Goal: Task Accomplishment & Management: Manage account settings

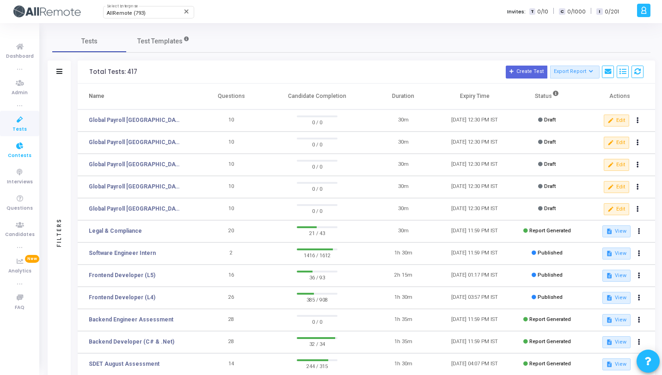
click at [16, 152] on span "Contests" at bounding box center [20, 156] width 24 height 8
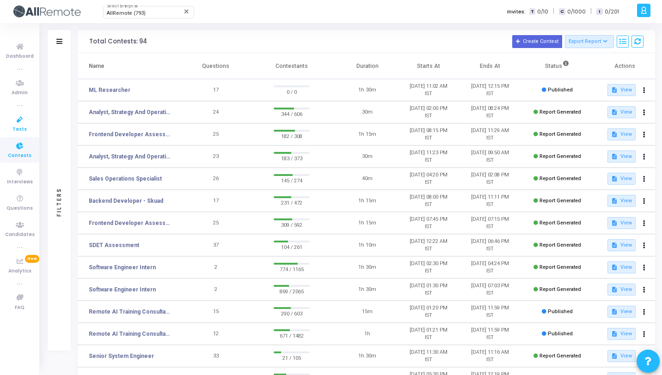
click at [28, 129] on link "Tests" at bounding box center [19, 123] width 39 height 25
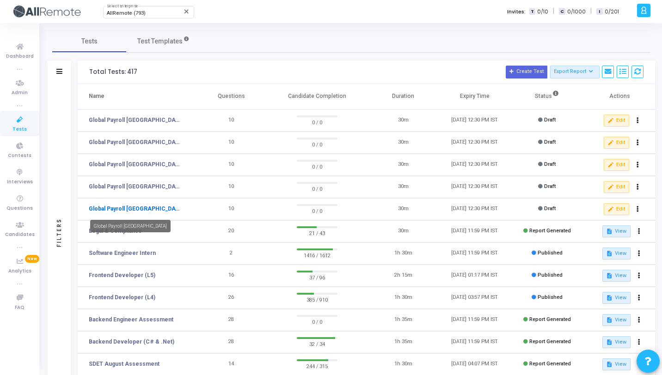
click at [136, 209] on link "Global Payroll [GEOGRAPHIC_DATA]" at bounding box center [135, 209] width 92 height 8
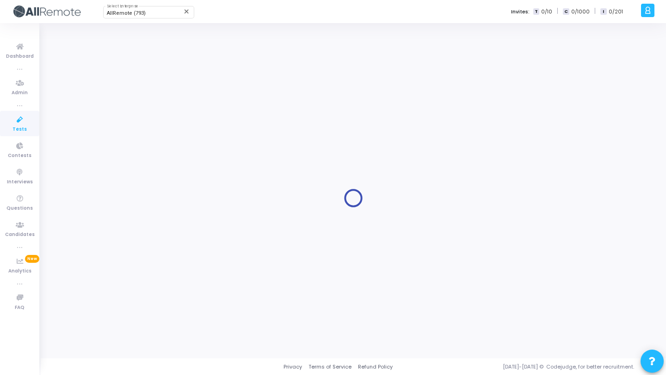
type input "Global Payroll [GEOGRAPHIC_DATA]"
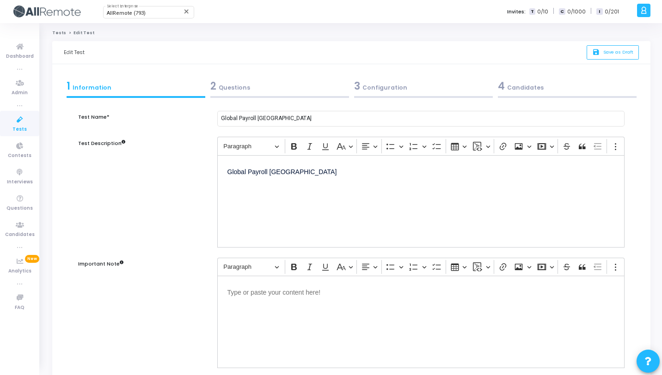
click at [239, 95] on div "2 Questions" at bounding box center [280, 88] width 144 height 25
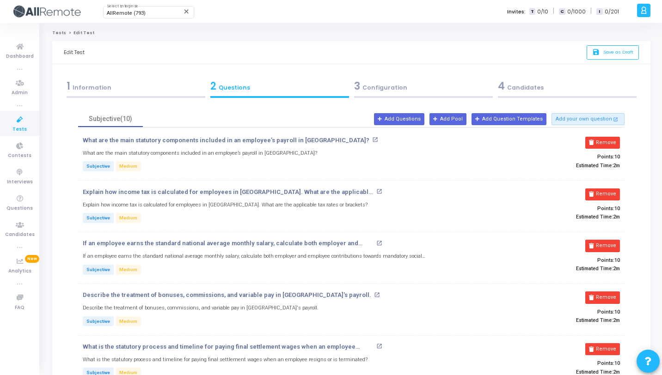
click at [411, 95] on div "3 Configuration" at bounding box center [423, 88] width 144 height 25
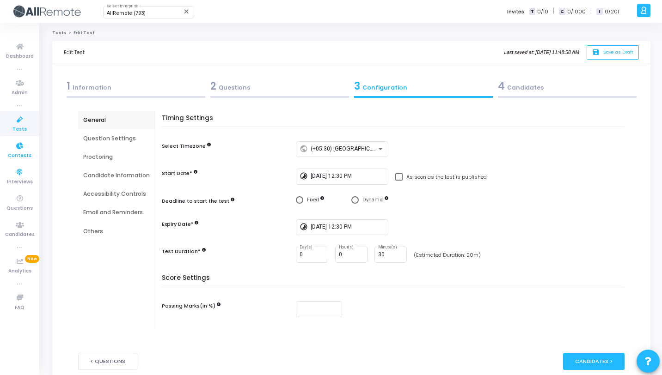
click at [21, 146] on icon at bounding box center [19, 147] width 19 height 12
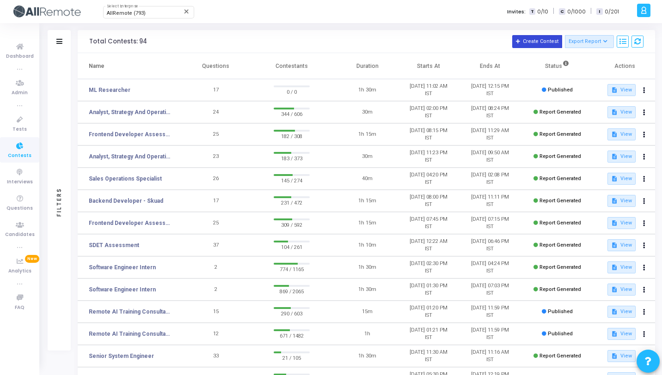
click at [525, 43] on button "Create Contest" at bounding box center [537, 41] width 50 height 13
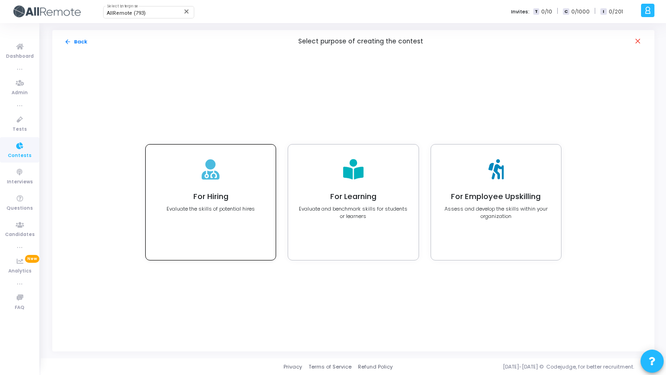
click at [240, 165] on div "For Hiring Evaluate the skills of potential hires" at bounding box center [211, 203] width 130 height 116
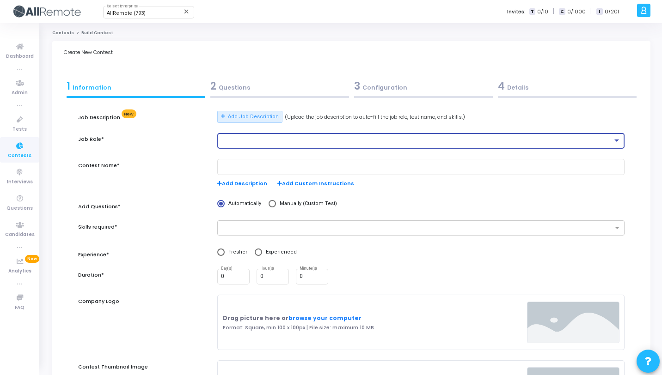
click at [252, 142] on div at bounding box center [417, 141] width 392 height 6
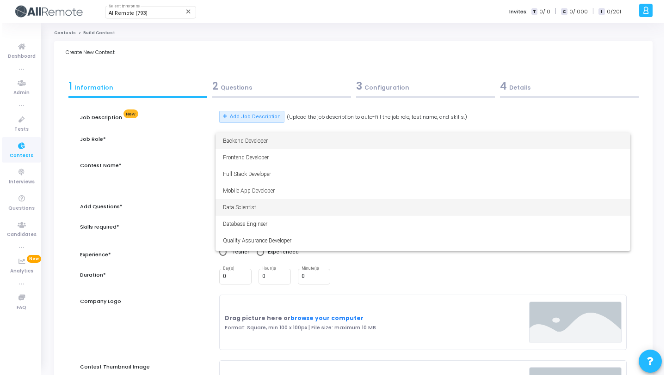
scroll to position [65, 0]
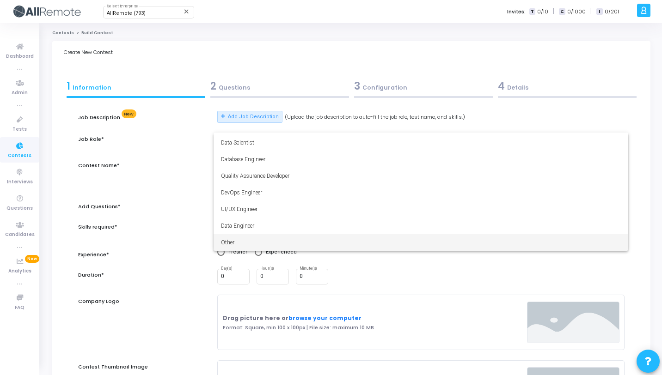
click at [259, 238] on span "Other" at bounding box center [421, 242] width 400 height 17
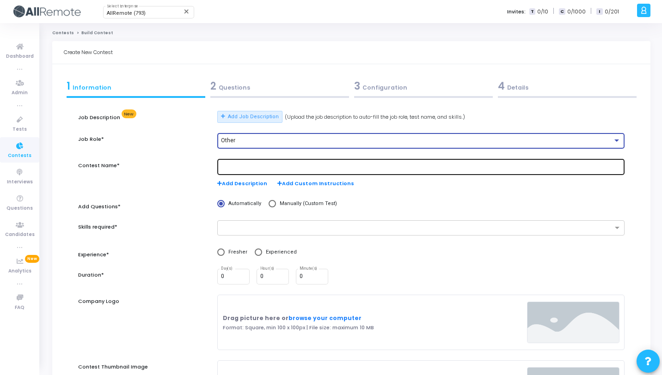
click at [273, 172] on div at bounding box center [421, 166] width 400 height 17
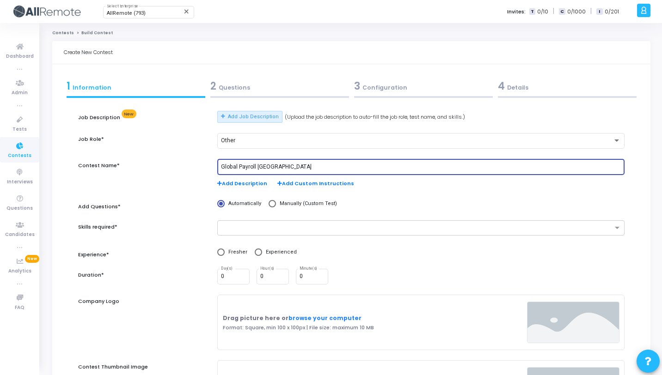
type input "Global Payroll [GEOGRAPHIC_DATA]"
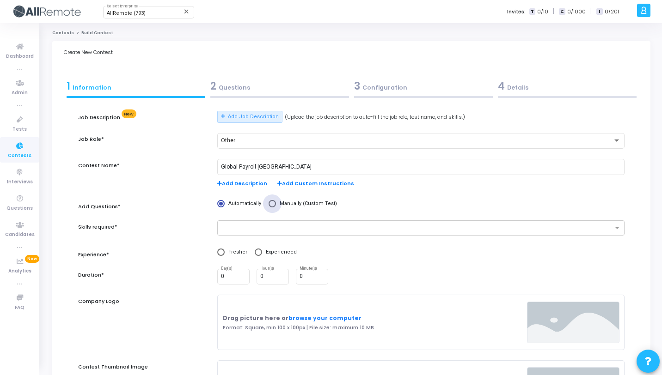
click at [273, 203] on span at bounding box center [272, 203] width 7 height 7
click at [273, 203] on input "Manually (Custom Test)" at bounding box center [272, 203] width 7 height 7
radio input "true"
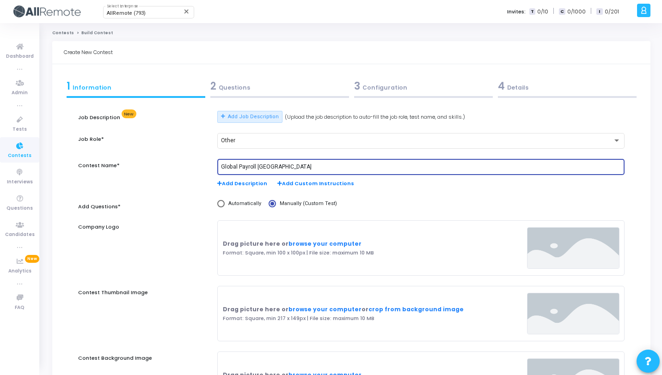
drag, startPoint x: 273, startPoint y: 167, endPoint x: 221, endPoint y: 168, distance: 52.2
click at [221, 168] on input "Global Payroll [GEOGRAPHIC_DATA]" at bounding box center [421, 167] width 400 height 6
click at [248, 99] on div "2 Questions" at bounding box center [280, 88] width 144 height 25
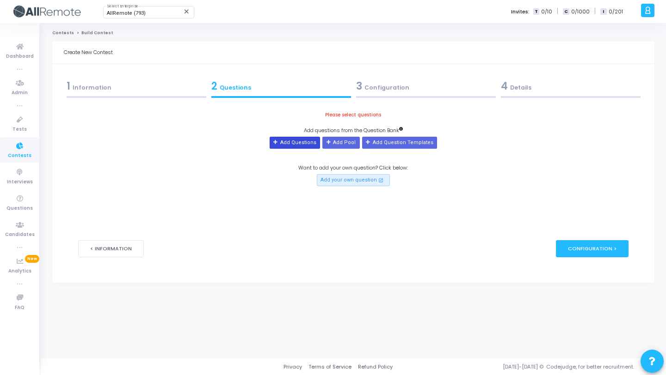
click at [317, 146] on button "Add Questions" at bounding box center [295, 143] width 50 height 12
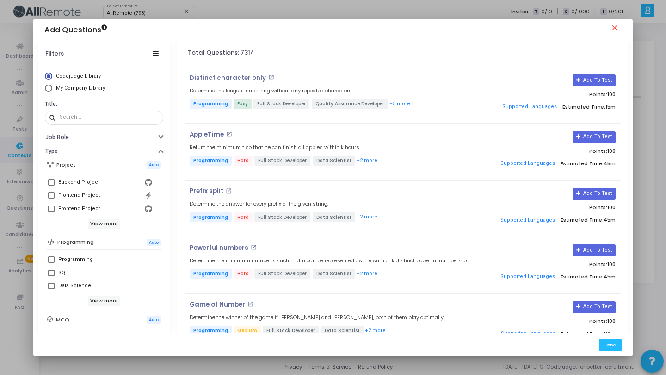
scroll to position [159, 0]
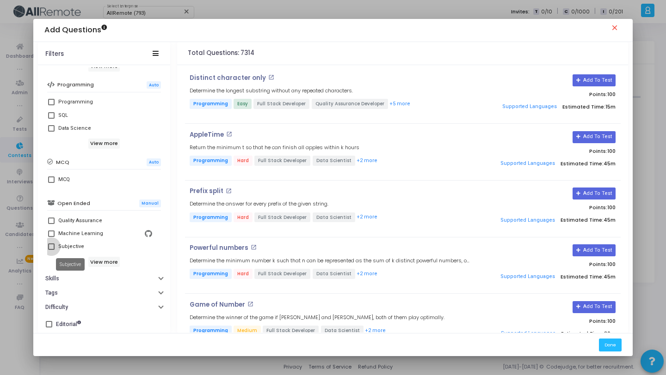
click at [69, 247] on div "Subjective" at bounding box center [71, 246] width 26 height 11
click at [51, 250] on input "Subjective" at bounding box center [51, 250] width 0 height 0
checkbox input "true"
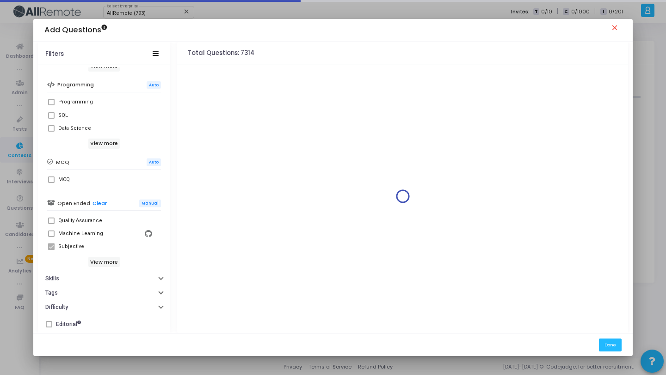
scroll to position [0, 0]
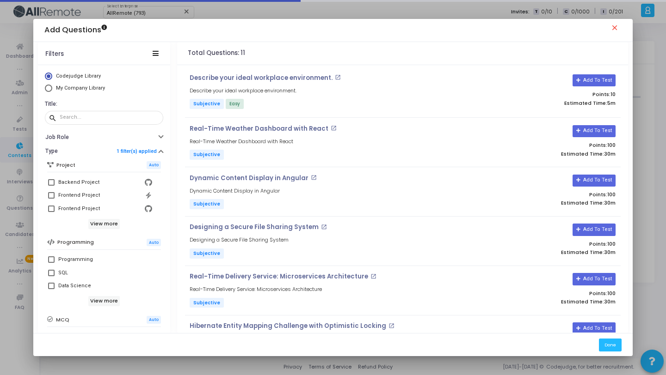
click at [82, 89] on span "My Company Library" at bounding box center [80, 88] width 49 height 6
click at [52, 89] on input "My Company Library" at bounding box center [48, 88] width 7 height 7
radio input "true"
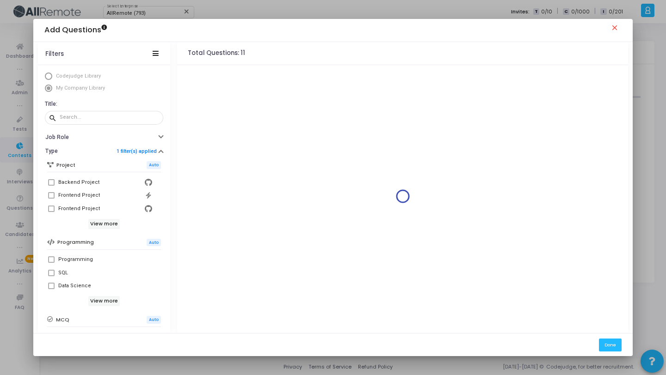
scroll to position [159, 0]
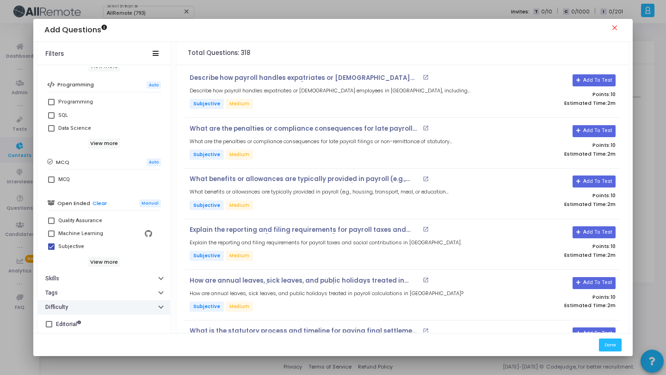
click at [83, 301] on button "Difficulty" at bounding box center [104, 308] width 132 height 14
click at [83, 301] on button "Difficulty" at bounding box center [104, 307] width 132 height 14
click at [91, 274] on button "Skills" at bounding box center [104, 279] width 132 height 14
click at [98, 293] on input "text" at bounding box center [109, 295] width 95 height 6
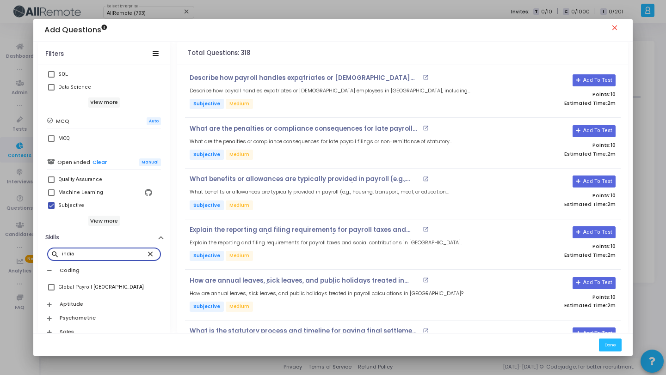
scroll to position [228, 0]
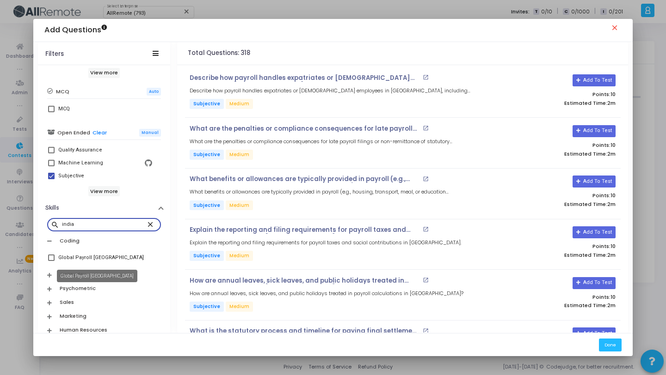
type input "india"
click at [86, 259] on div "Global Payroll [GEOGRAPHIC_DATA]" at bounding box center [101, 257] width 86 height 11
click at [51, 261] on input "Global Payroll [GEOGRAPHIC_DATA]" at bounding box center [51, 261] width 0 height 0
checkbox input "true"
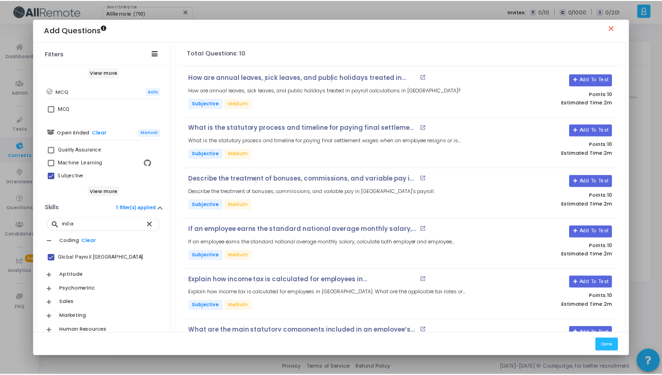
scroll to position [246, 0]
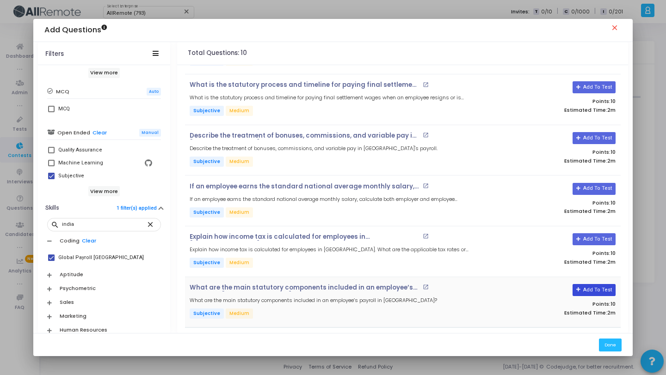
click at [584, 290] on button "Add To Test" at bounding box center [593, 290] width 43 height 12
click at [593, 237] on button "Add To Test" at bounding box center [593, 239] width 43 height 12
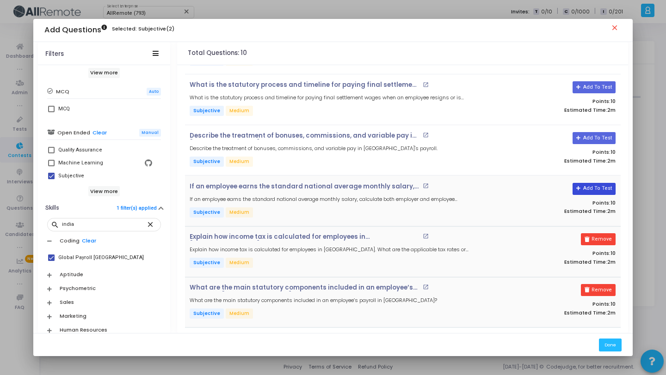
click at [586, 190] on button "Add To Test" at bounding box center [593, 189] width 43 height 12
click at [589, 137] on button "Add To Test" at bounding box center [590, 138] width 43 height 12
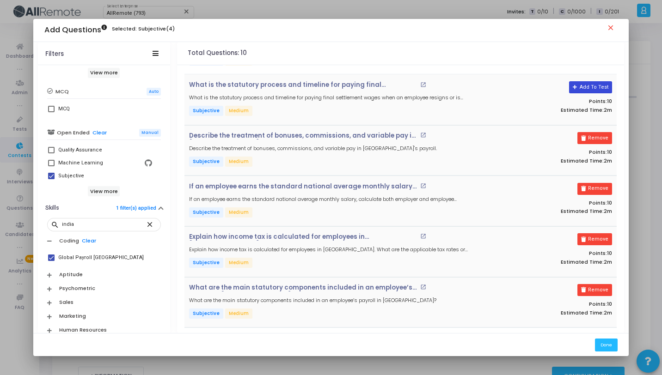
click at [584, 88] on button "Add To Test" at bounding box center [590, 87] width 43 height 12
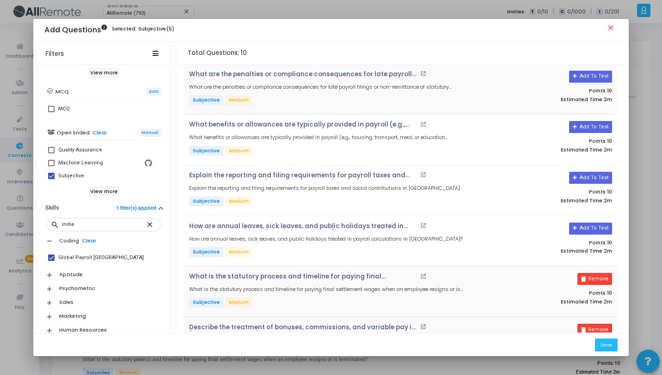
scroll to position [0, 0]
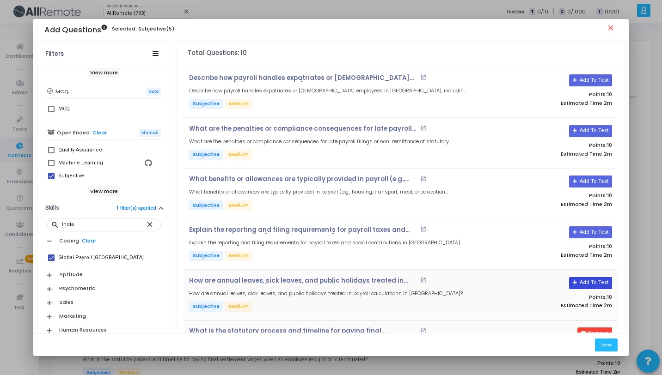
click at [599, 282] on button "Add To Test" at bounding box center [590, 283] width 43 height 12
click at [587, 231] on button "Add To Test" at bounding box center [590, 233] width 43 height 12
click at [593, 184] on button "Add To Test" at bounding box center [590, 182] width 43 height 12
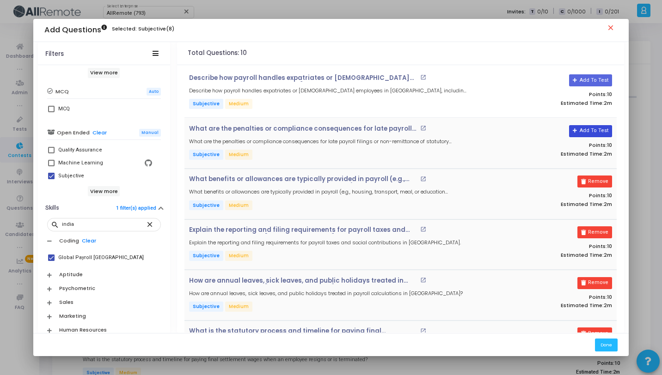
click at [588, 127] on button "Add To Test" at bounding box center [590, 131] width 43 height 12
click at [592, 81] on button "Add To Test" at bounding box center [590, 80] width 43 height 12
click at [613, 349] on button "Done" at bounding box center [606, 345] width 23 height 12
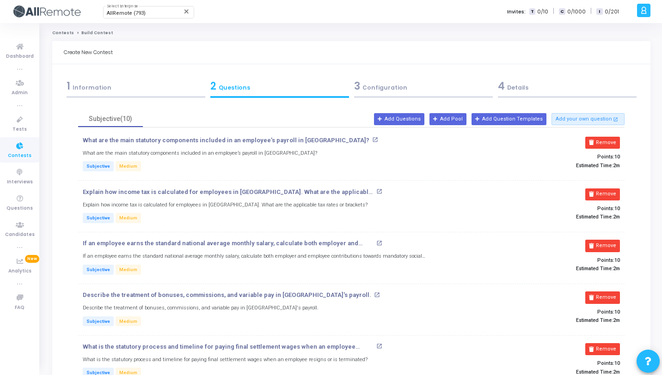
click at [403, 91] on div "3 Configuration" at bounding box center [423, 86] width 139 height 15
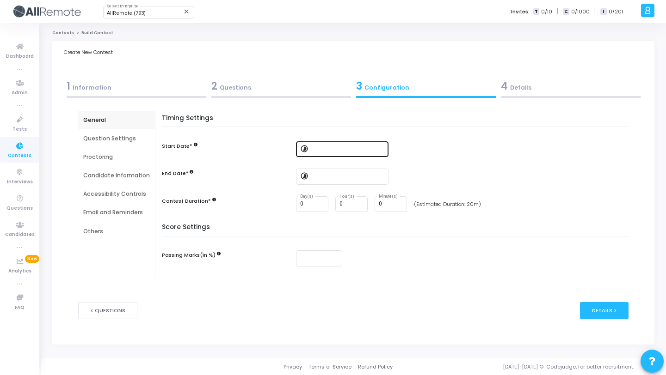
click at [320, 151] on input at bounding box center [348, 149] width 74 height 6
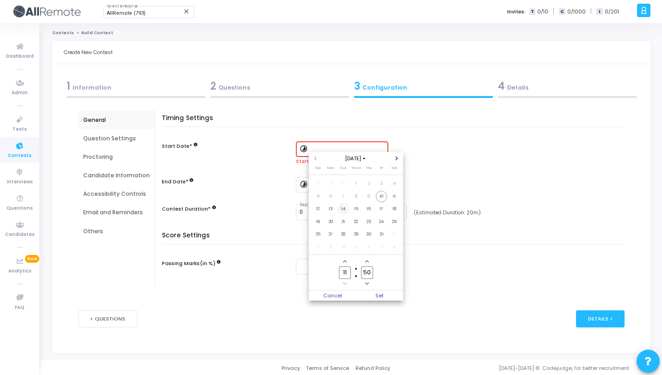
click at [345, 209] on span "14" at bounding box center [344, 209] width 12 height 12
click at [346, 276] on input "11" at bounding box center [345, 273] width 12 height 12
type input "12"
click at [368, 270] on input "50" at bounding box center [367, 273] width 12 height 12
type input "30"
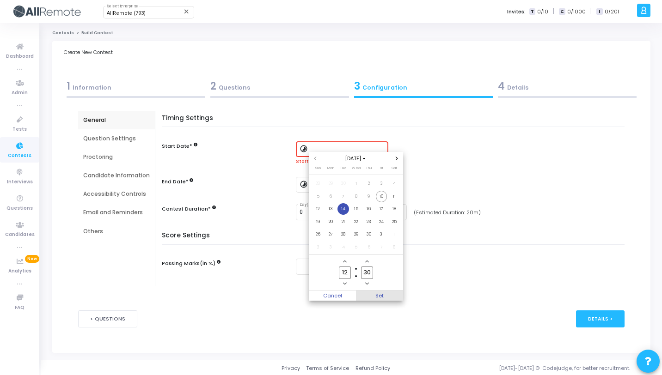
click at [381, 295] on span "Set" at bounding box center [379, 296] width 47 height 10
type input "[DATE] 12:30 PM"
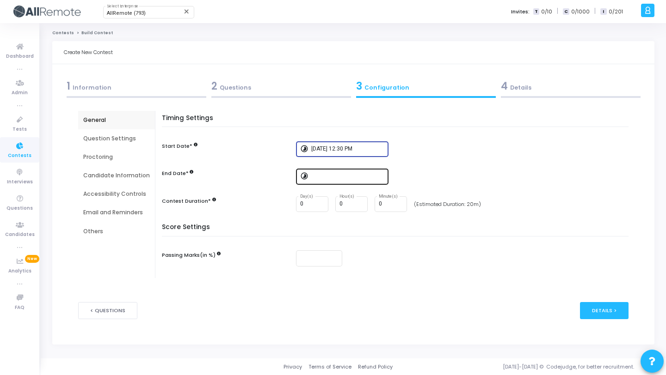
click at [343, 178] on input at bounding box center [348, 176] width 74 height 6
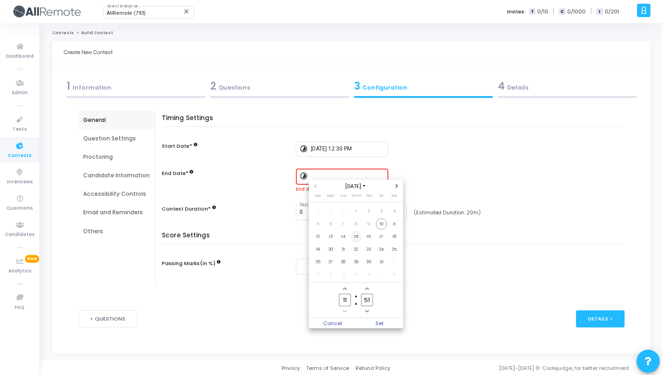
click at [356, 239] on span "15" at bounding box center [356, 237] width 12 height 12
click at [350, 302] on input "11" at bounding box center [345, 300] width 12 height 12
type input "12"
click at [372, 300] on input "51" at bounding box center [367, 300] width 12 height 12
type input "5"
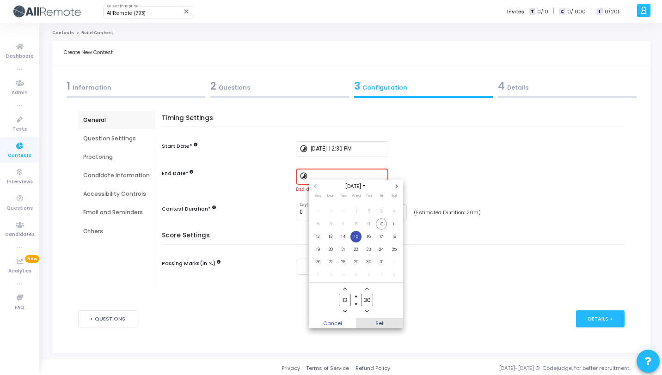
type input "30"
click at [381, 321] on span "Set" at bounding box center [379, 324] width 47 height 10
type input "[DATE] 12:30 PM"
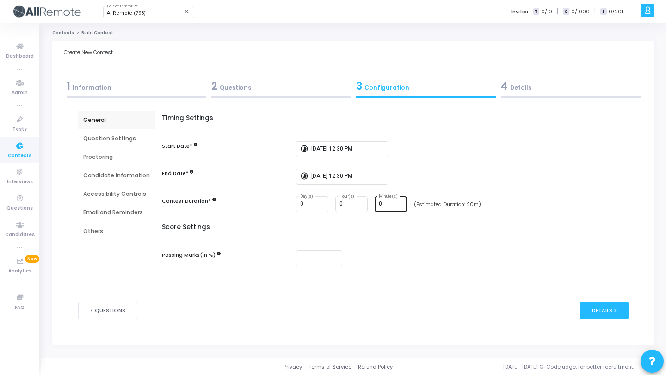
click at [381, 201] on div "0 Minute(s)" at bounding box center [391, 203] width 25 height 17
type input "30"
click at [368, 224] on h5 "Score Settings" at bounding box center [397, 230] width 471 height 13
click at [135, 135] on div "Question Settings" at bounding box center [116, 139] width 67 height 8
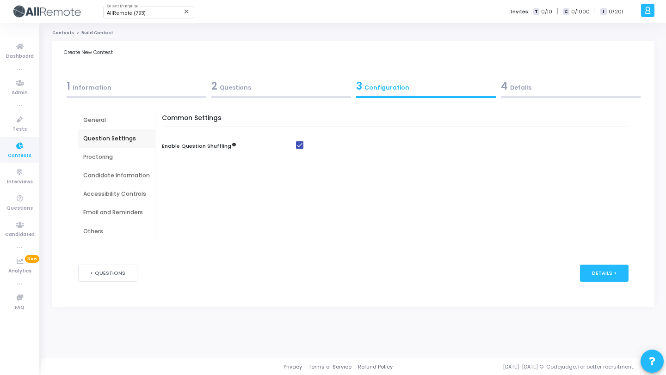
click at [127, 162] on div "Proctoring" at bounding box center [116, 157] width 77 height 18
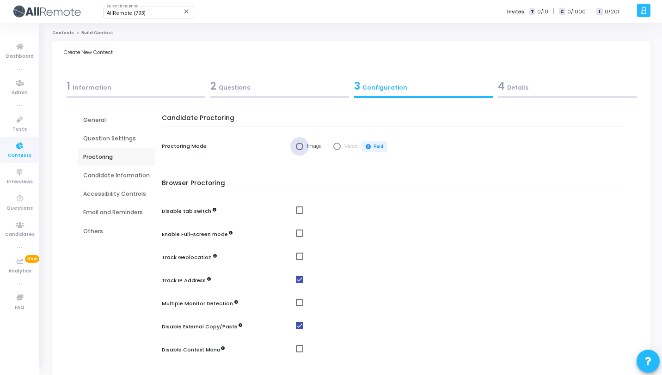
click at [296, 147] on span "Select confirmation" at bounding box center [299, 146] width 7 height 7
click at [296, 147] on input "Image" at bounding box center [299, 146] width 7 height 7
radio input "true"
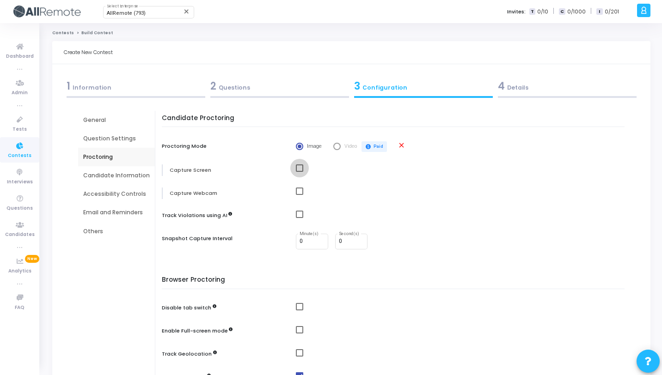
click at [298, 167] on span at bounding box center [299, 168] width 7 height 7
click at [299, 172] on input "checkbox" at bounding box center [299, 172] width 0 height 0
checkbox input "true"
click at [299, 189] on span at bounding box center [299, 191] width 7 height 7
click at [299, 195] on input "checkbox" at bounding box center [299, 195] width 0 height 0
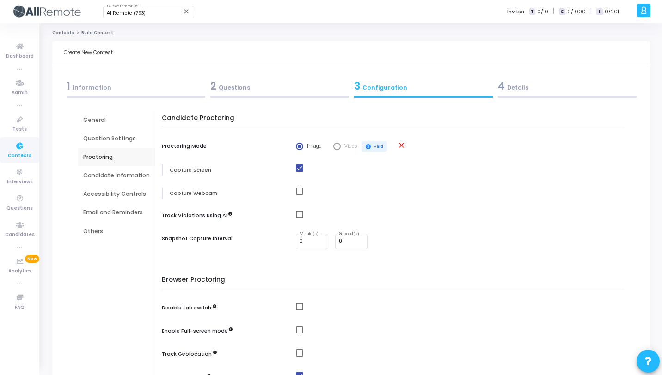
checkbox input "true"
click at [299, 213] on span at bounding box center [299, 214] width 7 height 7
click at [299, 218] on input "checkbox" at bounding box center [299, 218] width 0 height 0
checkbox input "true"
click at [343, 241] on input "0" at bounding box center [351, 242] width 25 height 6
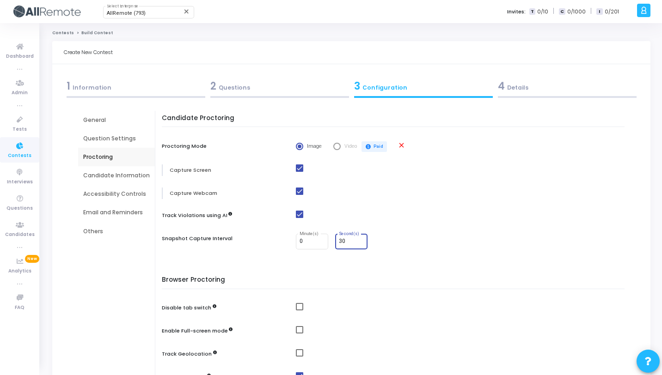
type input "30"
click at [330, 207] on div "Candidate Proctoring Proctoring Mode Image Video paid Paid close Capture Screen…" at bounding box center [395, 188] width 458 height 147
click at [299, 216] on span at bounding box center [299, 214] width 7 height 7
click at [299, 218] on input "checkbox" at bounding box center [299, 218] width 0 height 0
checkbox input "false"
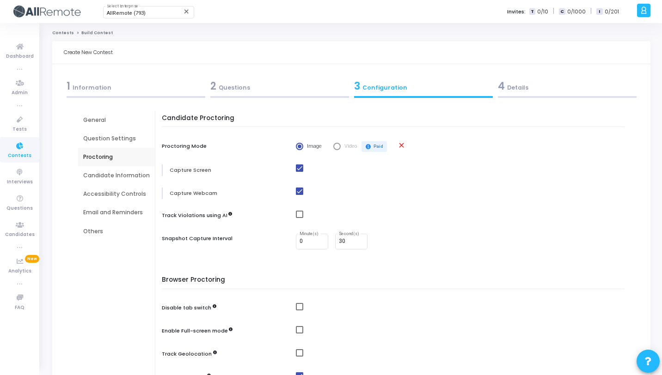
click at [348, 220] on div at bounding box center [462, 217] width 333 height 12
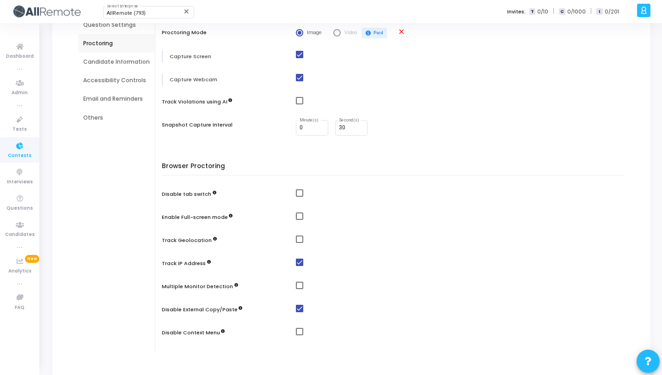
scroll to position [117, 0]
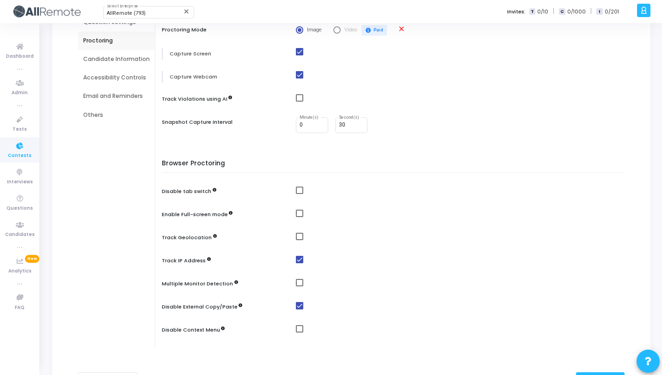
click at [297, 192] on span at bounding box center [299, 190] width 7 height 7
click at [299, 194] on input "checkbox" at bounding box center [299, 194] width 0 height 0
checkbox input "true"
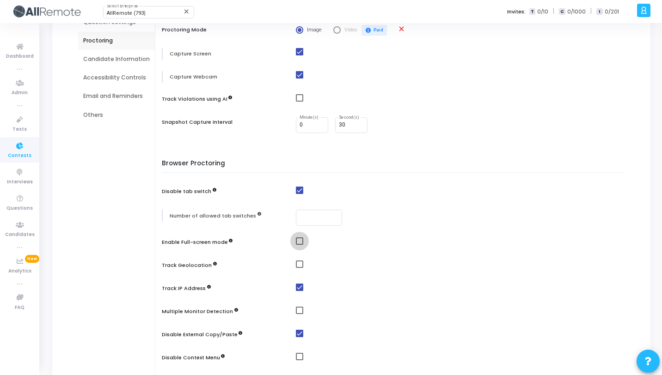
click at [298, 244] on span at bounding box center [299, 241] width 7 height 7
click at [299, 245] on input "checkbox" at bounding box center [299, 245] width 0 height 0
checkbox input "true"
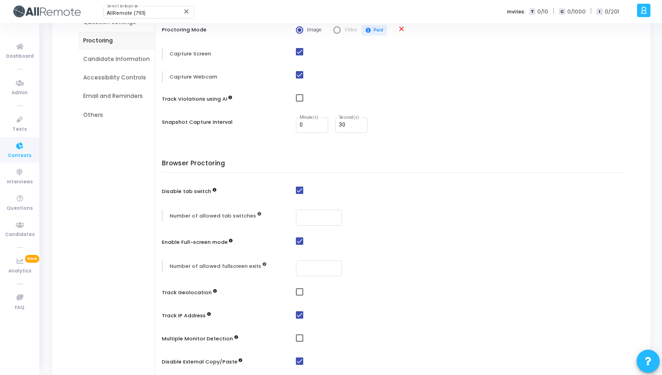
click at [298, 294] on span at bounding box center [299, 292] width 7 height 7
click at [299, 296] on input "checkbox" at bounding box center [299, 296] width 0 height 0
checkbox input "true"
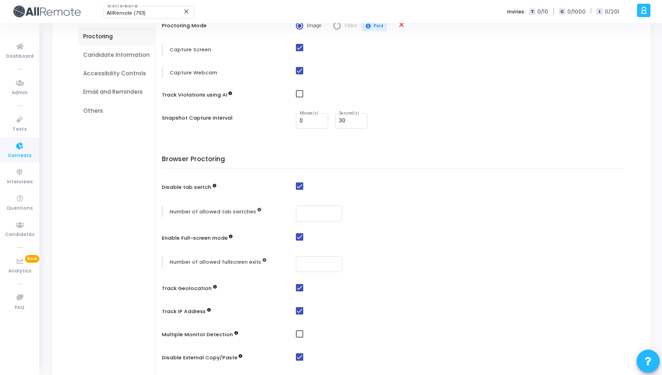
scroll to position [184, 0]
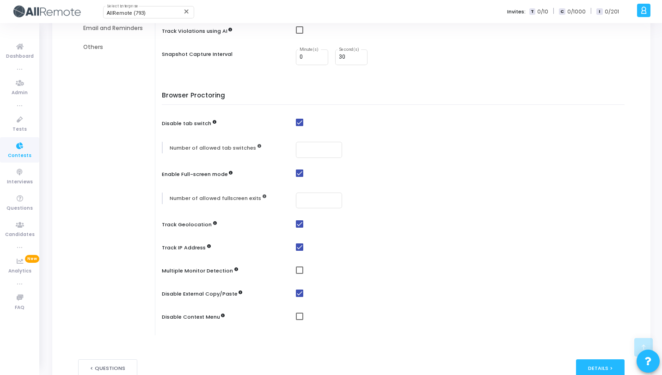
click at [300, 273] on span at bounding box center [299, 270] width 7 height 7
click at [300, 274] on input "checkbox" at bounding box center [299, 274] width 0 height 0
checkbox input "true"
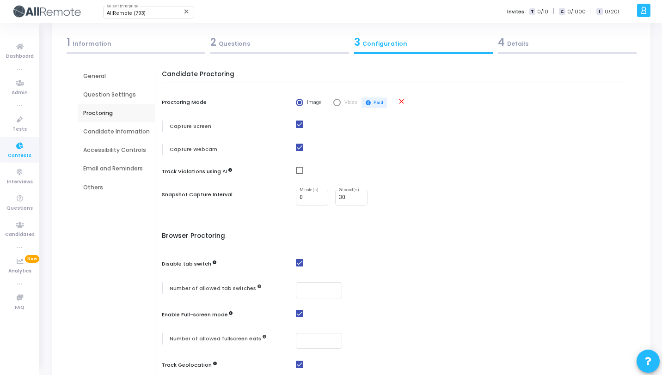
scroll to position [0, 0]
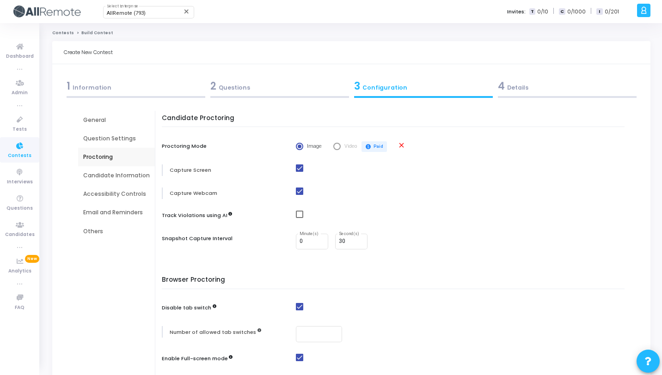
click at [128, 162] on div "Proctoring" at bounding box center [116, 157] width 77 height 18
click at [132, 189] on div "Accessibility Controls" at bounding box center [116, 194] width 77 height 18
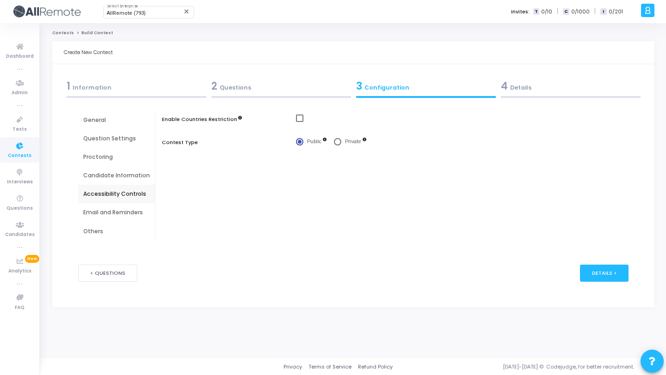
click at [133, 180] on div "Candidate Information" at bounding box center [116, 175] width 77 height 18
click at [296, 120] on span at bounding box center [299, 118] width 7 height 7
click at [299, 122] on input "checkbox" at bounding box center [299, 122] width 0 height 0
checkbox input "true"
click at [298, 145] on span at bounding box center [299, 141] width 7 height 7
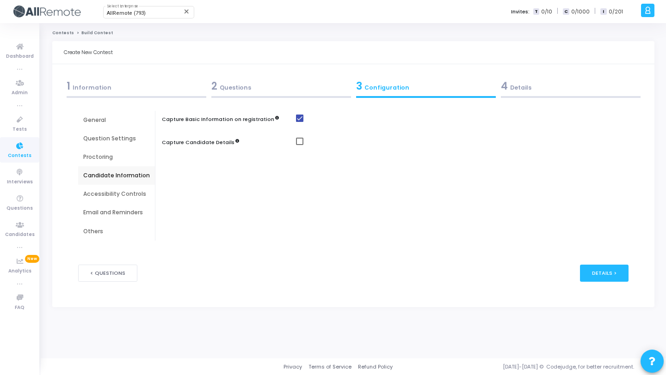
click at [299, 145] on input "checkbox" at bounding box center [299, 145] width 0 height 0
checkbox input "true"
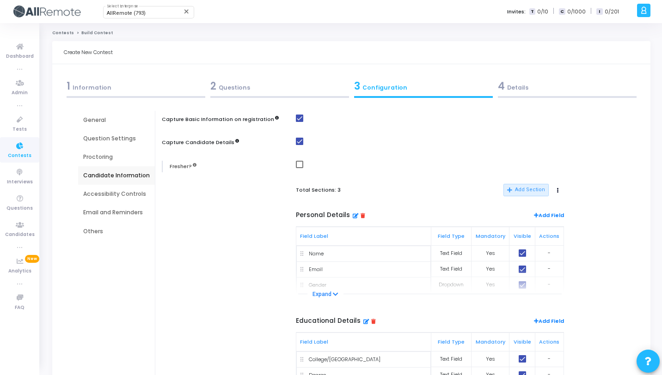
click at [105, 191] on div "Accessibility Controls" at bounding box center [116, 194] width 67 height 8
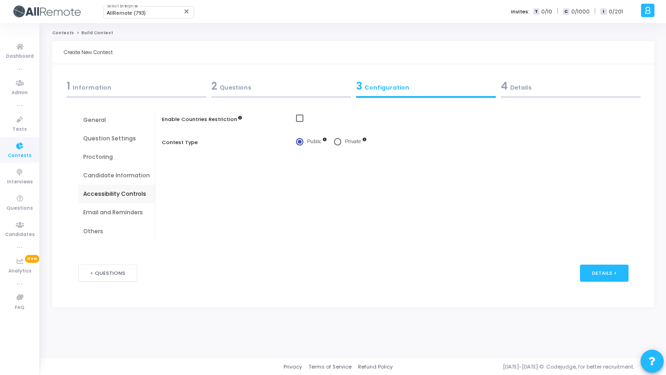
click at [129, 180] on div "Candidate Information" at bounding box center [116, 175] width 77 height 18
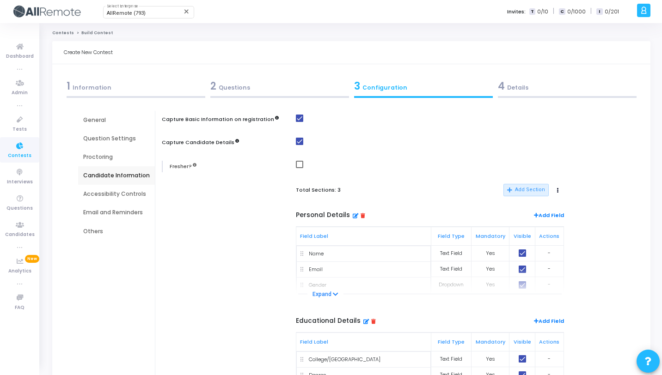
click at [129, 197] on div "Accessibility Controls" at bounding box center [116, 194] width 67 height 8
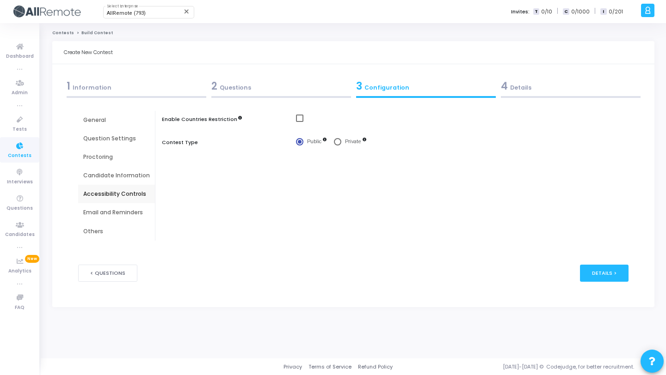
click at [129, 211] on div "Email and Reminders" at bounding box center [116, 213] width 67 height 8
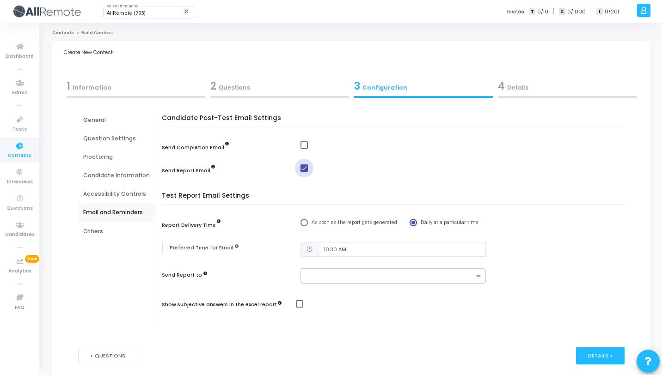
click at [302, 171] on span at bounding box center [304, 168] width 7 height 7
click at [304, 172] on input "checkbox" at bounding box center [304, 172] width 0 height 0
checkbox input "false"
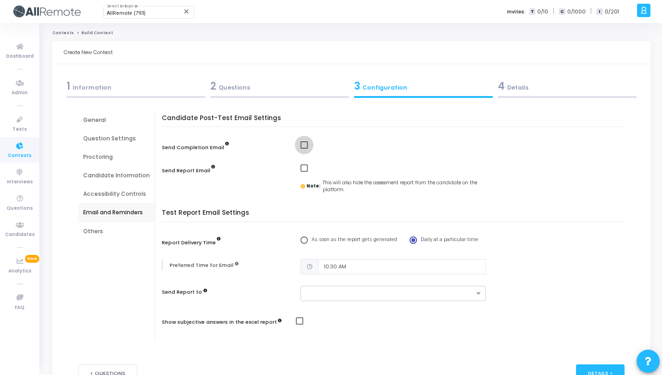
click at [302, 146] on span at bounding box center [304, 144] width 7 height 7
click at [304, 149] on input "checkbox" at bounding box center [304, 149] width 0 height 0
checkbox input "true"
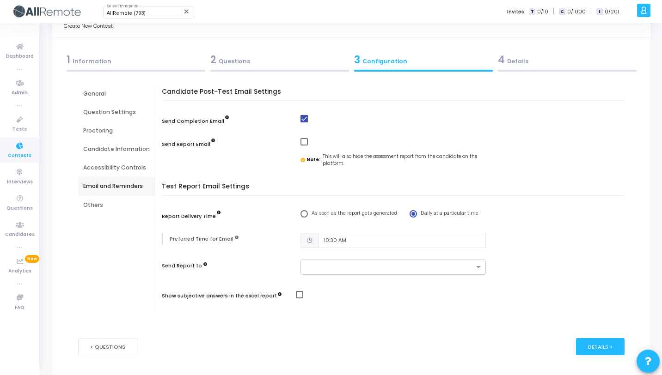
scroll to position [56, 0]
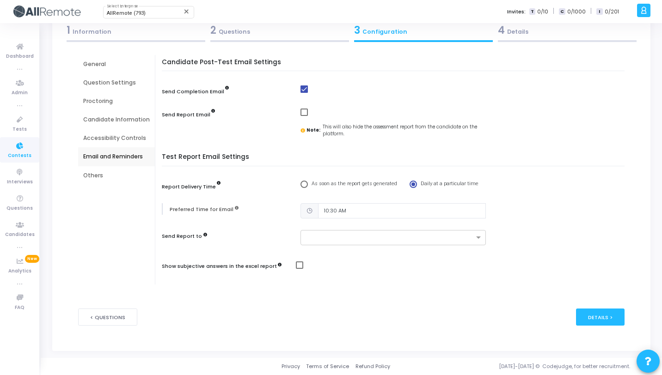
click at [296, 266] on span at bounding box center [299, 265] width 7 height 7
click at [299, 269] on input "checkbox" at bounding box center [299, 269] width 0 height 0
checkbox input "true"
click at [133, 170] on div "Others" at bounding box center [116, 175] width 77 height 18
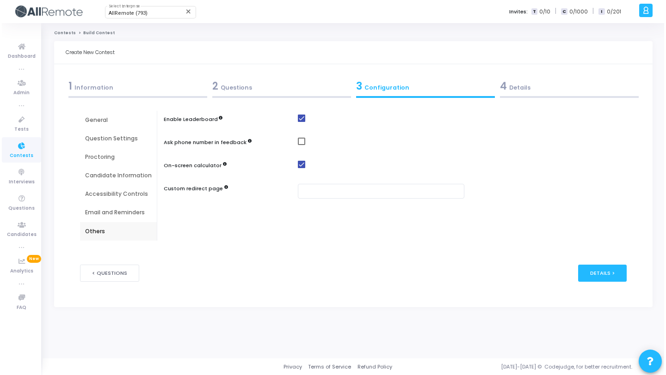
scroll to position [0, 0]
click at [300, 140] on span at bounding box center [299, 141] width 7 height 7
click at [300, 145] on input "checkbox" at bounding box center [299, 145] width 0 height 0
checkbox input "true"
click at [298, 121] on span at bounding box center [299, 118] width 7 height 7
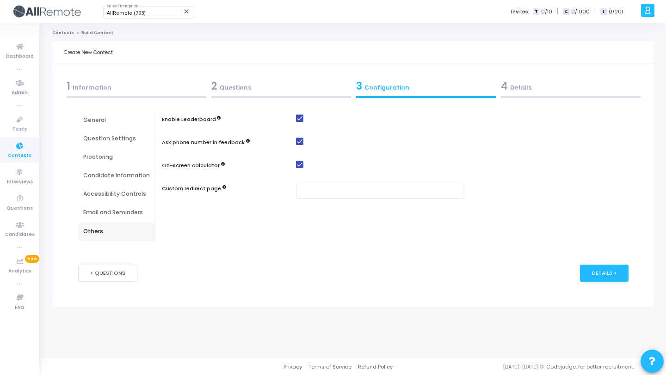
click at [299, 122] on input "checkbox" at bounding box center [299, 122] width 0 height 0
checkbox input "false"
click at [519, 83] on div "4 Details" at bounding box center [571, 86] width 140 height 15
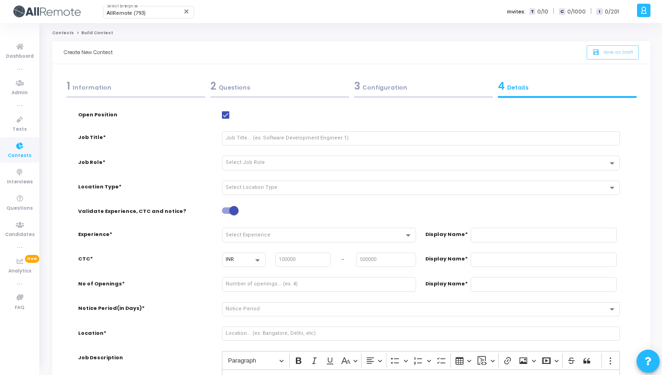
click at [223, 115] on span at bounding box center [225, 114] width 7 height 7
click at [225, 119] on input "checkbox" at bounding box center [225, 119] width 0 height 0
checkbox input "false"
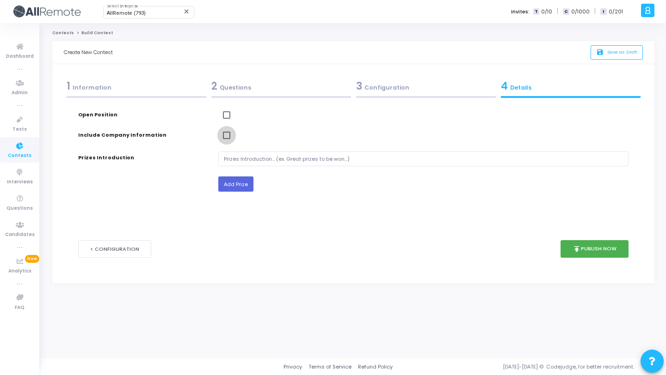
click at [229, 135] on span at bounding box center [226, 135] width 7 height 7
click at [227, 139] on input "checkbox" at bounding box center [226, 139] width 0 height 0
click at [229, 135] on span at bounding box center [226, 135] width 7 height 7
click at [227, 139] on input "checkbox" at bounding box center [226, 139] width 0 height 0
checkbox input "false"
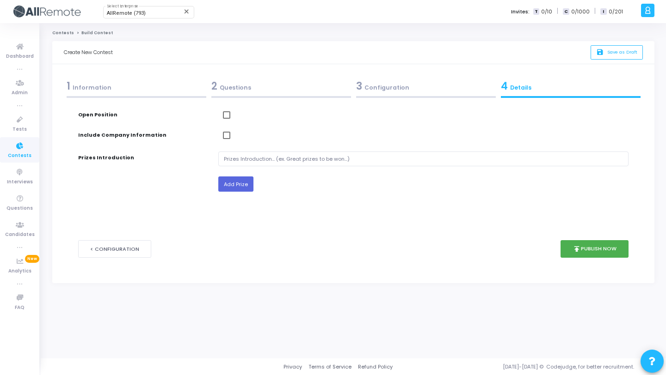
click at [313, 135] on div at bounding box center [423, 136] width 410 height 10
click at [608, 50] on span "Save as Draft" at bounding box center [622, 52] width 30 height 6
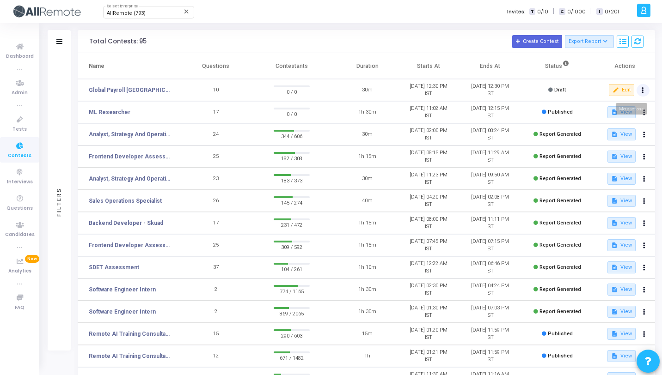
click at [642, 88] on icon at bounding box center [643, 90] width 2 height 5
click at [612, 105] on mat-icon "content_copy" at bounding box center [609, 108] width 9 height 9
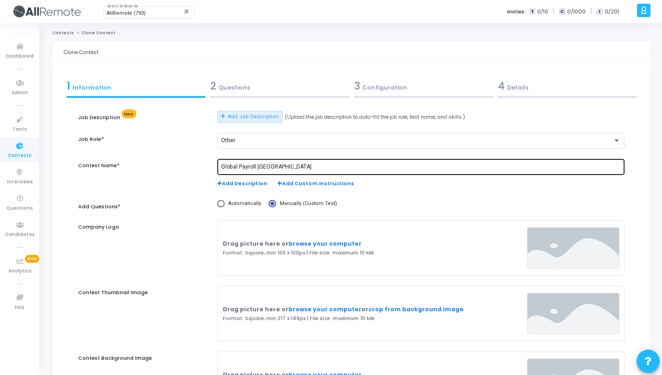
click at [261, 168] on input "Global Payroll [GEOGRAPHIC_DATA]" at bounding box center [421, 167] width 400 height 6
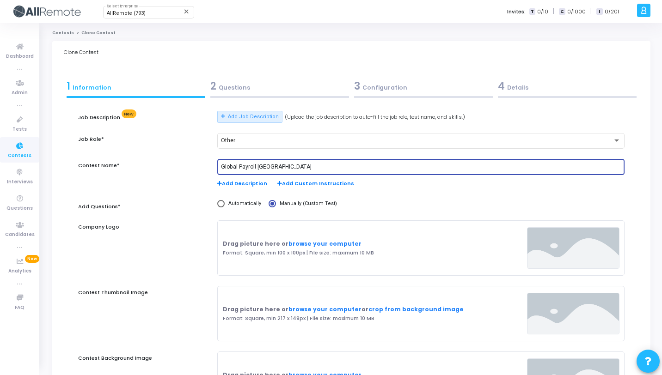
click at [261, 168] on input "Global Payroll [GEOGRAPHIC_DATA]" at bounding box center [421, 167] width 400 height 6
click at [261, 167] on input "Global Payroll [GEOGRAPHIC_DATA]" at bounding box center [421, 167] width 400 height 6
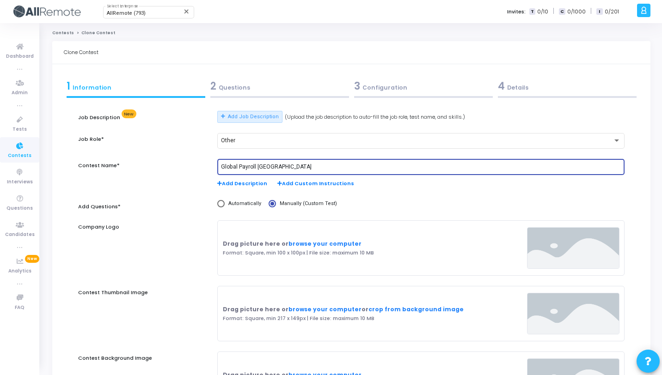
click at [261, 167] on input "Global Payroll [GEOGRAPHIC_DATA]" at bounding box center [421, 167] width 400 height 6
paste input "[GEOGRAPHIC_DATA]"
type input "Global Payroll [GEOGRAPHIC_DATA]"
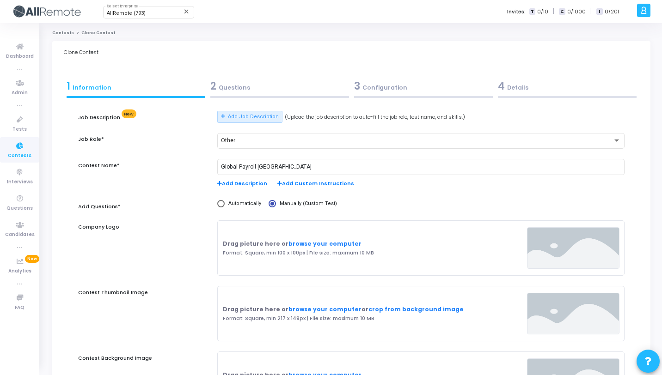
click at [267, 90] on div "2 Questions" at bounding box center [279, 86] width 139 height 15
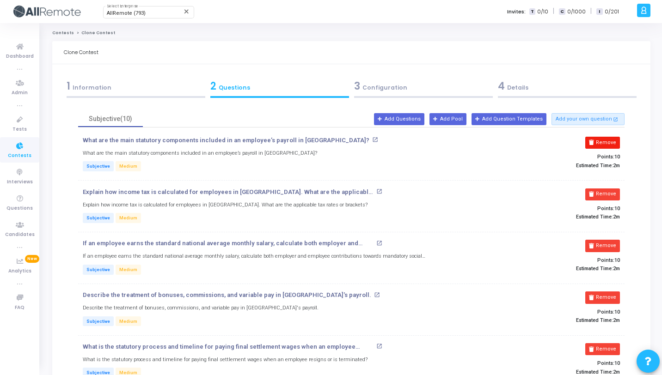
click at [610, 141] on button "Remove" at bounding box center [602, 143] width 35 height 12
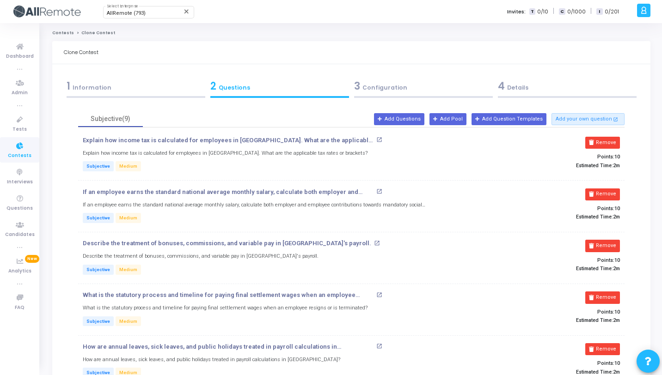
click at [610, 141] on button "Remove" at bounding box center [602, 143] width 35 height 12
click at [610, 189] on button "Remove" at bounding box center [602, 195] width 35 height 12
click at [611, 141] on button "Remove" at bounding box center [602, 143] width 35 height 12
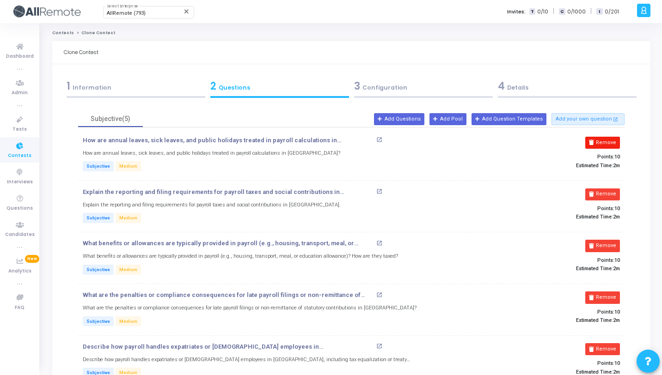
click at [611, 141] on button "Remove" at bounding box center [602, 143] width 35 height 12
click at [611, 189] on button "Remove" at bounding box center [602, 195] width 35 height 12
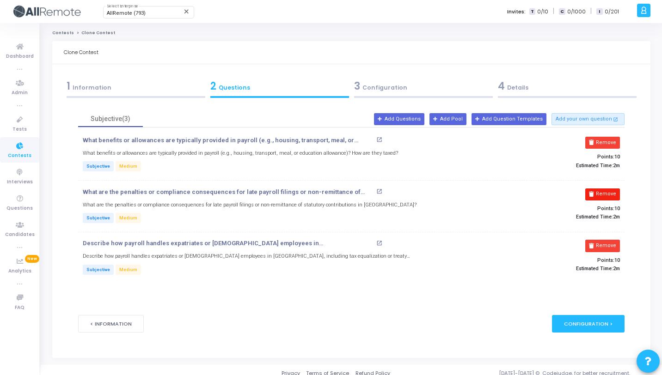
click at [612, 141] on button "Remove" at bounding box center [602, 143] width 35 height 12
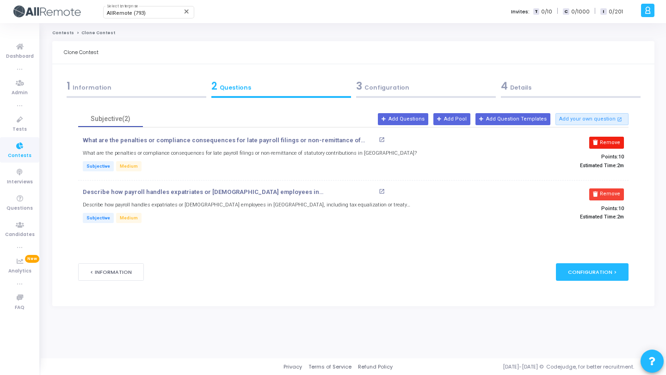
click at [613, 140] on button "Remove" at bounding box center [606, 143] width 35 height 12
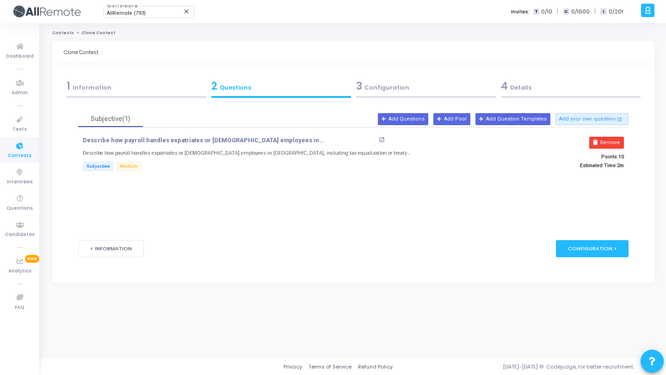
click at [613, 140] on button "Remove" at bounding box center [606, 143] width 35 height 12
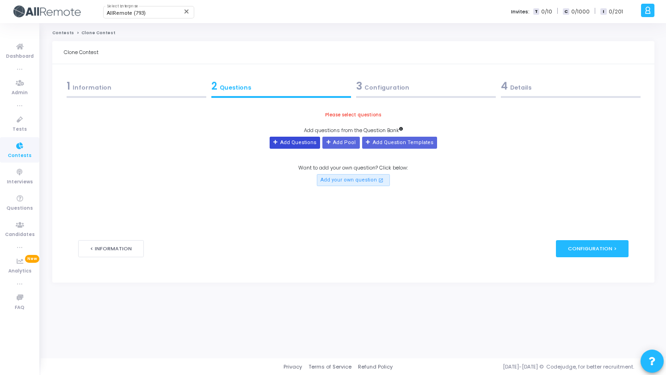
click at [296, 146] on button "Add Questions" at bounding box center [295, 143] width 50 height 12
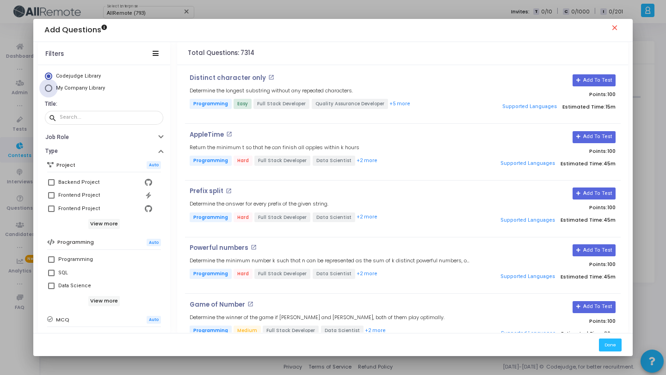
click at [65, 90] on span "My Company Library" at bounding box center [80, 88] width 49 height 6
click at [52, 90] on input "My Company Library" at bounding box center [48, 88] width 7 height 7
radio input "true"
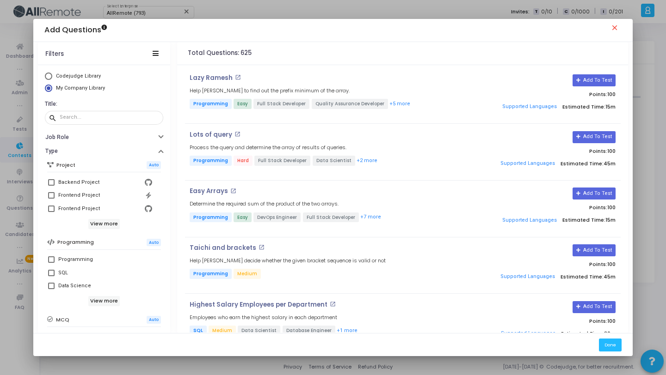
scroll to position [159, 0]
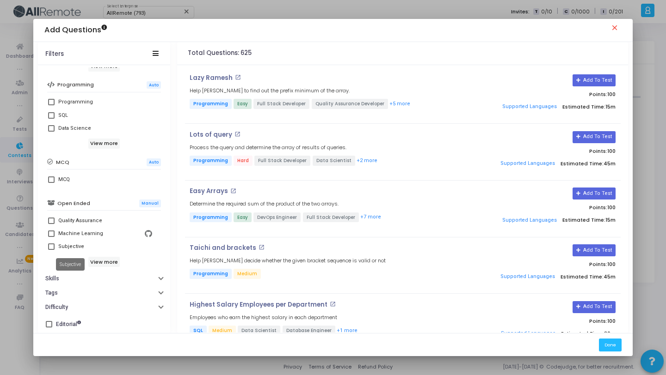
click at [75, 244] on div "Subjective" at bounding box center [71, 246] width 26 height 11
click at [51, 250] on input "Subjective" at bounding box center [51, 250] width 0 height 0
checkbox input "true"
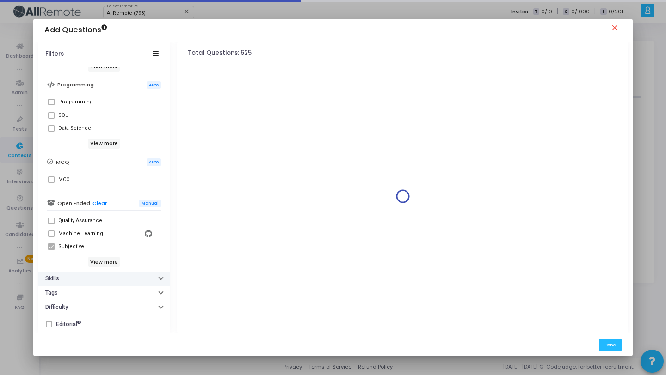
click at [97, 281] on button "Skills" at bounding box center [104, 279] width 132 height 14
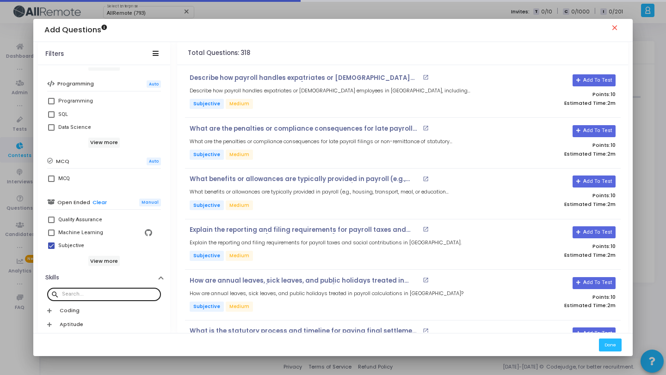
click at [95, 295] on input "text" at bounding box center [109, 295] width 95 height 6
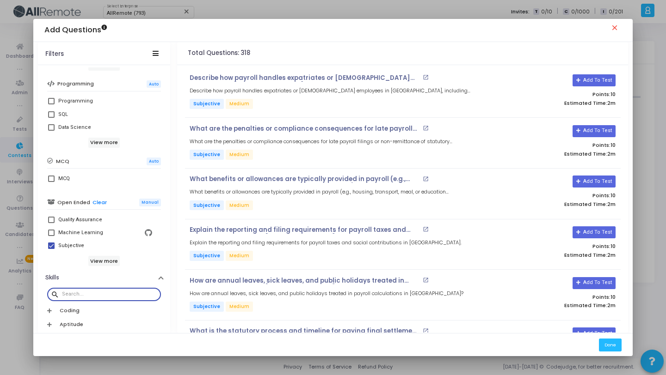
paste input "[GEOGRAPHIC_DATA]"
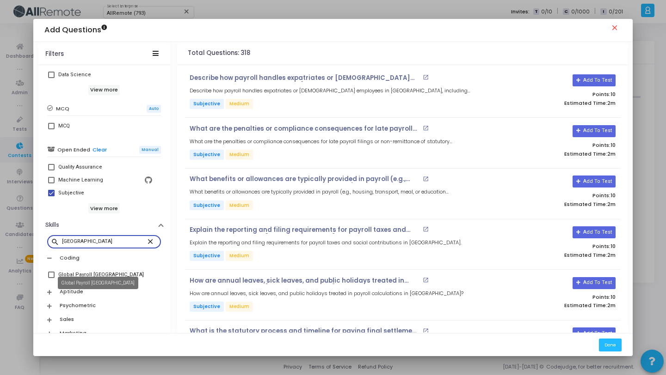
scroll to position [222, 0]
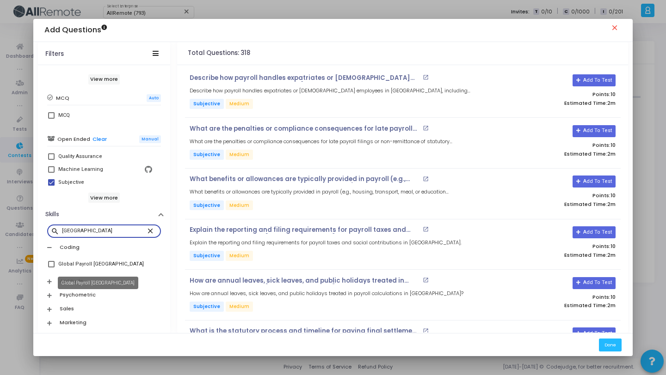
type input "[GEOGRAPHIC_DATA]"
click at [95, 260] on div "Global Payroll [GEOGRAPHIC_DATA]" at bounding box center [101, 264] width 86 height 11
click at [51, 268] on input "Global Payroll [GEOGRAPHIC_DATA]" at bounding box center [51, 268] width 0 height 0
checkbox input "true"
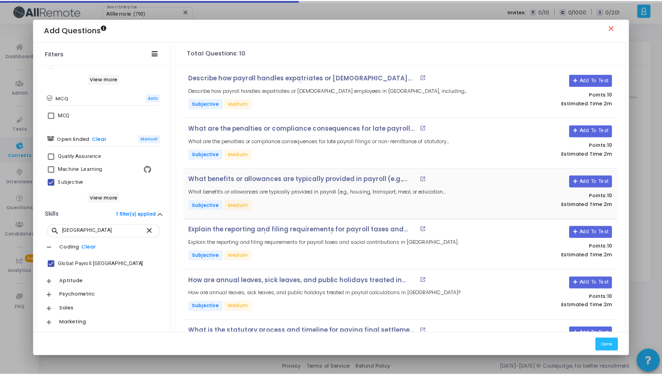
scroll to position [246, 0]
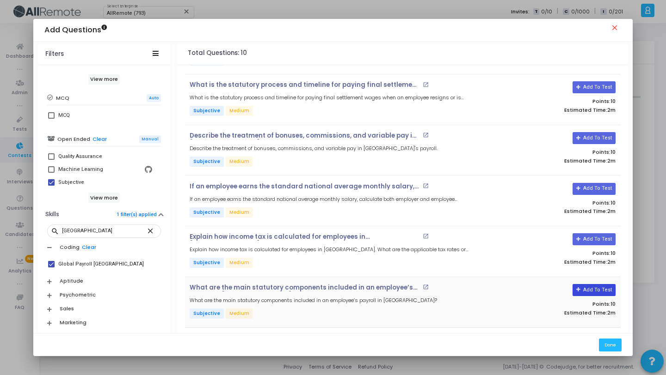
click at [598, 291] on button "Add To Test" at bounding box center [593, 290] width 43 height 12
click at [595, 230] on div "Explain how income tax is calculated for employees in [GEOGRAPHIC_DATA]. What a…" at bounding box center [403, 252] width 436 height 51
click at [599, 237] on button "Add To Test" at bounding box center [593, 239] width 43 height 12
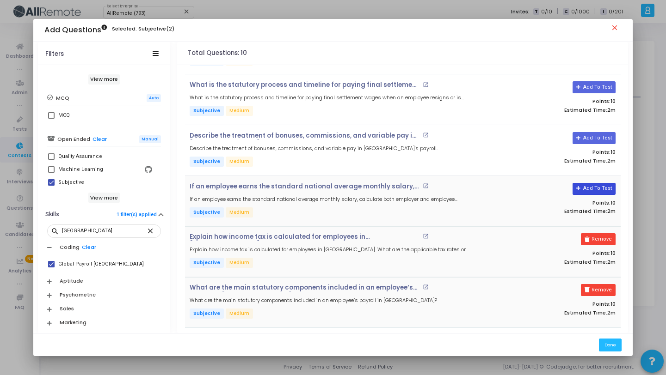
click at [595, 190] on button "Add To Test" at bounding box center [593, 189] width 43 height 12
click at [587, 132] on button "Add To Test" at bounding box center [590, 138] width 43 height 12
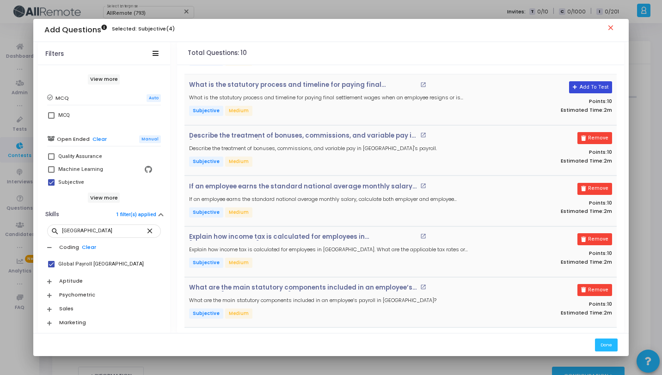
click at [583, 81] on button "Add To Test" at bounding box center [590, 87] width 43 height 12
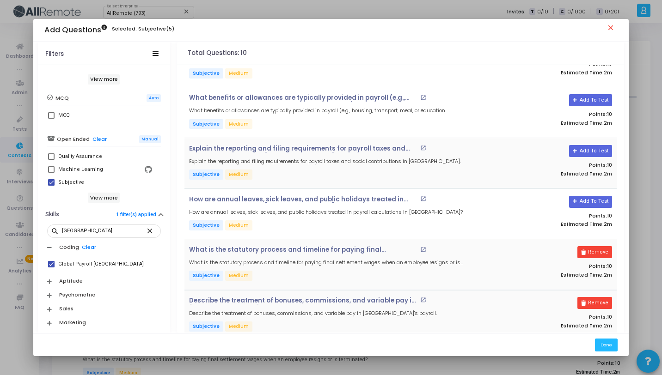
scroll to position [78, 0]
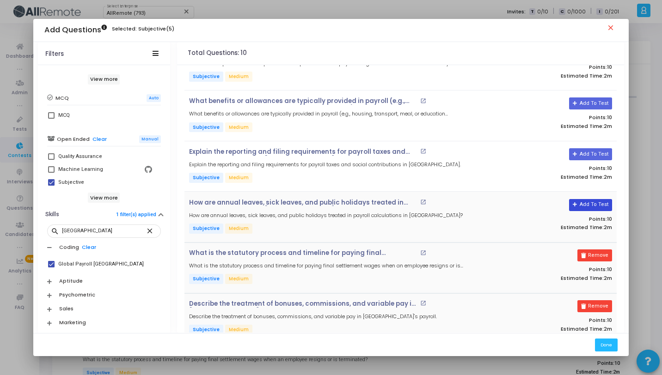
click at [596, 208] on button "Add To Test" at bounding box center [590, 205] width 43 height 12
click at [588, 155] on button "Add To Test" at bounding box center [590, 154] width 43 height 12
click at [597, 108] on button "Add To Test" at bounding box center [590, 104] width 43 height 12
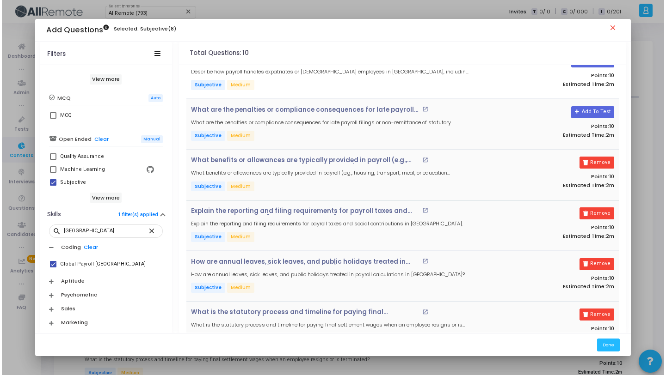
scroll to position [0, 0]
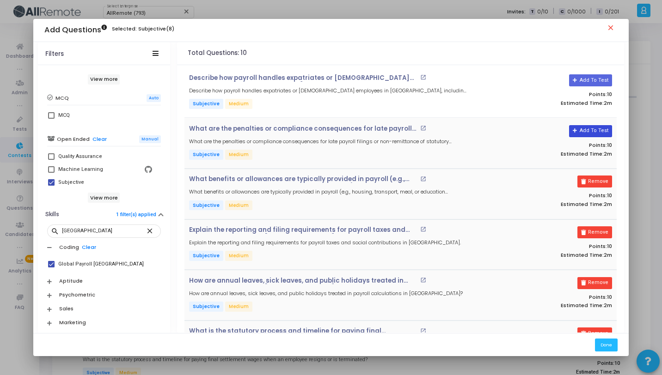
click at [593, 132] on button "Add To Test" at bounding box center [590, 131] width 43 height 12
click at [584, 86] on div "Add To Test Points: 10 Estimated Time: 2m" at bounding box center [545, 92] width 144 height 36
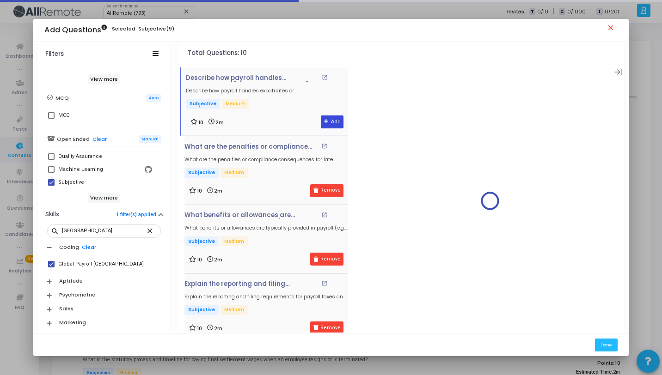
click at [333, 127] on button "Add" at bounding box center [332, 122] width 23 height 13
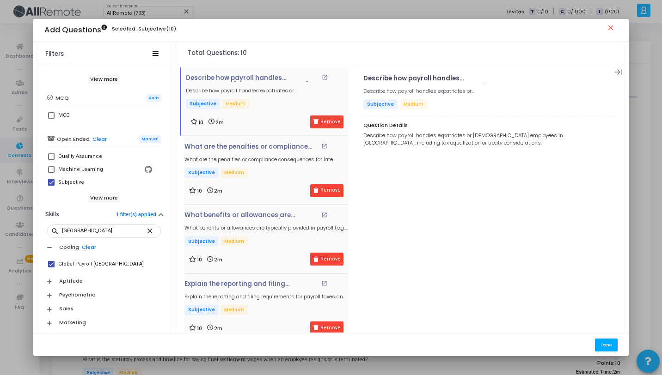
click at [602, 343] on button "Done" at bounding box center [606, 345] width 23 height 12
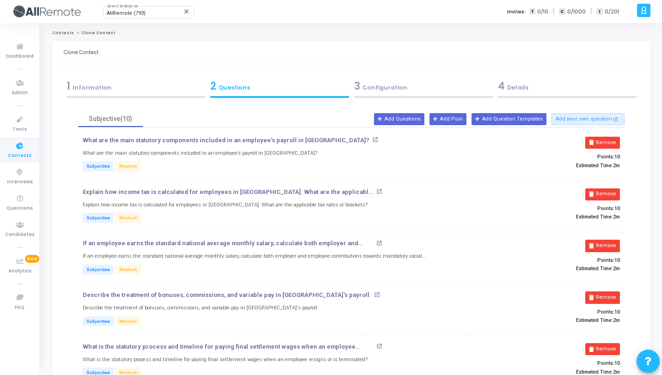
click at [374, 98] on div "3 Configuration" at bounding box center [423, 88] width 144 height 25
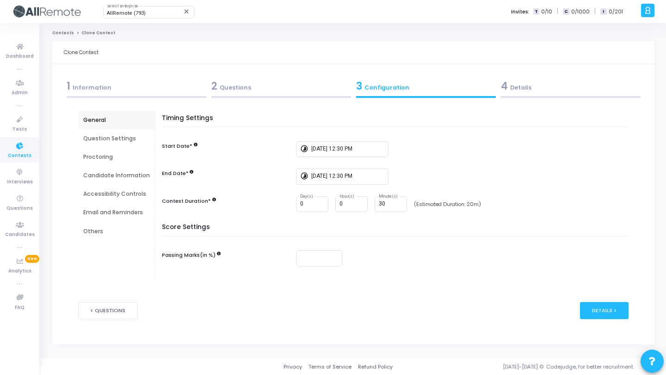
click at [114, 141] on div "Question Settings" at bounding box center [116, 139] width 67 height 8
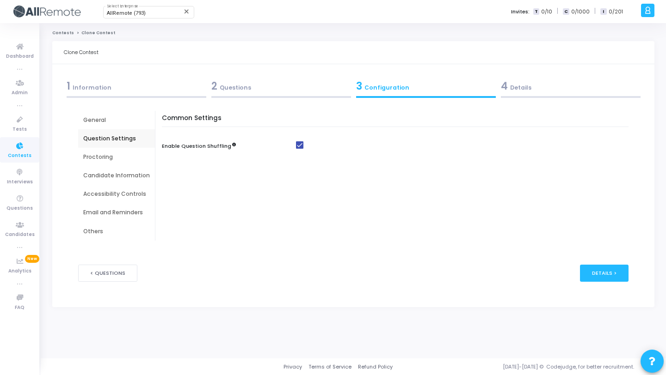
click at [106, 161] on div "Proctoring" at bounding box center [116, 157] width 67 height 8
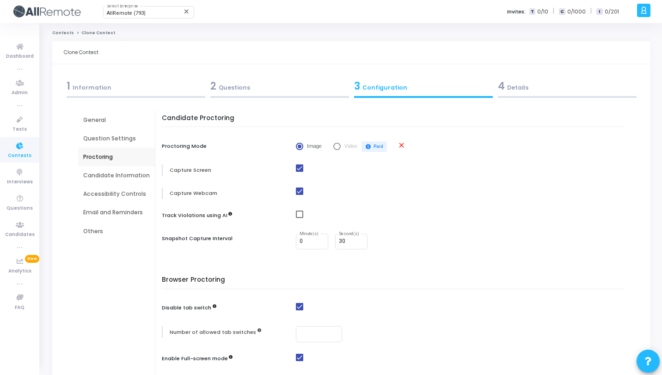
click at [110, 169] on div "Candidate Information" at bounding box center [116, 175] width 77 height 18
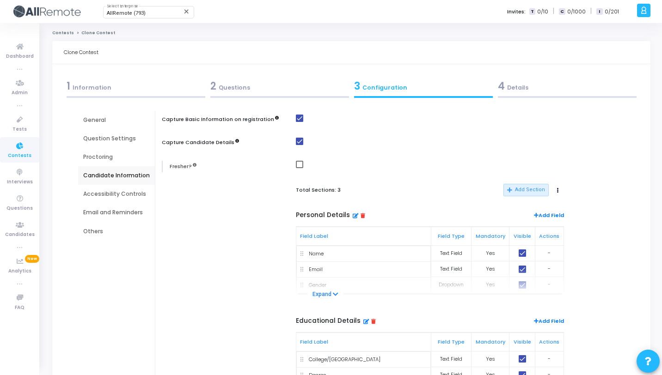
click at [117, 178] on div "Candidate Information" at bounding box center [116, 176] width 67 height 8
click at [121, 195] on div "Accessibility Controls" at bounding box center [116, 194] width 67 height 8
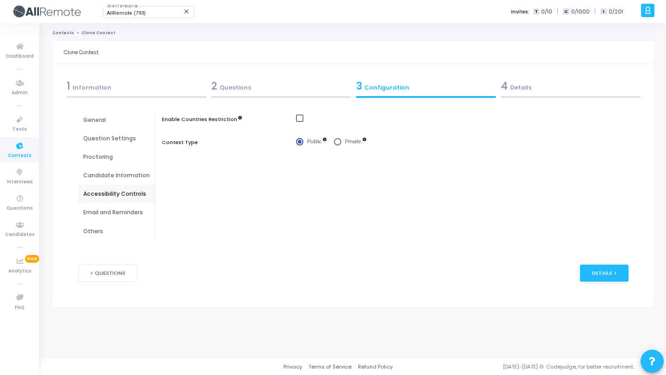
click at [123, 204] on div "Email and Reminders" at bounding box center [116, 212] width 77 height 18
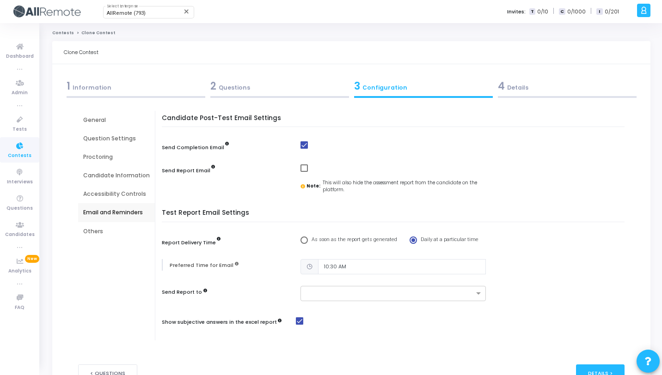
click at [125, 193] on div "Accessibility Controls" at bounding box center [116, 194] width 67 height 8
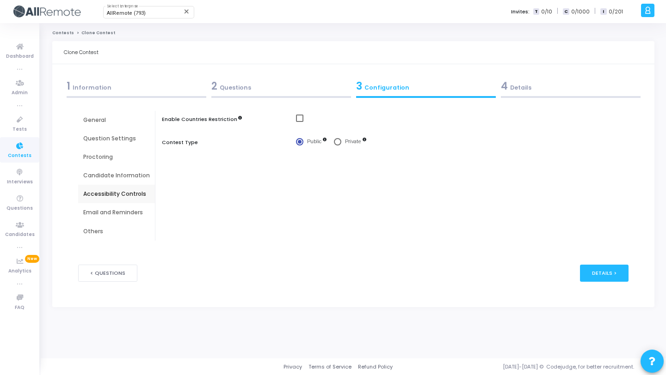
click at [127, 211] on div "Email and Reminders" at bounding box center [116, 213] width 67 height 8
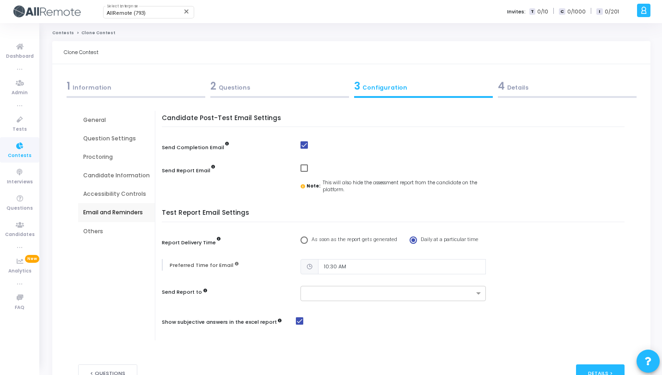
click at [542, 94] on div "4 Details" at bounding box center [567, 88] width 144 height 25
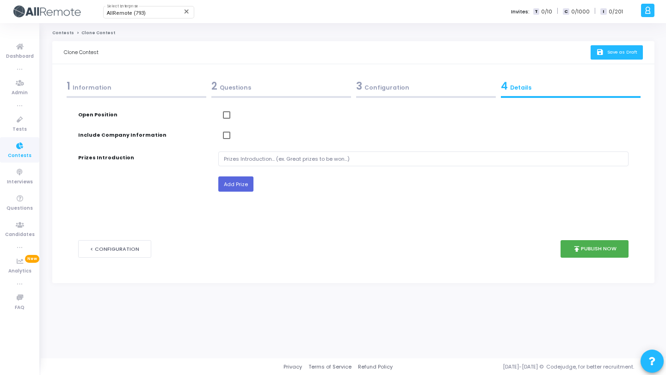
click at [614, 59] on button "save Save as Draft" at bounding box center [616, 52] width 52 height 14
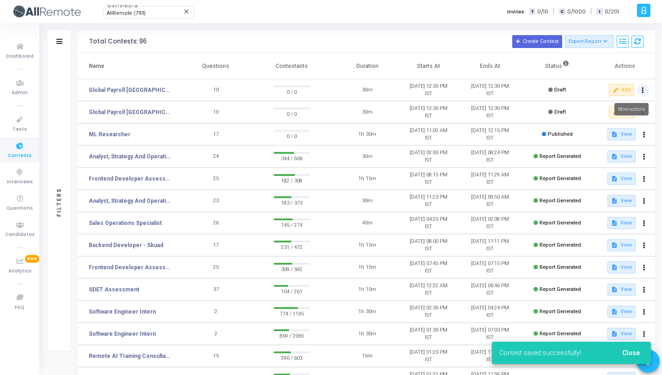
click at [644, 92] on button at bounding box center [643, 90] width 13 height 13
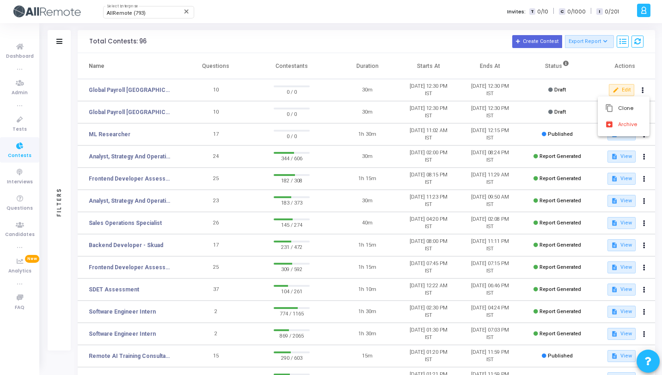
click at [485, 31] on div at bounding box center [331, 187] width 662 height 375
click at [644, 89] on button at bounding box center [643, 90] width 13 height 13
click at [634, 110] on button "content_copy Clone" at bounding box center [624, 108] width 52 height 16
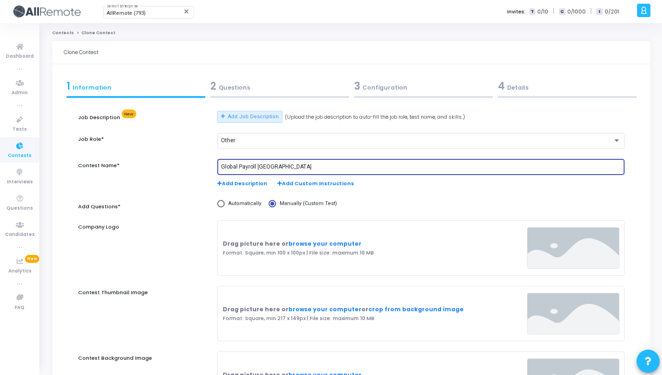
click at [270, 169] on input "Global Payroll [GEOGRAPHIC_DATA]" at bounding box center [421, 167] width 400 height 6
paste input "[GEOGRAPHIC_DATA]"
type input "Global Payroll [GEOGRAPHIC_DATA]"
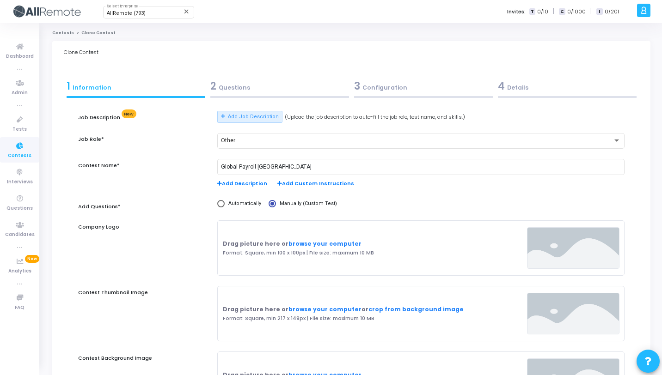
click at [232, 88] on div "2 Questions" at bounding box center [279, 86] width 139 height 15
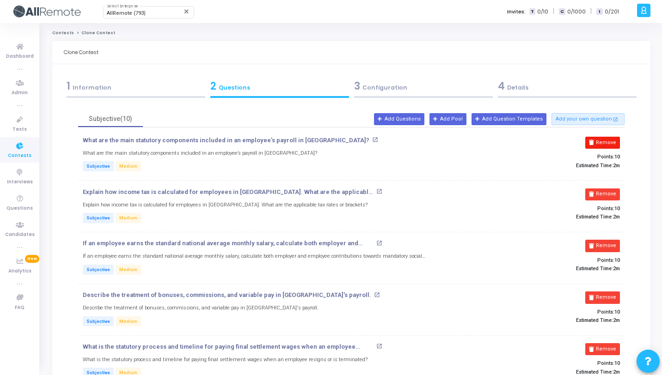
click at [606, 144] on button "Remove" at bounding box center [602, 143] width 35 height 12
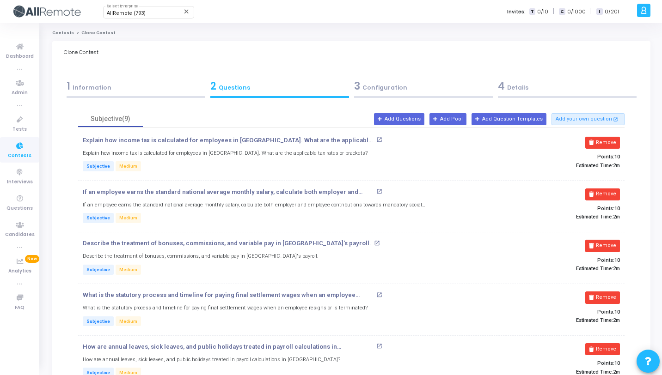
click at [606, 144] on button "Remove" at bounding box center [602, 143] width 35 height 12
click at [607, 189] on button "Remove" at bounding box center [602, 195] width 35 height 12
click at [607, 143] on button "Remove" at bounding box center [602, 143] width 35 height 12
click at [607, 189] on button "Remove" at bounding box center [602, 195] width 35 height 12
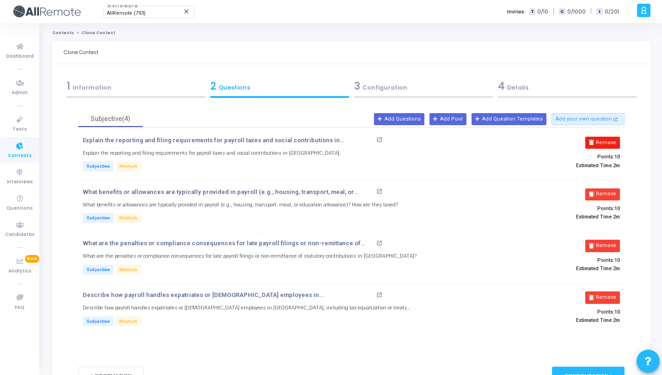
click at [608, 143] on button "Remove" at bounding box center [602, 143] width 35 height 12
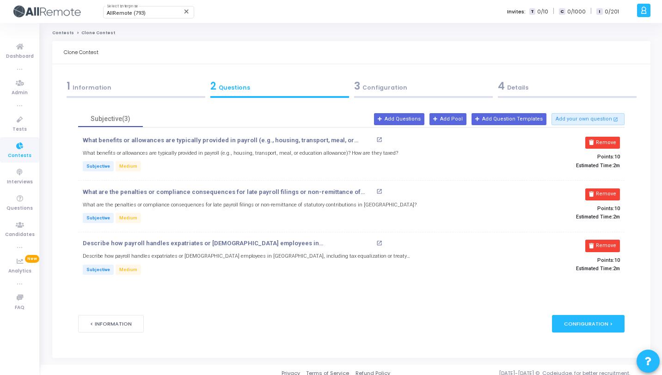
click at [608, 143] on button "Remove" at bounding box center [602, 143] width 35 height 12
click at [608, 189] on button "Remove" at bounding box center [606, 195] width 35 height 12
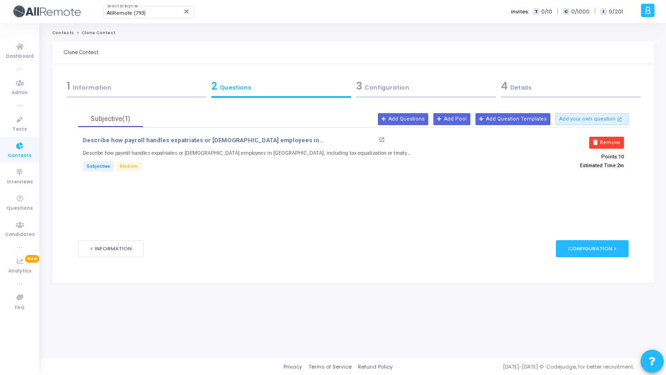
click at [608, 143] on button "Remove" at bounding box center [606, 143] width 35 height 12
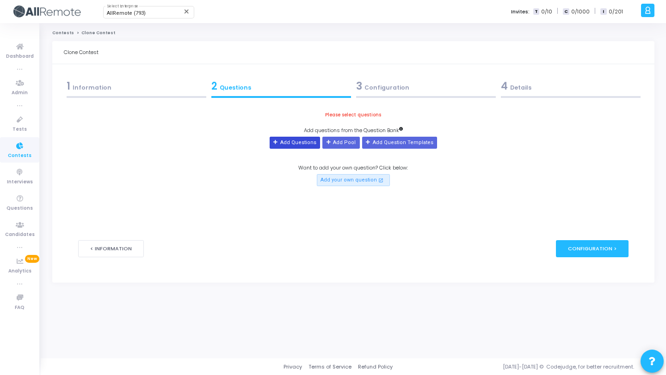
click at [288, 141] on button "Add Questions" at bounding box center [295, 143] width 50 height 12
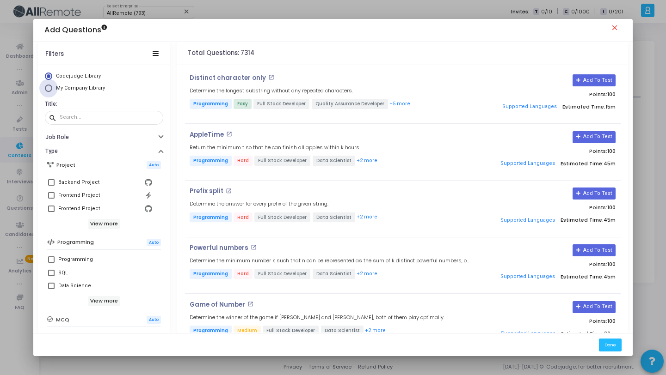
click at [89, 91] on span "My Company Library" at bounding box center [80, 88] width 49 height 6
click at [52, 91] on input "My Company Library" at bounding box center [48, 88] width 7 height 7
radio input "true"
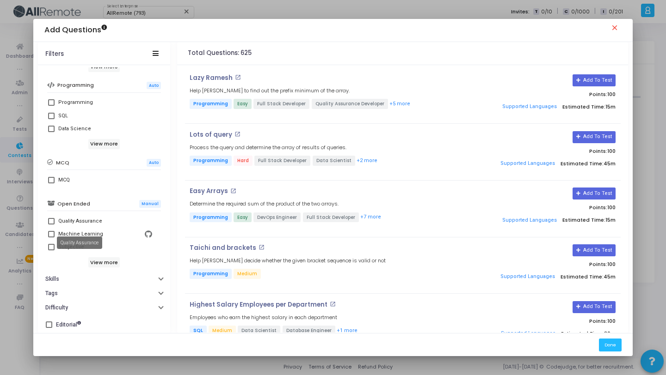
scroll to position [159, 0]
click at [52, 245] on span at bounding box center [51, 247] width 6 height 6
click at [51, 250] on input "Subjective" at bounding box center [51, 250] width 0 height 0
checkbox input "true"
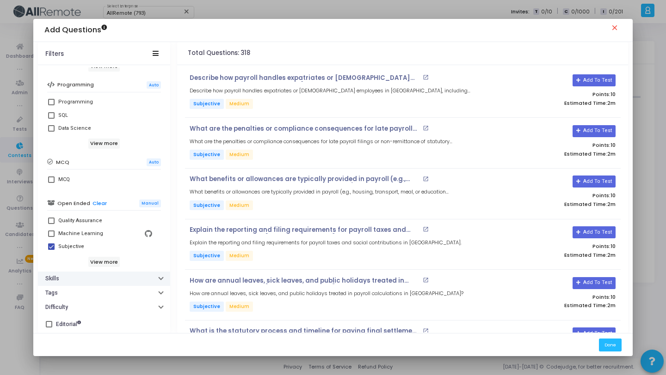
click at [93, 277] on button "Skills" at bounding box center [104, 279] width 132 height 14
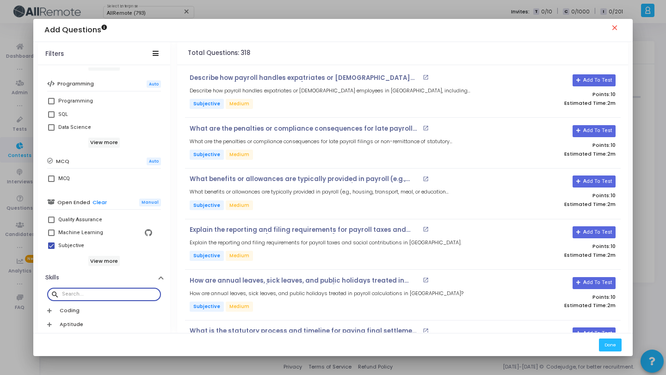
click at [126, 296] on input "text" at bounding box center [109, 295] width 95 height 6
paste input "[GEOGRAPHIC_DATA]"
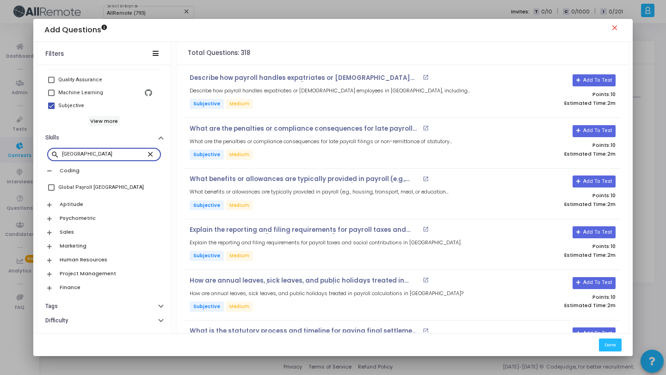
scroll to position [313, 0]
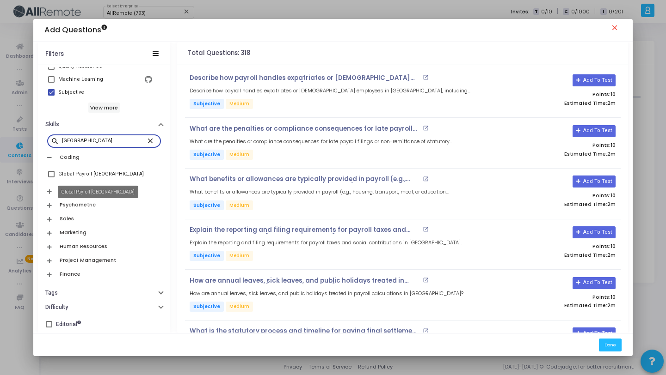
type input "[GEOGRAPHIC_DATA]"
click at [77, 171] on div "Global Payroll [GEOGRAPHIC_DATA]" at bounding box center [101, 174] width 86 height 11
click at [51, 178] on input "Global Payroll [GEOGRAPHIC_DATA]" at bounding box center [51, 178] width 0 height 0
checkbox input "true"
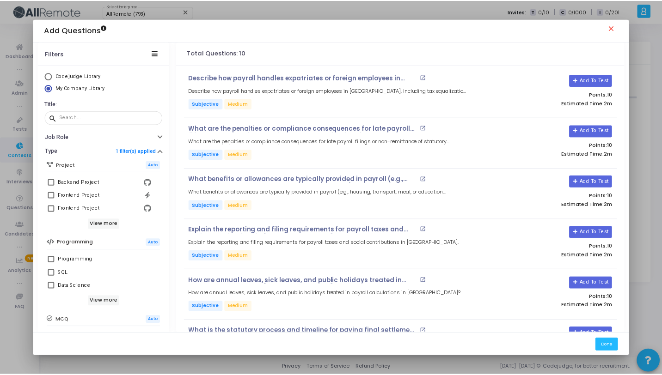
scroll to position [246, 0]
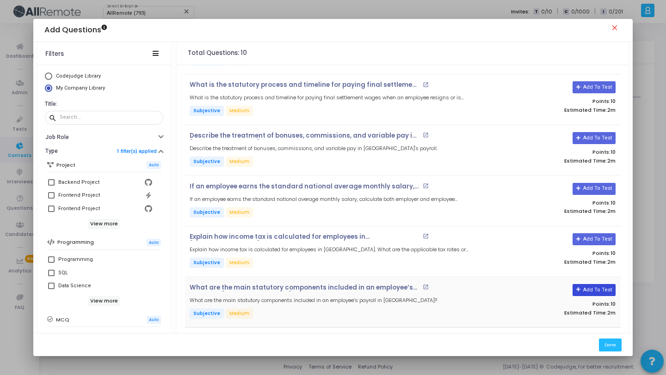
click at [587, 289] on button "Add To Test" at bounding box center [593, 290] width 43 height 12
click at [595, 240] on button "Add To Test" at bounding box center [593, 239] width 43 height 12
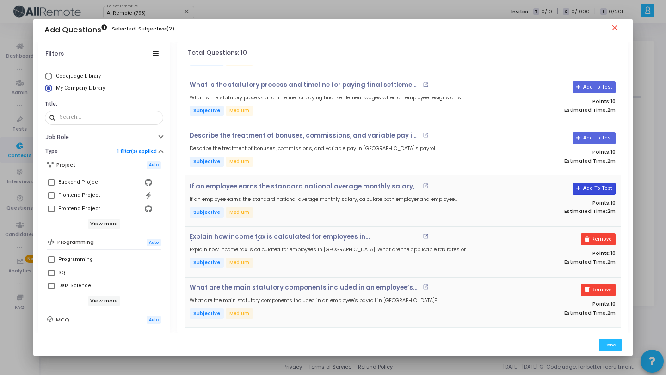
click at [586, 191] on button "Add To Test" at bounding box center [593, 189] width 43 height 12
click at [585, 135] on button "Add To Test" at bounding box center [590, 138] width 43 height 12
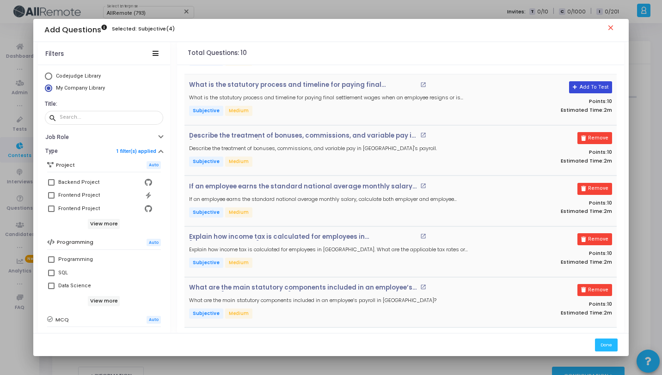
click at [588, 87] on button "Add To Test" at bounding box center [590, 87] width 43 height 12
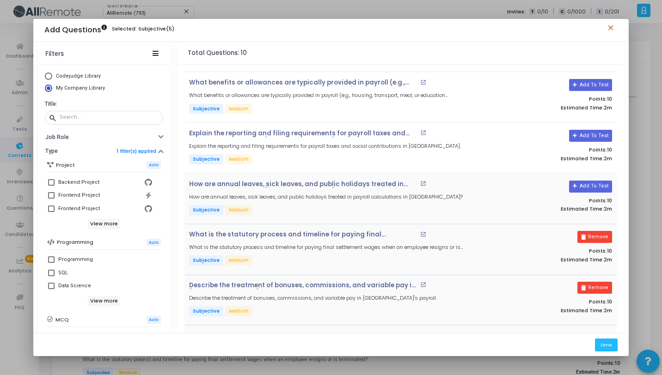
scroll to position [82, 0]
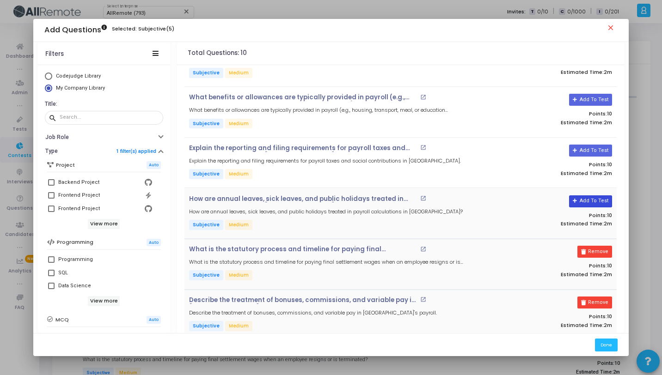
click at [587, 204] on button "Add To Test" at bounding box center [590, 202] width 43 height 12
click at [589, 152] on button "Add To Test" at bounding box center [590, 151] width 43 height 12
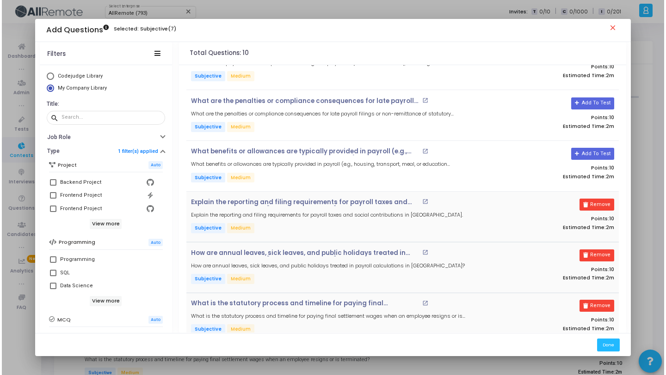
scroll to position [0, 0]
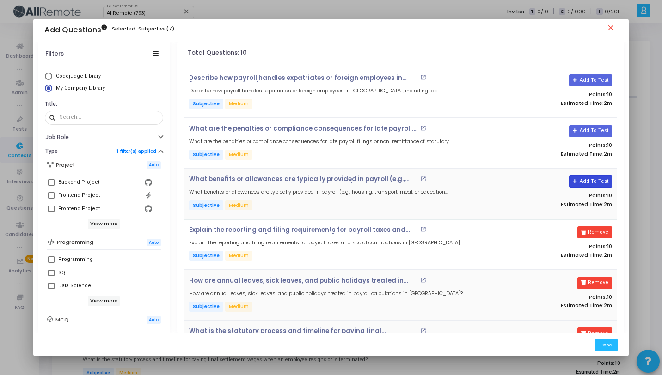
click at [590, 187] on button "Add To Test" at bounding box center [590, 182] width 43 height 12
click at [602, 128] on button "Add To Test" at bounding box center [590, 131] width 43 height 12
click at [595, 80] on button "Add To Test" at bounding box center [590, 80] width 43 height 12
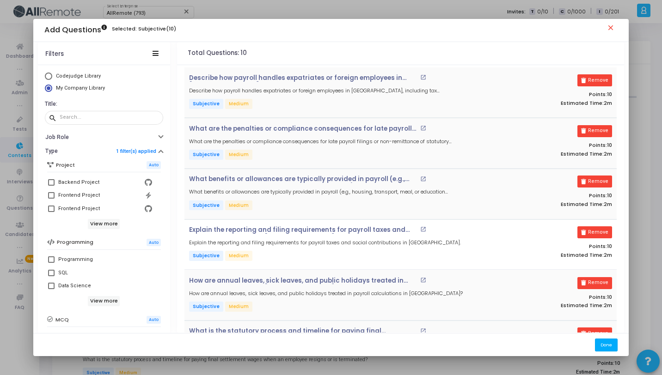
click at [603, 343] on button "Done" at bounding box center [606, 345] width 23 height 12
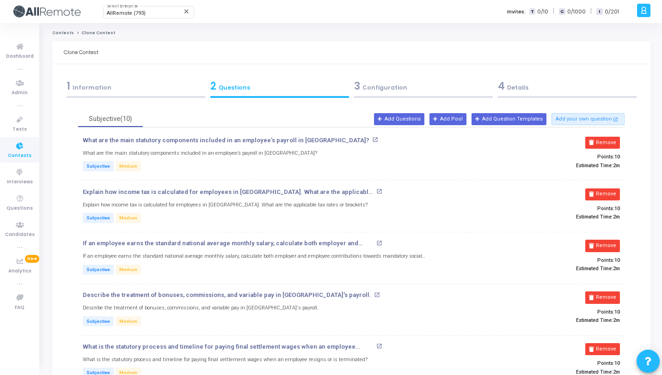
click at [400, 89] on div "3 Configuration" at bounding box center [423, 86] width 139 height 15
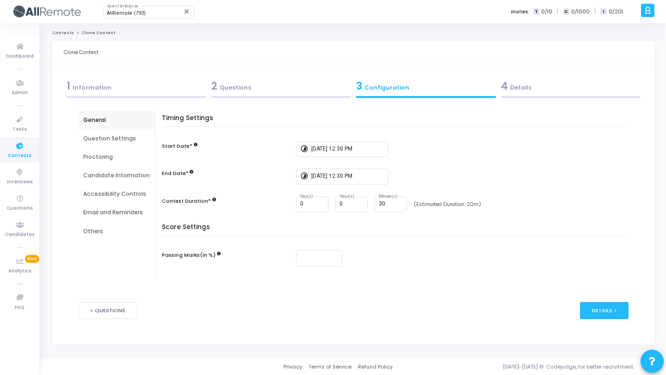
click at [555, 86] on div "4 Details" at bounding box center [571, 86] width 140 height 15
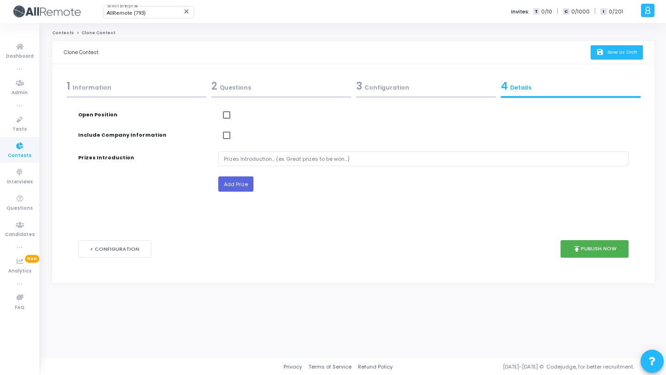
click at [634, 52] on span "Save as Draft" at bounding box center [622, 52] width 30 height 6
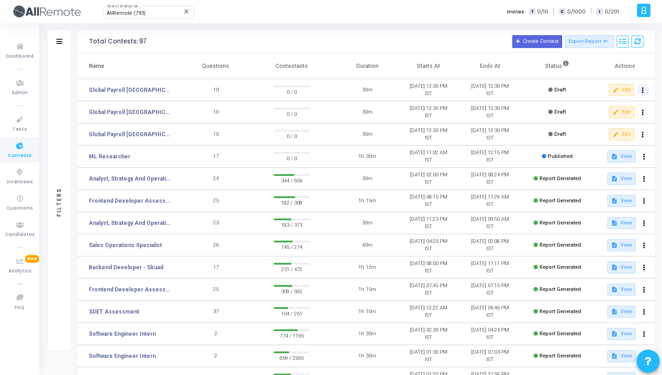
click at [643, 90] on icon at bounding box center [643, 90] width 2 height 5
click at [617, 110] on button "content_copy Clone" at bounding box center [624, 108] width 52 height 16
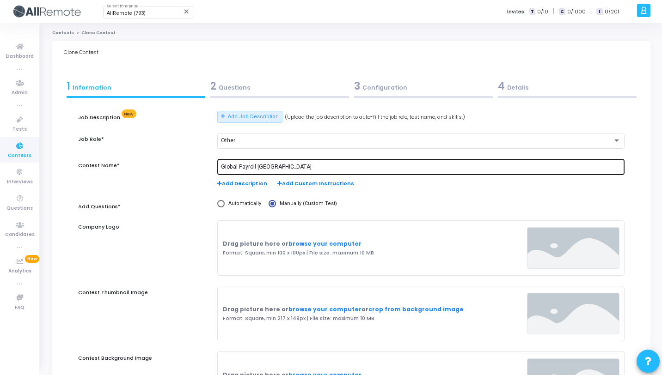
click at [270, 168] on input "Global Payroll [GEOGRAPHIC_DATA]" at bounding box center [421, 167] width 400 height 6
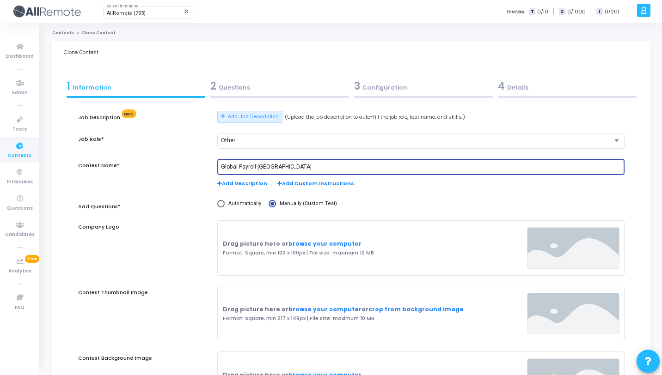
click at [270, 168] on input "Global Payroll [GEOGRAPHIC_DATA]" at bounding box center [421, 167] width 400 height 6
paste input "[PERSON_NAME]"
type input "Global Payroll [GEOGRAPHIC_DATA]"
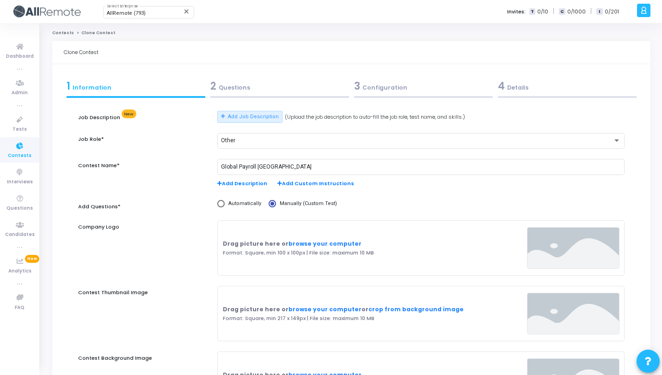
click at [264, 89] on div "2 Questions" at bounding box center [279, 86] width 139 height 15
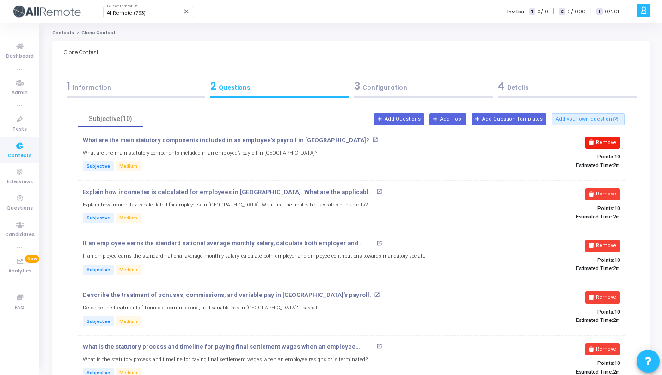
click at [597, 141] on button "Remove" at bounding box center [602, 143] width 35 height 12
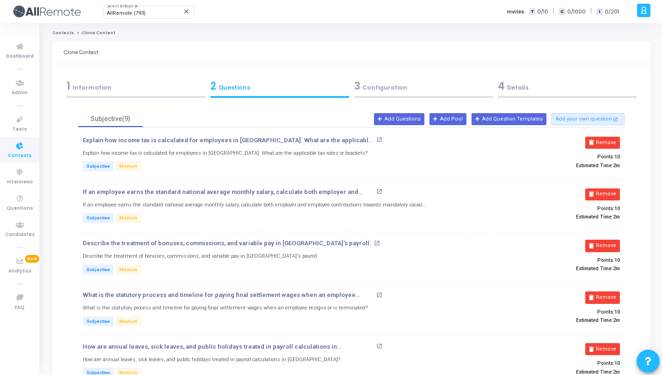
click at [597, 141] on button "Remove" at bounding box center [602, 143] width 35 height 12
click at [598, 141] on button "Remove" at bounding box center [602, 143] width 35 height 12
click at [598, 189] on button "Remove" at bounding box center [602, 195] width 35 height 12
click at [598, 141] on button "Remove" at bounding box center [602, 143] width 35 height 12
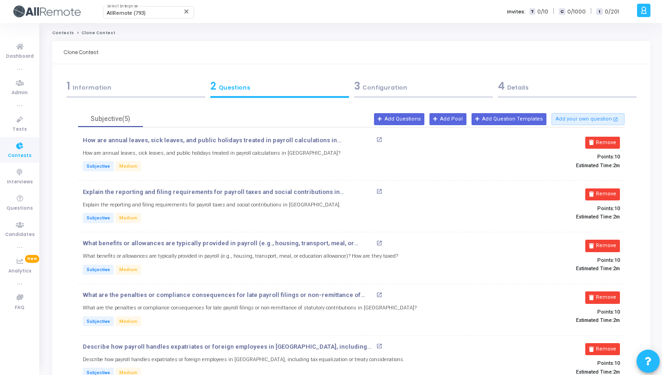
click at [598, 141] on button "Remove" at bounding box center [602, 143] width 35 height 12
click at [598, 189] on button "Remove" at bounding box center [602, 195] width 35 height 12
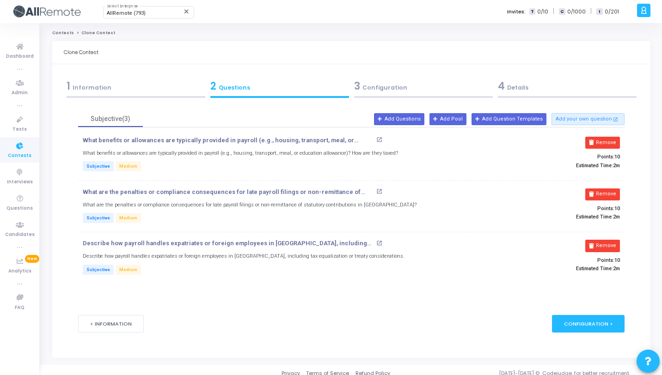
click at [598, 141] on button "Remove" at bounding box center [602, 143] width 35 height 12
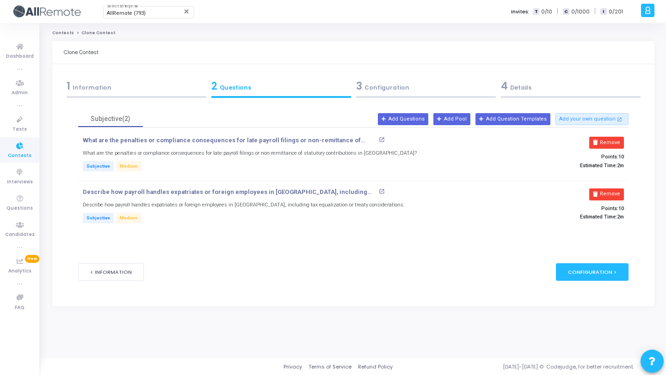
click at [598, 141] on icon at bounding box center [595, 142] width 5 height 5
click at [598, 192] on icon at bounding box center [595, 194] width 5 height 5
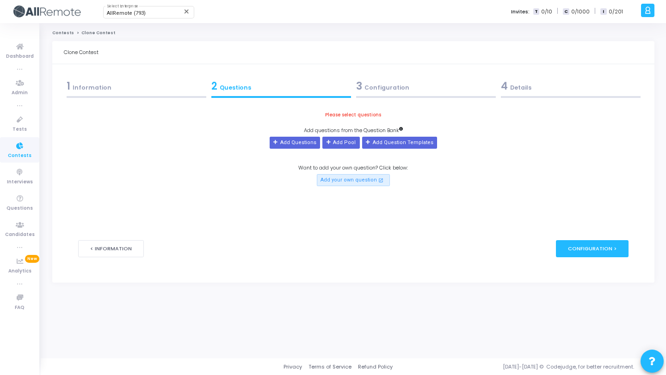
click at [598, 141] on div "Please select questions Add questions from the Question Bank Add Questions Add …" at bounding box center [353, 148] width 550 height 75
click at [308, 140] on button "Add Questions" at bounding box center [295, 143] width 50 height 12
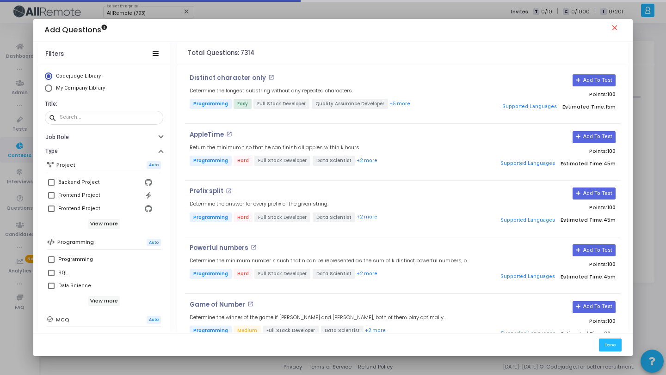
click at [79, 88] on span "My Company Library" at bounding box center [80, 88] width 49 height 6
click at [52, 88] on input "My Company Library" at bounding box center [48, 88] width 7 height 7
radio input "true"
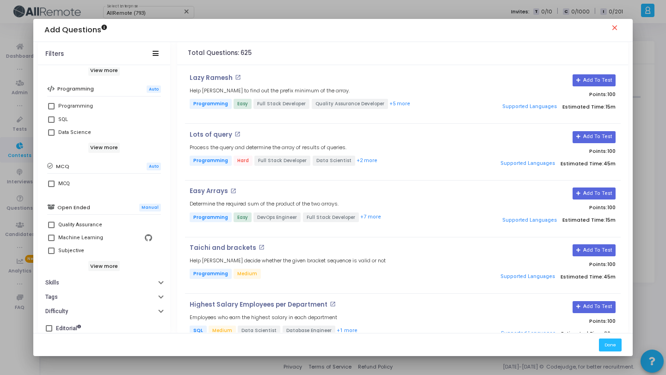
scroll to position [159, 0]
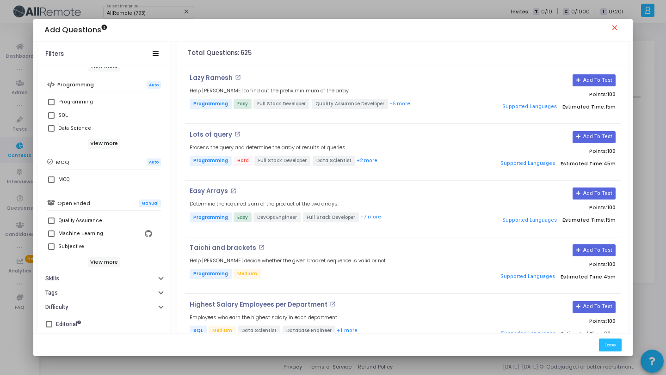
click at [73, 251] on div "Subjective" at bounding box center [71, 246] width 26 height 11
click at [51, 251] on input "Subjective" at bounding box center [51, 250] width 0 height 0
checkbox input "true"
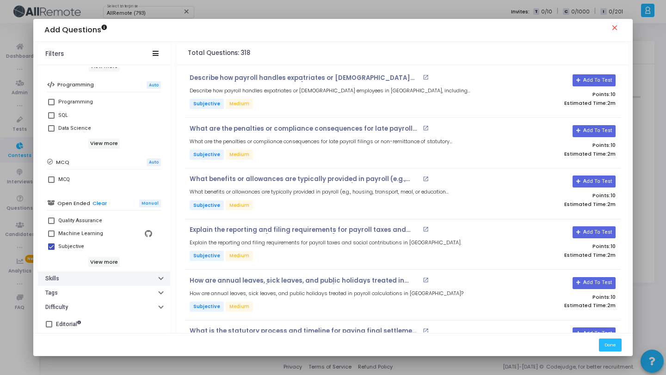
click at [88, 283] on button "Skills" at bounding box center [104, 279] width 132 height 14
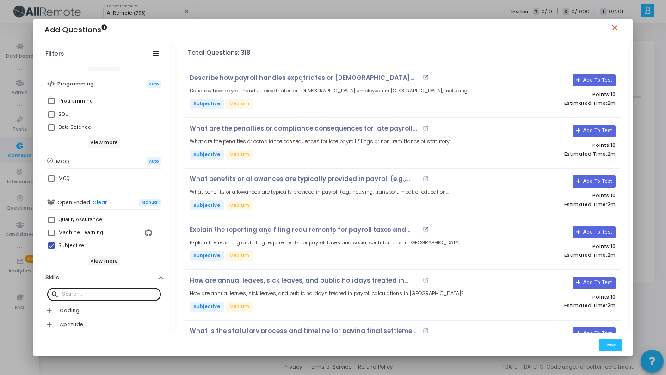
click at [94, 293] on input "text" at bounding box center [109, 295] width 95 height 6
paste input "[GEOGRAPHIC_DATA]"
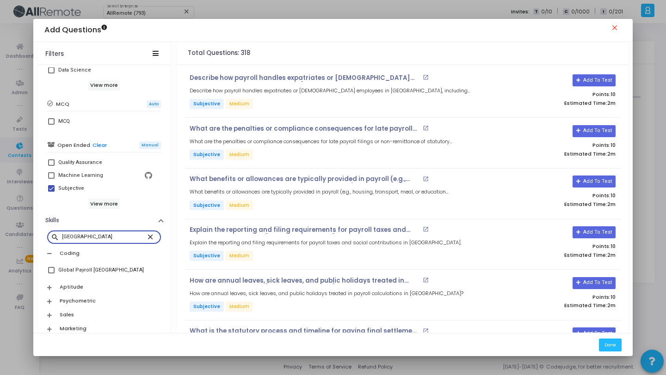
scroll to position [313, 0]
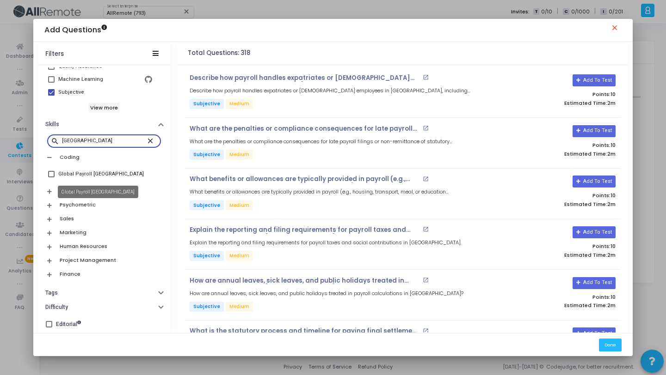
type input "[GEOGRAPHIC_DATA]"
click at [99, 174] on div "Global Payroll [GEOGRAPHIC_DATA]" at bounding box center [101, 174] width 86 height 11
click at [51, 178] on input "Global Payroll [GEOGRAPHIC_DATA]" at bounding box center [51, 178] width 0 height 0
checkbox input "true"
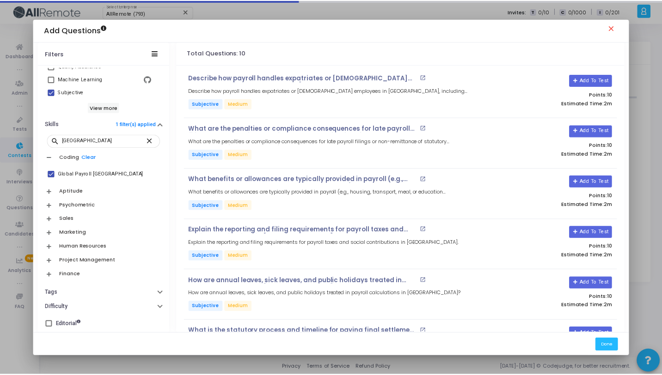
scroll to position [246, 0]
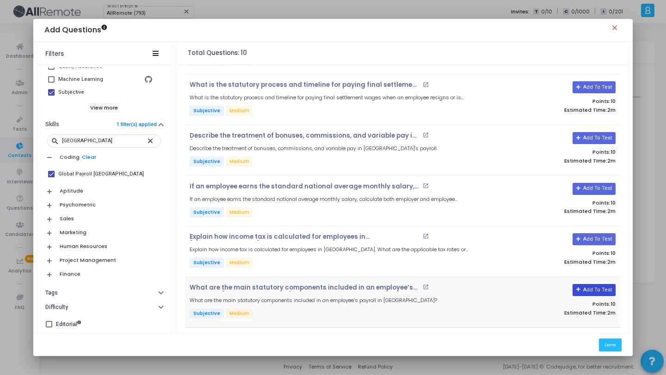
click at [610, 287] on button "Add To Test" at bounding box center [593, 290] width 43 height 12
click at [596, 239] on button "Add To Test" at bounding box center [593, 239] width 43 height 12
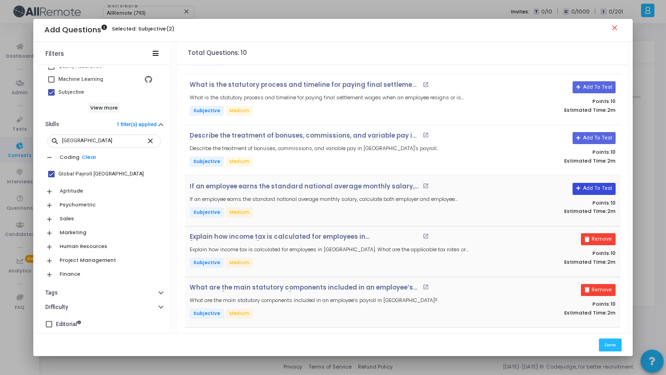
click at [589, 190] on button "Add To Test" at bounding box center [593, 189] width 43 height 12
click at [589, 136] on button "Add To Test" at bounding box center [590, 138] width 43 height 12
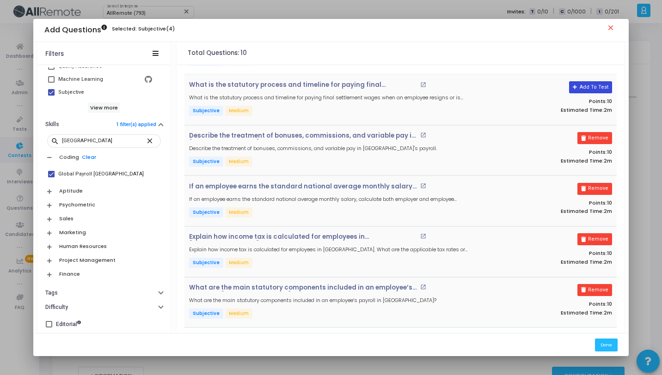
click at [583, 85] on button "Add To Test" at bounding box center [590, 87] width 43 height 12
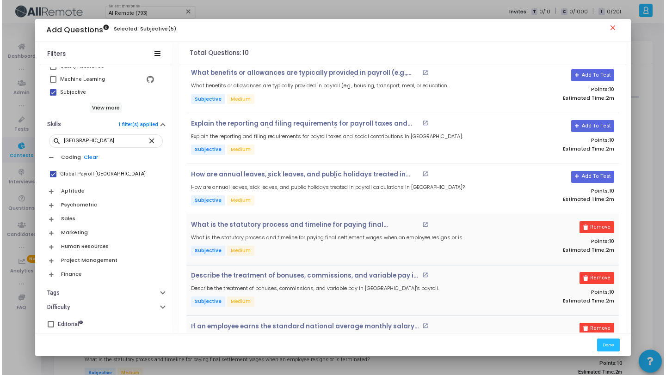
scroll to position [0, 0]
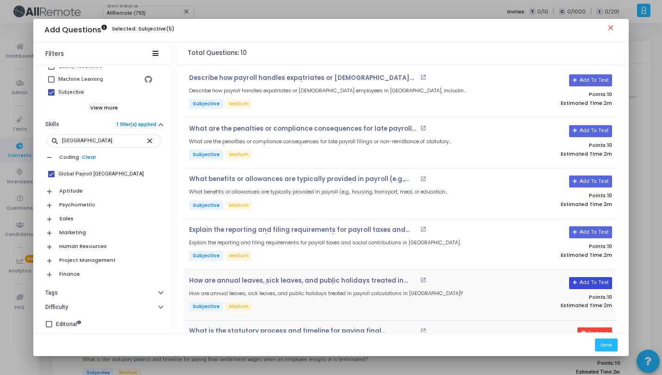
click at [597, 279] on button "Add To Test" at bounding box center [590, 283] width 43 height 12
click at [595, 228] on button "Add To Test" at bounding box center [590, 233] width 43 height 12
click at [582, 183] on button "Add To Test" at bounding box center [590, 182] width 43 height 12
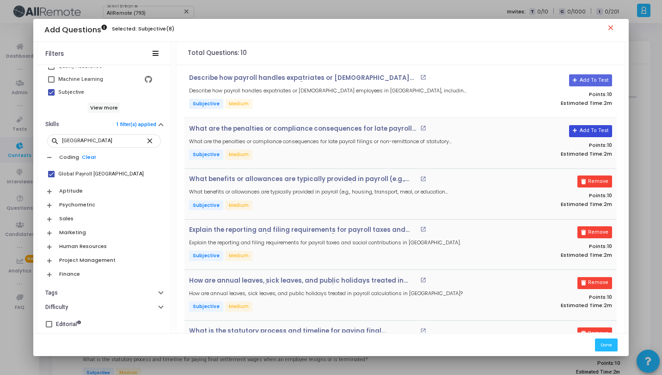
click at [586, 136] on button "Add To Test" at bounding box center [590, 131] width 43 height 12
click at [582, 80] on button "Add To Test" at bounding box center [590, 80] width 43 height 12
click at [615, 345] on button "Done" at bounding box center [606, 345] width 23 height 12
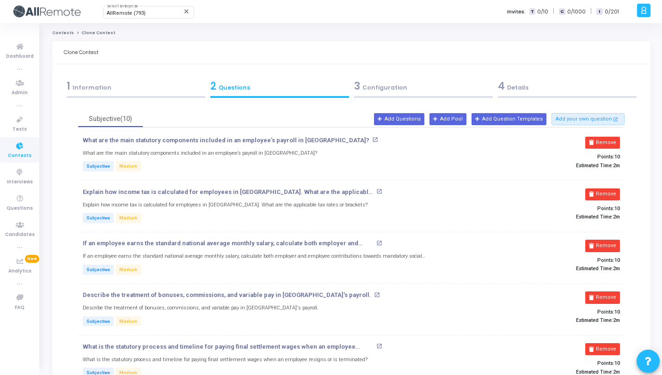
click at [398, 93] on div "3 Configuration" at bounding box center [423, 88] width 144 height 25
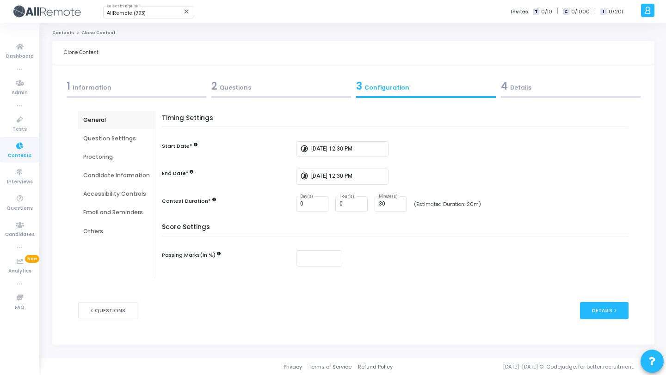
click at [541, 95] on div "4 Details" at bounding box center [570, 88] width 145 height 25
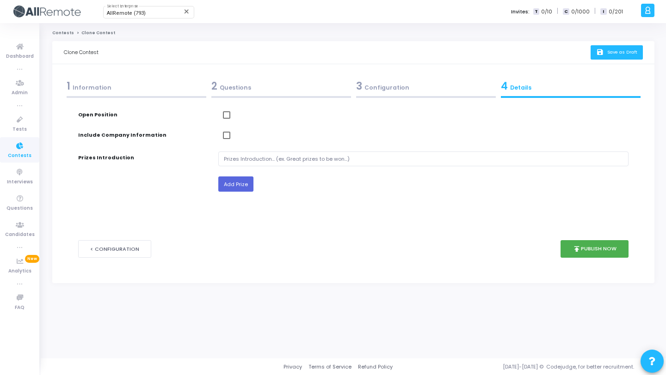
click at [607, 48] on button "save Save as Draft" at bounding box center [616, 52] width 52 height 14
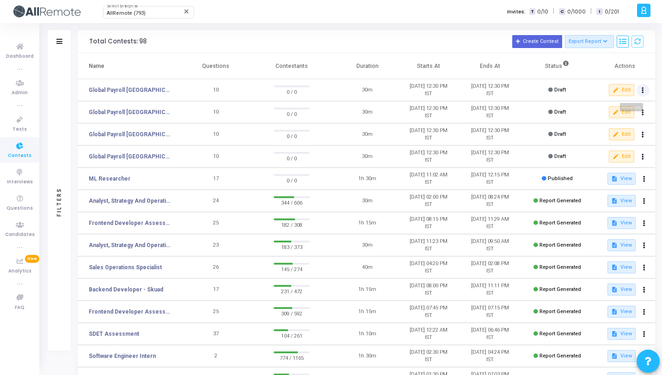
click at [643, 89] on icon at bounding box center [643, 90] width 2 height 5
click at [627, 104] on button "content_copy Clone" at bounding box center [624, 108] width 52 height 16
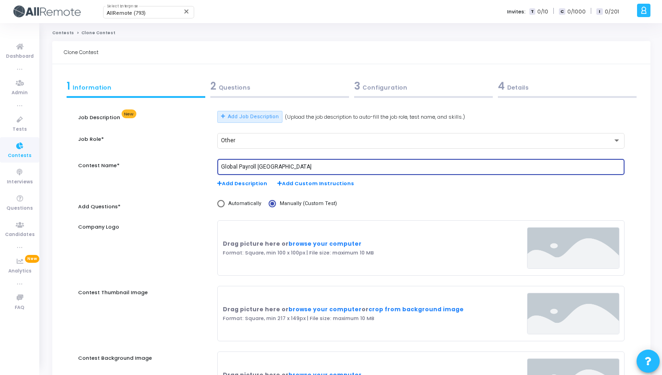
click at [275, 166] on input "Global Payroll [GEOGRAPHIC_DATA]" at bounding box center [421, 167] width 400 height 6
paste input "[GEOGRAPHIC_DATA]"
type input "Global Payroll [GEOGRAPHIC_DATA]"
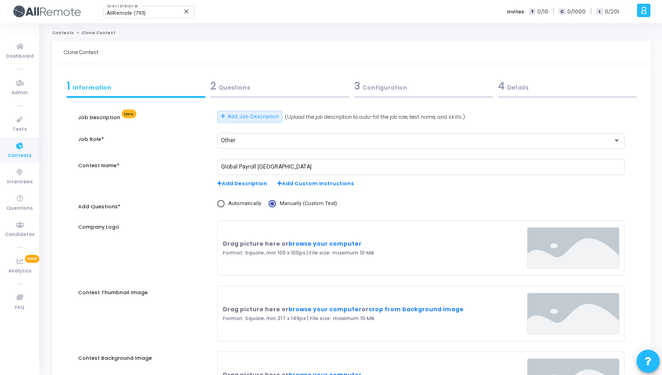
click at [274, 93] on div "2 Questions" at bounding box center [280, 88] width 144 height 25
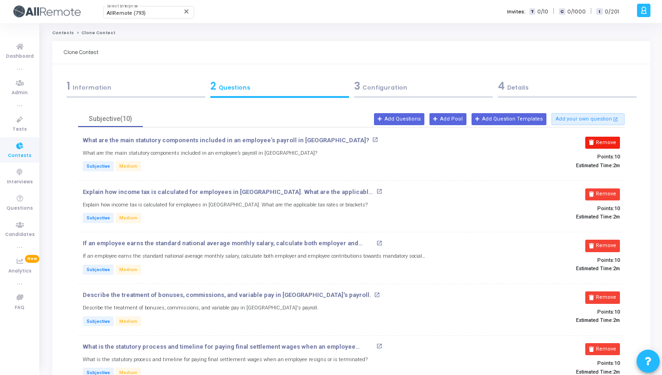
click at [616, 141] on button "Remove" at bounding box center [602, 143] width 35 height 12
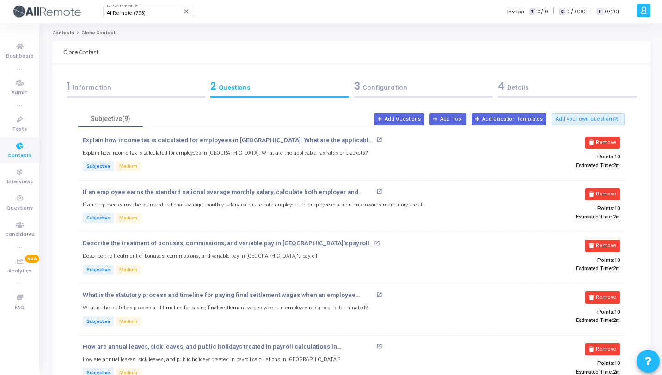
click at [616, 141] on button "Remove" at bounding box center [602, 143] width 35 height 12
click at [616, 189] on button "Remove" at bounding box center [602, 195] width 35 height 12
click at [616, 141] on button "Remove" at bounding box center [602, 143] width 35 height 12
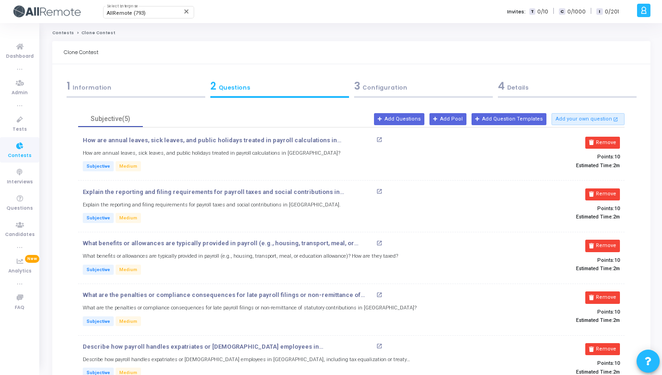
click at [616, 141] on button "Remove" at bounding box center [602, 143] width 35 height 12
click at [616, 189] on button "Remove" at bounding box center [602, 195] width 35 height 12
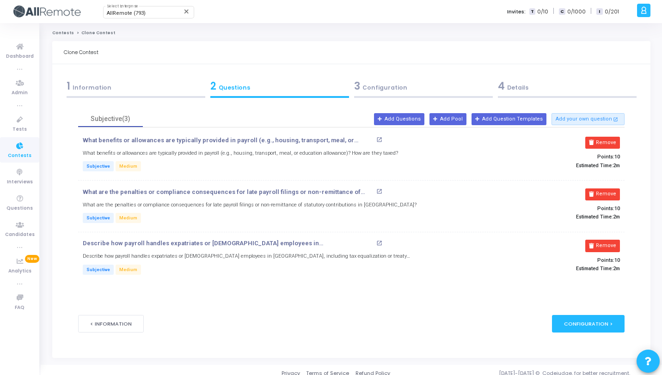
click at [616, 141] on button "Remove" at bounding box center [602, 143] width 35 height 12
click at [616, 189] on button "Remove" at bounding box center [606, 195] width 35 height 12
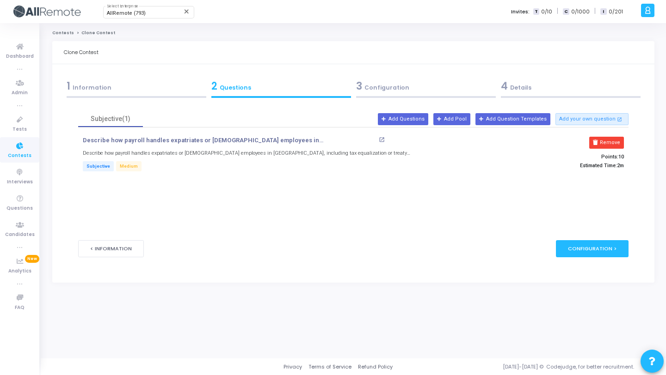
click at [616, 141] on button "Remove" at bounding box center [606, 143] width 35 height 12
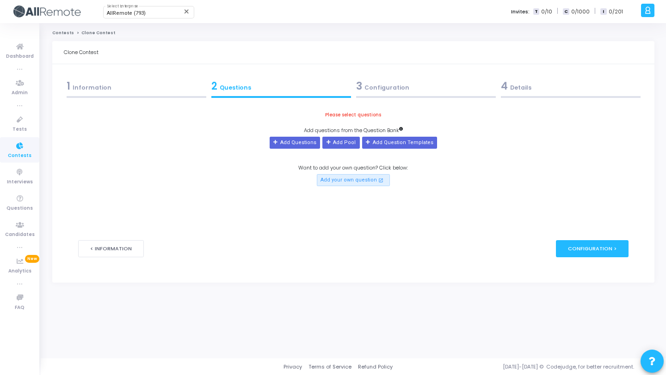
click at [616, 141] on div "Please select questions Add questions from the Question Bank Add Questions Add …" at bounding box center [353, 148] width 550 height 75
click at [307, 146] on button "Add Questions" at bounding box center [295, 143] width 50 height 12
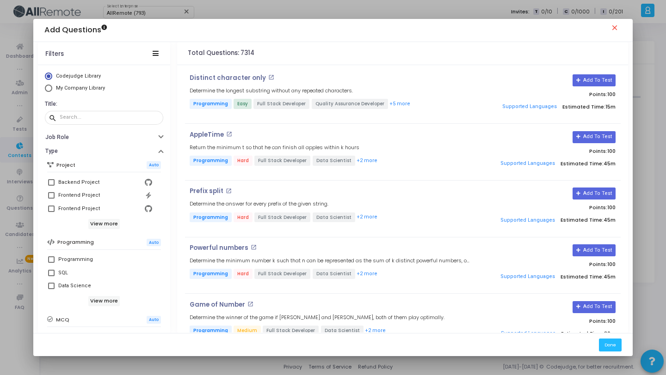
click at [80, 90] on span "My Company Library" at bounding box center [80, 88] width 49 height 6
click at [52, 90] on input "My Company Library" at bounding box center [48, 88] width 7 height 7
radio input "true"
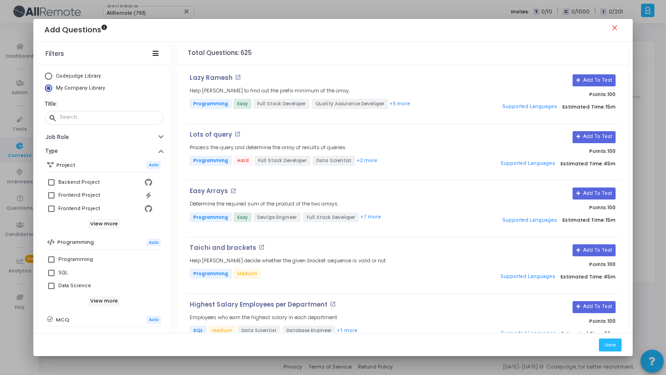
scroll to position [159, 0]
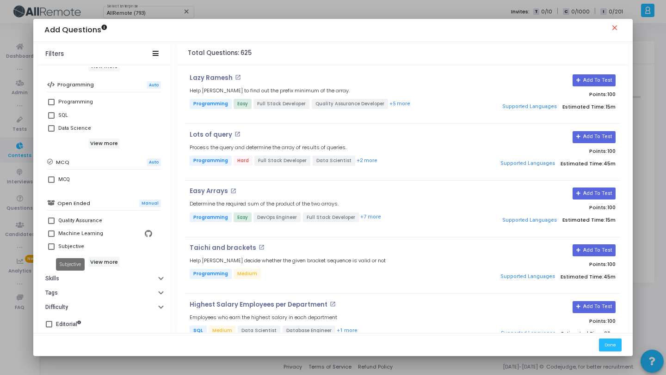
click at [79, 246] on div "Subjective" at bounding box center [71, 246] width 26 height 11
click at [51, 250] on input "Subjective" at bounding box center [51, 250] width 0 height 0
checkbox input "true"
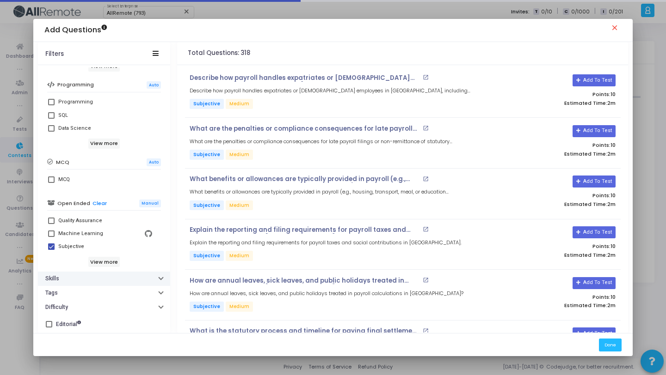
click at [95, 281] on button "Skills" at bounding box center [104, 279] width 132 height 14
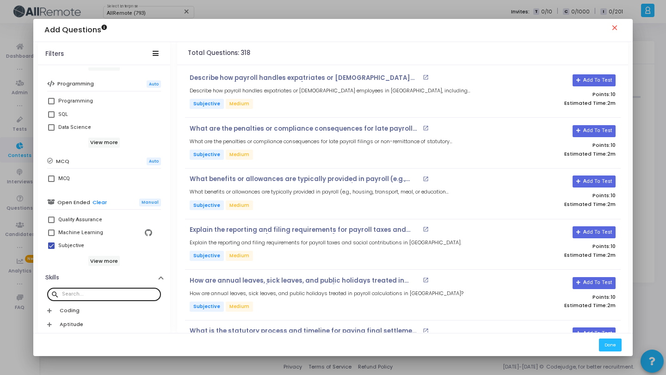
click at [103, 292] on input "text" at bounding box center [109, 295] width 95 height 6
paste input "[GEOGRAPHIC_DATA]"
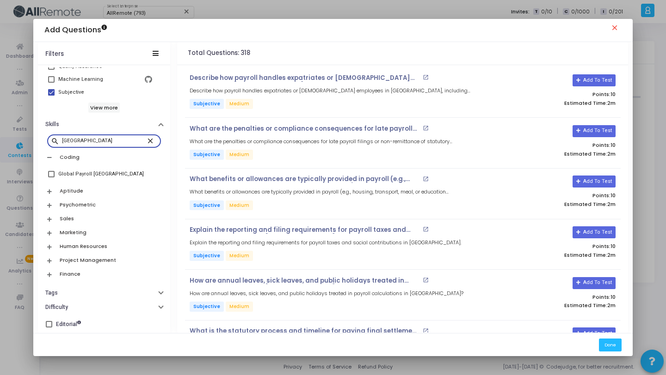
scroll to position [313, 0]
type input "[GEOGRAPHIC_DATA]"
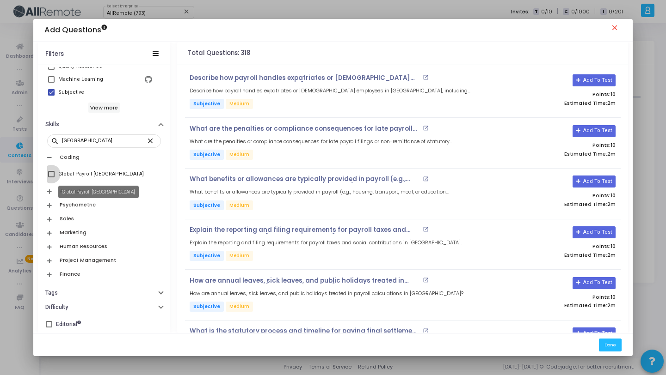
click at [102, 174] on div "Global Payroll [GEOGRAPHIC_DATA]" at bounding box center [101, 174] width 86 height 11
click at [51, 178] on input "Global Payroll [GEOGRAPHIC_DATA]" at bounding box center [51, 178] width 0 height 0
checkbox input "true"
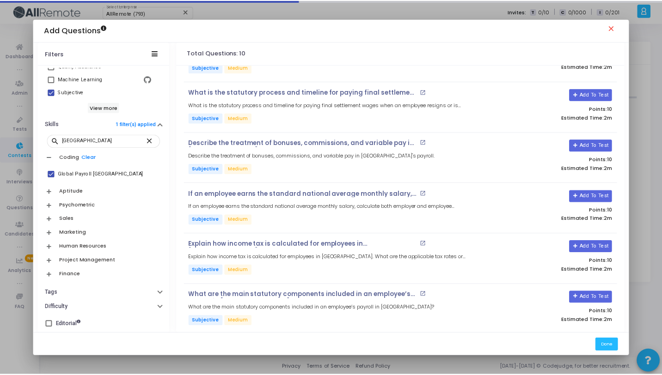
scroll to position [246, 0]
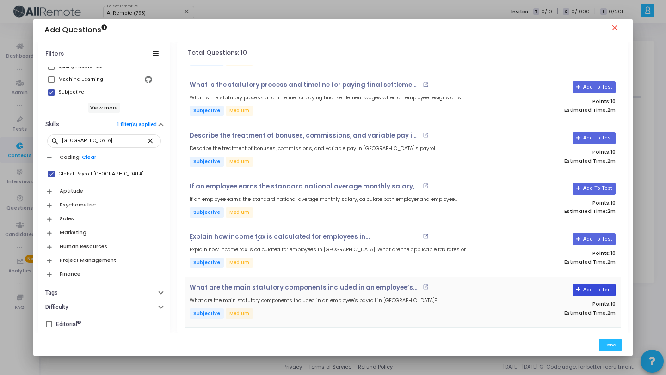
click at [583, 289] on button "Add To Test" at bounding box center [593, 290] width 43 height 12
click at [585, 235] on button "Add To Test" at bounding box center [593, 239] width 43 height 12
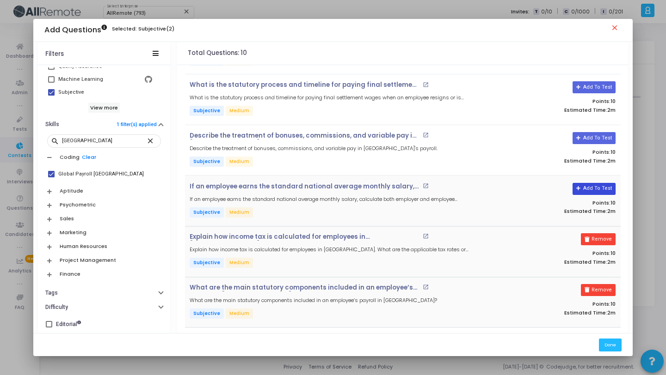
click at [583, 191] on button "Add To Test" at bounding box center [593, 189] width 43 height 12
click at [584, 137] on button "Add To Test" at bounding box center [590, 138] width 43 height 12
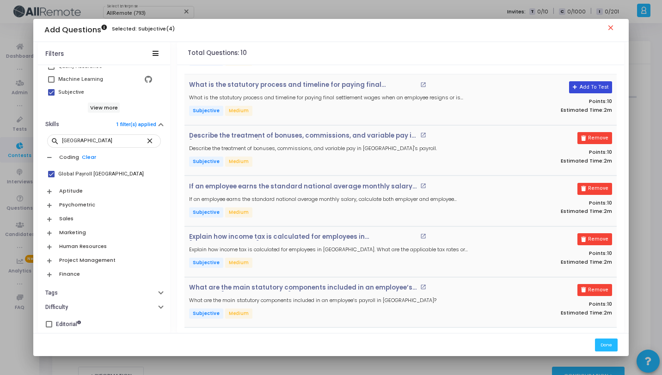
click at [590, 89] on button "Add To Test" at bounding box center [590, 87] width 43 height 12
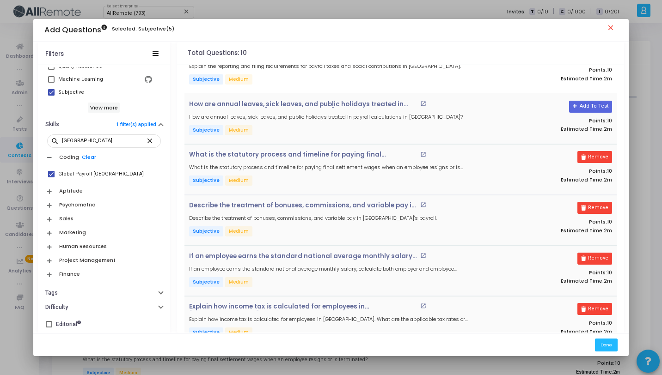
scroll to position [94, 0]
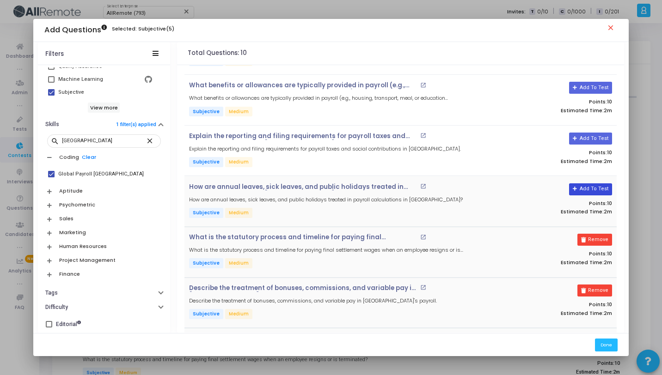
click at [582, 191] on button "Add To Test" at bounding box center [590, 190] width 43 height 12
click at [590, 131] on div "Explain the reporting and filing requirements for payroll taxes and social cont…" at bounding box center [400, 151] width 432 height 51
click at [590, 135] on button "Add To Test" at bounding box center [590, 139] width 43 height 12
click at [592, 85] on button "Add To Test" at bounding box center [590, 88] width 43 height 12
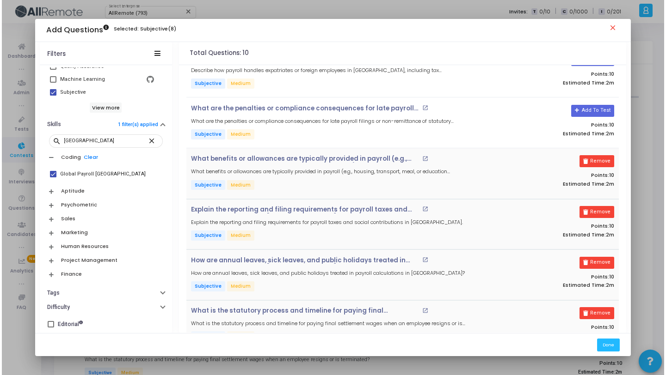
scroll to position [0, 0]
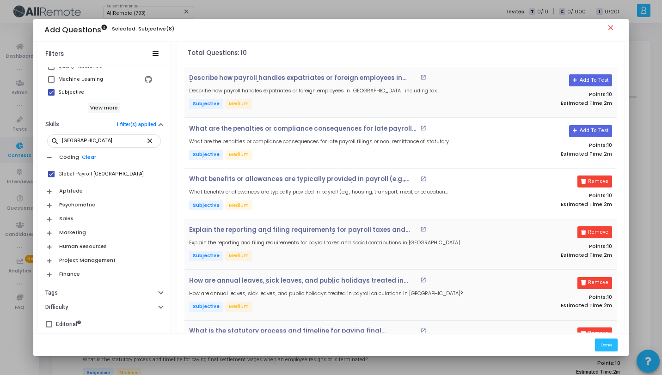
drag, startPoint x: 596, startPoint y: 131, endPoint x: 600, endPoint y: 99, distance: 32.6
click at [596, 131] on button "Add To Test" at bounding box center [590, 131] width 43 height 12
click at [595, 83] on button "Add To Test" at bounding box center [590, 80] width 43 height 12
click at [615, 344] on button "Done" at bounding box center [606, 345] width 23 height 12
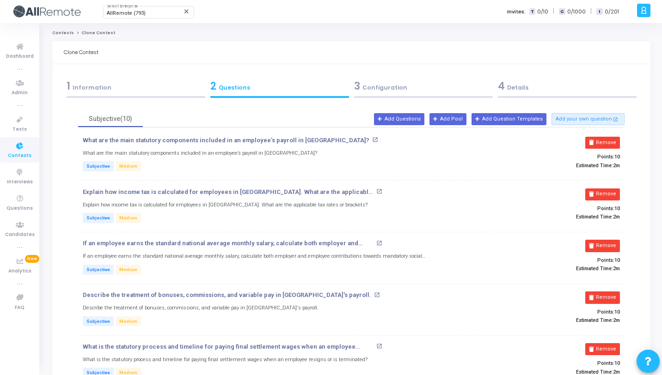
click at [409, 86] on div "3 Configuration" at bounding box center [423, 86] width 139 height 15
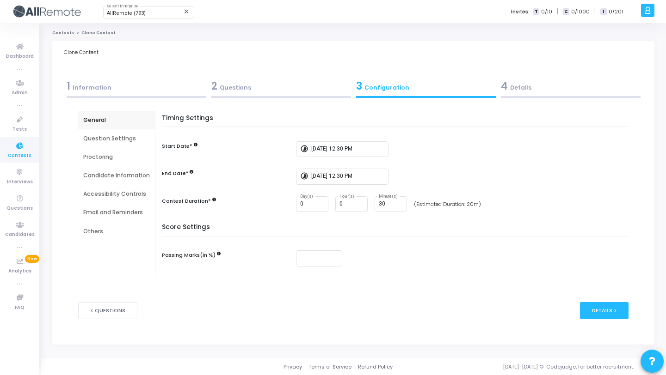
click at [566, 73] on kt-portlet-body "1 Information 2 Questions 3 Configuration 4 Details Job Description New Add Job…" at bounding box center [353, 204] width 602 height 281
click at [562, 92] on div "4 Details" at bounding box center [571, 86] width 140 height 15
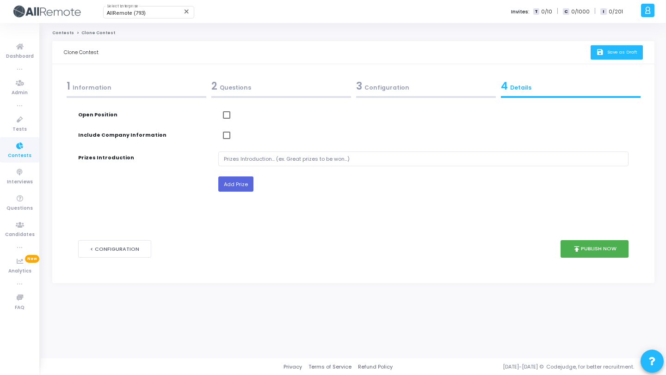
click at [614, 53] on span "Save as Draft" at bounding box center [622, 52] width 30 height 6
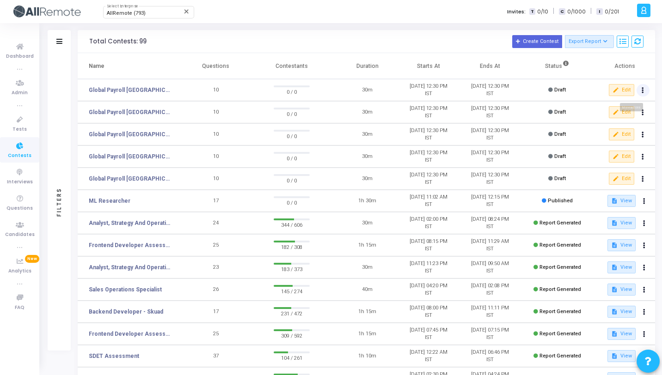
click at [642, 93] on button at bounding box center [643, 90] width 13 height 13
click at [634, 112] on button "content_copy Clone" at bounding box center [624, 108] width 52 height 16
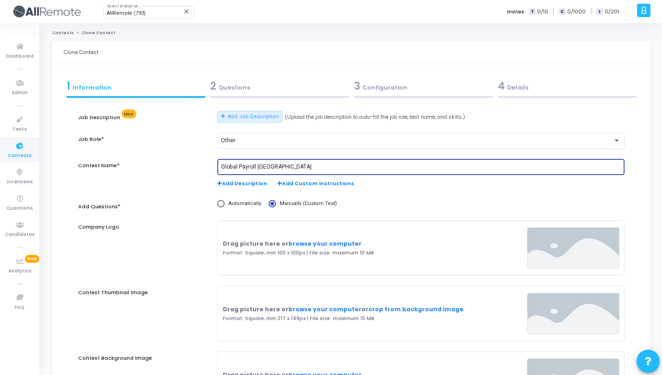
drag, startPoint x: 297, startPoint y: 167, endPoint x: 258, endPoint y: 167, distance: 38.8
click at [258, 167] on input "Global Payroll [GEOGRAPHIC_DATA]" at bounding box center [421, 167] width 400 height 6
paste input "[GEOGRAPHIC_DATA]"
type input "Global Payroll [GEOGRAPHIC_DATA]"
click at [287, 92] on div "2 Questions" at bounding box center [279, 86] width 139 height 15
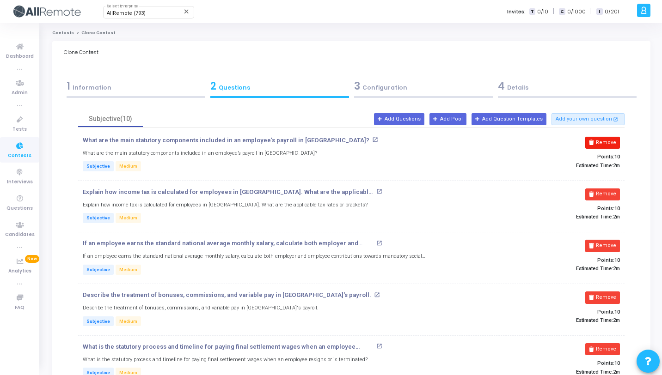
click at [605, 142] on button "Remove" at bounding box center [602, 143] width 35 height 12
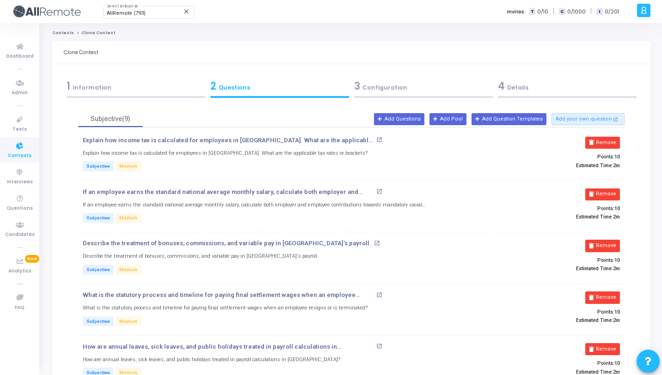
click at [605, 142] on button "Remove" at bounding box center [602, 143] width 35 height 12
click at [605, 189] on button "Remove" at bounding box center [602, 195] width 35 height 12
click at [605, 142] on button "Remove" at bounding box center [602, 143] width 35 height 12
click at [605, 189] on button "Remove" at bounding box center [602, 195] width 35 height 12
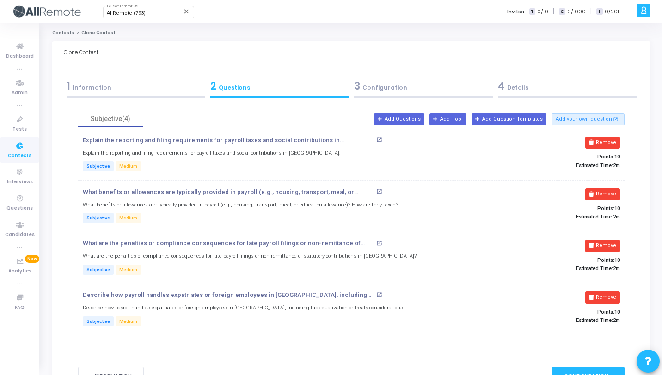
click at [605, 142] on button "Remove" at bounding box center [602, 143] width 35 height 12
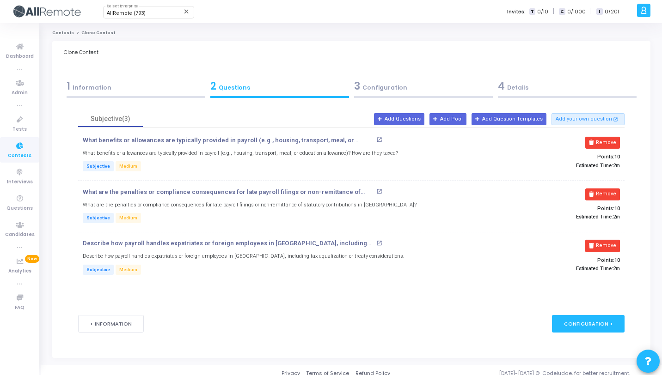
click at [605, 142] on button "Remove" at bounding box center [602, 143] width 35 height 12
click at [605, 189] on button "Remove" at bounding box center [606, 195] width 35 height 12
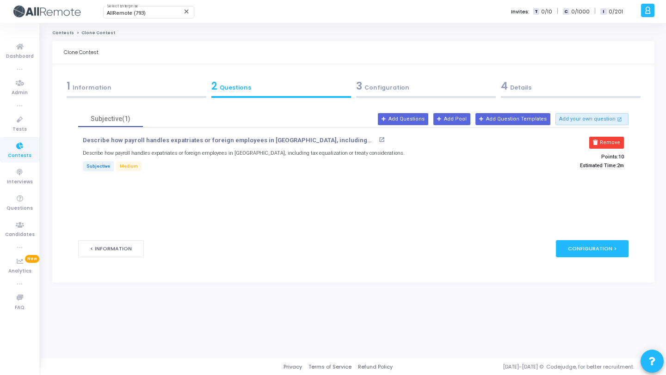
click at [605, 142] on button "Remove" at bounding box center [606, 143] width 35 height 12
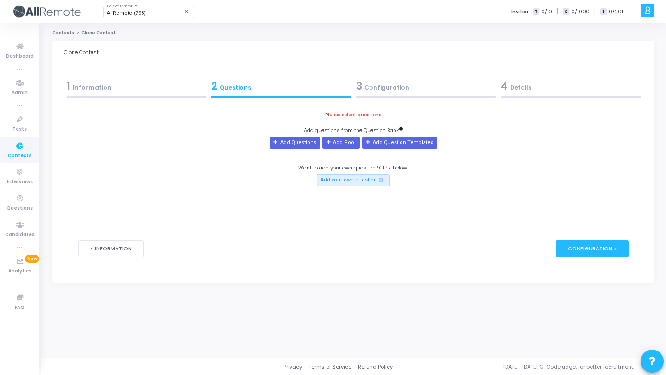
click at [605, 142] on div "Please select questions Add questions from the Question Bank Add Questions Add …" at bounding box center [353, 148] width 550 height 75
click at [316, 143] on button "Add Questions" at bounding box center [295, 143] width 50 height 12
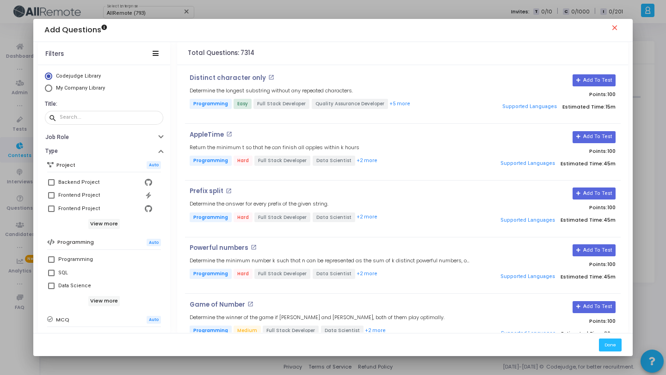
click at [76, 92] on mat-radio-button "My Company Library" at bounding box center [104, 90] width 118 height 10
click at [76, 89] on span "My Company Library" at bounding box center [80, 88] width 49 height 6
click at [52, 89] on input "My Company Library" at bounding box center [48, 88] width 7 height 7
radio input "true"
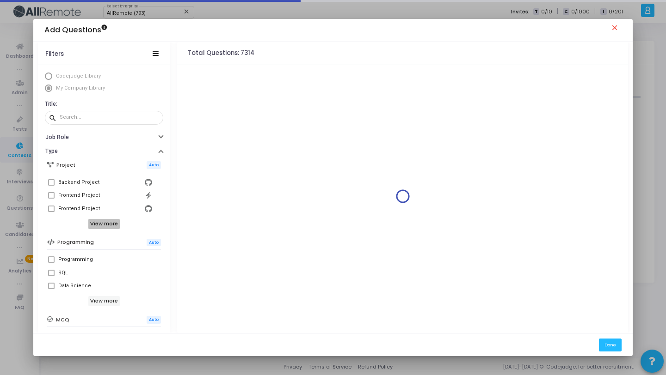
scroll to position [159, 0]
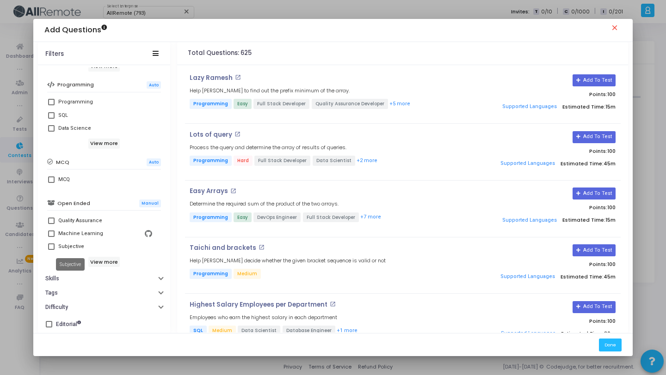
click at [76, 249] on div "Subjective" at bounding box center [71, 246] width 26 height 11
click at [51, 250] on input "Subjective" at bounding box center [51, 250] width 0 height 0
checkbox input "true"
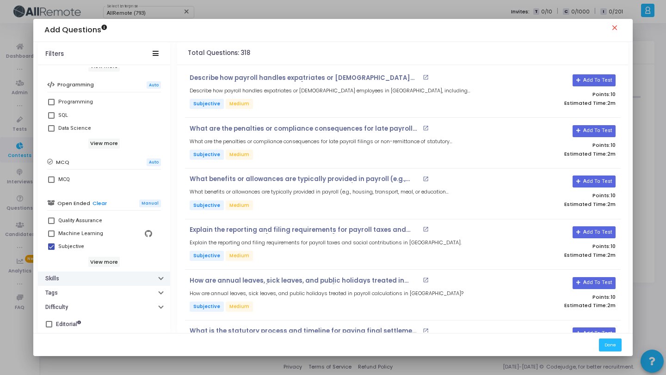
click at [94, 275] on button "Skills" at bounding box center [104, 279] width 132 height 14
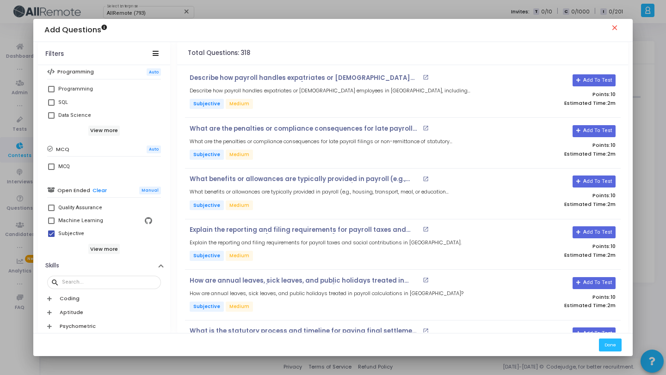
scroll to position [293, 0]
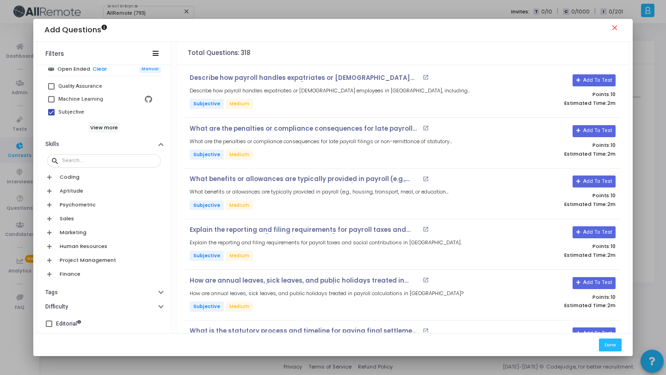
click at [104, 168] on div "search" at bounding box center [104, 161] width 114 height 18
click at [105, 160] on input "text" at bounding box center [109, 161] width 95 height 6
paste input "[GEOGRAPHIC_DATA]"
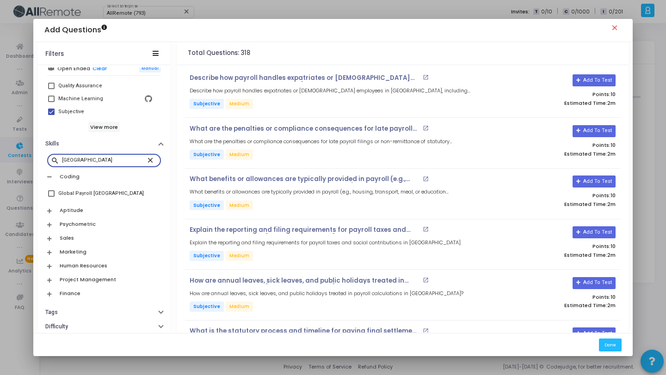
type input "[GEOGRAPHIC_DATA]"
click at [92, 194] on div "Global Payroll [GEOGRAPHIC_DATA]" at bounding box center [101, 193] width 86 height 11
click at [51, 197] on input "Global Payroll [GEOGRAPHIC_DATA]" at bounding box center [51, 197] width 0 height 0
checkbox input "true"
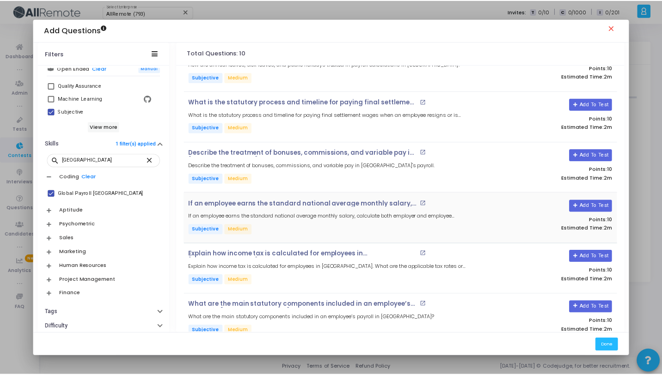
scroll to position [246, 0]
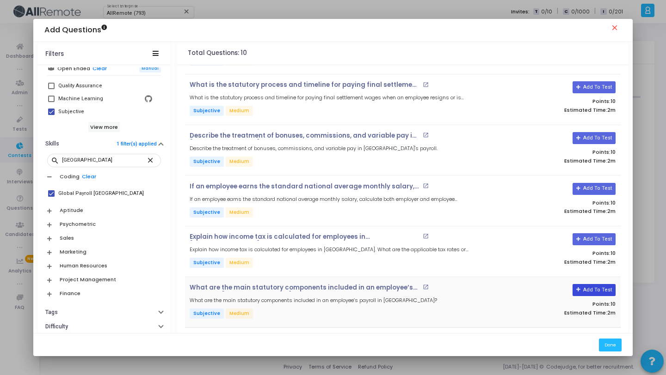
click at [588, 289] on button "Add To Test" at bounding box center [593, 290] width 43 height 12
click at [596, 239] on button "Add To Test" at bounding box center [593, 239] width 43 height 12
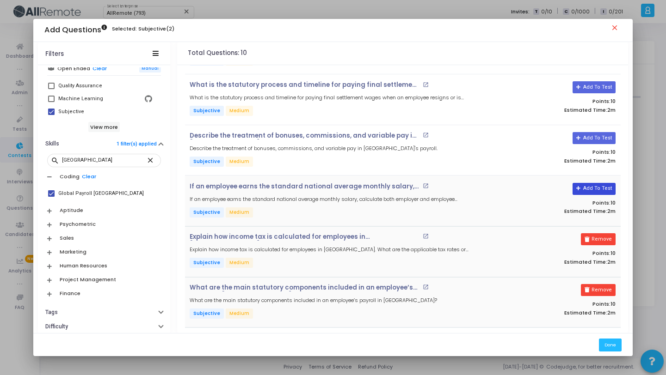
click at [589, 190] on button "Add To Test" at bounding box center [593, 189] width 43 height 12
click at [591, 134] on button "Add To Test" at bounding box center [590, 138] width 43 height 12
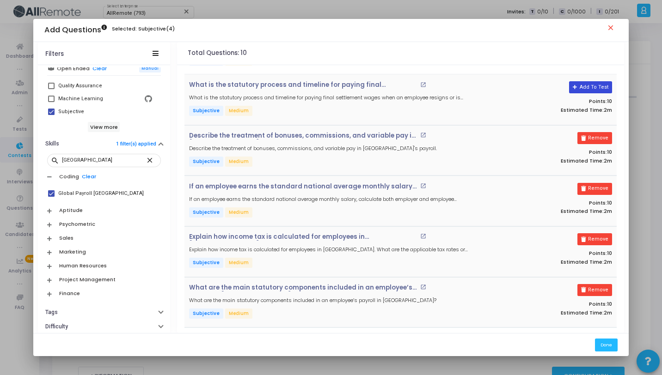
click at [588, 89] on button "Add To Test" at bounding box center [590, 87] width 43 height 12
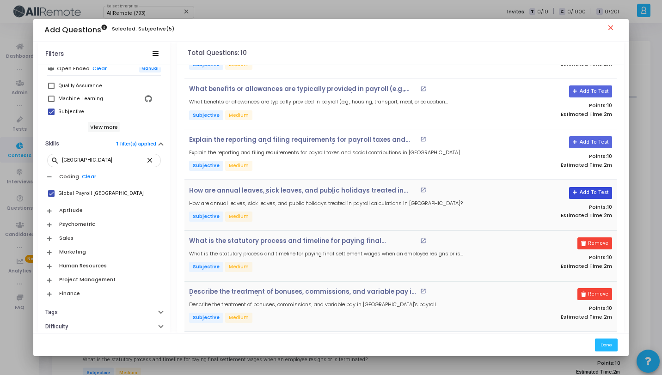
scroll to position [90, 0]
click at [593, 195] on button "Add To Test" at bounding box center [590, 194] width 43 height 12
click at [583, 147] on button "Add To Test" at bounding box center [590, 143] width 43 height 12
click at [584, 87] on button "Add To Test" at bounding box center [590, 92] width 43 height 12
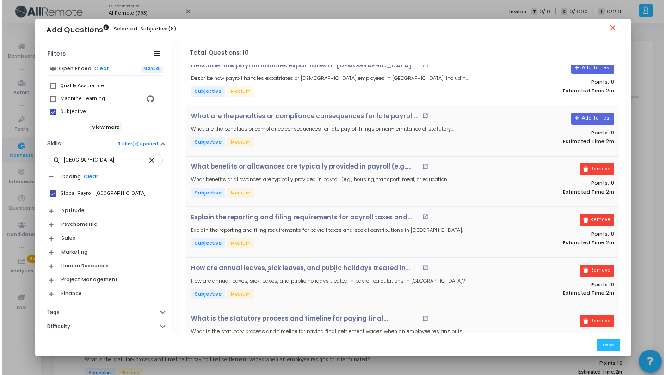
scroll to position [0, 0]
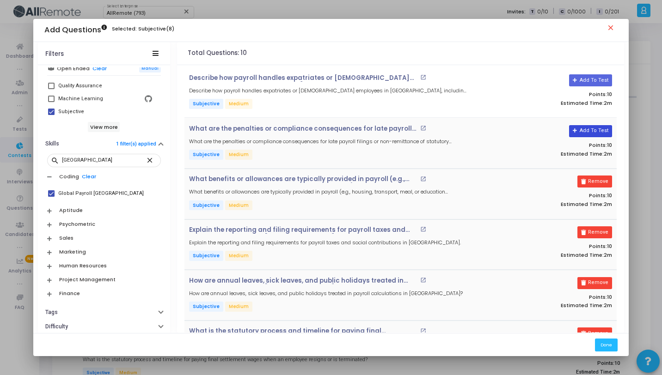
click at [591, 129] on button "Add To Test" at bounding box center [590, 131] width 43 height 12
click at [589, 78] on button "Add To Test" at bounding box center [590, 80] width 43 height 12
click at [609, 346] on button "Done" at bounding box center [606, 345] width 23 height 12
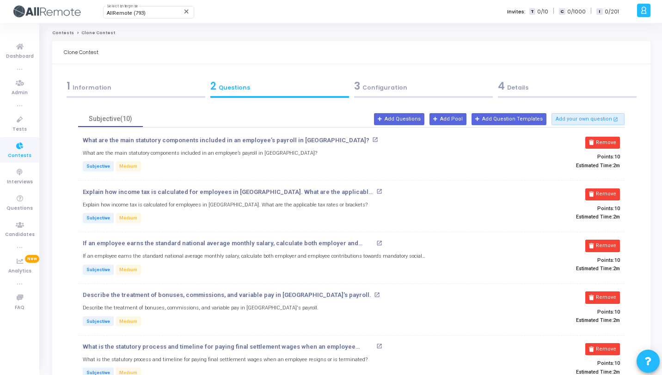
click at [147, 88] on div "1 Information" at bounding box center [136, 86] width 139 height 15
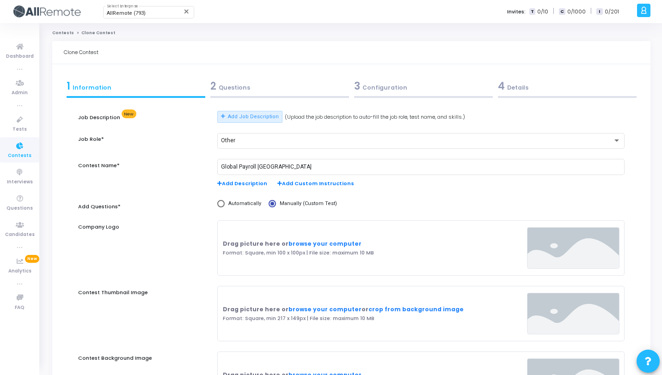
click at [295, 99] on div "2 Questions" at bounding box center [280, 88] width 144 height 25
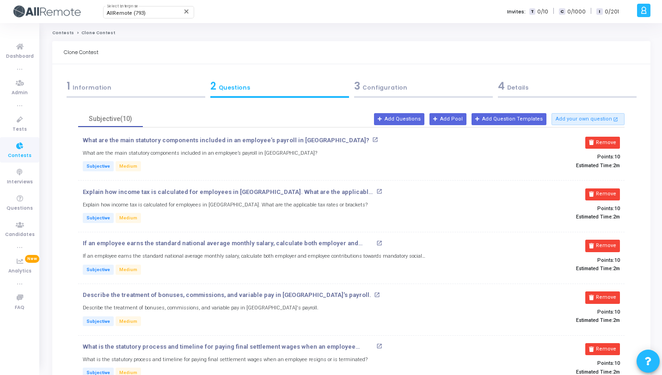
click at [399, 99] on div "3 Configuration" at bounding box center [423, 88] width 144 height 25
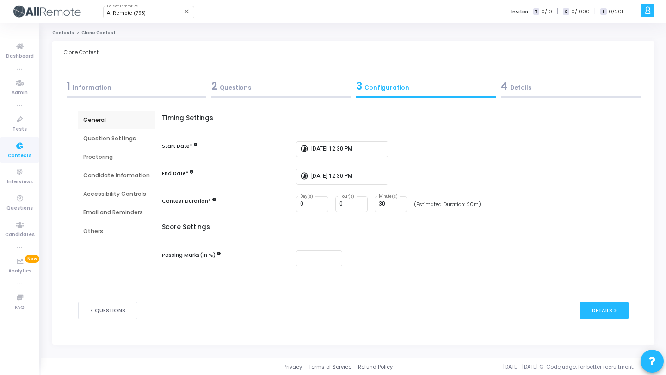
click at [531, 93] on div "4 Details" at bounding box center [571, 86] width 140 height 15
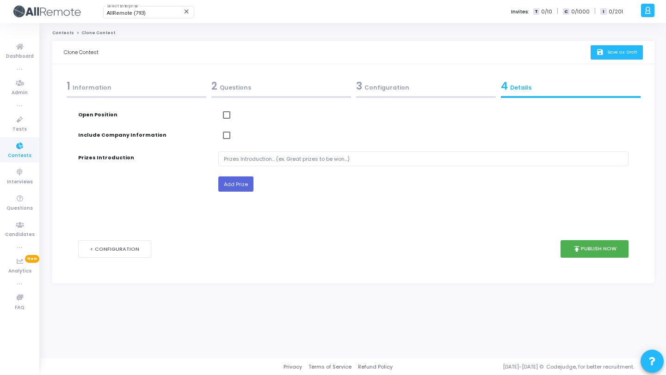
click at [617, 53] on span "Save as Draft" at bounding box center [622, 52] width 30 height 6
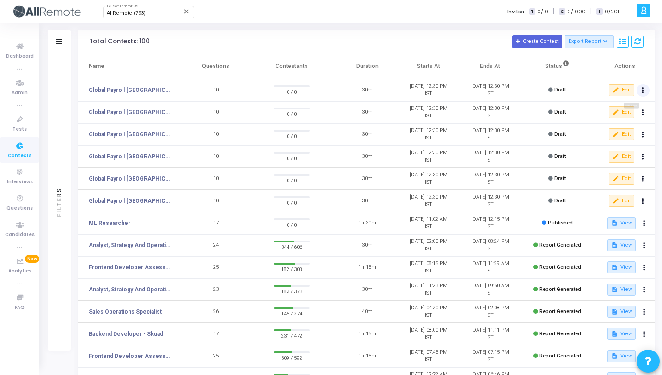
click at [643, 92] on icon at bounding box center [643, 90] width 2 height 5
click at [629, 109] on button "content_copy Clone" at bounding box center [624, 108] width 52 height 16
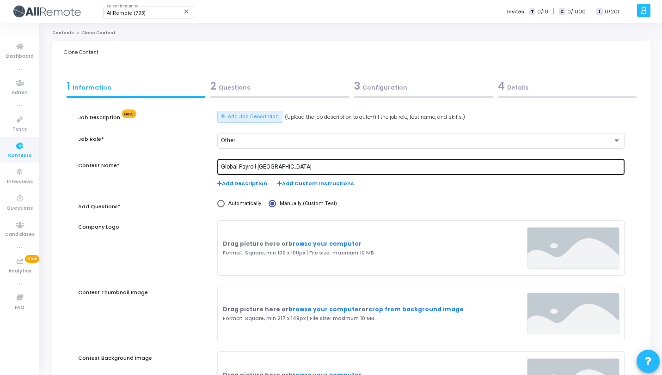
click at [261, 169] on input "Global Payroll [GEOGRAPHIC_DATA]" at bounding box center [421, 167] width 400 height 6
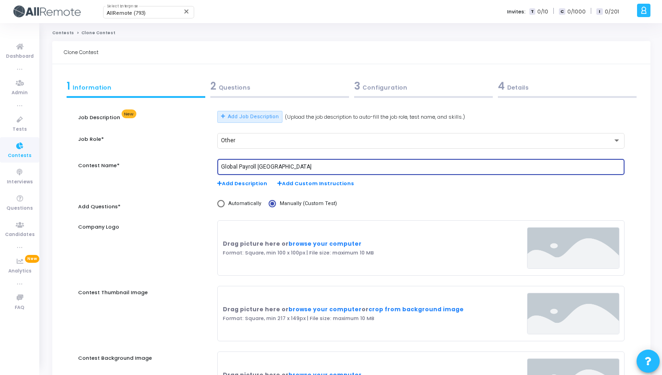
click at [261, 168] on input "Global Payroll [GEOGRAPHIC_DATA]" at bounding box center [421, 167] width 400 height 6
paste input "[GEOGRAPHIC_DATA]"
type input "Global Payroll [GEOGRAPHIC_DATA]"
click at [227, 90] on div "2 Questions" at bounding box center [279, 86] width 139 height 15
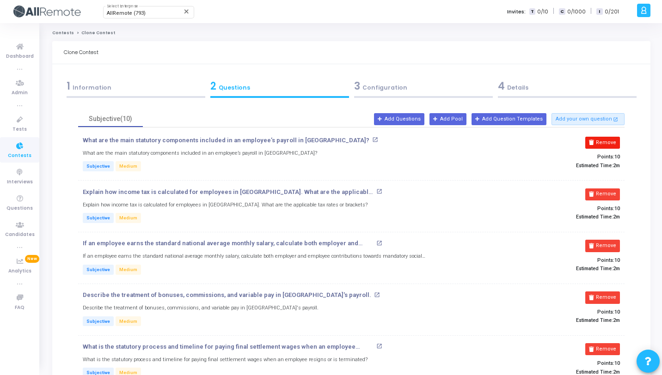
click at [616, 142] on button "Remove" at bounding box center [602, 143] width 35 height 12
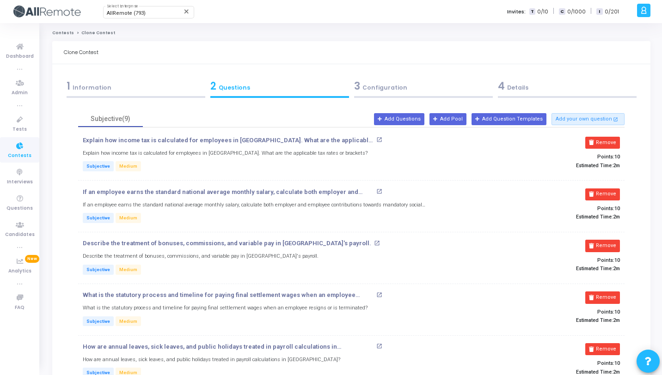
click at [616, 142] on button "Remove" at bounding box center [602, 143] width 35 height 12
click at [616, 189] on button "Remove" at bounding box center [602, 195] width 35 height 12
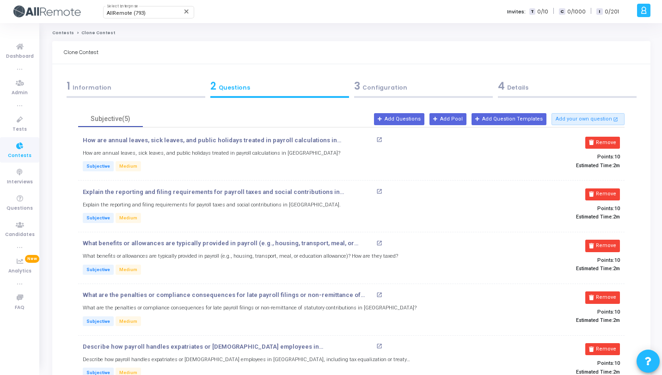
click at [616, 142] on button "Remove" at bounding box center [602, 143] width 35 height 12
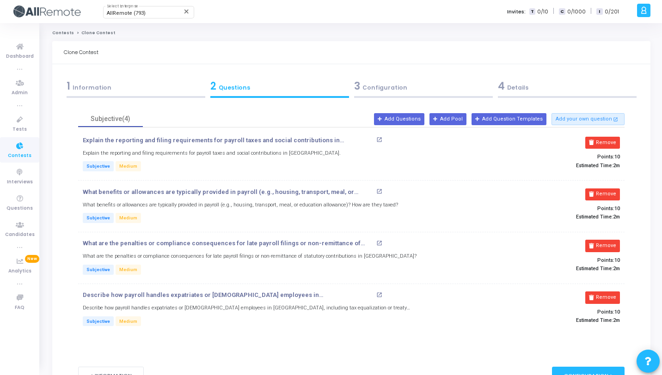
click at [616, 142] on button "Remove" at bounding box center [602, 143] width 35 height 12
click at [616, 189] on button "Remove" at bounding box center [602, 195] width 35 height 12
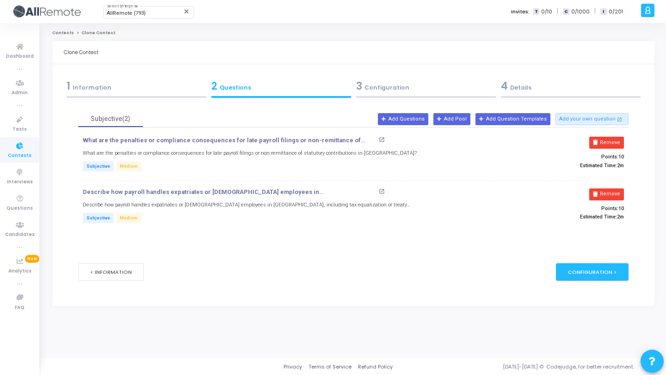
click at [616, 142] on button "Remove" at bounding box center [606, 143] width 35 height 12
click at [616, 189] on button "Remove" at bounding box center [606, 195] width 35 height 12
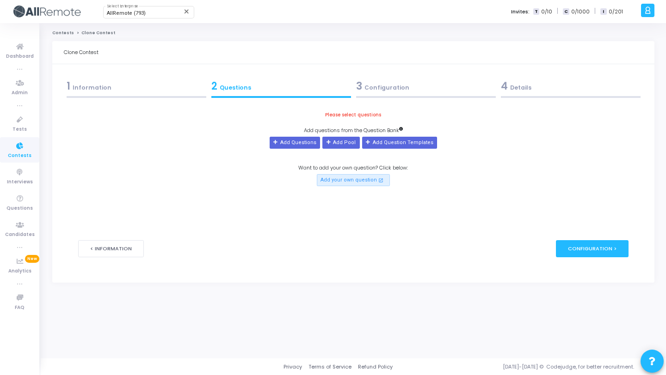
click at [616, 142] on div "Please select questions Add questions from the Question Bank Add Questions Add …" at bounding box center [353, 148] width 550 height 75
click at [306, 143] on button "Add Questions" at bounding box center [295, 143] width 50 height 12
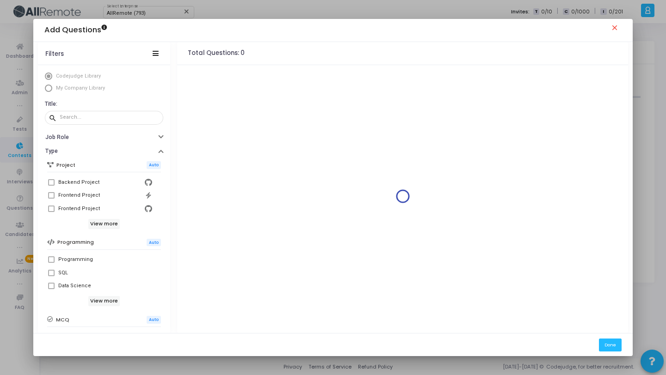
click at [92, 88] on span "My Company Library" at bounding box center [80, 88] width 49 height 6
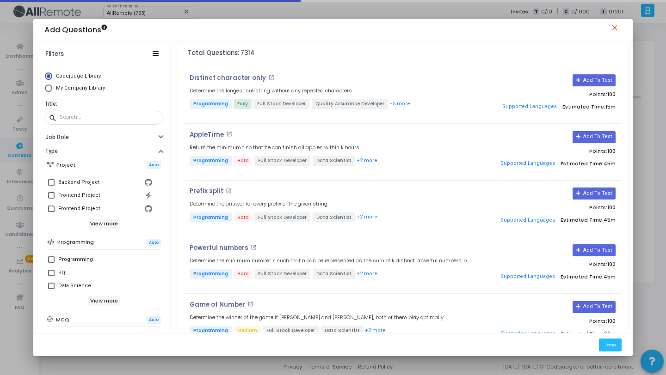
click at [92, 88] on span "My Company Library" at bounding box center [80, 88] width 49 height 6
click at [52, 88] on input "My Company Library" at bounding box center [48, 88] width 7 height 7
radio input "true"
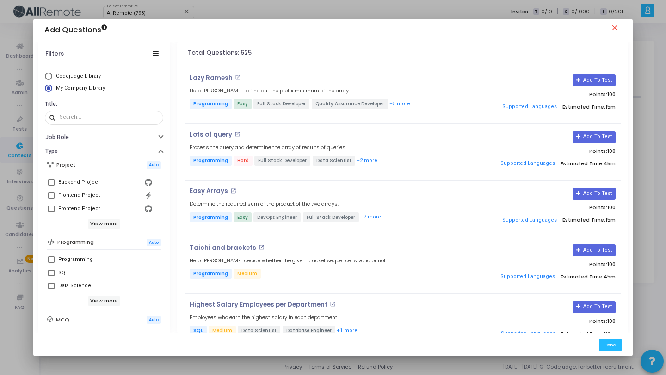
scroll to position [159, 0]
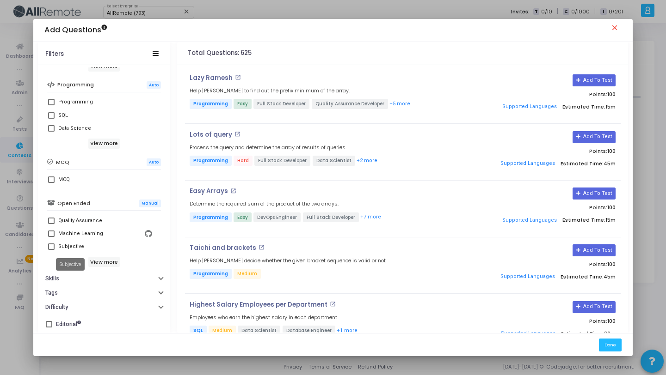
click at [67, 251] on div "Subjective" at bounding box center [71, 246] width 26 height 11
click at [51, 251] on input "Subjective" at bounding box center [51, 250] width 0 height 0
checkbox input "true"
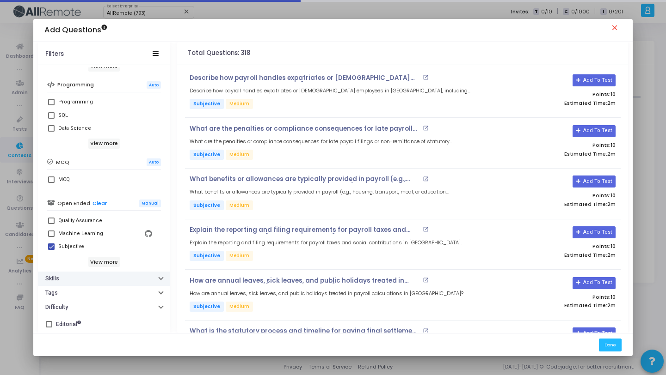
click at [88, 284] on button "Skills" at bounding box center [104, 279] width 132 height 14
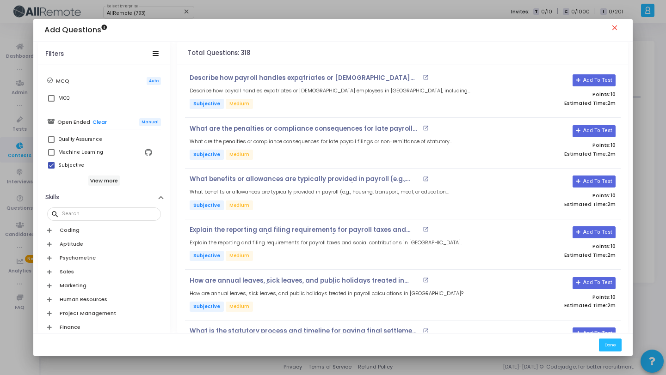
scroll to position [246, 0]
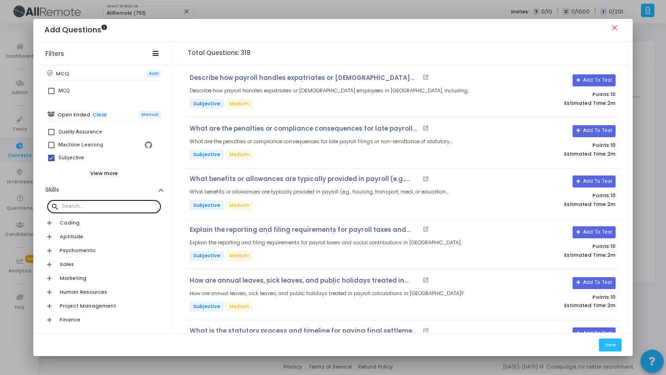
click at [99, 209] on input "text" at bounding box center [109, 207] width 95 height 6
paste input "[GEOGRAPHIC_DATA]"
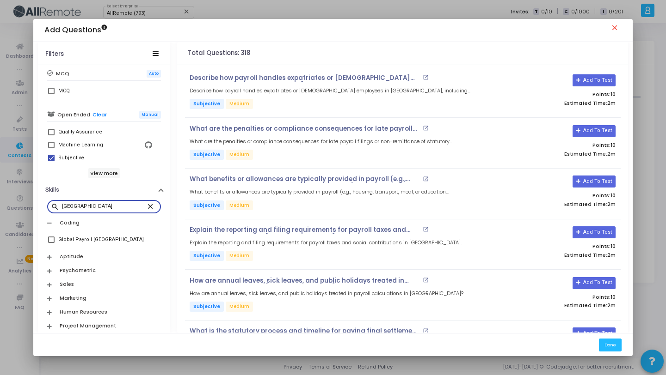
type input "[GEOGRAPHIC_DATA]"
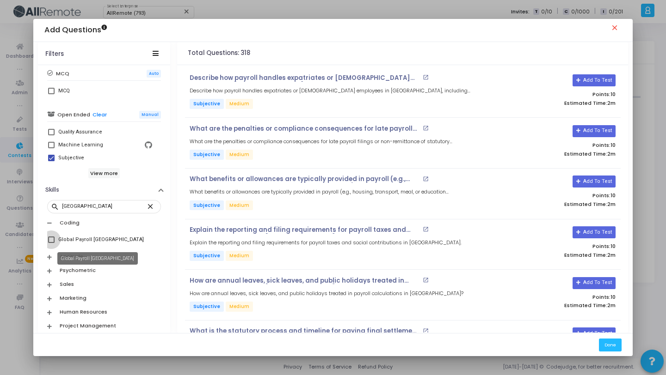
click at [92, 245] on div "Global Payroll [GEOGRAPHIC_DATA]" at bounding box center [101, 239] width 86 height 11
click at [51, 244] on input "Global Payroll [GEOGRAPHIC_DATA]" at bounding box center [51, 243] width 0 height 0
checkbox input "true"
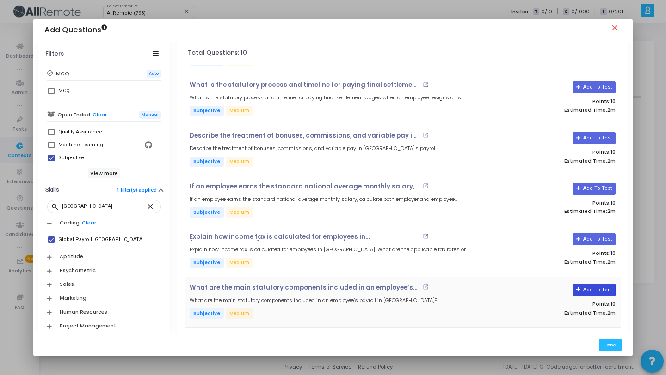
click at [597, 285] on button "Add To Test" at bounding box center [593, 290] width 43 height 12
click at [589, 237] on button "Add To Test" at bounding box center [593, 239] width 43 height 12
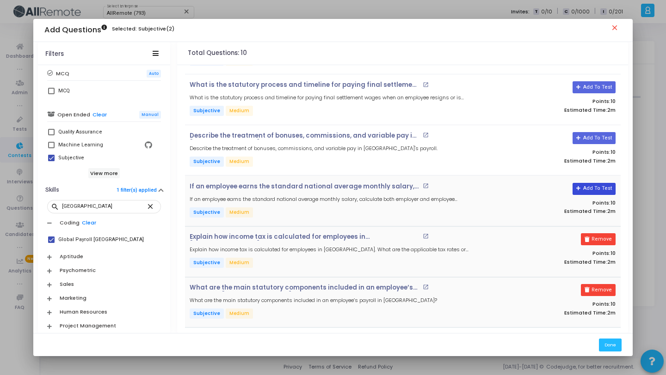
click at [584, 184] on button "Add To Test" at bounding box center [593, 189] width 43 height 12
click at [583, 141] on button "Add To Test" at bounding box center [590, 138] width 43 height 12
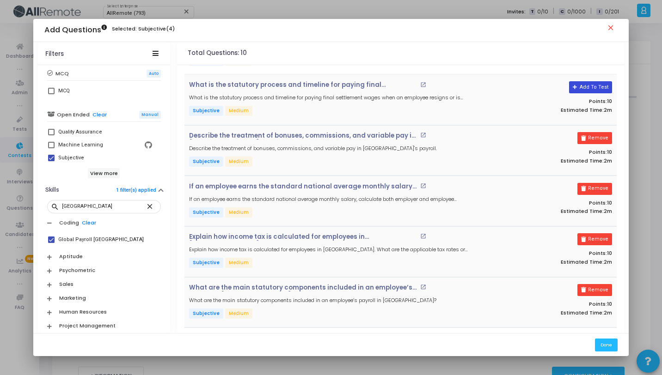
click at [590, 84] on button "Add To Test" at bounding box center [590, 87] width 43 height 12
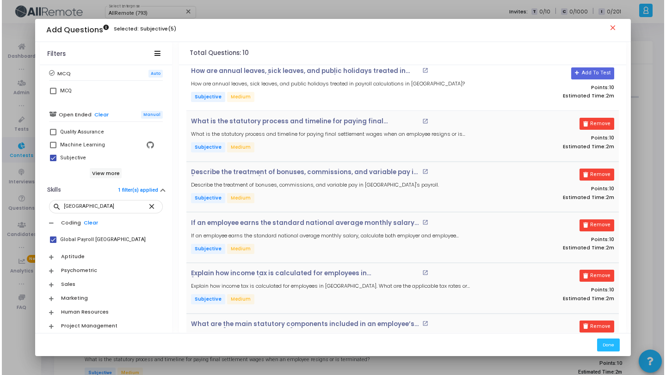
scroll to position [0, 0]
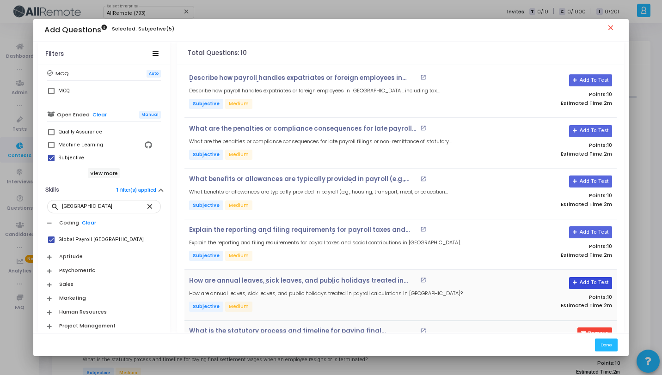
click at [602, 281] on button "Add To Test" at bounding box center [590, 283] width 43 height 12
click at [590, 231] on button "Add To Test" at bounding box center [590, 233] width 43 height 12
click at [586, 186] on button "Add To Test" at bounding box center [590, 182] width 43 height 12
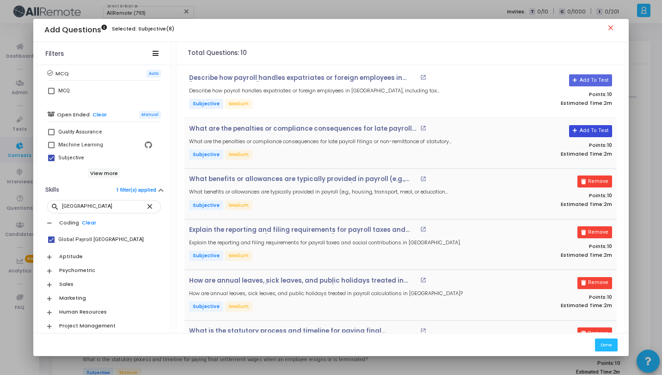
click at [587, 130] on button "Add To Test" at bounding box center [590, 131] width 43 height 12
click at [587, 81] on button "Add To Test" at bounding box center [590, 80] width 43 height 12
click at [613, 349] on button "Done" at bounding box center [606, 345] width 23 height 12
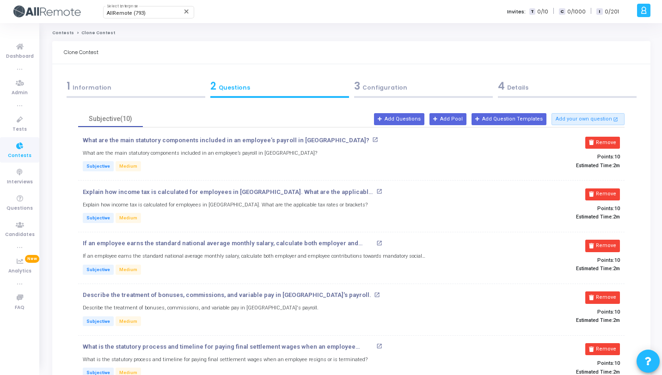
click at [387, 95] on div "3 Configuration" at bounding box center [423, 88] width 144 height 25
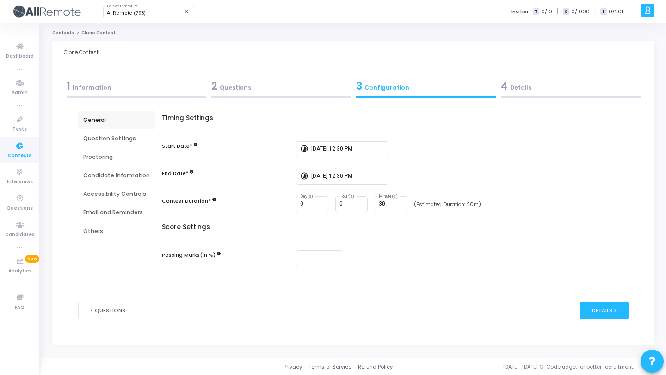
click at [552, 88] on div "4 Details" at bounding box center [571, 86] width 140 height 15
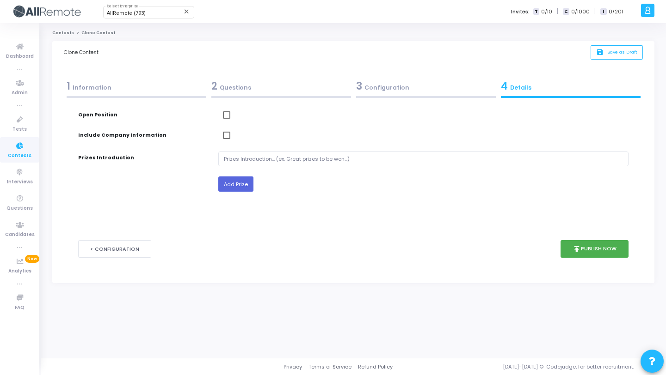
click at [390, 89] on div "3 Configuration" at bounding box center [426, 86] width 140 height 15
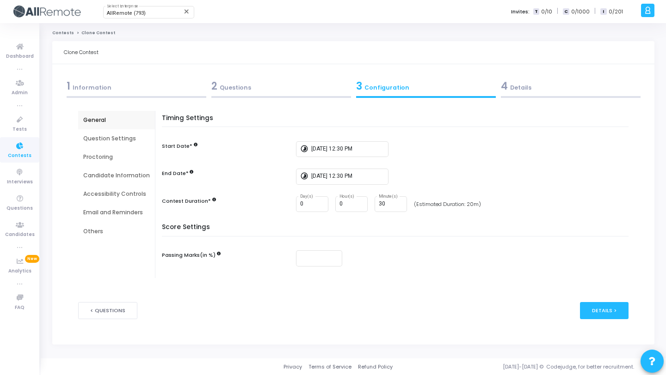
click at [561, 89] on div "4 Details" at bounding box center [571, 86] width 140 height 15
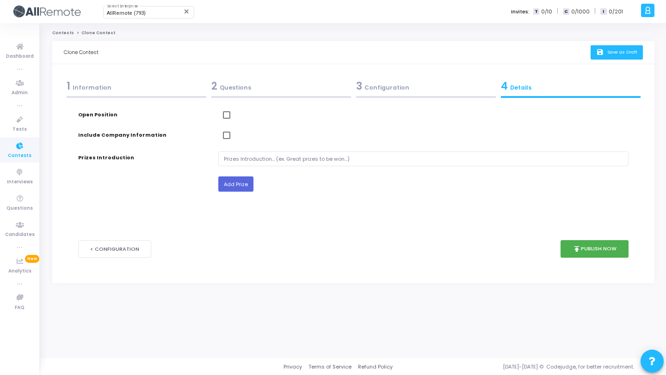
click at [605, 54] on icon "save" at bounding box center [601, 53] width 10 height 8
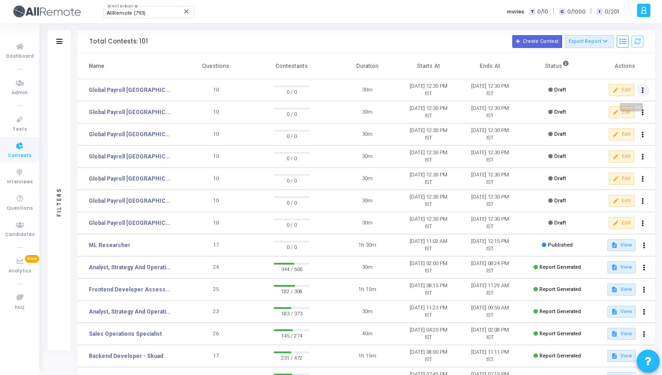
click at [645, 88] on button at bounding box center [643, 90] width 13 height 13
click at [628, 113] on button "content_copy Clone" at bounding box center [624, 108] width 52 height 16
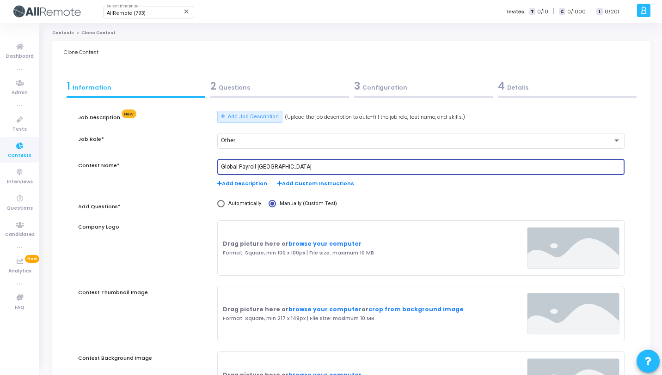
click at [268, 167] on input "Global Payroll [GEOGRAPHIC_DATA]" at bounding box center [421, 167] width 400 height 6
paste input "[GEOGRAPHIC_DATA]"
type input "Global Payroll [GEOGRAPHIC_DATA]"
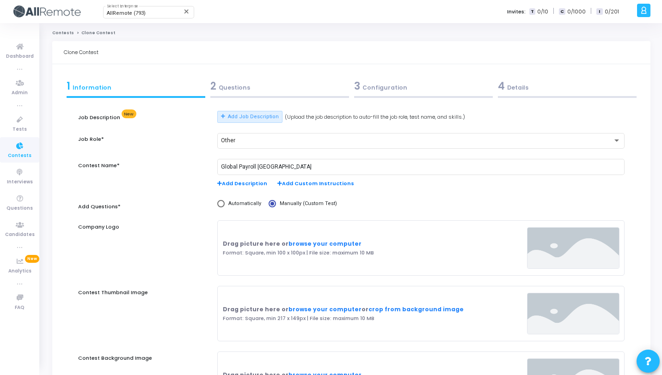
click at [282, 89] on div "2 Questions" at bounding box center [279, 86] width 139 height 15
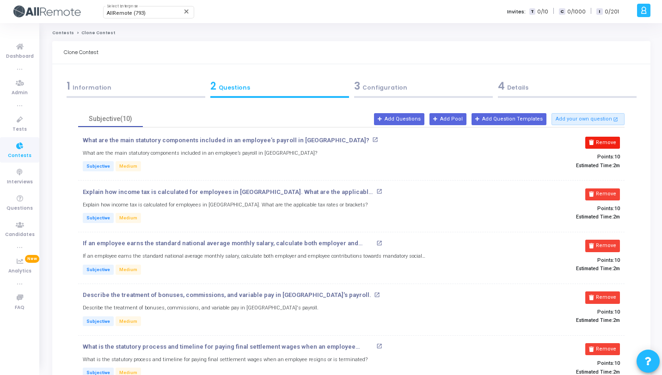
click at [603, 147] on button "Remove" at bounding box center [602, 143] width 35 height 12
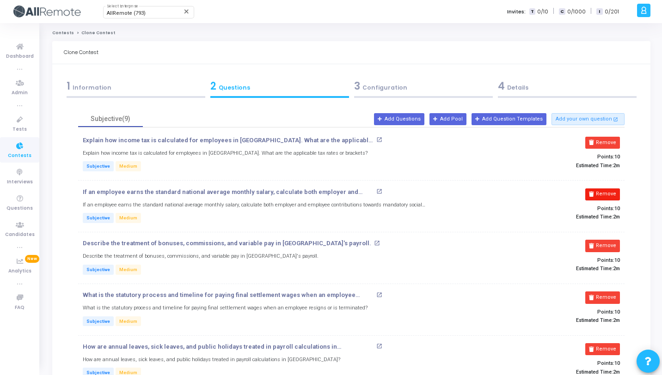
click at [603, 147] on button "Remove" at bounding box center [602, 143] width 35 height 12
click at [603, 189] on button "Remove" at bounding box center [602, 195] width 35 height 12
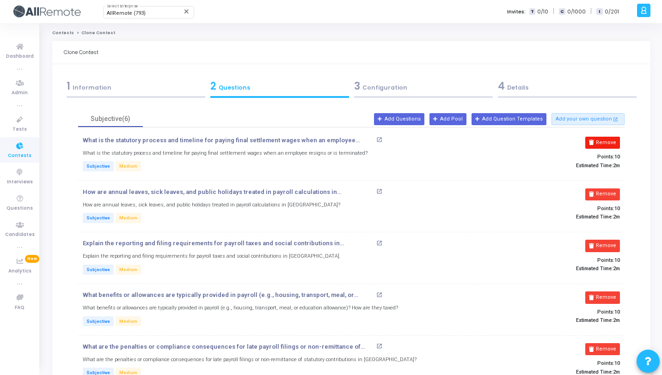
click at [604, 146] on button "Remove" at bounding box center [602, 143] width 35 height 12
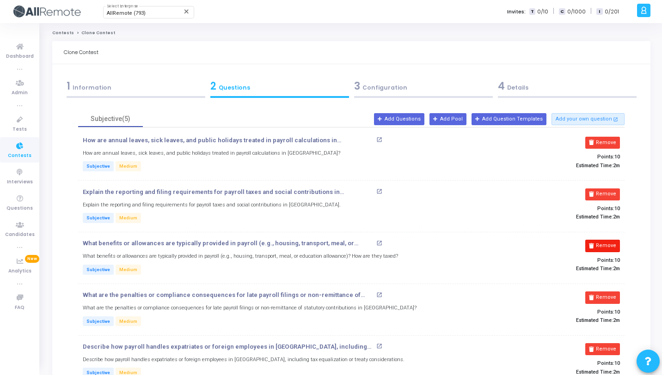
click at [604, 189] on button "Remove" at bounding box center [602, 195] width 35 height 12
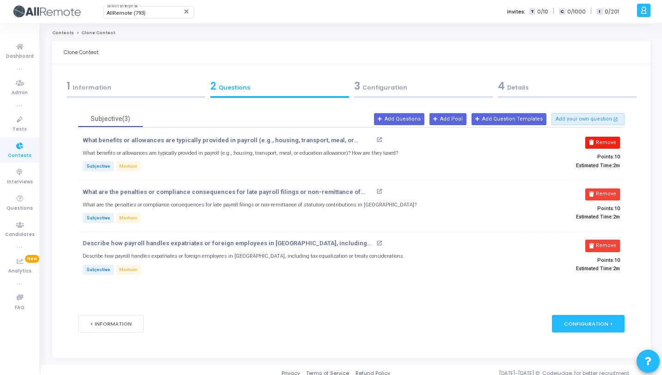
click at [604, 146] on button "Remove" at bounding box center [602, 143] width 35 height 12
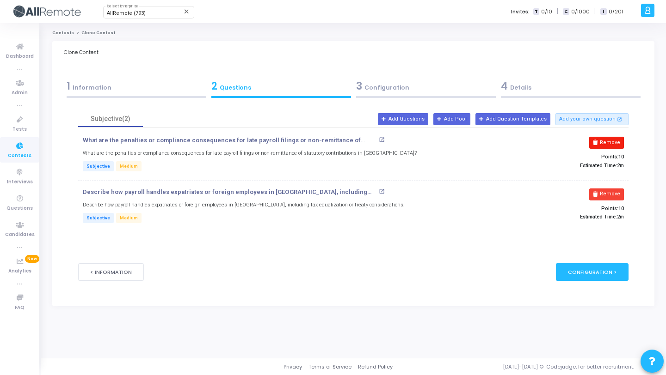
click at [604, 145] on button "Remove" at bounding box center [606, 143] width 35 height 12
click at [604, 189] on button "Remove" at bounding box center [606, 195] width 35 height 12
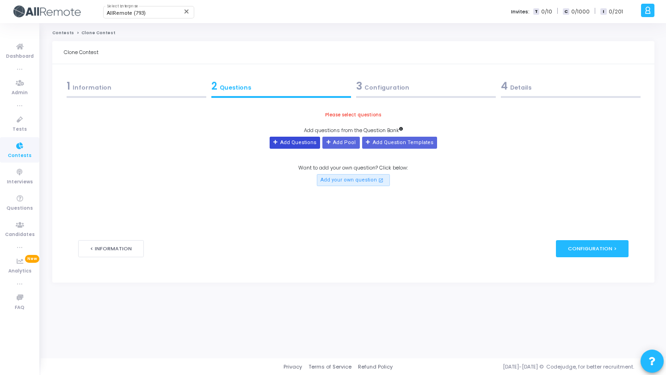
click at [306, 142] on button "Add Questions" at bounding box center [295, 143] width 50 height 12
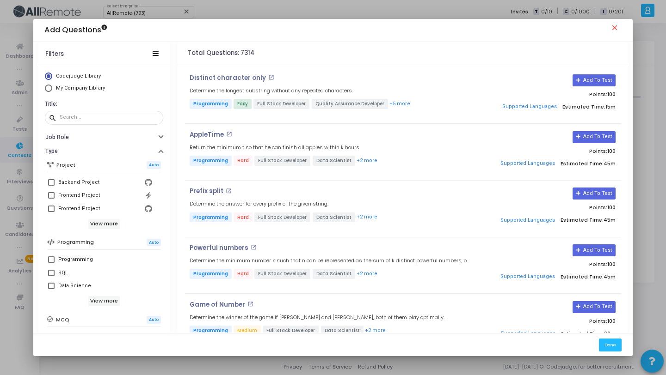
click at [72, 84] on mat-radio-group "Codejudge Library My Company Library" at bounding box center [104, 84] width 118 height 22
click at [73, 86] on span "My Company Library" at bounding box center [80, 88] width 49 height 6
click at [52, 86] on input "My Company Library" at bounding box center [48, 88] width 7 height 7
radio input "true"
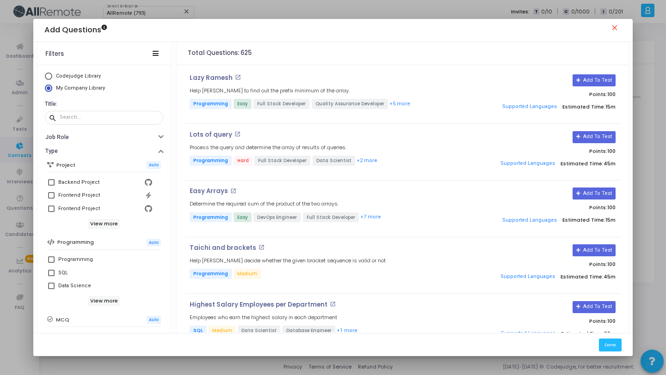
scroll to position [159, 0]
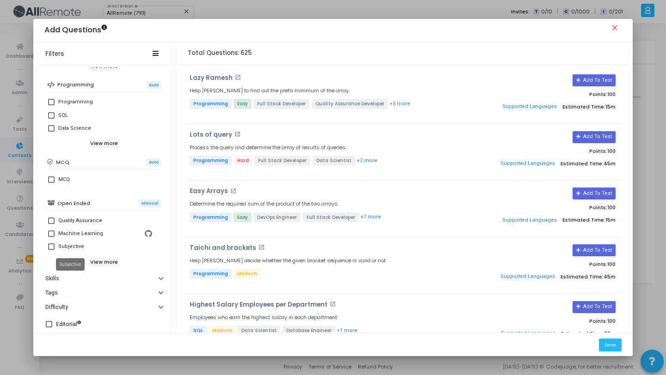
click at [67, 249] on div "Subjective" at bounding box center [71, 246] width 26 height 11
click at [51, 250] on input "Subjective" at bounding box center [51, 250] width 0 height 0
checkbox input "true"
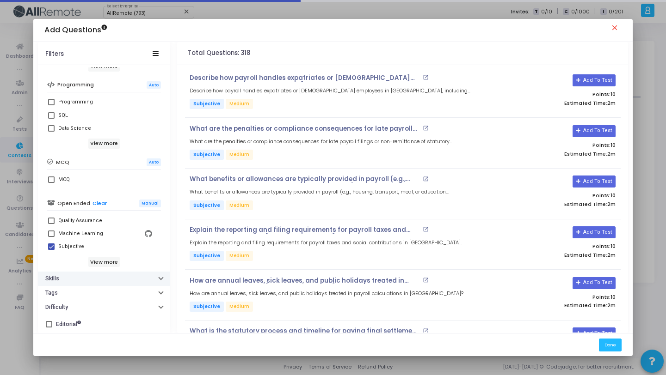
click at [94, 275] on button "Skills" at bounding box center [104, 279] width 132 height 14
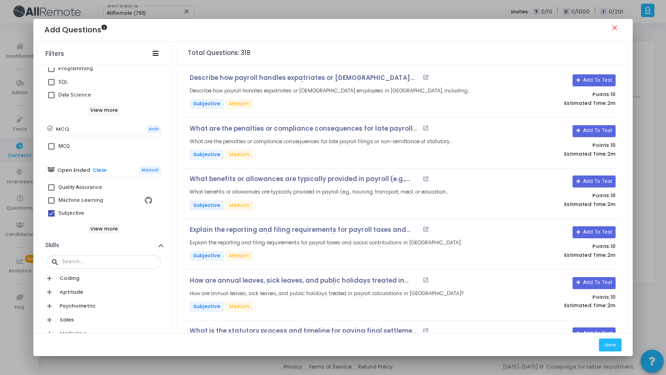
scroll to position [293, 0]
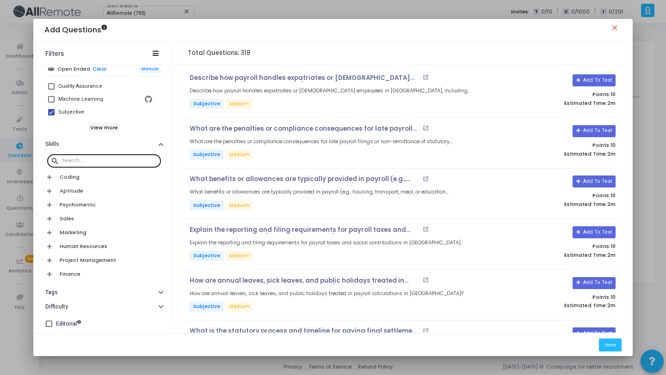
click at [110, 157] on div at bounding box center [109, 160] width 95 height 15
paste input "[GEOGRAPHIC_DATA]"
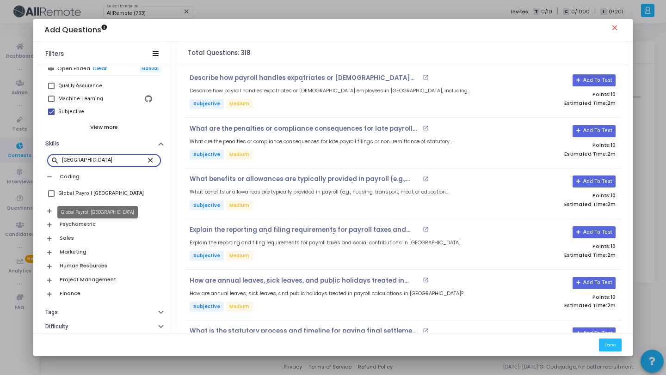
type input "[GEOGRAPHIC_DATA]"
click at [102, 196] on div "Global Payroll [GEOGRAPHIC_DATA]" at bounding box center [101, 193] width 86 height 11
click at [51, 197] on input "Global Payroll [GEOGRAPHIC_DATA]" at bounding box center [51, 197] width 0 height 0
checkbox input "true"
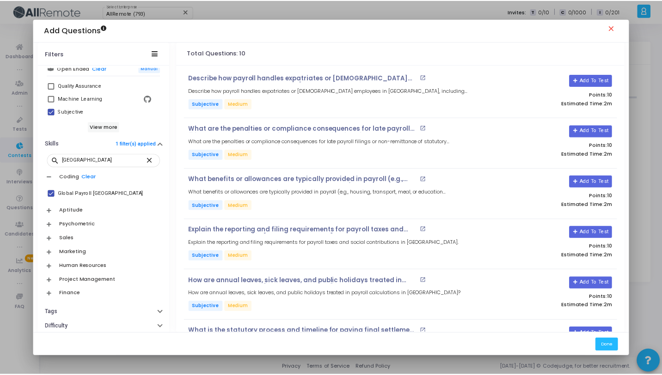
scroll to position [246, 0]
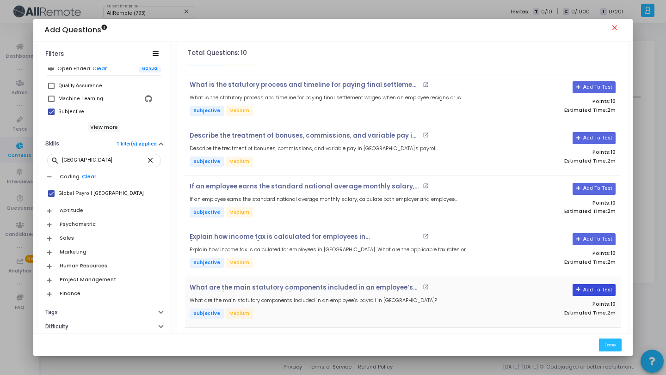
click at [598, 287] on button "Add To Test" at bounding box center [593, 290] width 43 height 12
click at [589, 239] on button "Add To Test" at bounding box center [593, 239] width 43 height 12
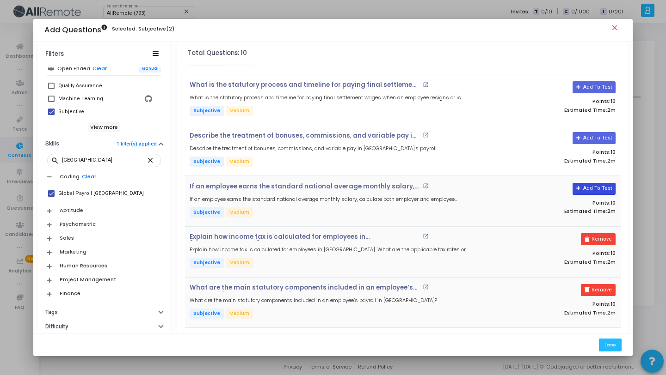
click at [586, 188] on button "Add To Test" at bounding box center [593, 189] width 43 height 12
click at [586, 134] on button "Add To Test" at bounding box center [590, 138] width 43 height 12
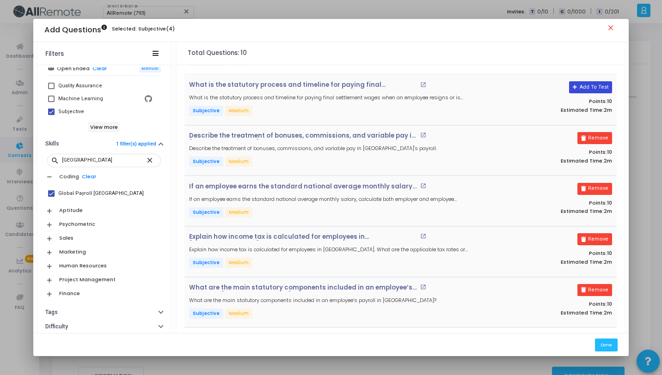
click at [585, 89] on button "Add To Test" at bounding box center [590, 87] width 43 height 12
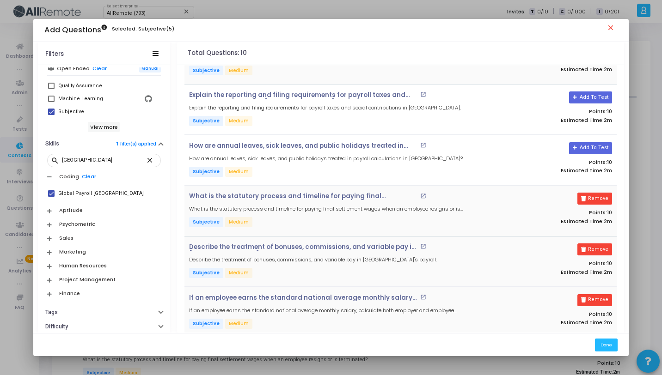
scroll to position [0, 0]
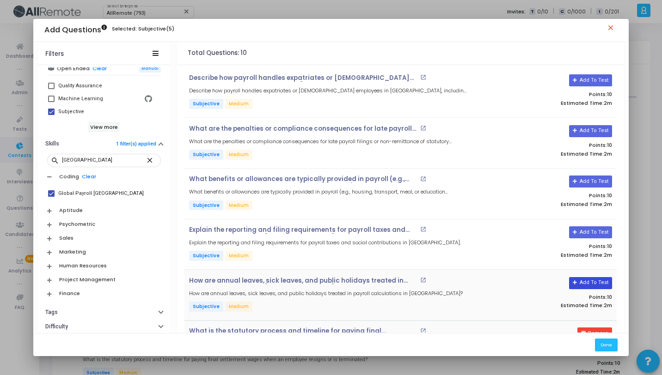
click at [583, 279] on button "Add To Test" at bounding box center [590, 283] width 43 height 12
click at [584, 233] on button "Add To Test" at bounding box center [590, 233] width 43 height 12
click at [584, 178] on button "Add To Test" at bounding box center [590, 182] width 43 height 12
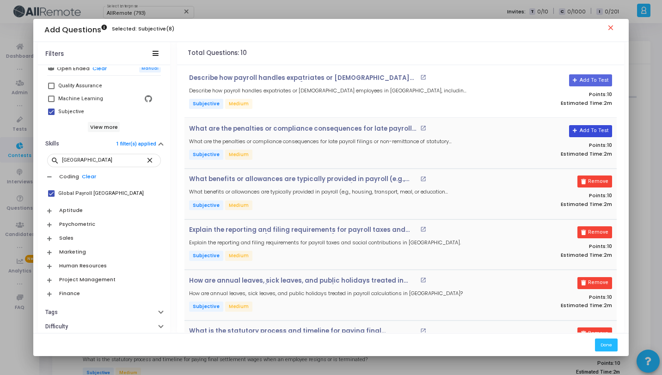
click at [586, 133] on button "Add To Test" at bounding box center [590, 131] width 43 height 12
click at [598, 75] on button "Add To Test" at bounding box center [590, 80] width 43 height 12
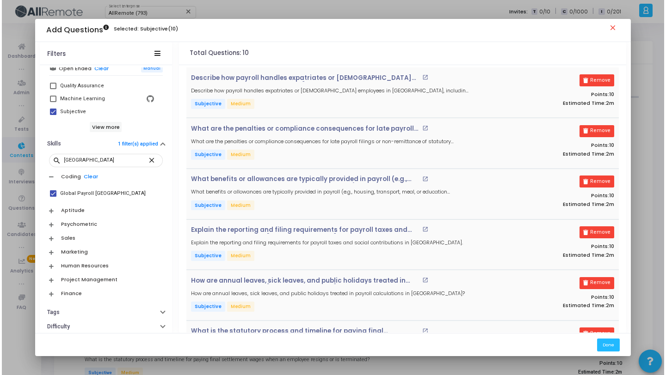
scroll to position [246, 0]
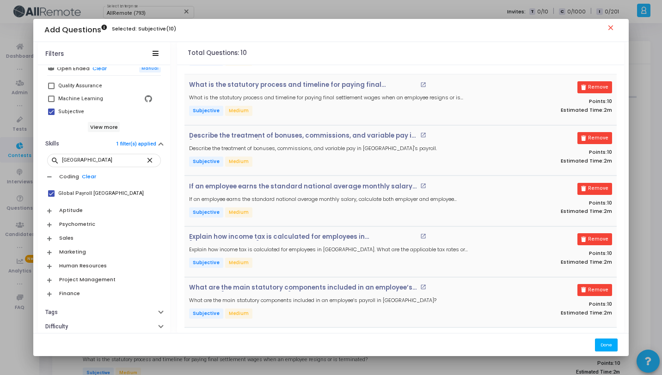
click at [615, 343] on button "Done" at bounding box center [606, 345] width 23 height 12
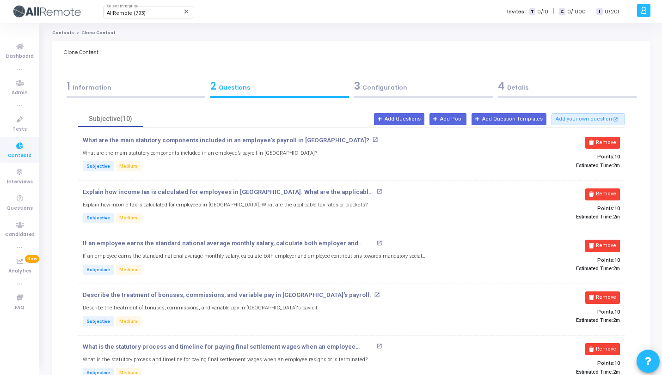
click at [381, 100] on div "3 Configuration" at bounding box center [423, 88] width 144 height 25
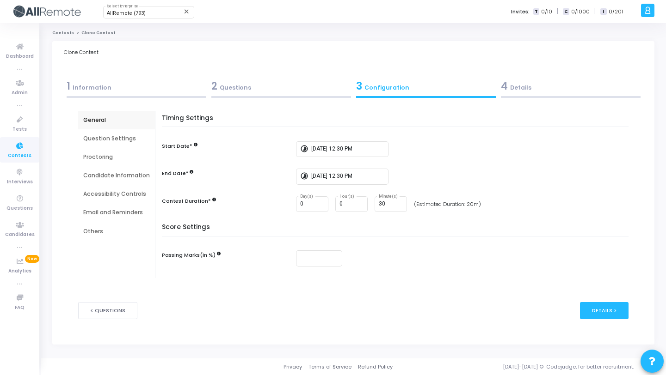
click at [565, 96] on div at bounding box center [571, 97] width 140 height 2
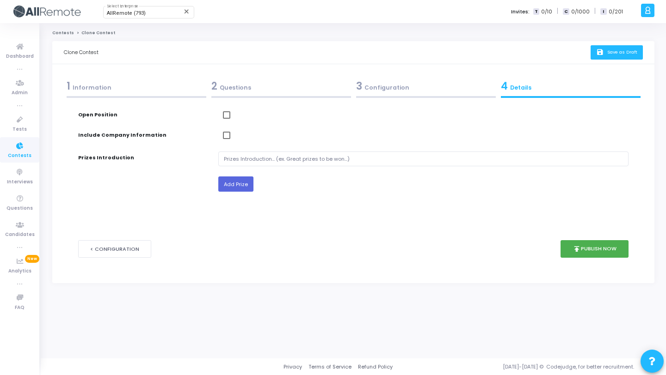
click at [623, 53] on span "Save as Draft" at bounding box center [622, 52] width 30 height 6
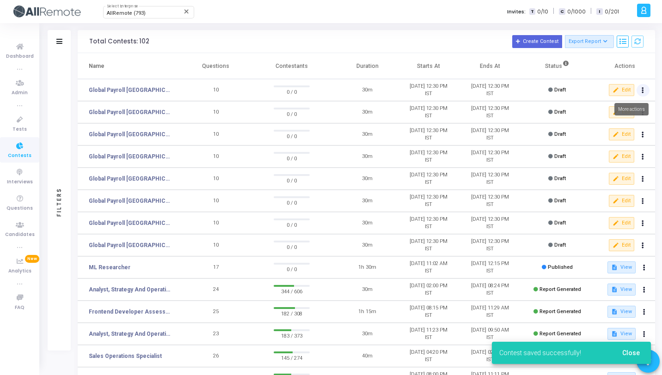
click at [645, 89] on button at bounding box center [643, 90] width 13 height 13
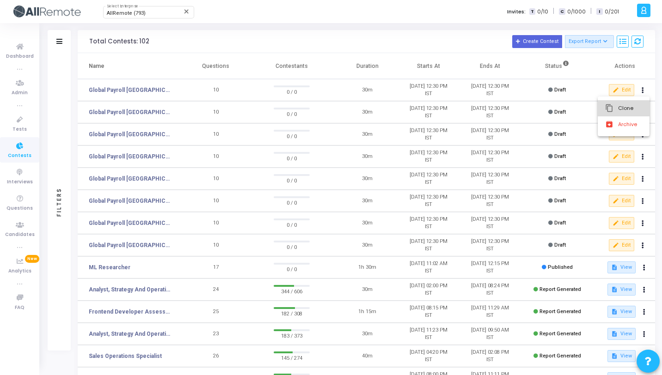
click at [620, 106] on button "content_copy Clone" at bounding box center [624, 108] width 52 height 16
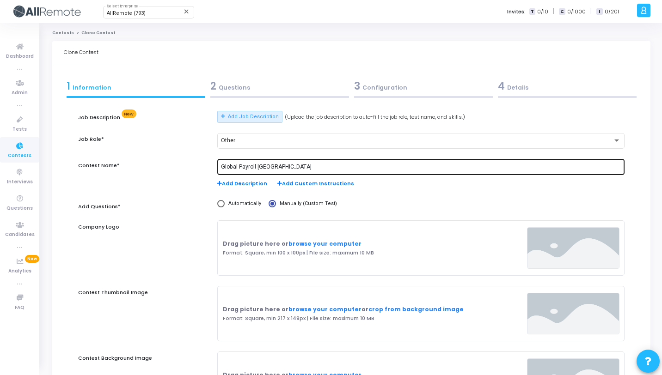
click at [271, 168] on input "Global Payroll [GEOGRAPHIC_DATA]" at bounding box center [421, 167] width 400 height 6
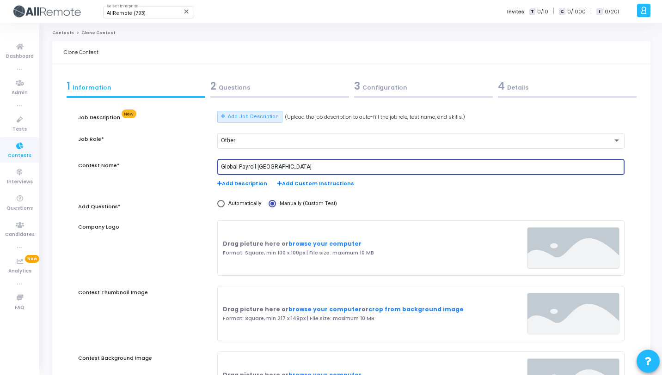
click at [271, 168] on input "Global Payroll [GEOGRAPHIC_DATA]" at bounding box center [421, 167] width 400 height 6
paste input "[GEOGRAPHIC_DATA]"
type input "Global Payroll [GEOGRAPHIC_DATA]"
click at [258, 86] on div "2 Questions" at bounding box center [279, 86] width 139 height 15
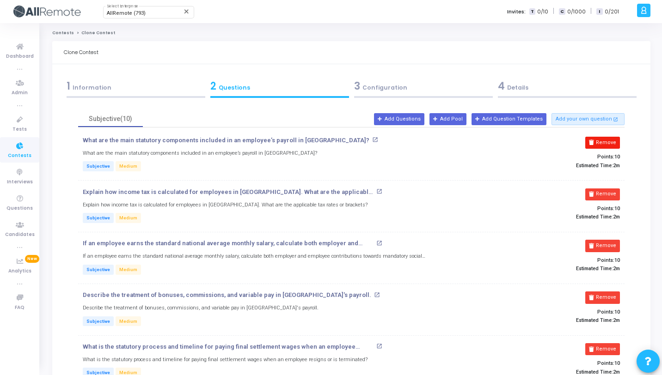
click at [603, 141] on button "Remove" at bounding box center [602, 143] width 35 height 12
click at [603, 189] on button "Remove" at bounding box center [602, 195] width 35 height 12
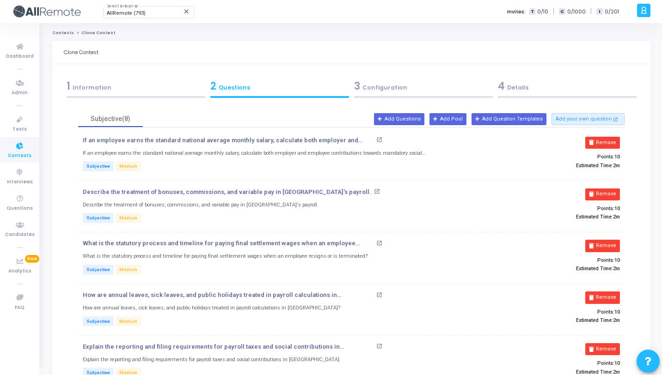
click at [603, 141] on button "Remove" at bounding box center [602, 143] width 35 height 12
click at [603, 189] on button "Remove" at bounding box center [602, 195] width 35 height 12
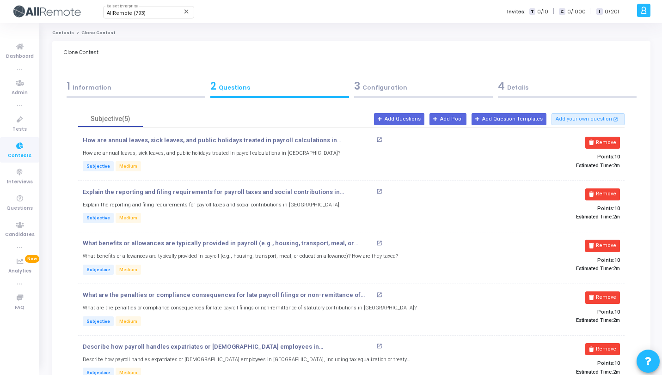
click at [603, 141] on button "Remove" at bounding box center [602, 143] width 35 height 12
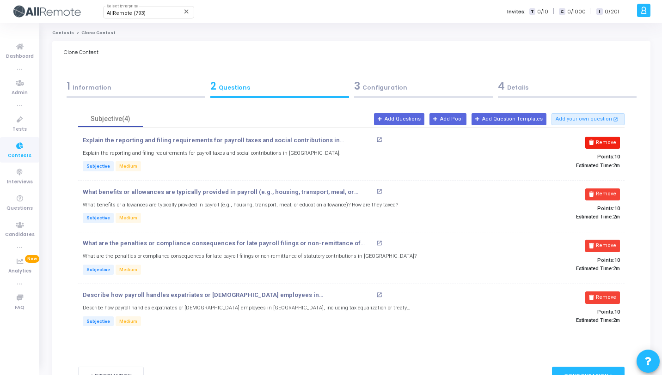
click at [603, 141] on button "Remove" at bounding box center [602, 143] width 35 height 12
click at [603, 189] on button "Remove" at bounding box center [602, 195] width 35 height 12
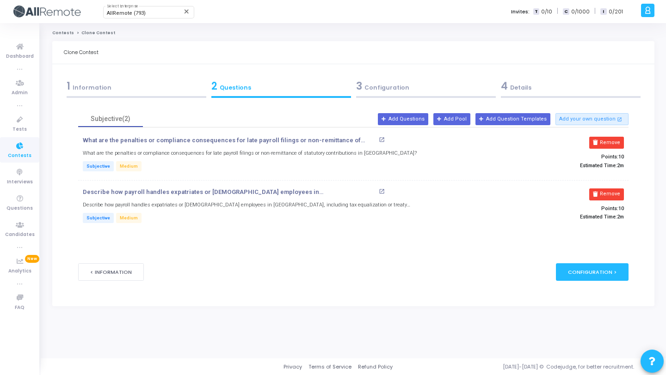
click at [603, 141] on button "Remove" at bounding box center [606, 143] width 35 height 12
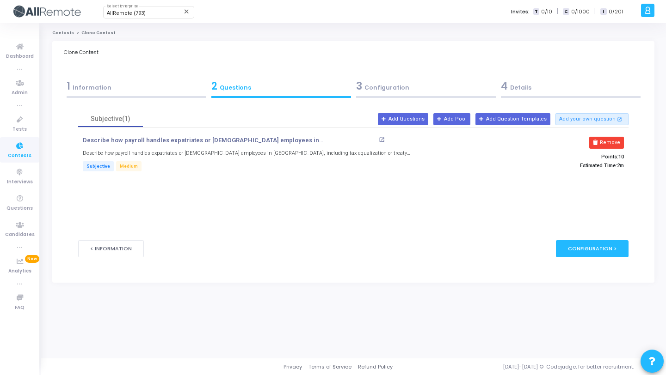
click at [603, 141] on button "Remove" at bounding box center [606, 143] width 35 height 12
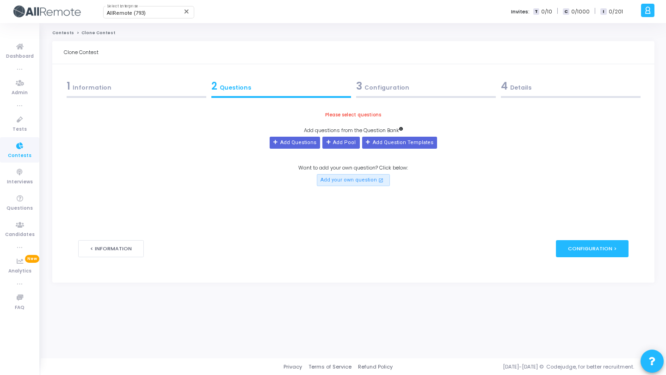
click at [603, 141] on div "Please select questions Add questions from the Question Bank Add Questions Add …" at bounding box center [353, 148] width 550 height 75
click at [275, 142] on button "Add Questions" at bounding box center [295, 143] width 50 height 12
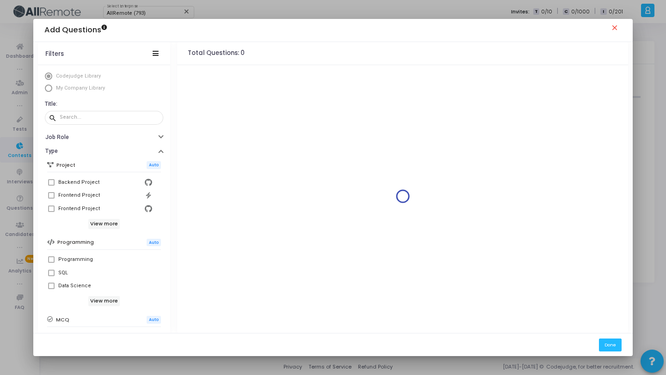
click at [81, 87] on span "My Company Library" at bounding box center [80, 88] width 49 height 6
click at [52, 87] on input "My Company Library" at bounding box center [48, 88] width 7 height 7
radio input "true"
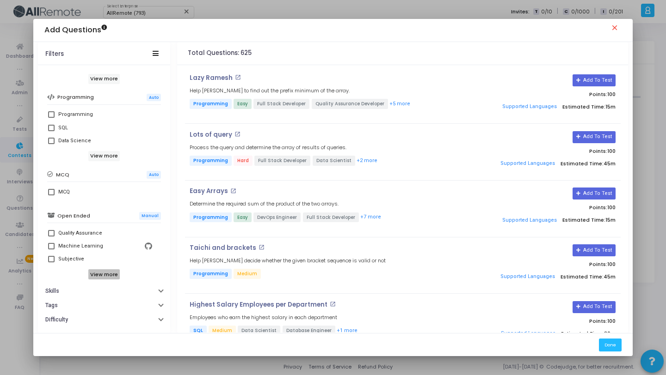
scroll to position [159, 0]
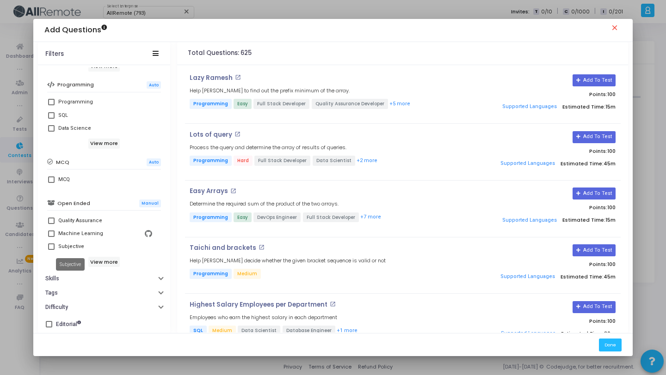
click at [64, 248] on div "Subjective" at bounding box center [71, 246] width 26 height 11
click at [51, 250] on input "Subjective" at bounding box center [51, 250] width 0 height 0
checkbox input "true"
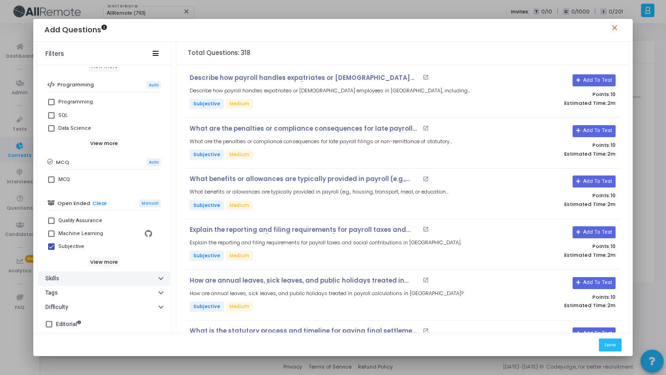
click at [79, 278] on button "Skills" at bounding box center [104, 279] width 132 height 14
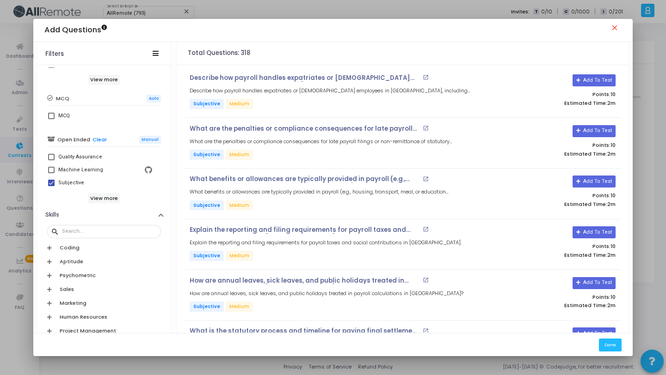
scroll to position [234, 0]
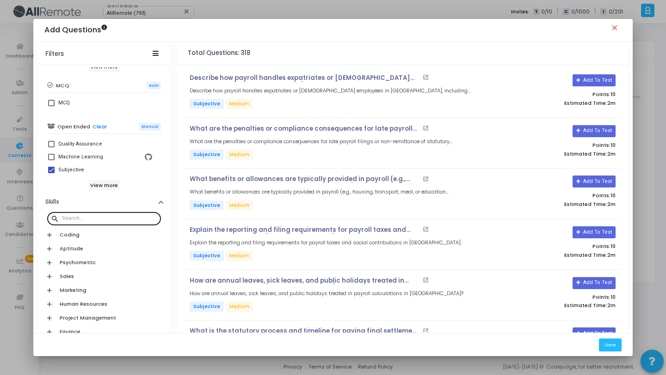
click at [94, 215] on div at bounding box center [109, 218] width 95 height 15
paste input "[GEOGRAPHIC_DATA]"
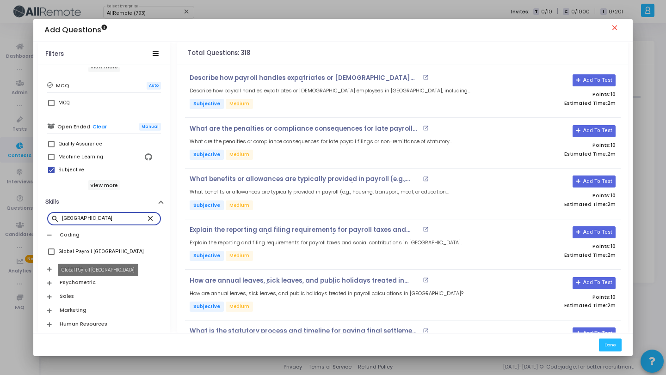
type input "[GEOGRAPHIC_DATA]"
click at [93, 250] on div "Global Payroll [GEOGRAPHIC_DATA]" at bounding box center [101, 251] width 86 height 11
click at [51, 255] on input "Global Payroll [GEOGRAPHIC_DATA]" at bounding box center [51, 255] width 0 height 0
checkbox input "true"
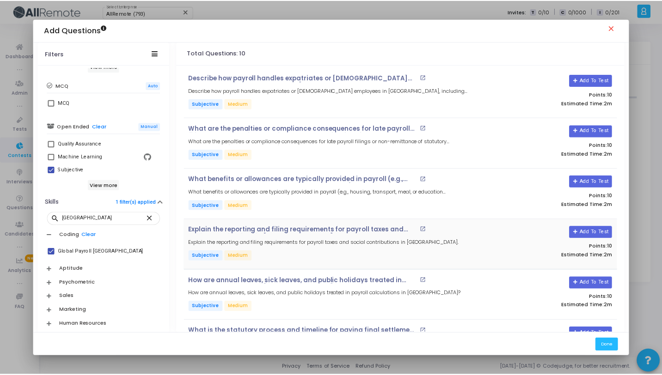
scroll to position [246, 0]
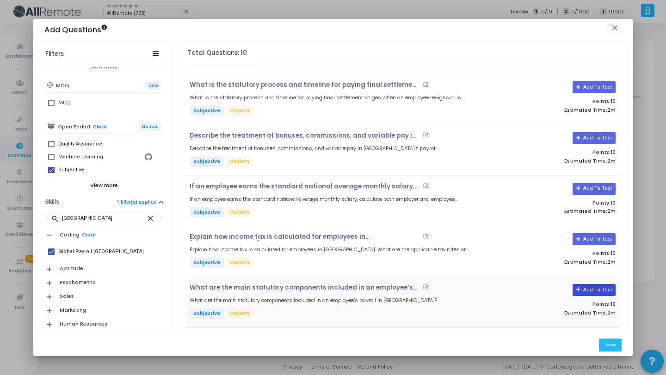
click at [595, 290] on button "Add To Test" at bounding box center [593, 290] width 43 height 12
click at [601, 236] on button "Add To Test" at bounding box center [593, 239] width 43 height 12
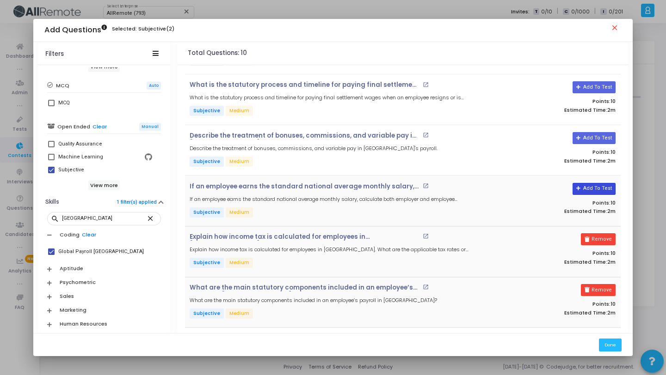
click at [593, 189] on button "Add To Test" at bounding box center [593, 189] width 43 height 12
click at [592, 129] on div "Describe the treatment of bonuses, commissions, and variable pay in [GEOGRAPHIC…" at bounding box center [400, 150] width 432 height 51
click at [595, 135] on button "Add To Test" at bounding box center [590, 138] width 43 height 12
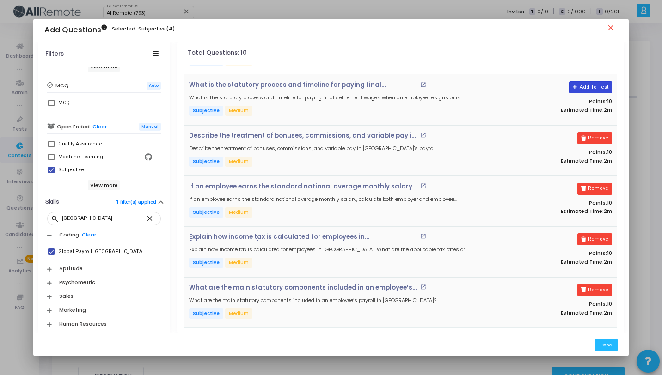
click at [596, 86] on button "Add To Test" at bounding box center [590, 87] width 43 height 12
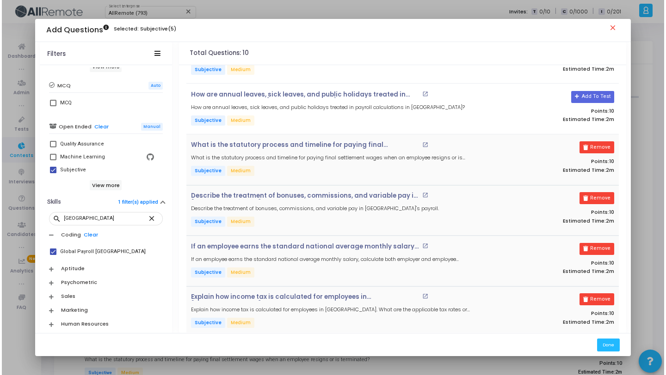
scroll to position [0, 0]
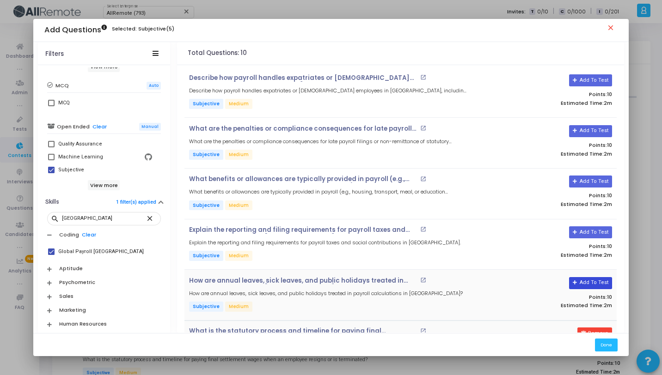
click at [597, 286] on button "Add To Test" at bounding box center [590, 283] width 43 height 12
click at [589, 233] on button "Add To Test" at bounding box center [590, 233] width 43 height 12
click at [589, 181] on button "Add To Test" at bounding box center [590, 182] width 43 height 12
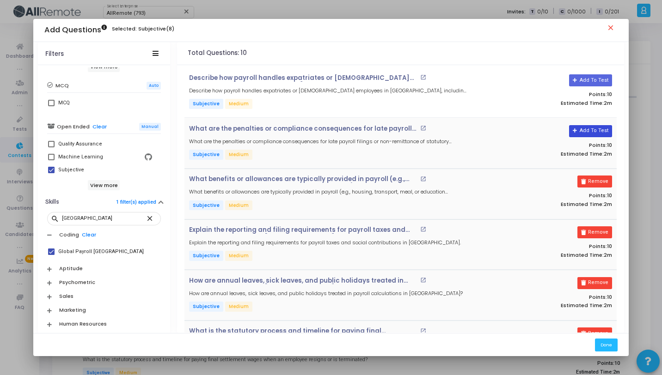
click at [584, 135] on button "Add To Test" at bounding box center [590, 131] width 43 height 12
click at [591, 79] on button "Add To Test" at bounding box center [590, 80] width 43 height 12
click at [607, 342] on button "Done" at bounding box center [606, 345] width 23 height 12
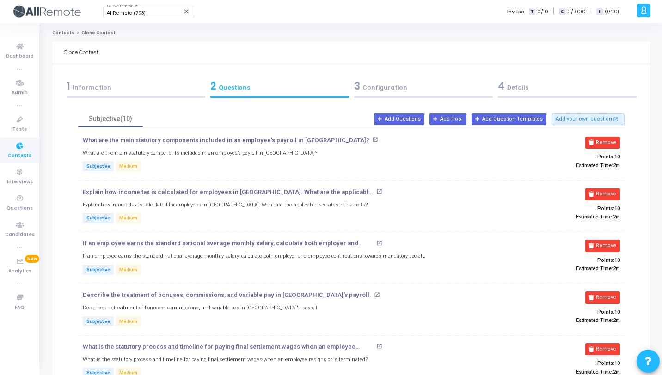
click at [439, 93] on div "3 Configuration" at bounding box center [423, 86] width 139 height 15
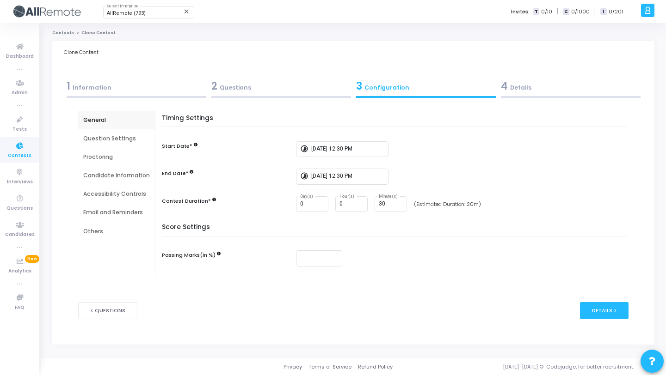
click at [526, 83] on div "4 Details" at bounding box center [571, 86] width 140 height 15
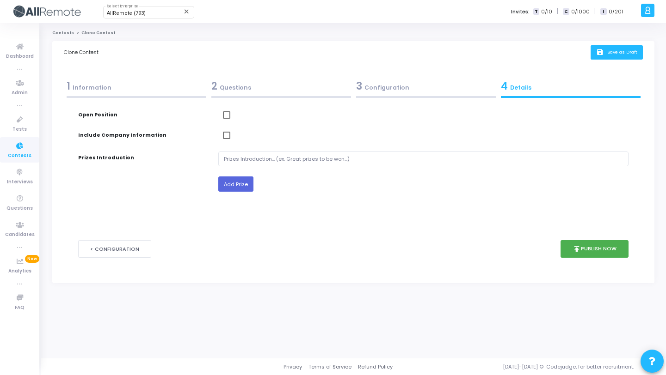
click at [602, 54] on icon "save" at bounding box center [601, 53] width 10 height 8
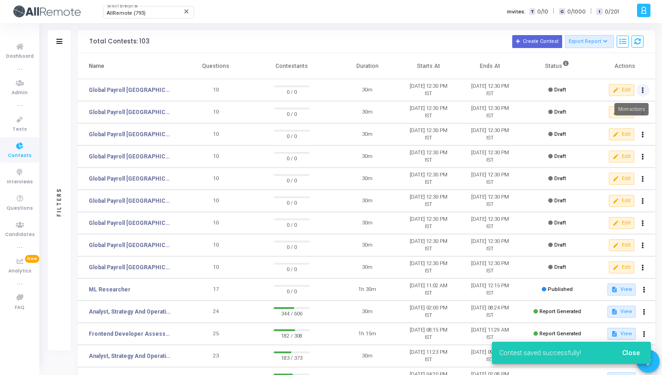
click at [639, 90] on button at bounding box center [643, 90] width 13 height 13
click at [612, 109] on mat-icon "content_copy" at bounding box center [609, 108] width 9 height 9
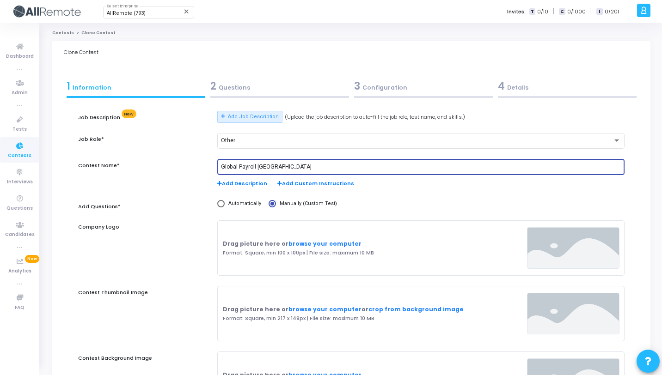
drag, startPoint x: 285, startPoint y: 166, endPoint x: 257, endPoint y: 165, distance: 28.7
click at [257, 165] on input "Global Payroll [GEOGRAPHIC_DATA]" at bounding box center [421, 167] width 400 height 6
paste input "[GEOGRAPHIC_DATA]"
type input "Global Payroll [GEOGRAPHIC_DATA]"
click at [276, 92] on div "2 Questions" at bounding box center [279, 86] width 139 height 15
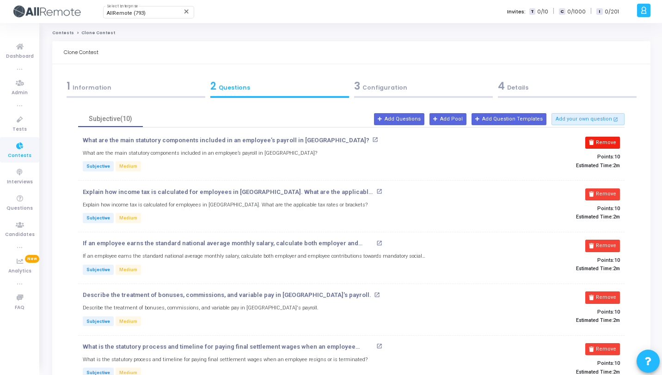
click at [598, 141] on button "Remove" at bounding box center [602, 143] width 35 height 12
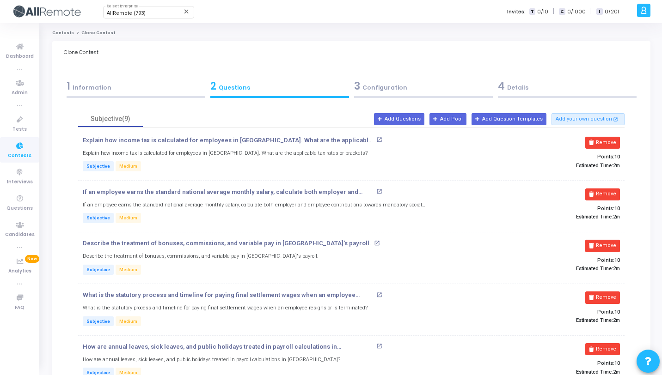
click at [598, 141] on button "Remove" at bounding box center [602, 143] width 35 height 12
click at [598, 189] on button "Remove" at bounding box center [602, 195] width 35 height 12
click at [598, 141] on button "Remove" at bounding box center [602, 143] width 35 height 12
click at [598, 189] on button "Remove" at bounding box center [602, 195] width 35 height 12
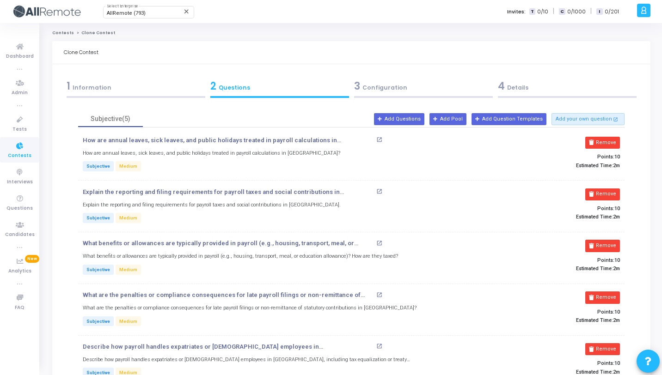
click at [598, 141] on button "Remove" at bounding box center [602, 143] width 35 height 12
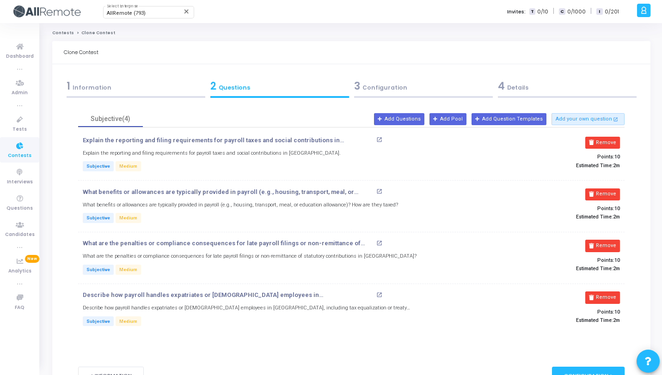
click at [598, 141] on button "Remove" at bounding box center [602, 143] width 35 height 12
click at [598, 189] on button "Remove" at bounding box center [602, 195] width 35 height 12
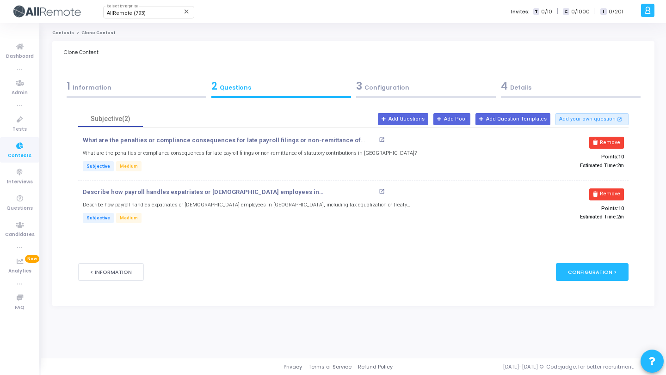
click at [598, 141] on icon at bounding box center [595, 142] width 5 height 5
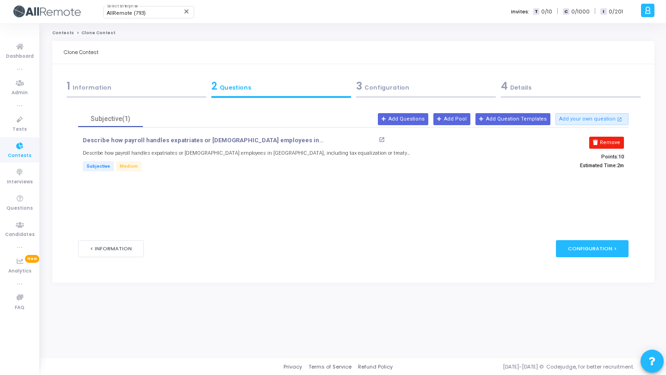
click at [598, 141] on icon at bounding box center [595, 142] width 5 height 5
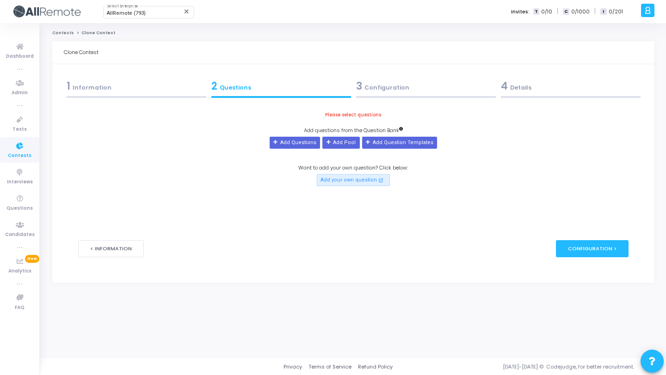
click at [598, 141] on div "Please select questions Add questions from the Question Bank Add Questions Add …" at bounding box center [353, 148] width 550 height 75
click at [305, 139] on button "Add Questions" at bounding box center [295, 143] width 50 height 12
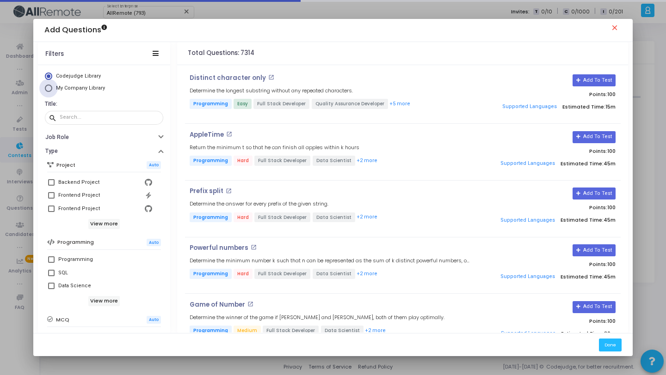
click at [84, 86] on span "My Company Library" at bounding box center [80, 88] width 49 height 6
click at [52, 86] on input "My Company Library" at bounding box center [48, 88] width 7 height 7
radio input "true"
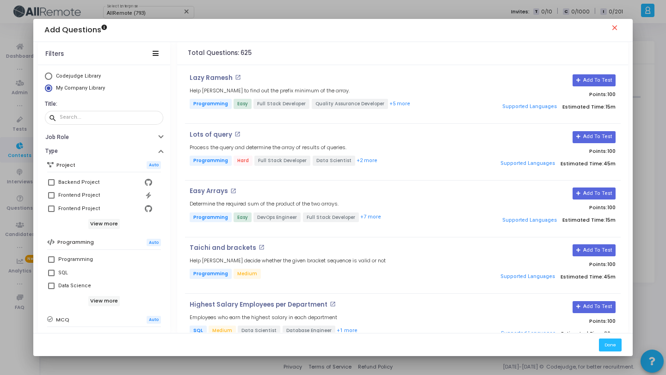
scroll to position [159, 0]
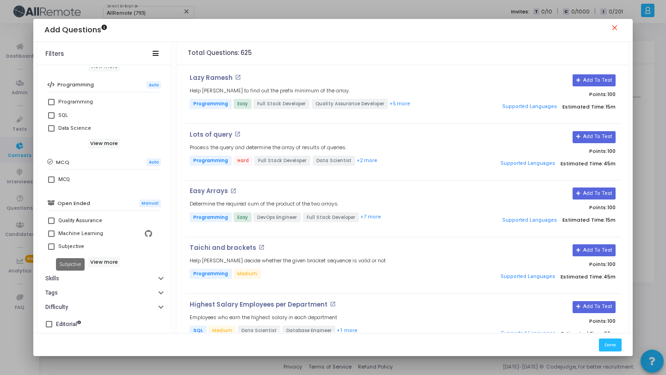
click at [68, 246] on div "Subjective" at bounding box center [71, 246] width 26 height 11
click at [51, 250] on input "Subjective" at bounding box center [51, 250] width 0 height 0
checkbox input "true"
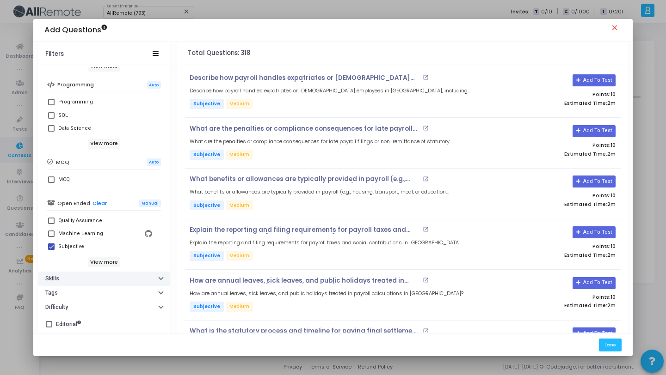
click at [96, 281] on button "Skills" at bounding box center [104, 279] width 132 height 14
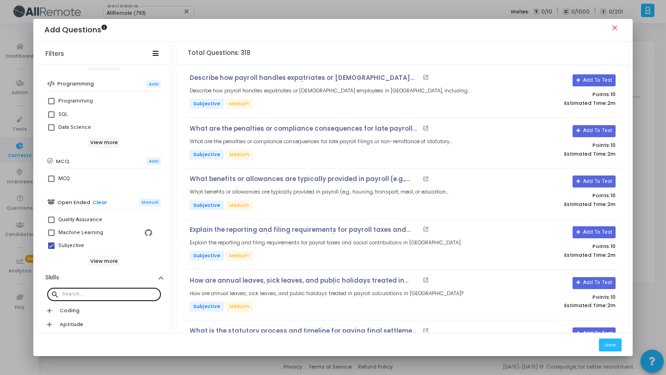
click at [120, 299] on div at bounding box center [109, 294] width 95 height 15
paste input "[GEOGRAPHIC_DATA]"
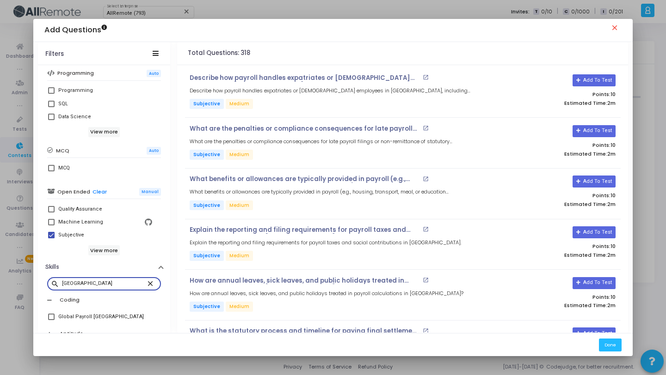
scroll to position [203, 0]
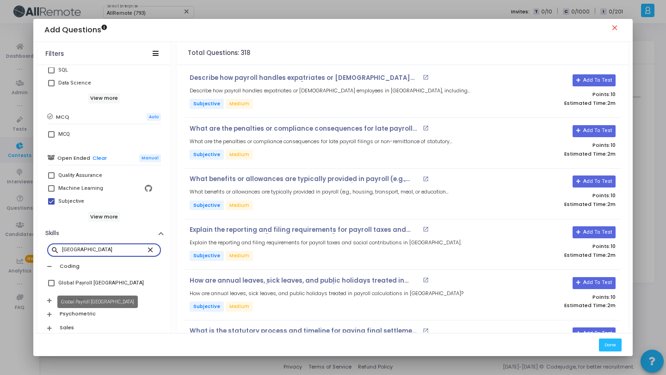
type input "[GEOGRAPHIC_DATA]"
click at [84, 287] on div "Global Payroll [GEOGRAPHIC_DATA]" at bounding box center [101, 283] width 86 height 11
click at [51, 287] on input "Global Payroll [GEOGRAPHIC_DATA]" at bounding box center [51, 287] width 0 height 0
checkbox input "true"
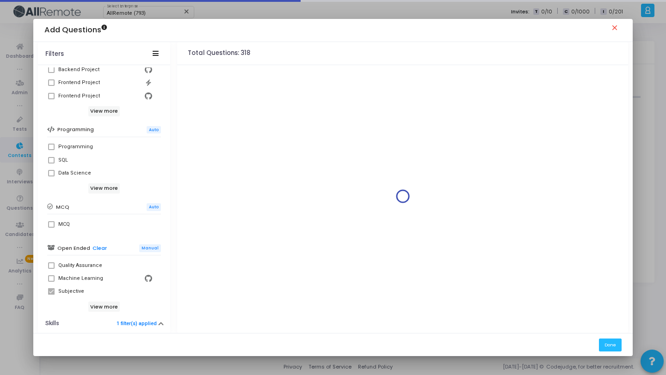
scroll to position [0, 0]
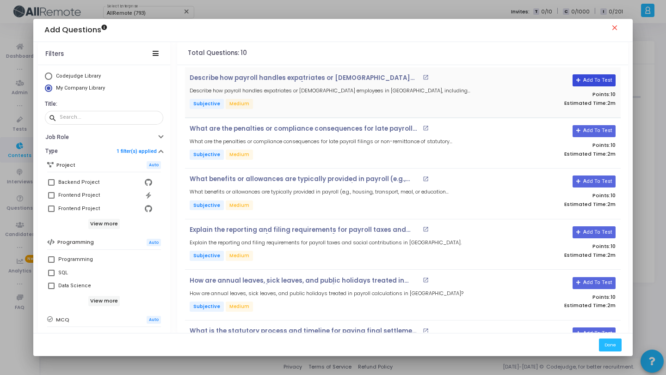
click at [576, 82] on icon at bounding box center [578, 80] width 5 height 5
click at [576, 83] on div "Remove Points: 10 Estimated Time: 2m" at bounding box center [547, 92] width 145 height 36
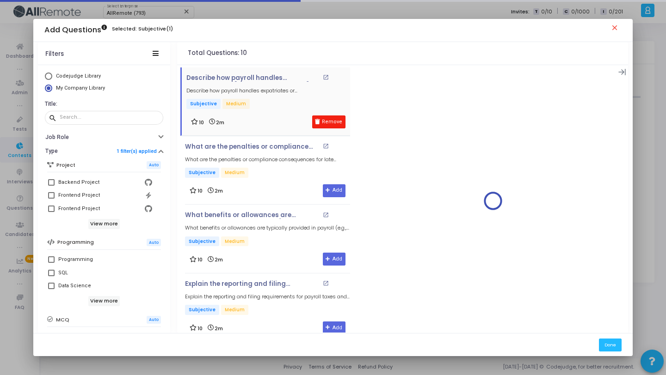
click at [325, 123] on button "Remove" at bounding box center [328, 122] width 33 height 13
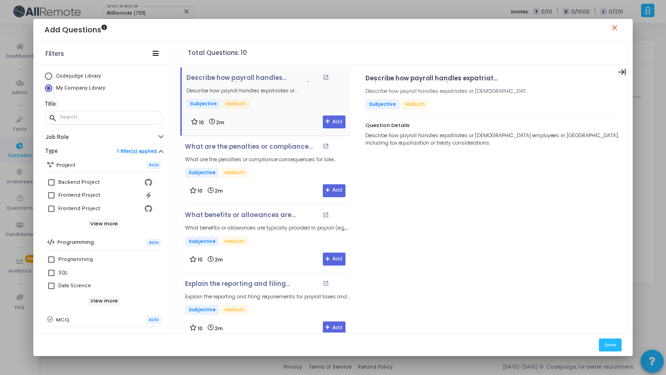
click at [618, 73] on icon at bounding box center [622, 72] width 8 height 8
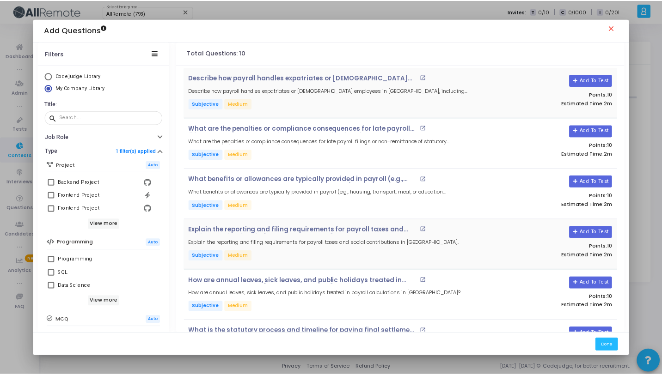
scroll to position [246, 0]
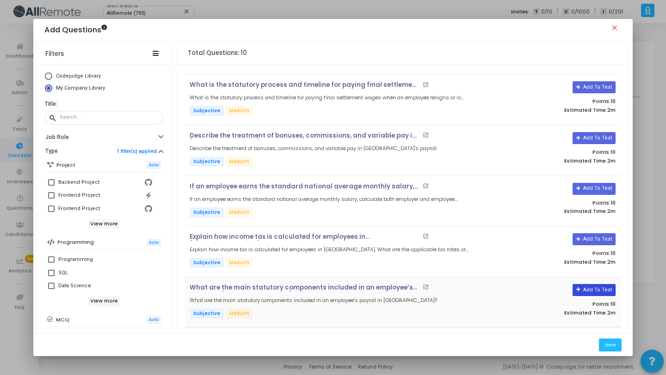
click at [606, 293] on button "Add To Test" at bounding box center [593, 290] width 43 height 12
click at [592, 235] on button "Add To Test" at bounding box center [593, 239] width 43 height 12
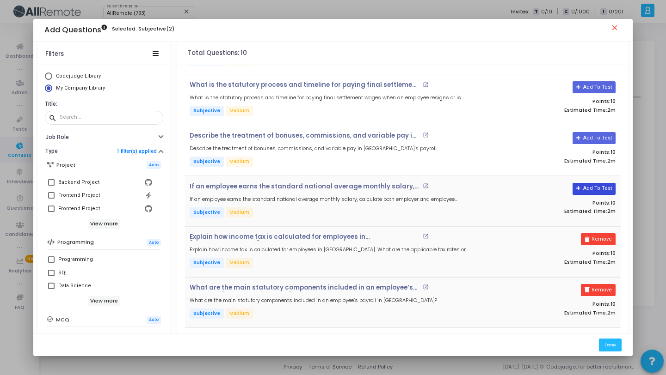
click at [595, 189] on button "Add To Test" at bounding box center [593, 189] width 43 height 12
click at [587, 139] on button "Add To Test" at bounding box center [590, 138] width 43 height 12
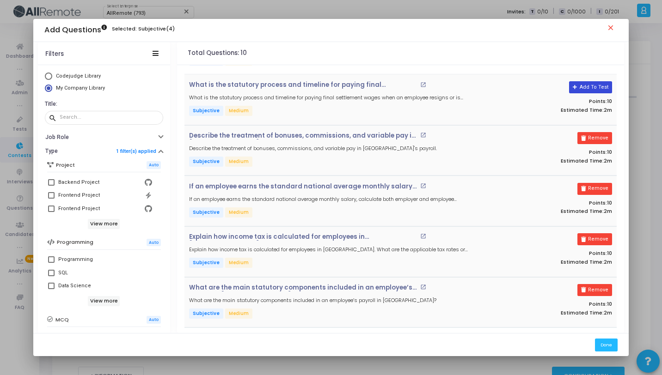
click at [588, 84] on button "Add To Test" at bounding box center [590, 87] width 43 height 12
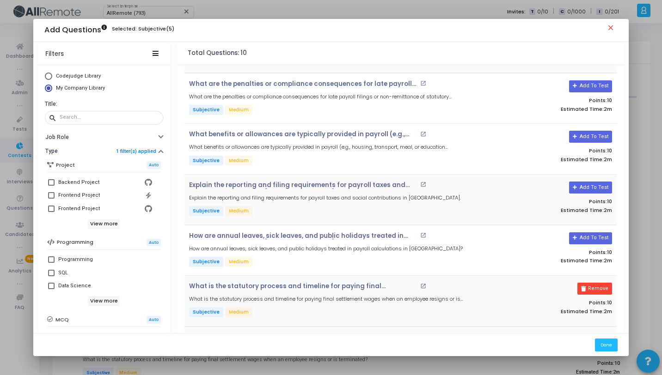
scroll to position [36, 0]
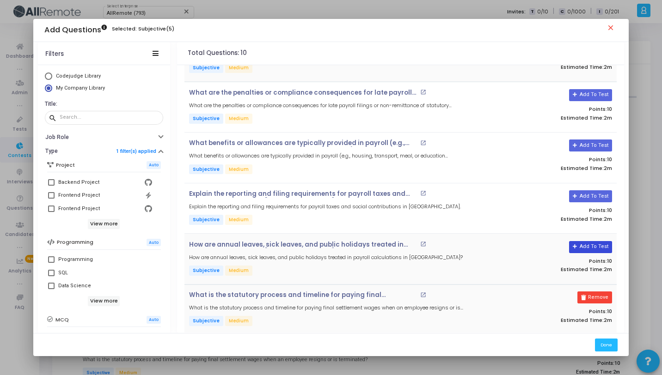
click at [596, 244] on button "Add To Test" at bounding box center [590, 247] width 43 height 12
click at [598, 198] on button "Add To Test" at bounding box center [590, 196] width 43 height 12
click at [585, 140] on button "Add To Test" at bounding box center [590, 146] width 43 height 12
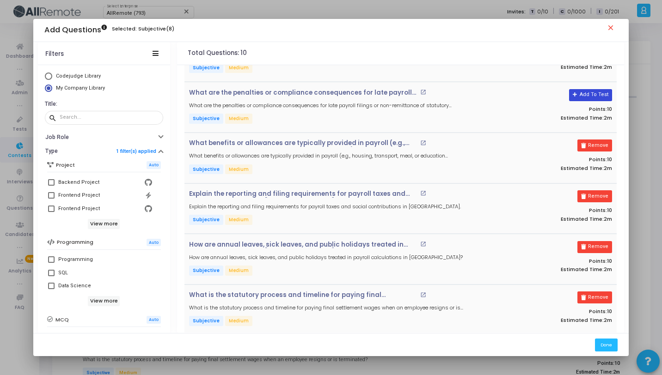
click at [581, 98] on button "Add To Test" at bounding box center [590, 95] width 43 height 12
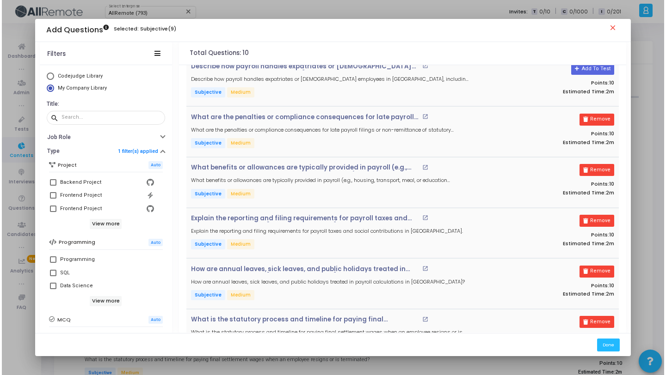
scroll to position [0, 0]
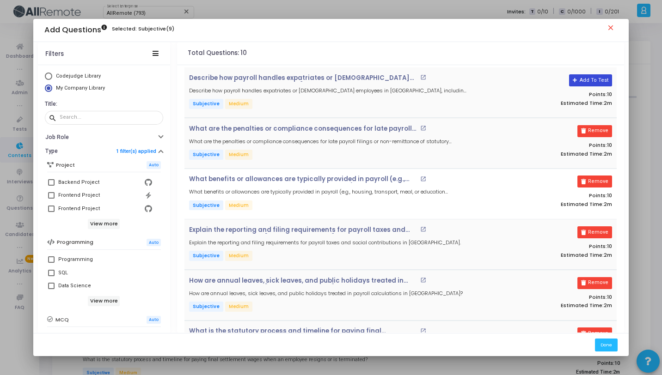
click at [589, 78] on button "Add To Test" at bounding box center [590, 80] width 43 height 12
click at [614, 340] on button "Done" at bounding box center [606, 345] width 23 height 12
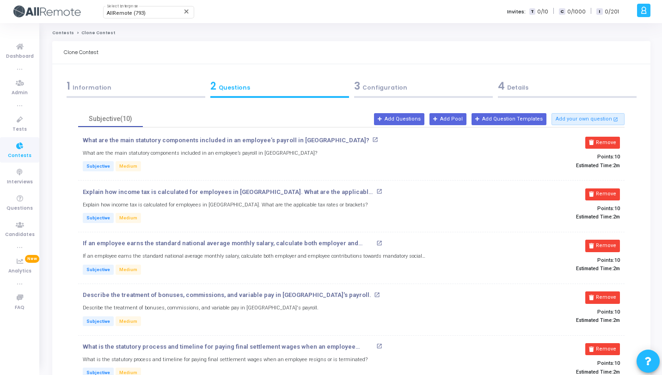
click at [533, 88] on div "4 Details" at bounding box center [567, 86] width 139 height 15
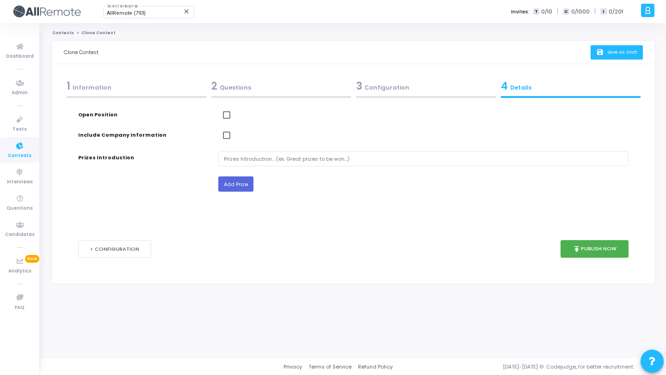
click at [598, 54] on icon "save" at bounding box center [601, 53] width 10 height 8
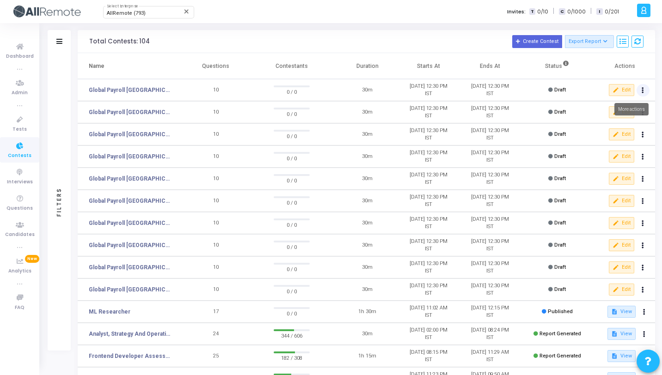
click at [644, 91] on icon at bounding box center [643, 90] width 2 height 5
click at [633, 107] on button "content_copy Clone" at bounding box center [624, 108] width 52 height 16
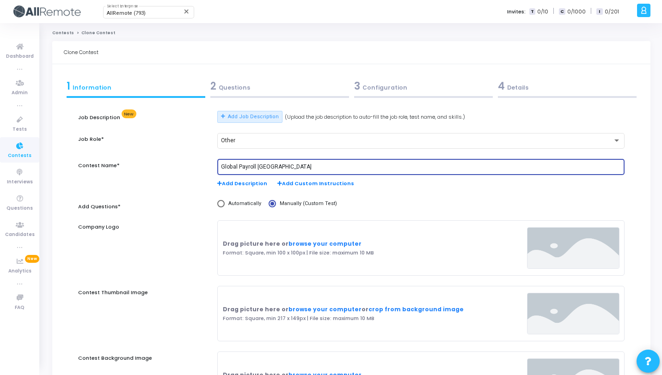
click at [258, 167] on input "Global Payroll [GEOGRAPHIC_DATA]" at bounding box center [421, 167] width 400 height 6
paste input "rtugal"
type input "Global Payroll [GEOGRAPHIC_DATA]"
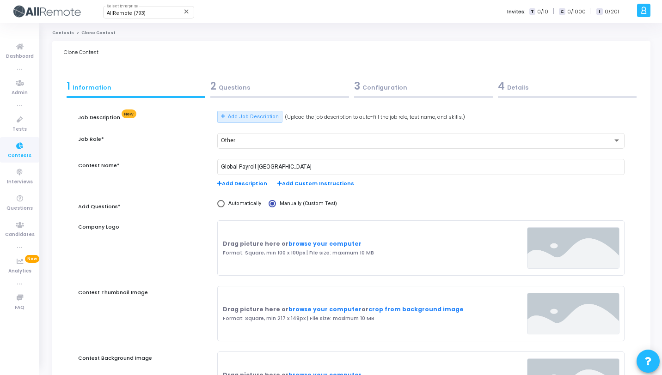
click at [242, 86] on div "2 Questions" at bounding box center [279, 86] width 139 height 15
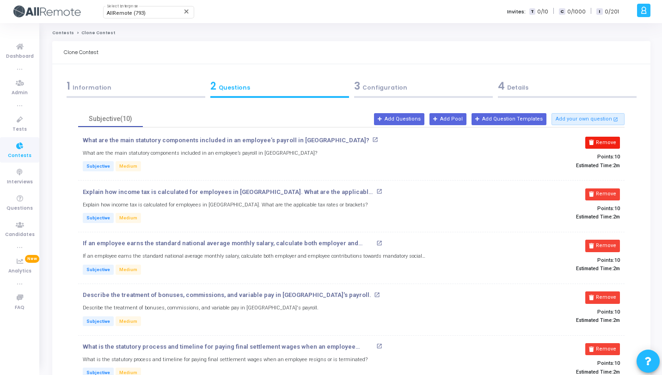
click at [611, 141] on button "Remove" at bounding box center [602, 143] width 35 height 12
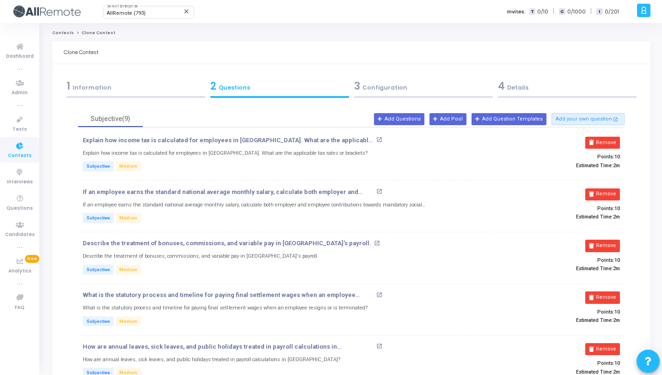
click at [611, 141] on button "Remove" at bounding box center [602, 143] width 35 height 12
click at [611, 189] on button "Remove" at bounding box center [602, 195] width 35 height 12
click at [611, 141] on button "Remove" at bounding box center [602, 143] width 35 height 12
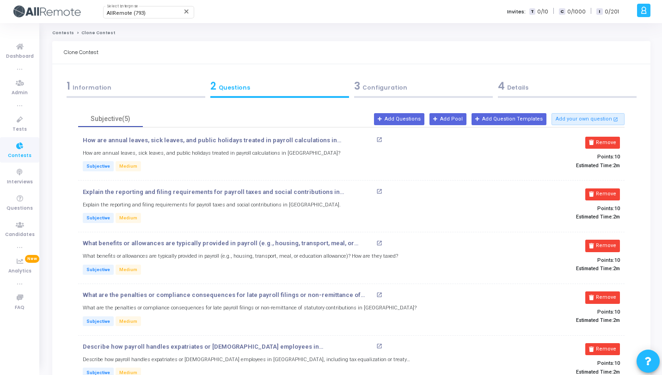
click at [611, 141] on button "Remove" at bounding box center [602, 143] width 35 height 12
click at [611, 189] on button "Remove" at bounding box center [602, 195] width 35 height 12
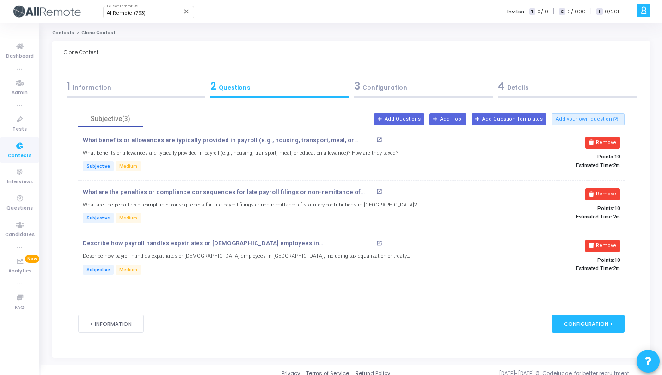
click at [611, 141] on button "Remove" at bounding box center [602, 143] width 35 height 12
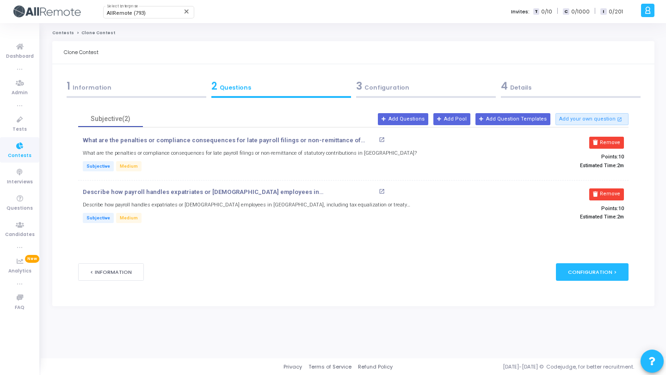
click at [611, 141] on button "Remove" at bounding box center [606, 143] width 35 height 12
click at [611, 189] on button "Remove" at bounding box center [606, 195] width 35 height 12
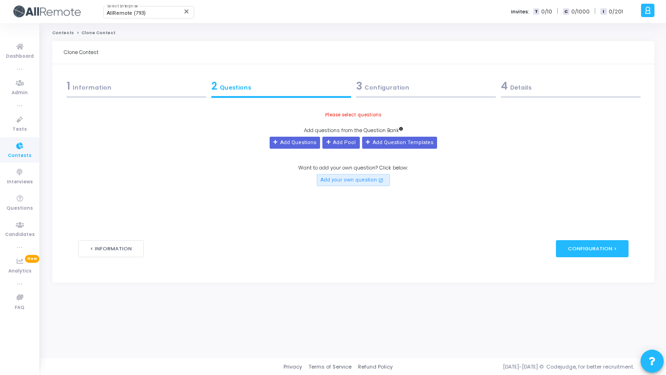
click at [611, 141] on div "Please select questions Add questions from the Question Bank Add Questions Add …" at bounding box center [353, 148] width 550 height 75
click at [298, 145] on button "Add Questions" at bounding box center [295, 143] width 50 height 12
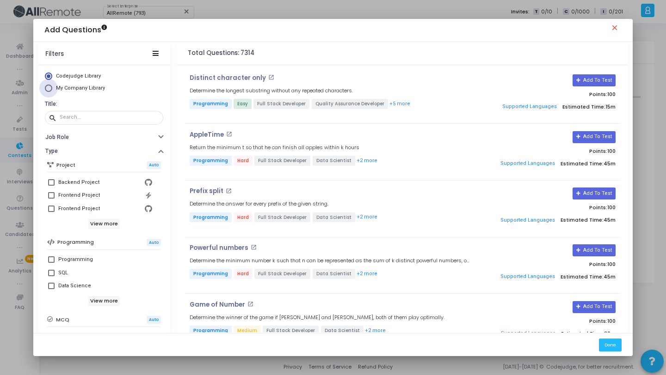
click at [80, 89] on span "My Company Library" at bounding box center [80, 88] width 49 height 6
click at [52, 89] on input "My Company Library" at bounding box center [48, 88] width 7 height 7
radio input "true"
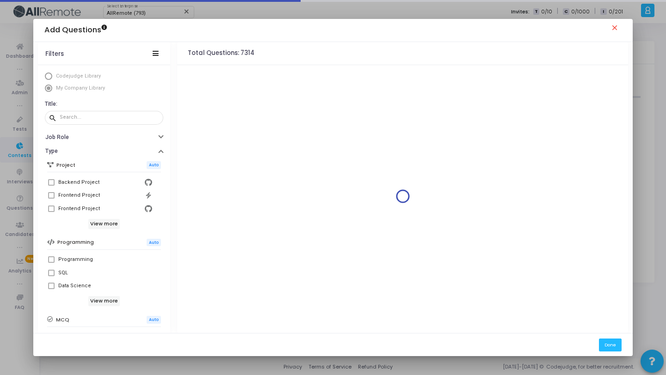
scroll to position [159, 0]
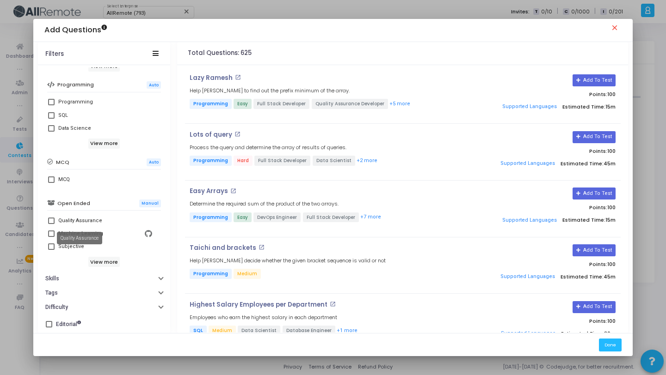
click at [72, 248] on mat-tooltip-component "Quality Assurance" at bounding box center [79, 238] width 58 height 25
click at [52, 249] on span at bounding box center [51, 247] width 6 height 6
click at [51, 250] on input "Subjective" at bounding box center [51, 250] width 0 height 0
checkbox input "true"
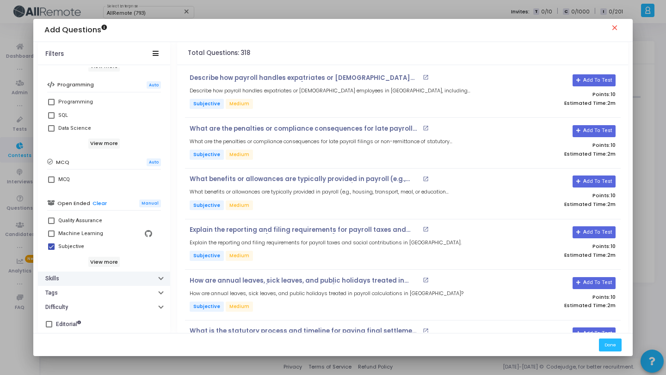
click at [62, 283] on button "Skills" at bounding box center [104, 279] width 132 height 14
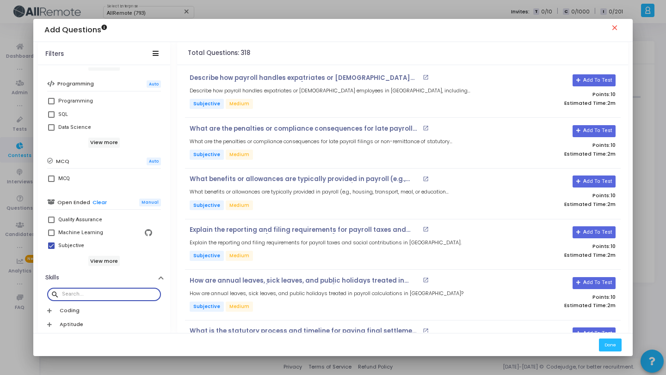
click at [104, 294] on input "text" at bounding box center [109, 295] width 95 height 6
paste input "[GEOGRAPHIC_DATA]"
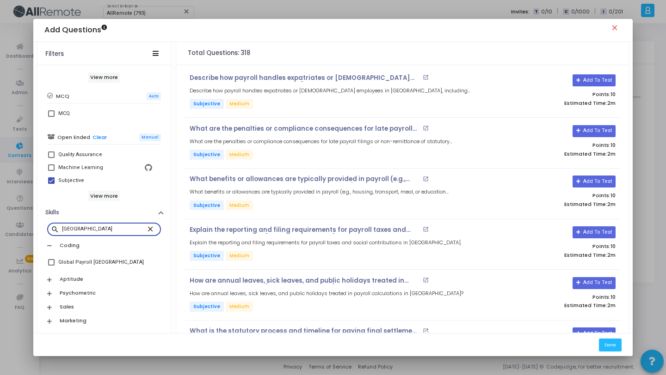
scroll to position [235, 0]
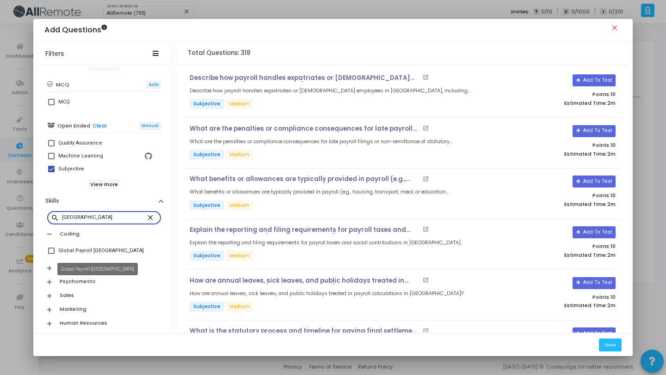
type input "[GEOGRAPHIC_DATA]"
click at [92, 250] on div "Global Payroll [GEOGRAPHIC_DATA]" at bounding box center [101, 251] width 86 height 11
click at [51, 254] on input "Global Payroll [GEOGRAPHIC_DATA]" at bounding box center [51, 254] width 0 height 0
checkbox input "true"
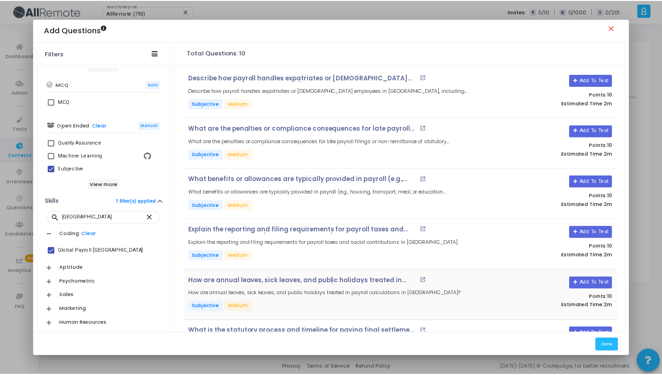
scroll to position [246, 0]
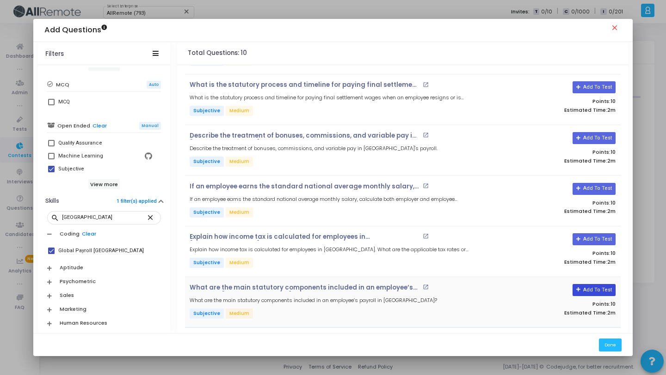
click at [600, 291] on button "Add To Test" at bounding box center [593, 290] width 43 height 12
click at [600, 241] on button "Add To Test" at bounding box center [593, 239] width 43 height 12
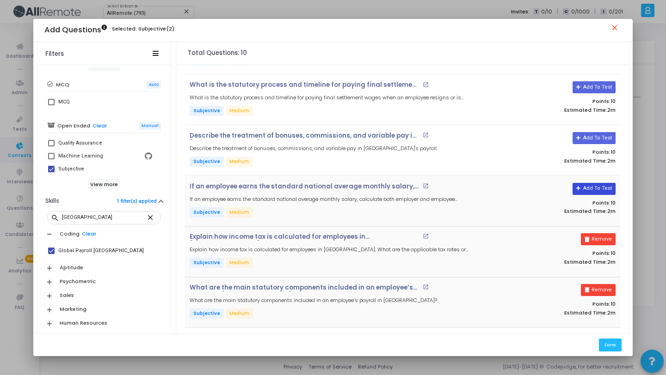
click at [596, 188] on button "Add To Test" at bounding box center [593, 189] width 43 height 12
click at [596, 139] on button "Add To Test" at bounding box center [590, 138] width 43 height 12
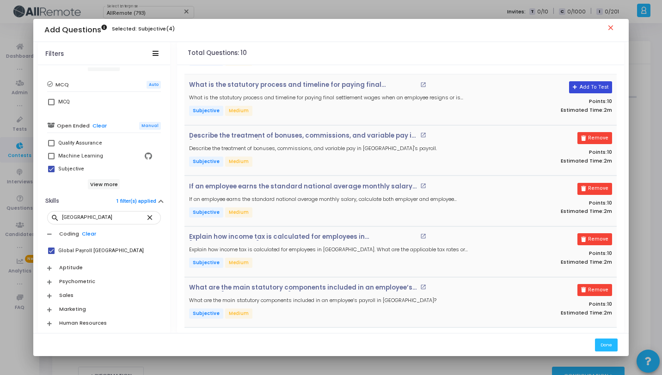
click at [595, 85] on button "Add To Test" at bounding box center [590, 87] width 43 height 12
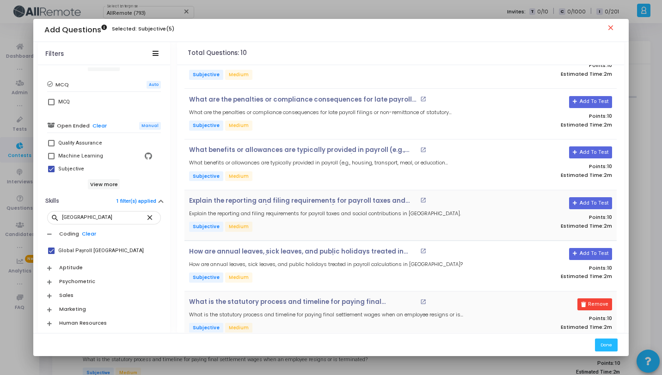
scroll to position [0, 0]
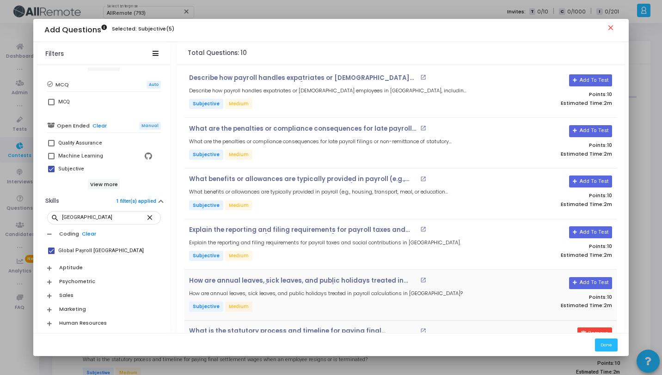
click at [604, 289] on div "Add To Test Points: 10 Estimated Time: 2m" at bounding box center [545, 295] width 144 height 36
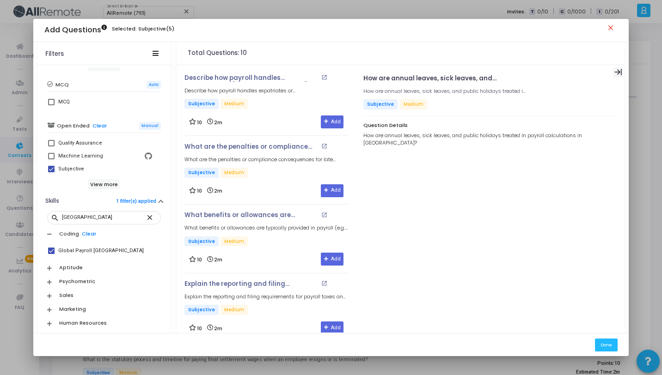
click at [617, 73] on icon at bounding box center [618, 72] width 8 height 8
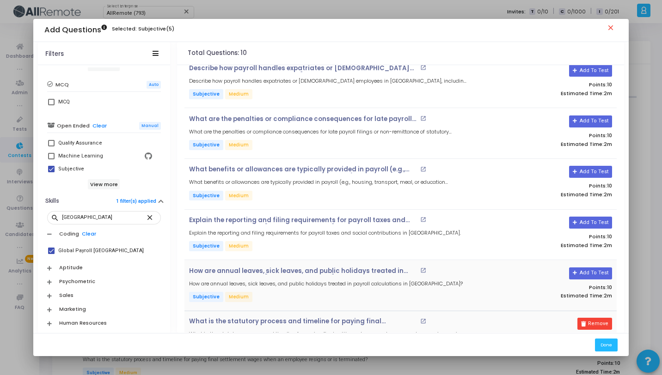
scroll to position [14, 0]
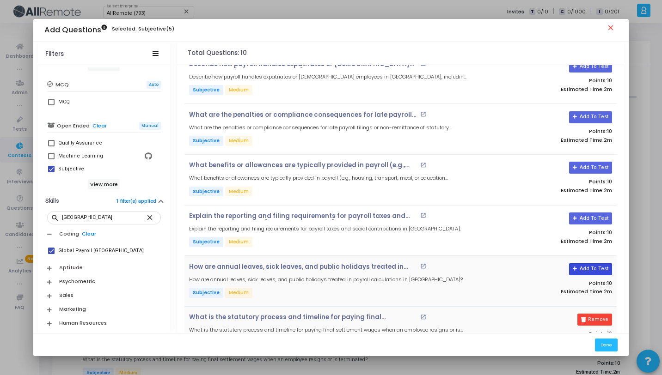
click at [581, 271] on button "Add To Test" at bounding box center [590, 270] width 43 height 12
click at [582, 215] on button "Add To Test" at bounding box center [590, 219] width 43 height 12
click at [580, 173] on button "Add To Test" at bounding box center [590, 168] width 43 height 12
click at [586, 117] on button "Add To Test" at bounding box center [590, 117] width 43 height 12
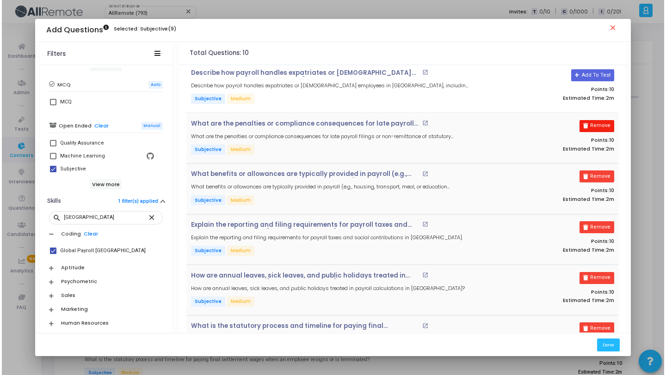
scroll to position [0, 0]
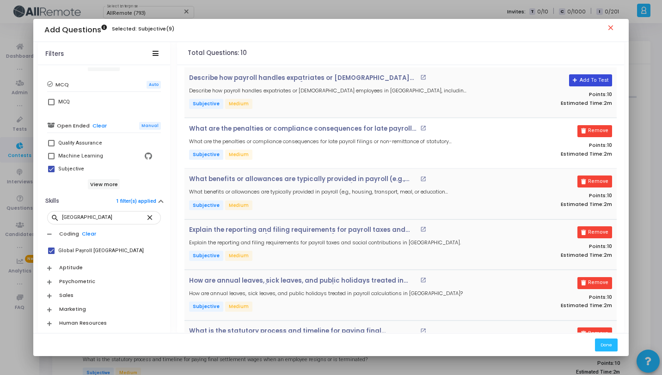
click at [594, 80] on button "Add To Test" at bounding box center [590, 80] width 43 height 12
click at [606, 350] on button "Done" at bounding box center [606, 345] width 23 height 12
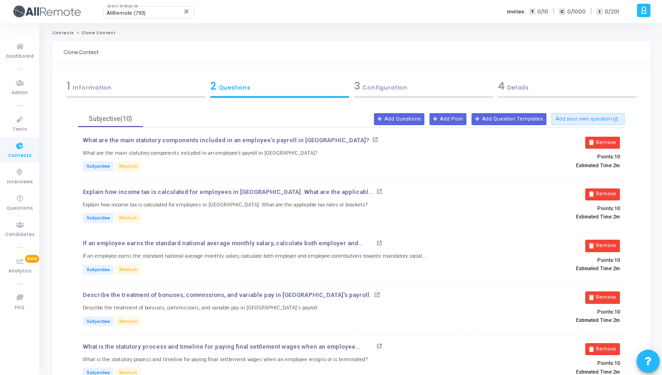
click at [558, 92] on div "4 Details" at bounding box center [567, 86] width 139 height 15
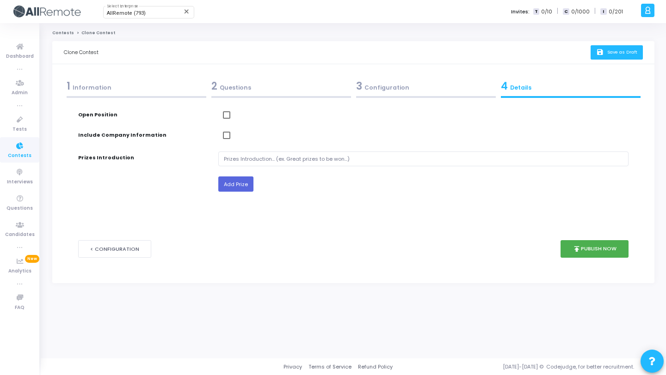
click at [599, 49] on icon "save" at bounding box center [601, 53] width 10 height 8
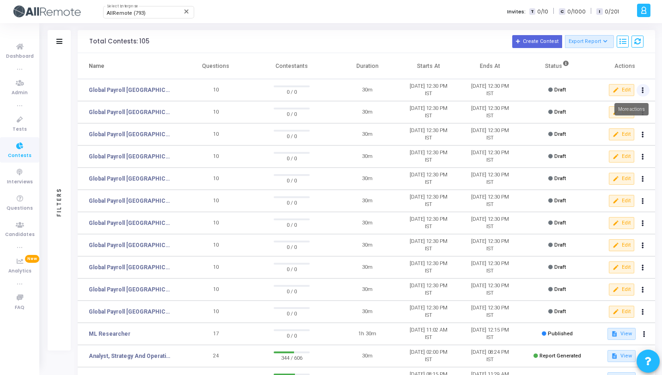
click at [641, 89] on button at bounding box center [643, 90] width 13 height 13
click at [632, 104] on button "content_copy Clone" at bounding box center [624, 108] width 52 height 16
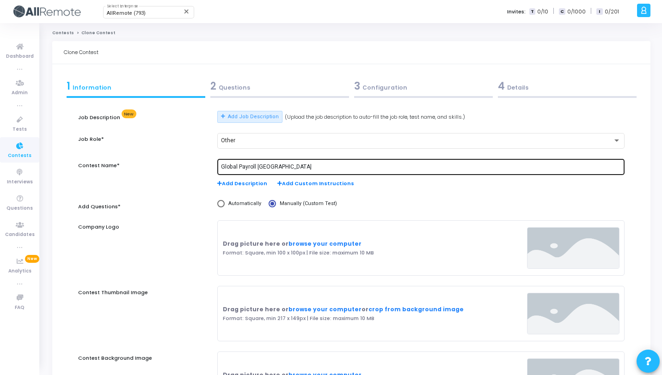
click at [274, 164] on input "Global Payroll [GEOGRAPHIC_DATA]" at bounding box center [421, 167] width 400 height 6
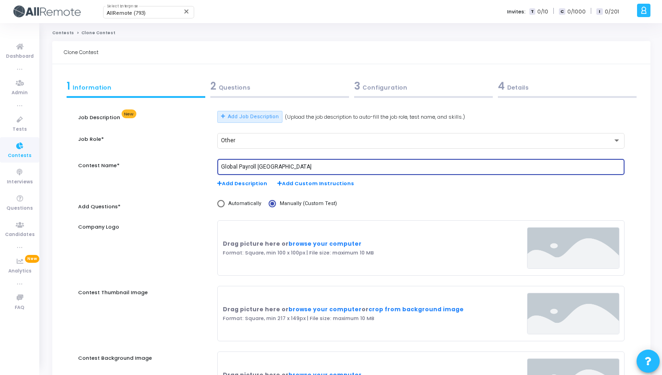
click at [274, 164] on input "Global Payroll [GEOGRAPHIC_DATA]" at bounding box center [421, 167] width 400 height 6
paste input "[GEOGRAPHIC_DATA]"
type input "Global Payroll [GEOGRAPHIC_DATA]"
click at [269, 95] on div "2 Questions" at bounding box center [280, 88] width 144 height 25
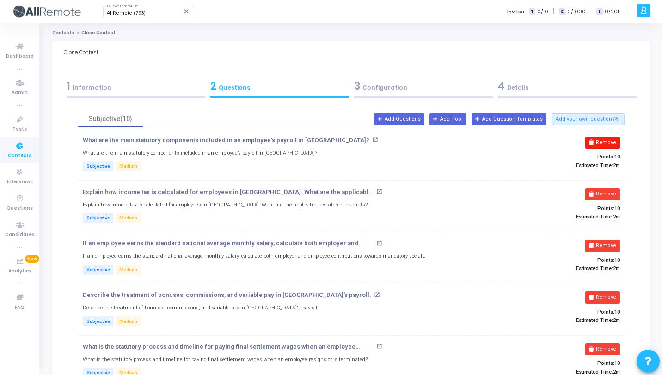
click at [602, 142] on button "Remove" at bounding box center [602, 143] width 35 height 12
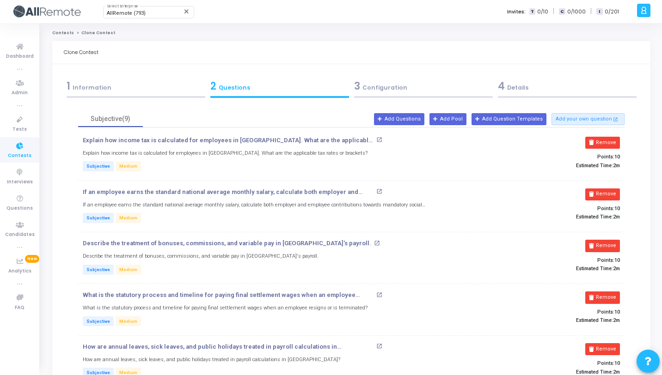
click at [602, 142] on button "Remove" at bounding box center [602, 143] width 35 height 12
click at [602, 189] on button "Remove" at bounding box center [602, 195] width 35 height 12
click at [602, 142] on button "Remove" at bounding box center [602, 143] width 35 height 12
click at [602, 189] on button "Remove" at bounding box center [602, 195] width 35 height 12
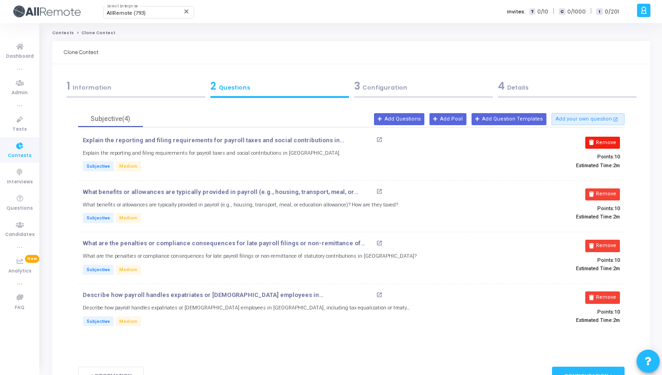
click at [602, 142] on button "Remove" at bounding box center [602, 143] width 35 height 12
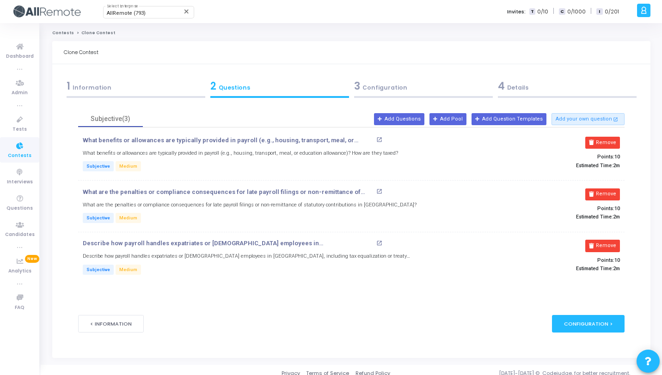
click at [602, 142] on button "Remove" at bounding box center [602, 143] width 35 height 12
click at [602, 189] on button "Remove" at bounding box center [606, 195] width 35 height 12
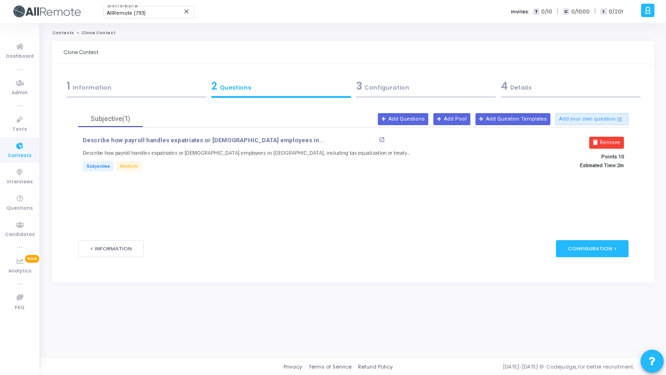
click at [602, 142] on button "Remove" at bounding box center [606, 143] width 35 height 12
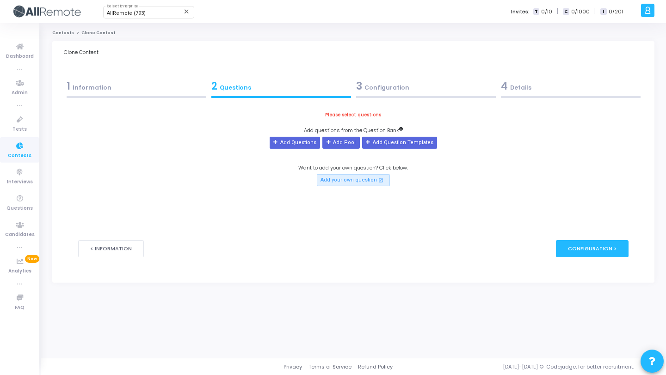
click at [602, 142] on div "Please select questions Add questions from the Question Bank Add Questions Add …" at bounding box center [353, 148] width 550 height 75
click at [294, 142] on button "Add Questions" at bounding box center [295, 143] width 50 height 12
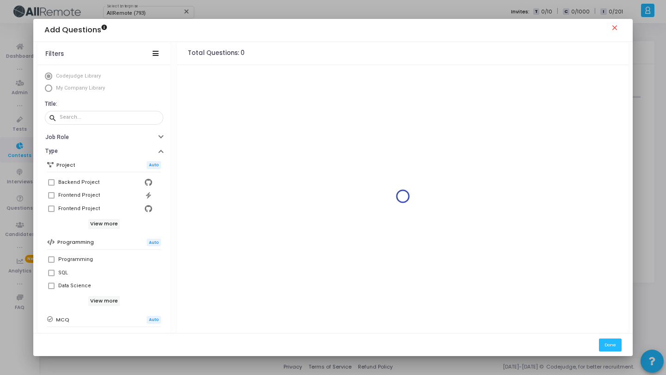
click at [77, 89] on span "My Company Library" at bounding box center [80, 88] width 49 height 6
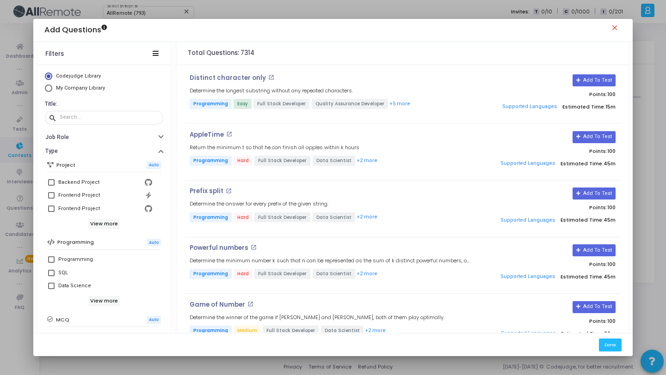
click at [77, 89] on span "My Company Library" at bounding box center [80, 88] width 49 height 6
click at [52, 89] on input "My Company Library" at bounding box center [48, 88] width 7 height 7
radio input "true"
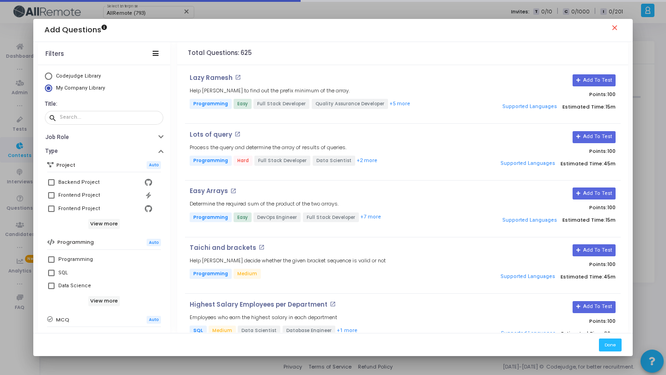
scroll to position [159, 0]
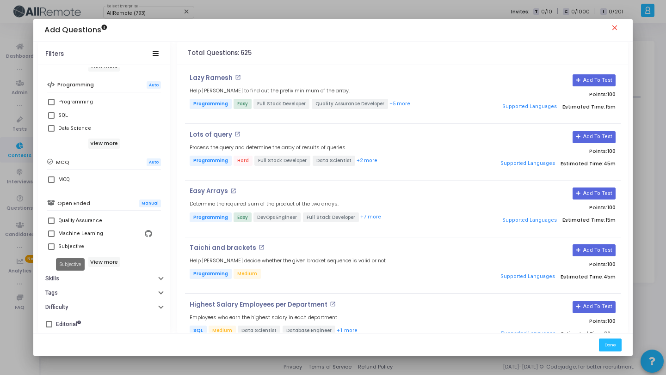
click at [74, 250] on div "Subjective" at bounding box center [71, 246] width 26 height 11
click at [51, 250] on input "Subjective" at bounding box center [51, 250] width 0 height 0
checkbox input "true"
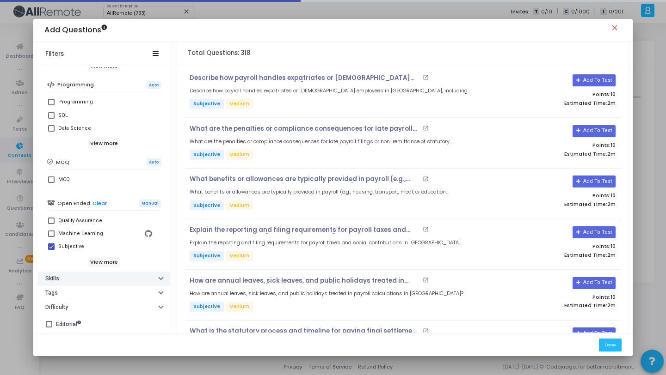
click at [79, 278] on button "Skills" at bounding box center [104, 279] width 132 height 14
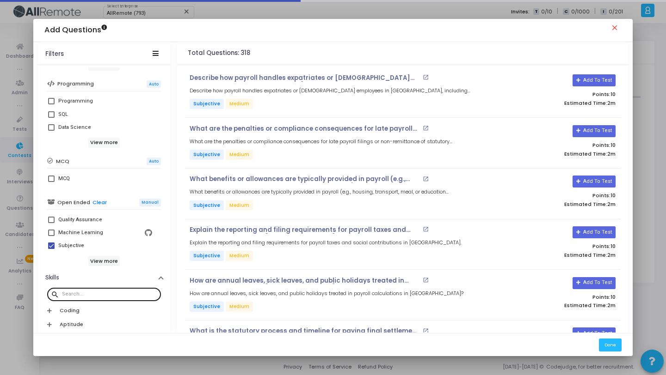
click at [87, 289] on div at bounding box center [109, 294] width 95 height 15
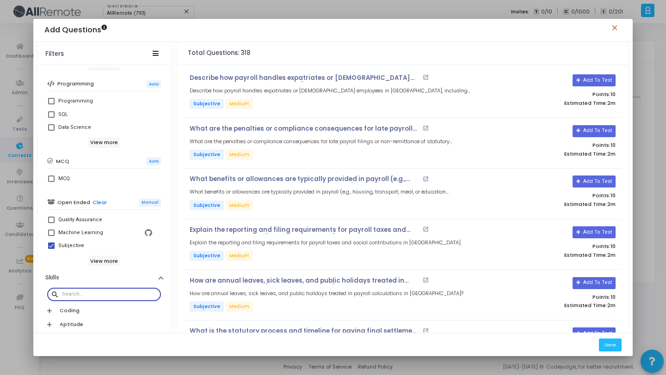
paste input "[GEOGRAPHIC_DATA]"
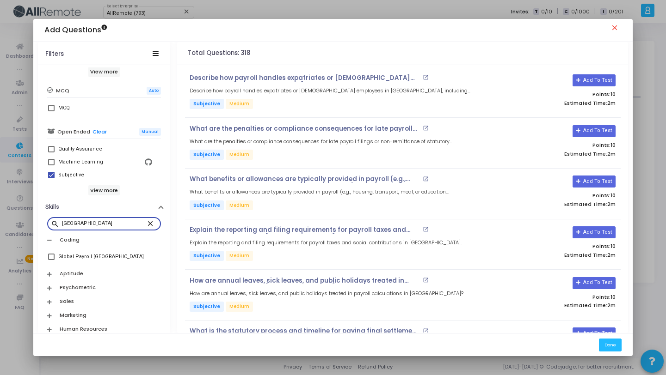
scroll to position [240, 0]
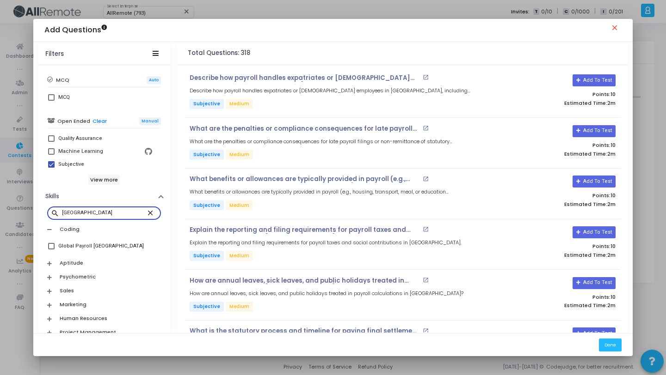
type input "[GEOGRAPHIC_DATA]"
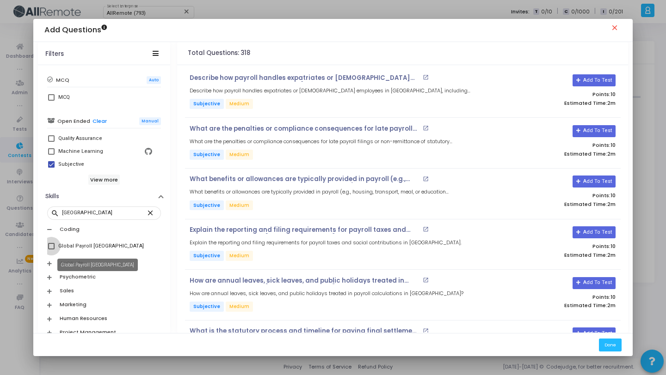
click at [89, 246] on div "Global Payroll [GEOGRAPHIC_DATA]" at bounding box center [101, 246] width 86 height 11
click at [51, 250] on input "Global Payroll [GEOGRAPHIC_DATA]" at bounding box center [51, 250] width 0 height 0
checkbox input "true"
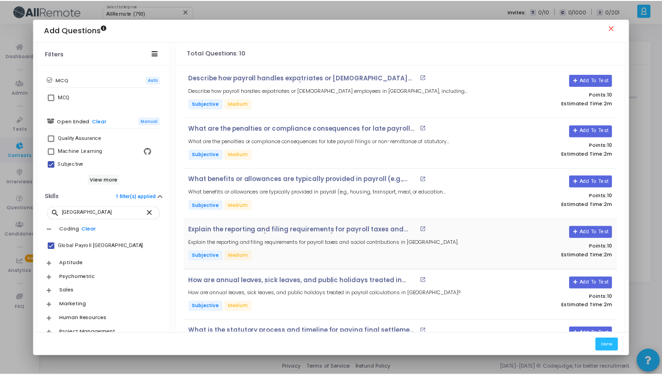
scroll to position [246, 0]
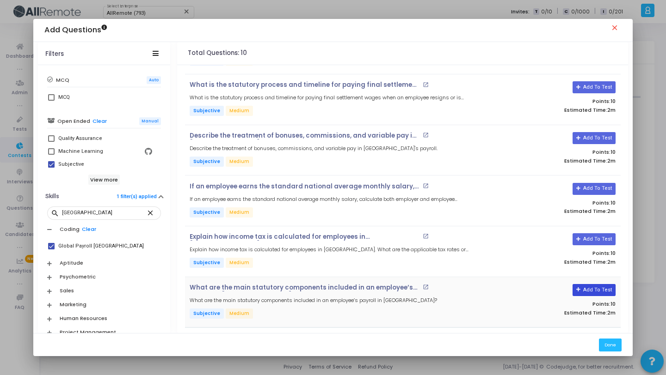
click at [593, 286] on button "Add To Test" at bounding box center [593, 290] width 43 height 12
click at [595, 243] on button "Add To Test" at bounding box center [593, 239] width 43 height 12
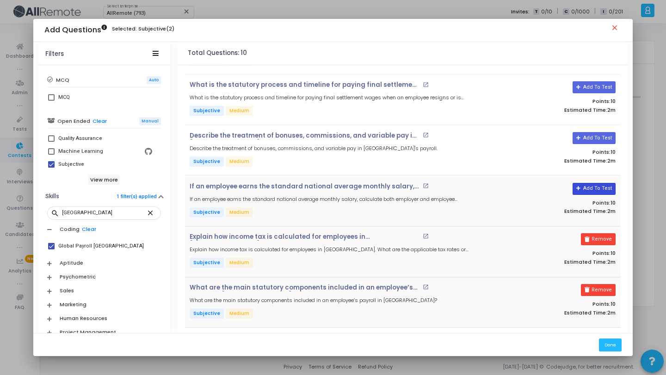
click at [585, 185] on button "Add To Test" at bounding box center [593, 189] width 43 height 12
click at [588, 134] on button "Add To Test" at bounding box center [590, 138] width 43 height 12
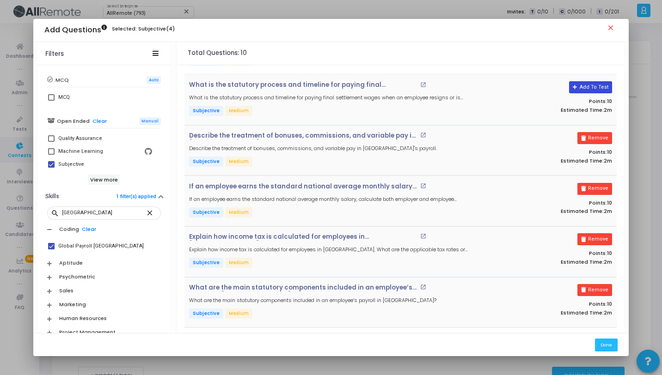
click at [587, 85] on button "Add To Test" at bounding box center [590, 87] width 43 height 12
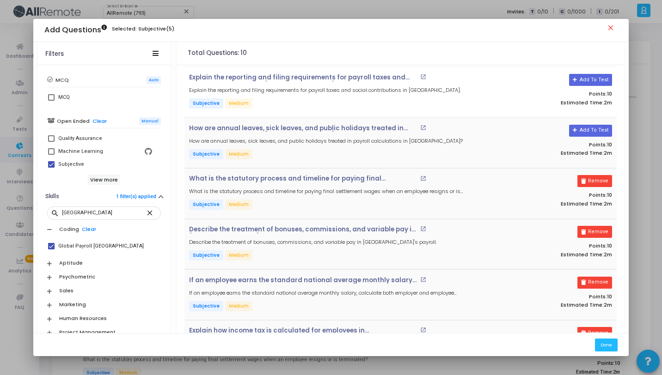
scroll to position [24, 0]
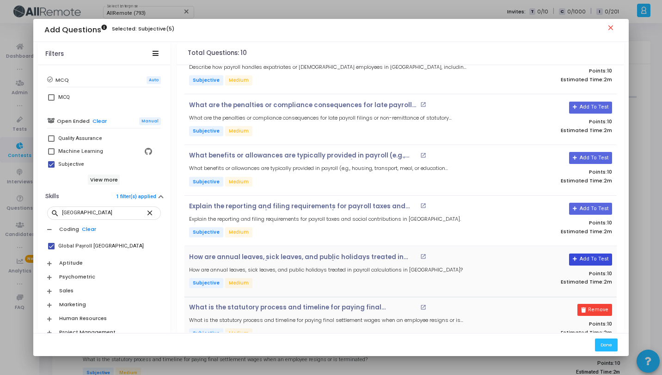
click at [580, 260] on button "Add To Test" at bounding box center [590, 260] width 43 height 12
click at [582, 207] on button "Add To Test" at bounding box center [590, 209] width 43 height 12
click at [590, 157] on button "Add To Test" at bounding box center [590, 158] width 43 height 12
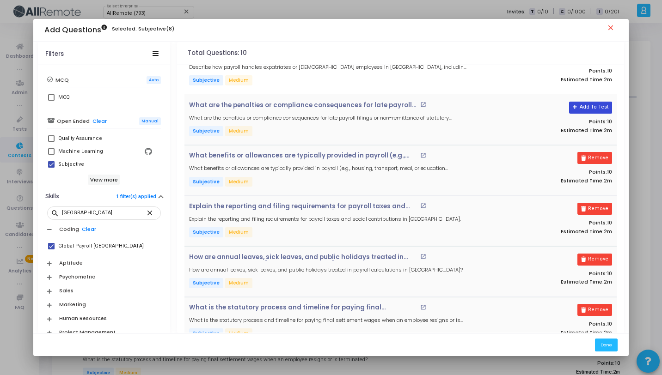
click at [589, 106] on button "Add To Test" at bounding box center [590, 108] width 43 height 12
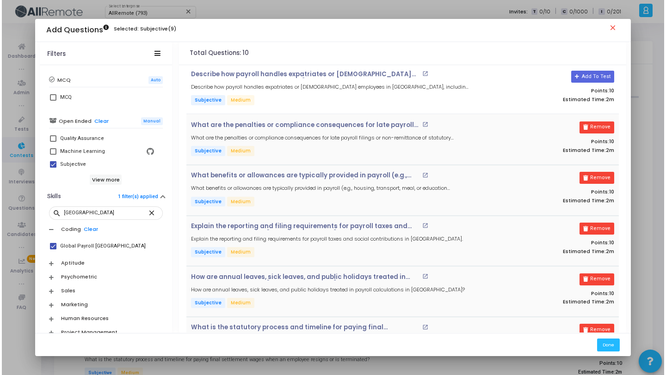
scroll to position [0, 0]
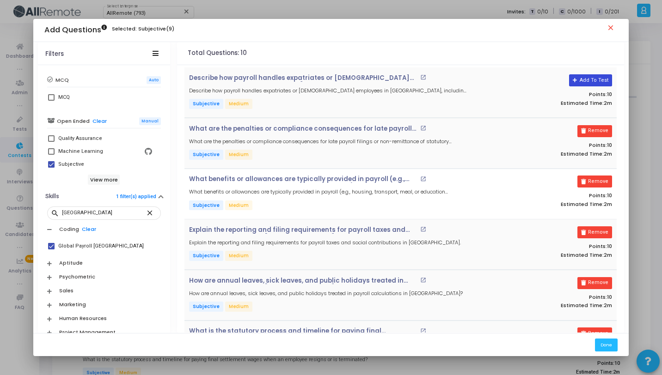
click at [591, 80] on button "Add To Test" at bounding box center [590, 80] width 43 height 12
click at [611, 343] on button "Done" at bounding box center [606, 345] width 23 height 12
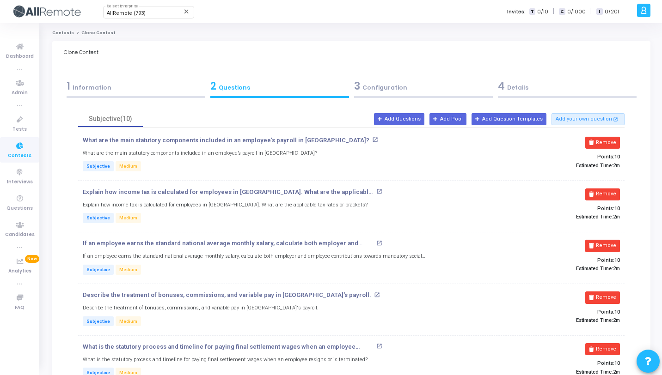
click at [537, 83] on div "4 Details" at bounding box center [567, 86] width 139 height 15
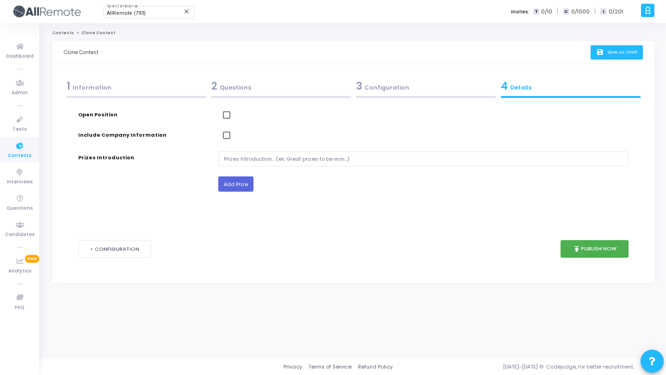
click at [608, 58] on button "save Save as Draft" at bounding box center [616, 52] width 52 height 14
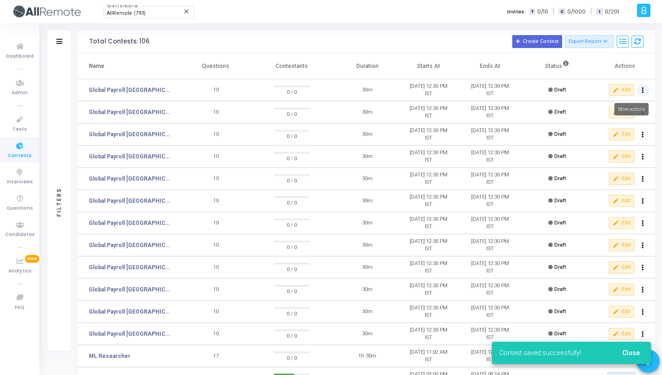
click at [645, 90] on button at bounding box center [643, 90] width 13 height 13
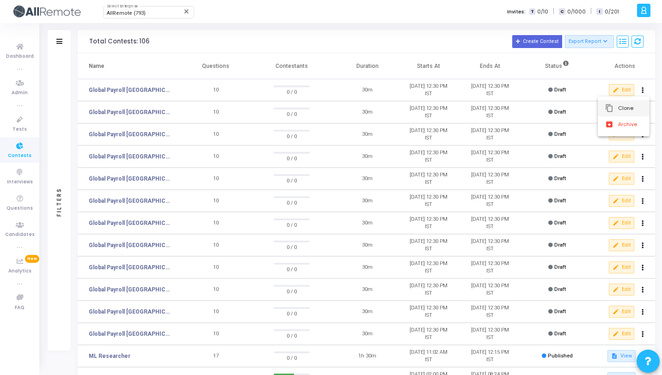
click at [627, 107] on button "content_copy Clone" at bounding box center [624, 108] width 52 height 16
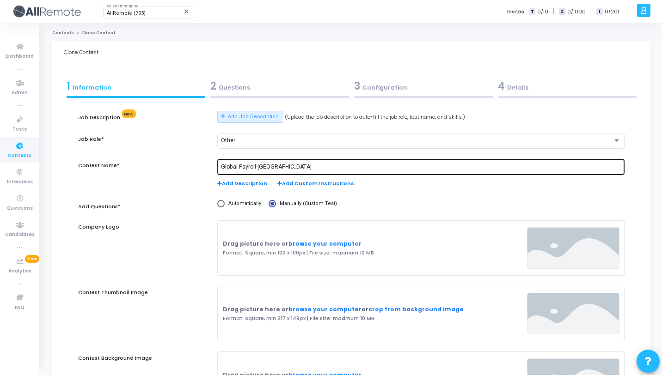
click at [262, 166] on input "Global Payroll [GEOGRAPHIC_DATA]" at bounding box center [421, 167] width 400 height 6
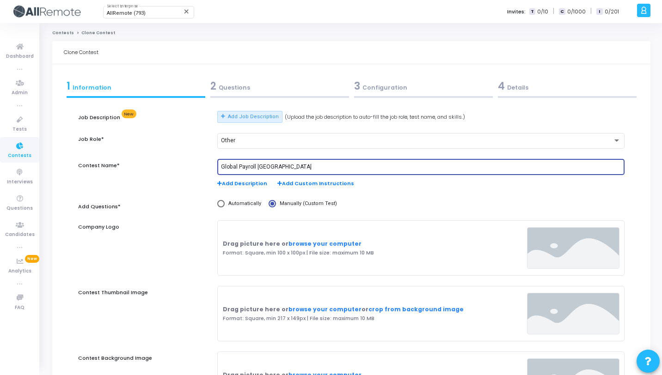
click at [262, 166] on input "Global Payroll [GEOGRAPHIC_DATA]" at bounding box center [421, 167] width 400 height 6
paste input "anad"
type input "Global Payroll [GEOGRAPHIC_DATA]"
click at [276, 92] on div "2 Questions" at bounding box center [279, 86] width 139 height 15
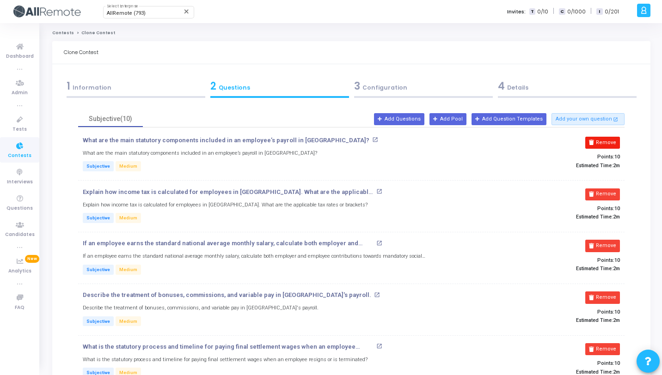
click at [607, 142] on button "Remove" at bounding box center [602, 143] width 35 height 12
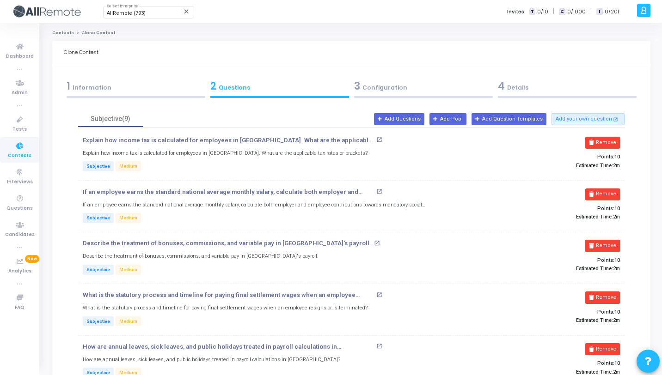
click at [607, 142] on button "Remove" at bounding box center [602, 143] width 35 height 12
click at [607, 189] on button "Remove" at bounding box center [602, 195] width 35 height 12
click at [607, 142] on button "Remove" at bounding box center [602, 143] width 35 height 12
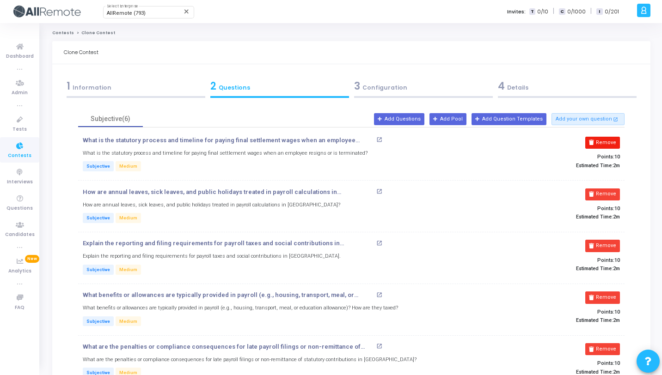
click at [607, 142] on button "Remove" at bounding box center [602, 143] width 35 height 12
click at [607, 189] on button "Remove" at bounding box center [602, 195] width 35 height 12
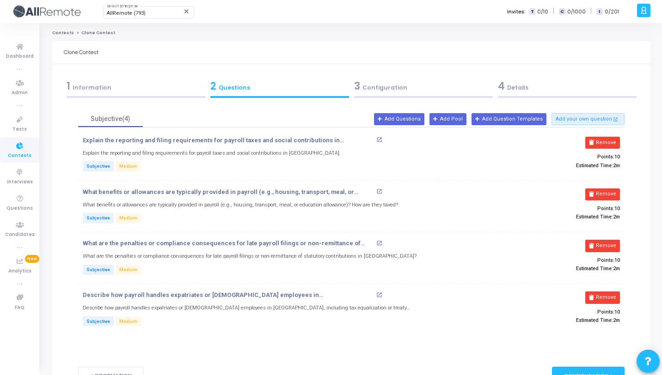
click at [607, 142] on button "Remove" at bounding box center [602, 143] width 35 height 12
click at [607, 189] on button "Remove" at bounding box center [602, 195] width 35 height 12
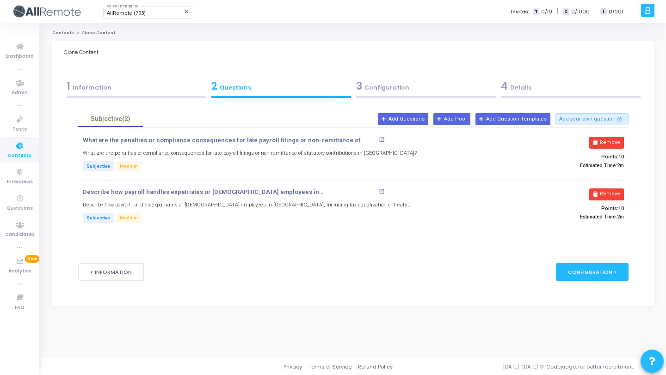
click at [607, 142] on button "Remove" at bounding box center [606, 143] width 35 height 12
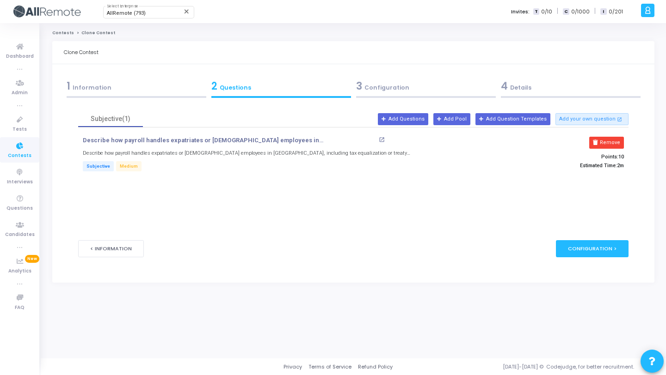
click at [607, 142] on button "Remove" at bounding box center [606, 143] width 35 height 12
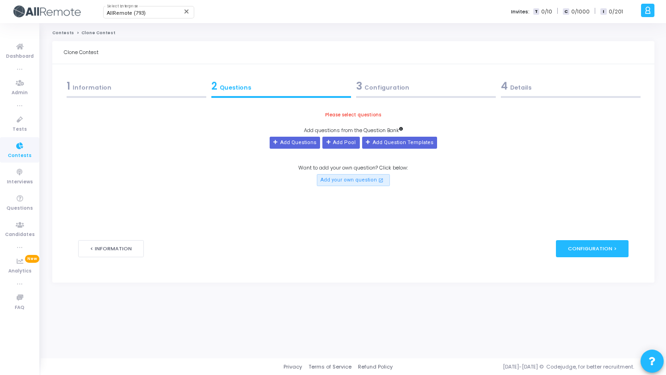
click at [298, 136] on div "Please select questions Add questions from the Question Bank Add Questions Add …" at bounding box center [353, 148] width 550 height 75
click at [294, 142] on button "Add Questions" at bounding box center [295, 143] width 50 height 12
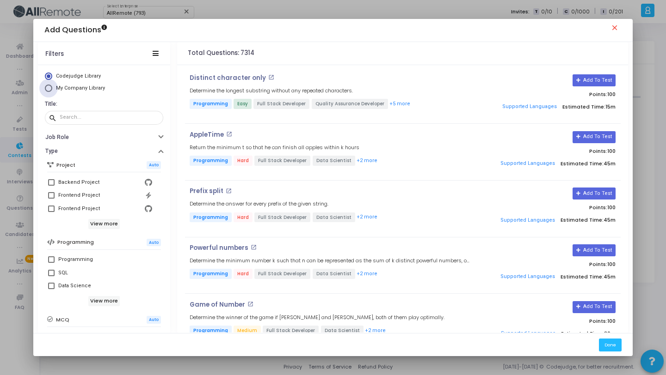
click at [91, 90] on span "My Company Library" at bounding box center [80, 88] width 49 height 6
click at [52, 90] on input "My Company Library" at bounding box center [48, 88] width 7 height 7
radio input "true"
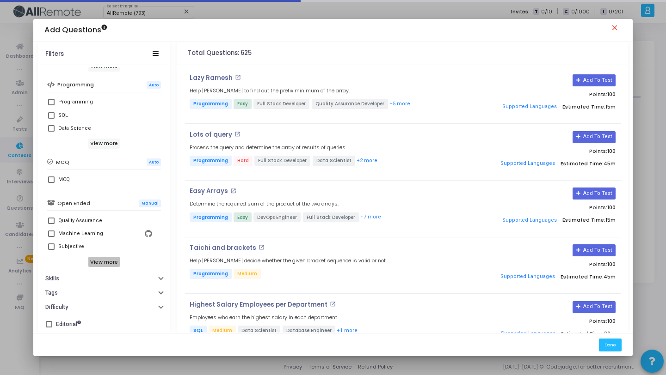
scroll to position [159, 0]
click at [74, 248] on div "Subjective" at bounding box center [71, 246] width 26 height 11
click at [51, 250] on input "Subjective" at bounding box center [51, 250] width 0 height 0
checkbox input "true"
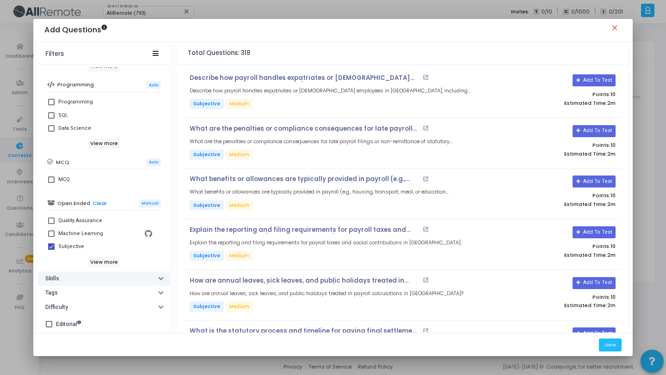
click at [90, 283] on button "Skills" at bounding box center [104, 279] width 132 height 14
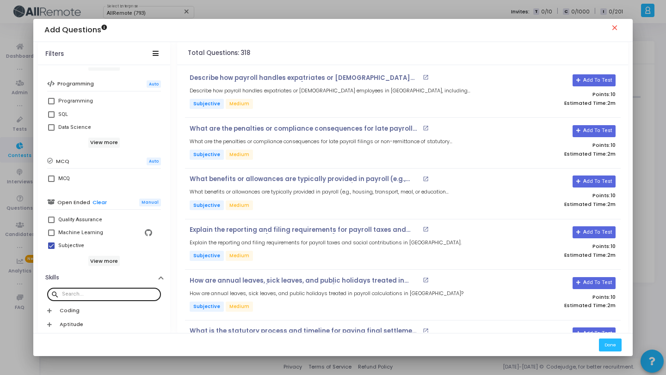
click at [110, 291] on div at bounding box center [109, 294] width 95 height 15
paste input "[GEOGRAPHIC_DATA]"
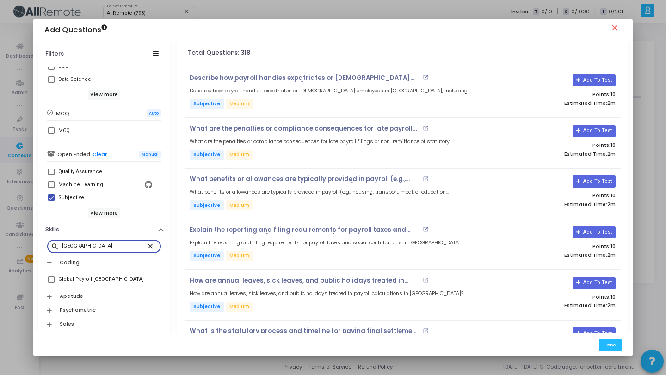
scroll to position [232, 0]
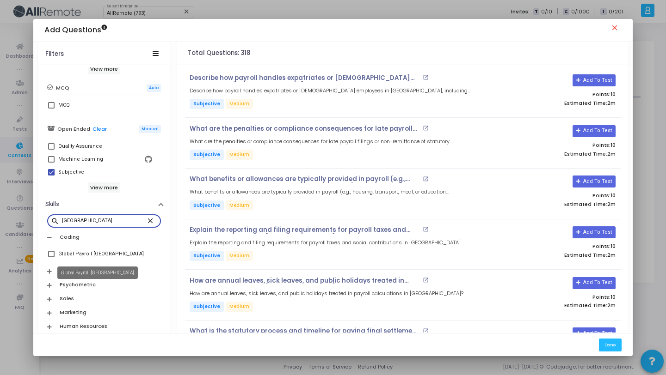
type input "[GEOGRAPHIC_DATA]"
click at [95, 254] on div "Global Payroll [GEOGRAPHIC_DATA]" at bounding box center [101, 254] width 86 height 11
click at [51, 258] on input "Global Payroll [GEOGRAPHIC_DATA]" at bounding box center [51, 258] width 0 height 0
checkbox input "true"
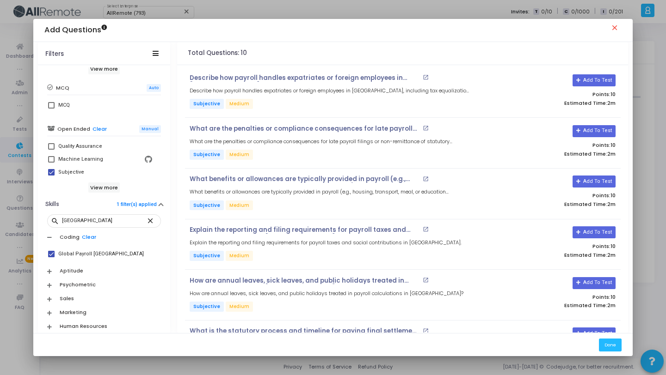
click at [506, 55] on div "Total Questions: 10" at bounding box center [402, 53] width 451 height 23
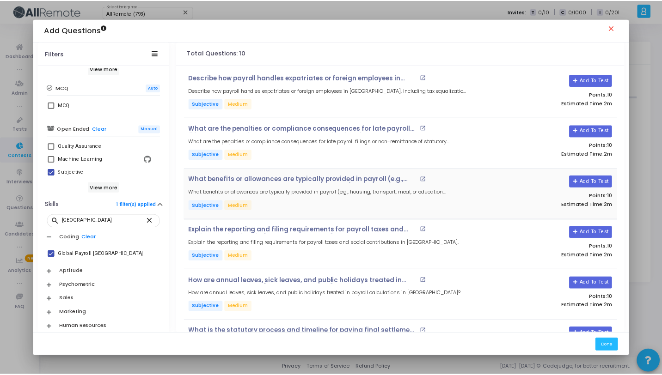
scroll to position [246, 0]
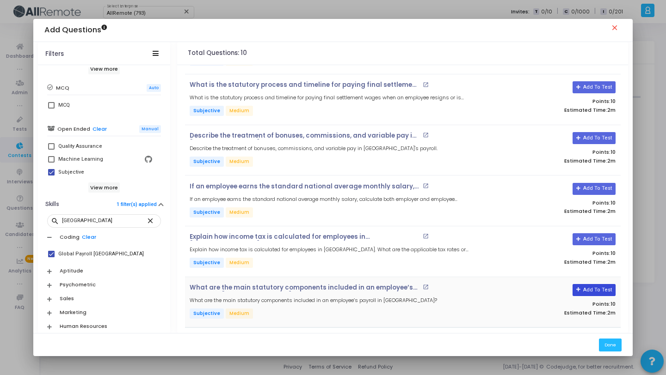
click at [590, 291] on button "Add To Test" at bounding box center [593, 290] width 43 height 12
click at [586, 237] on button "Add To Test" at bounding box center [593, 239] width 43 height 12
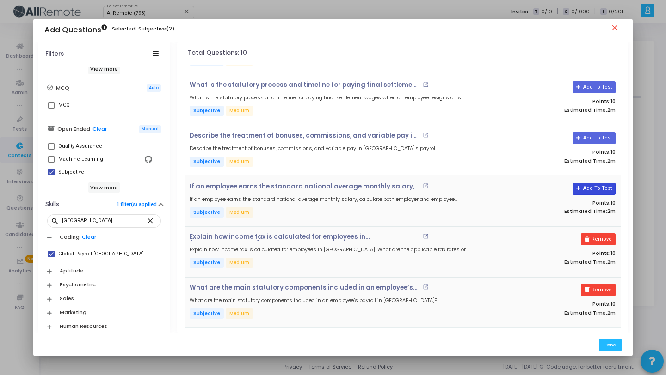
click at [583, 187] on button "Add To Test" at bounding box center [593, 189] width 43 height 12
click at [587, 140] on button "Add To Test" at bounding box center [590, 138] width 43 height 12
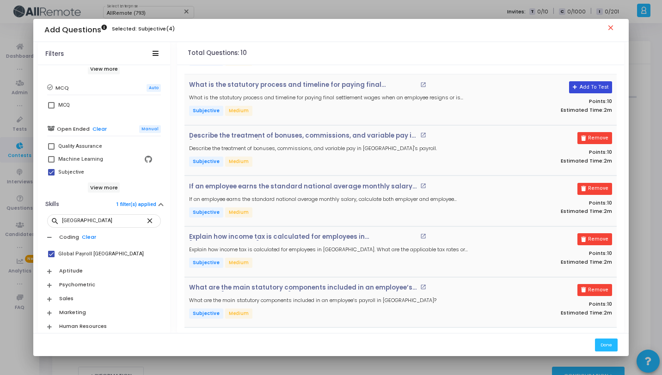
click at [588, 87] on button "Add To Test" at bounding box center [590, 87] width 43 height 12
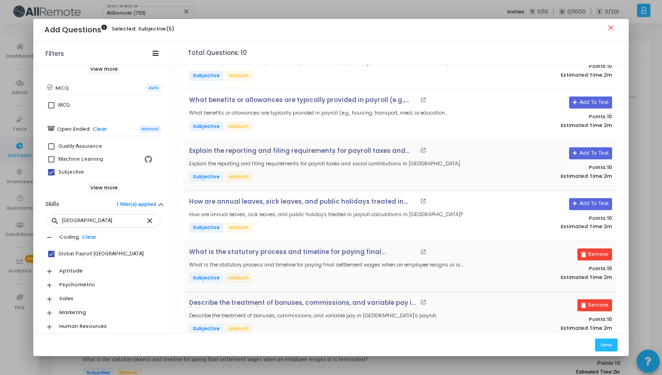
scroll to position [73, 0]
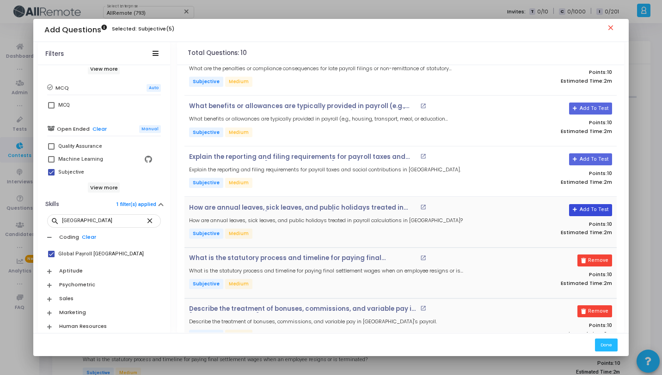
click at [602, 212] on button "Add To Test" at bounding box center [590, 210] width 43 height 12
click at [585, 154] on button "Add To Test" at bounding box center [590, 159] width 43 height 12
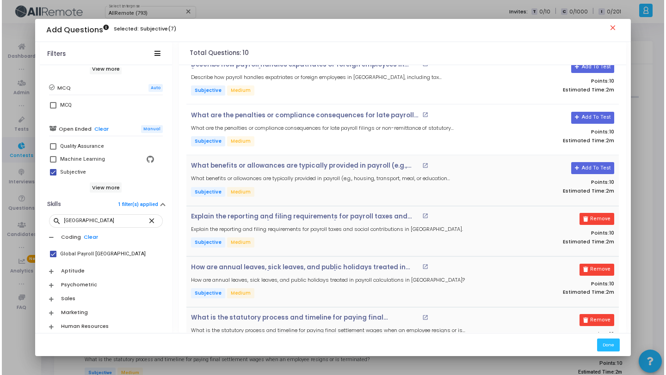
scroll to position [0, 0]
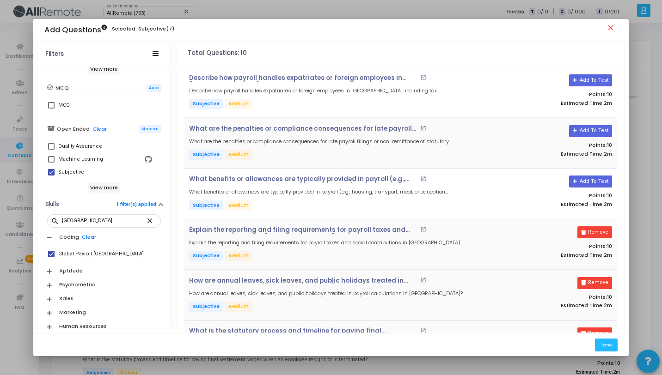
drag, startPoint x: 595, startPoint y: 184, endPoint x: 594, endPoint y: 159, distance: 25.0
click at [595, 184] on button "Add To Test" at bounding box center [590, 182] width 43 height 12
click at [591, 128] on button "Add To Test" at bounding box center [590, 131] width 43 height 12
click at [583, 82] on button "Add To Test" at bounding box center [590, 80] width 43 height 12
click at [605, 342] on button "Done" at bounding box center [606, 345] width 23 height 12
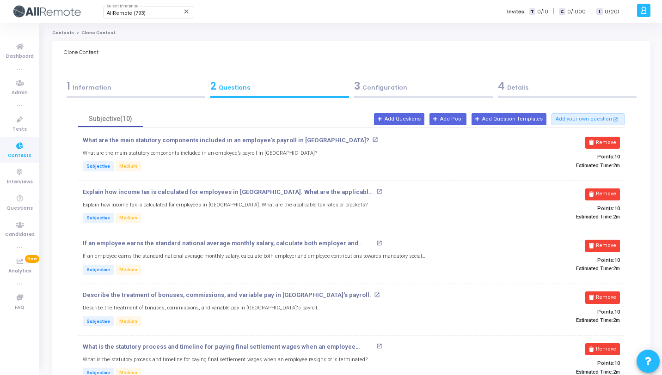
click at [588, 76] on div "4 Details" at bounding box center [567, 88] width 144 height 25
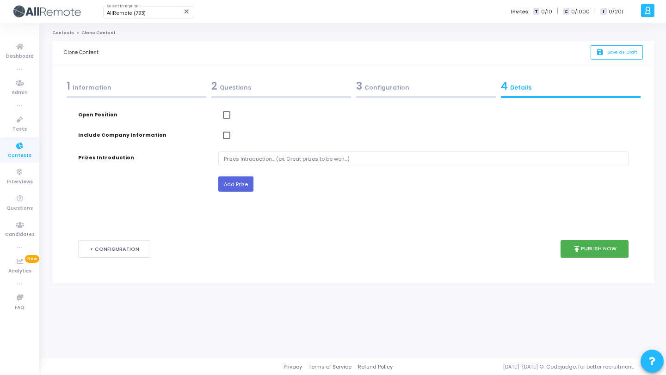
click at [585, 85] on div "4 Details" at bounding box center [571, 86] width 140 height 15
click at [608, 47] on button "save Save as Draft" at bounding box center [616, 52] width 52 height 14
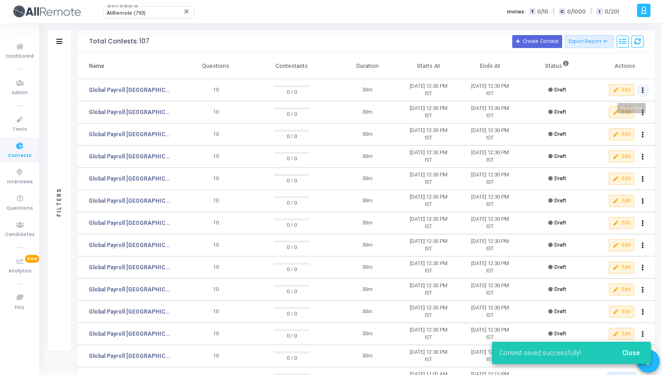
click at [643, 89] on icon at bounding box center [643, 90] width 2 height 5
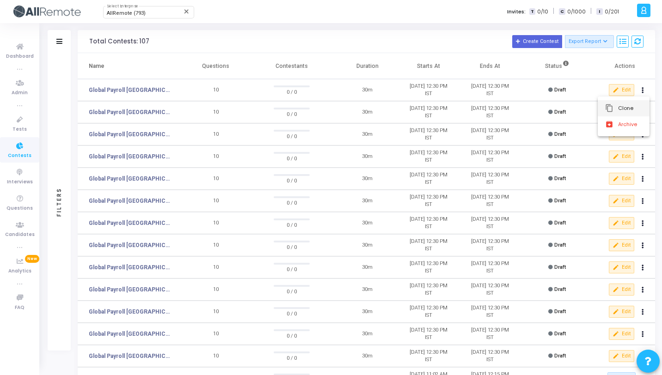
click at [621, 107] on button "content_copy Clone" at bounding box center [624, 108] width 52 height 16
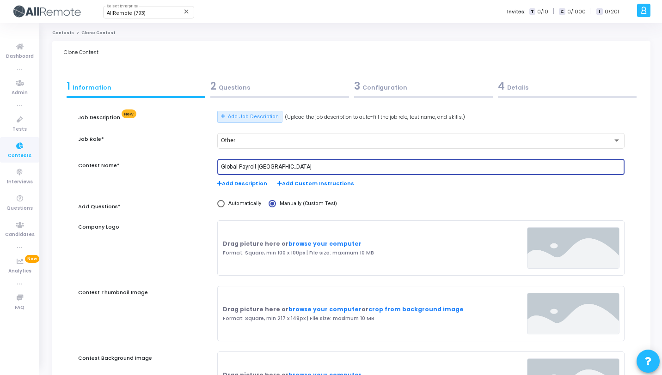
click at [263, 168] on input "Global Payroll [GEOGRAPHIC_DATA]" at bounding box center [421, 167] width 400 height 6
paste input "Indonesi"
type input "Global Payroll [GEOGRAPHIC_DATA]"
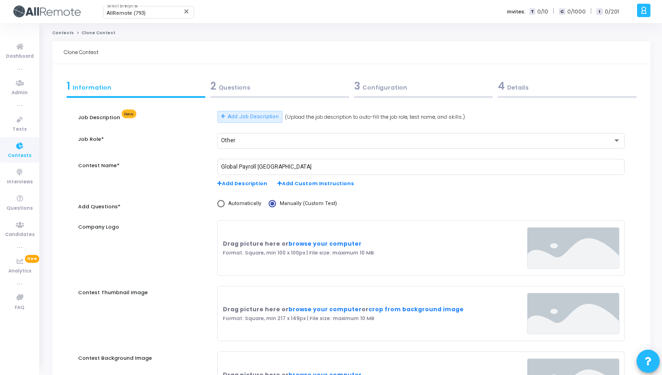
click at [264, 86] on div "2 Questions" at bounding box center [279, 86] width 139 height 15
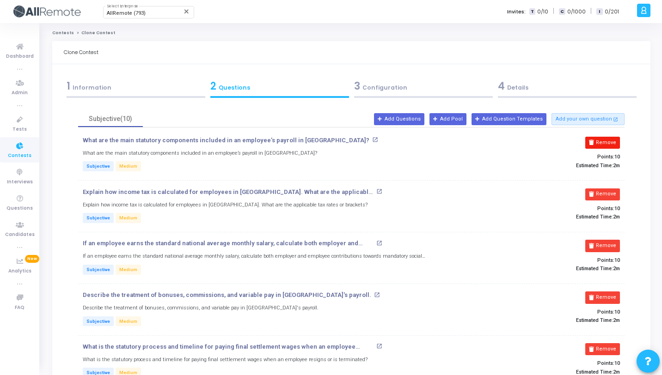
click at [614, 148] on button "Remove" at bounding box center [602, 143] width 35 height 12
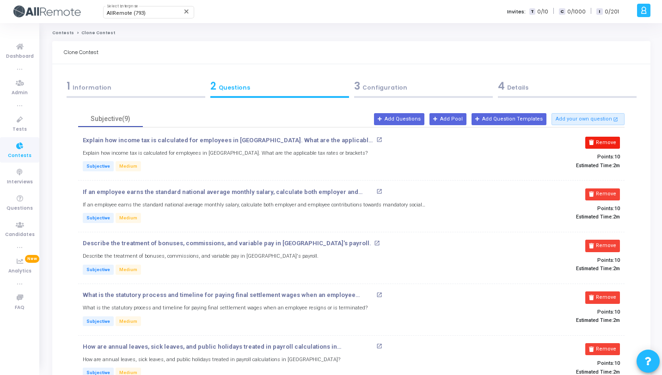
click at [613, 145] on button "Remove" at bounding box center [602, 143] width 35 height 12
click at [613, 189] on button "Remove" at bounding box center [602, 195] width 35 height 12
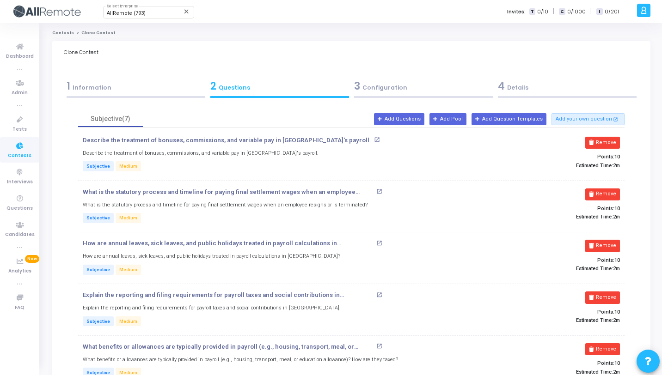
click at [613, 145] on button "Remove" at bounding box center [602, 143] width 35 height 12
click at [613, 189] on button "Remove" at bounding box center [602, 195] width 35 height 12
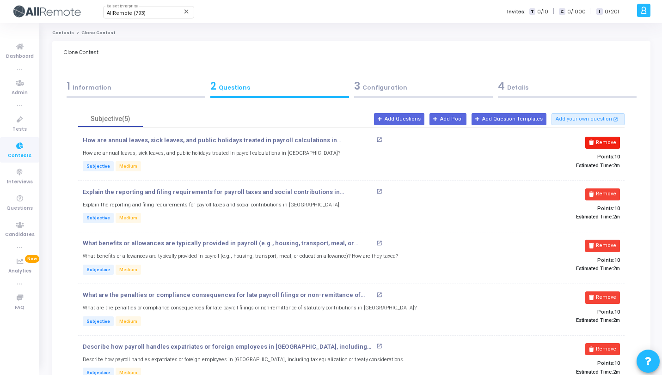
click at [614, 145] on button "Remove" at bounding box center [602, 143] width 35 height 12
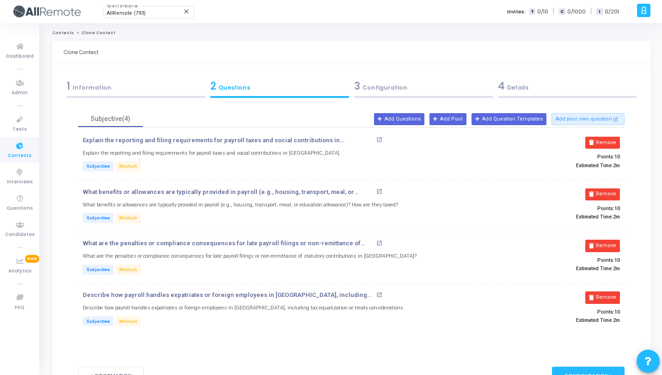
click at [614, 145] on button "Remove" at bounding box center [602, 143] width 35 height 12
click at [614, 189] on button "Remove" at bounding box center [602, 195] width 35 height 12
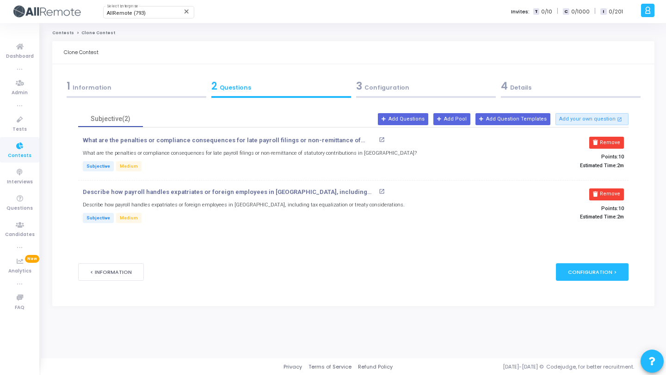
click at [614, 144] on button "Remove" at bounding box center [606, 143] width 35 height 12
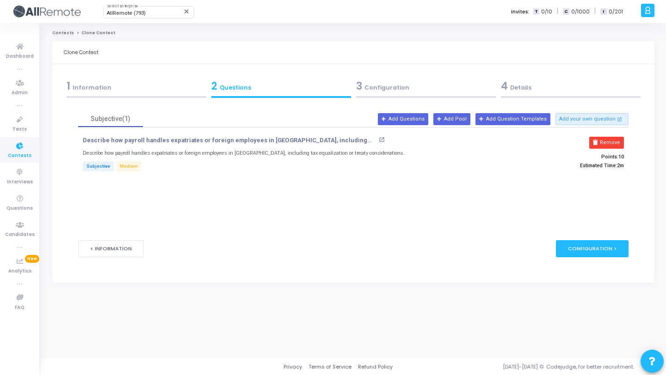
click at [614, 144] on button "Remove" at bounding box center [606, 143] width 35 height 12
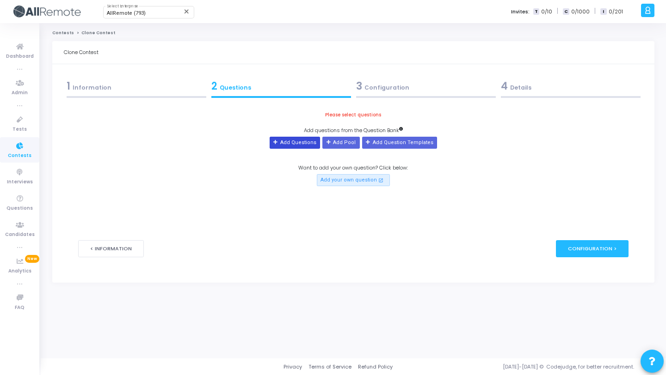
click at [300, 140] on button "Add Questions" at bounding box center [295, 143] width 50 height 12
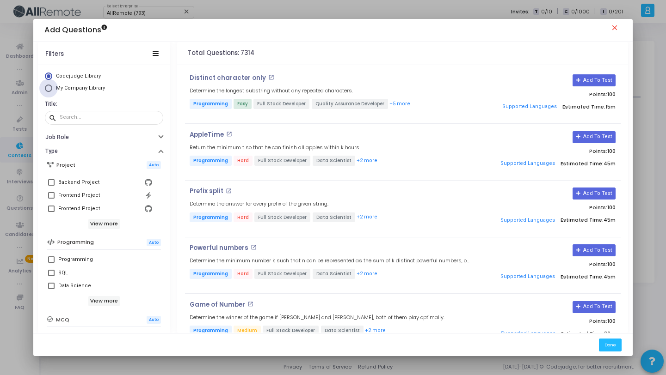
click at [88, 88] on span "My Company Library" at bounding box center [80, 88] width 49 height 6
click at [52, 88] on input "My Company Library" at bounding box center [48, 88] width 7 height 7
radio input "true"
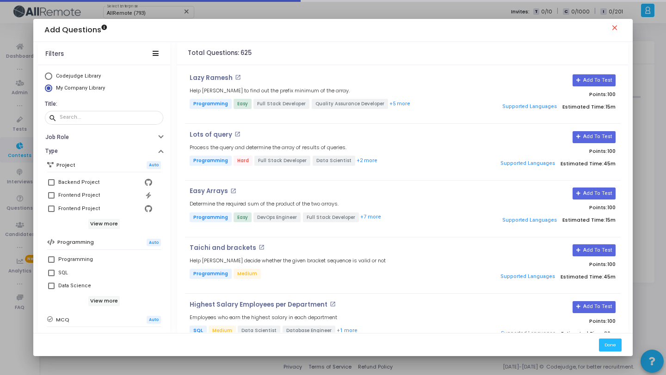
scroll to position [159, 0]
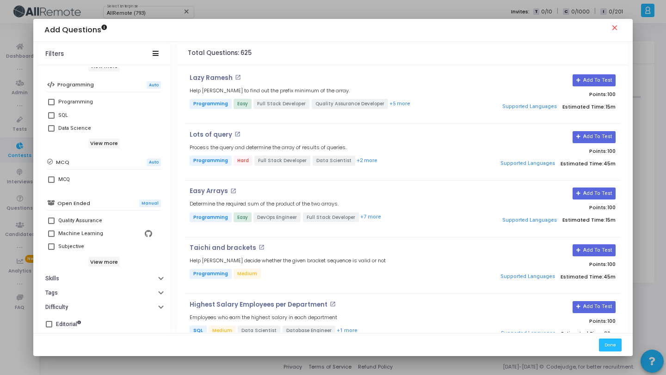
click at [84, 250] on div "Subjective" at bounding box center [105, 246] width 94 height 11
click at [51, 250] on input "Subjective" at bounding box center [51, 250] width 0 height 0
checkbox input "true"
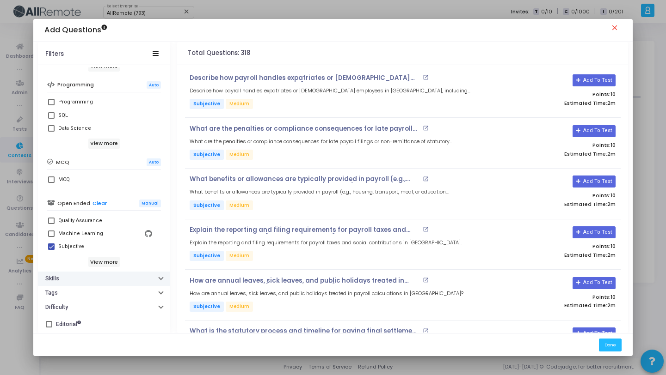
click at [99, 284] on button "Skills" at bounding box center [104, 279] width 132 height 14
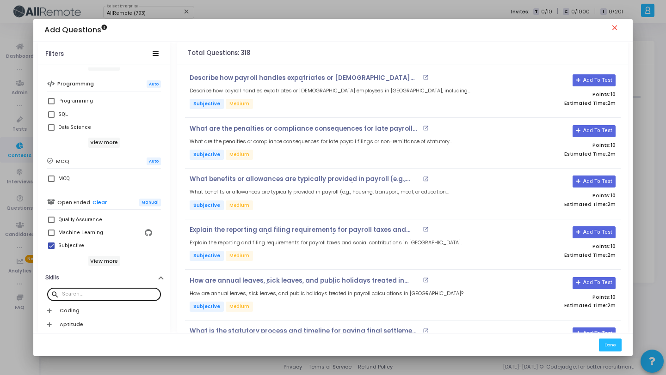
click at [101, 296] on input "text" at bounding box center [109, 295] width 95 height 6
paste input "[GEOGRAPHIC_DATA]"
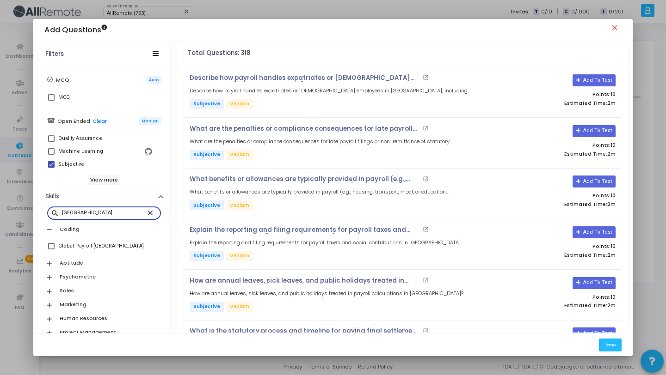
scroll to position [241, 0]
type input "[GEOGRAPHIC_DATA]"
click at [105, 243] on div "Global Payroll [GEOGRAPHIC_DATA]" at bounding box center [101, 245] width 86 height 11
click at [51, 249] on input "Global Payroll [GEOGRAPHIC_DATA]" at bounding box center [51, 249] width 0 height 0
checkbox input "true"
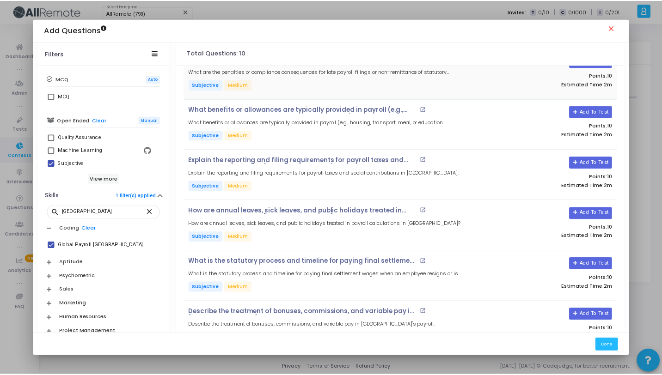
scroll to position [246, 0]
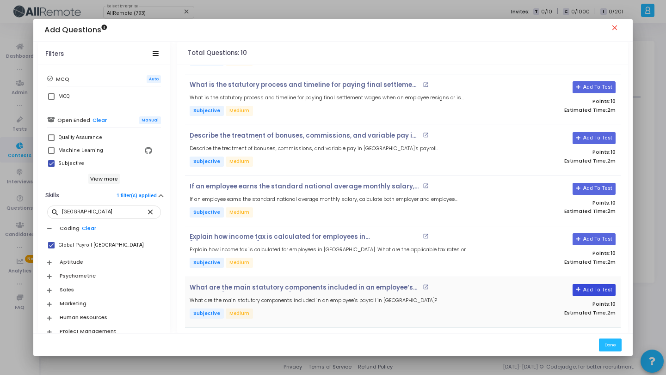
click at [595, 285] on button "Add To Test" at bounding box center [593, 290] width 43 height 12
click at [597, 238] on button "Add To Test" at bounding box center [593, 239] width 43 height 12
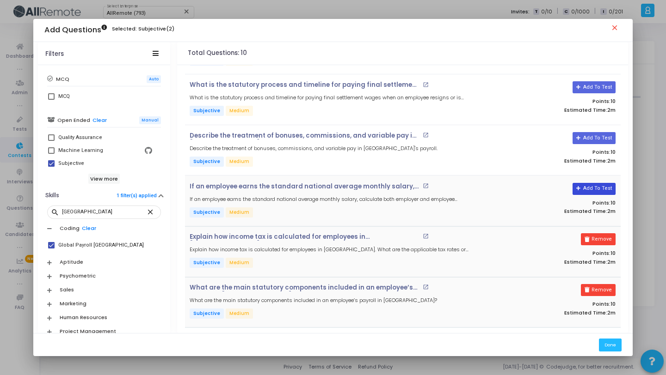
click at [591, 188] on button "Add To Test" at bounding box center [593, 189] width 43 height 12
click at [594, 134] on button "Add To Test" at bounding box center [590, 138] width 43 height 12
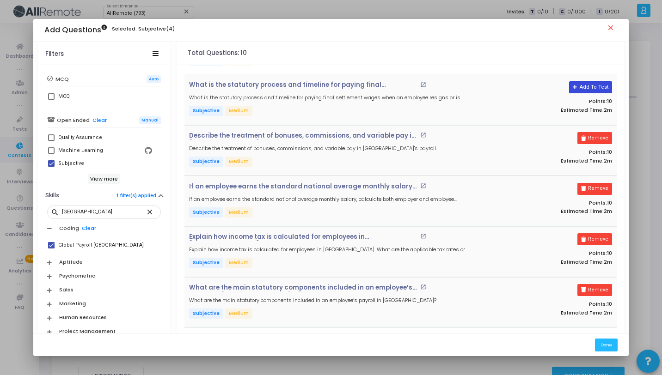
click at [590, 85] on button "Add To Test" at bounding box center [590, 87] width 43 height 12
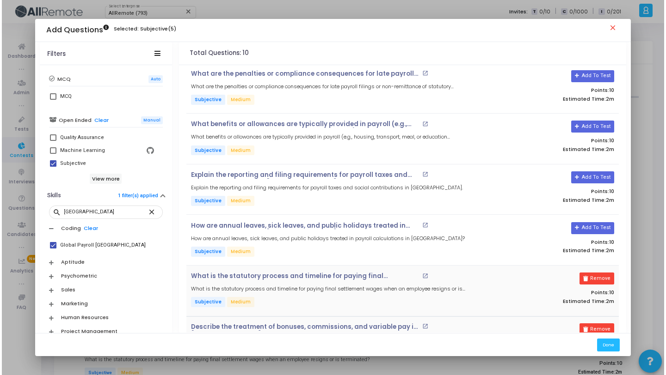
scroll to position [0, 0]
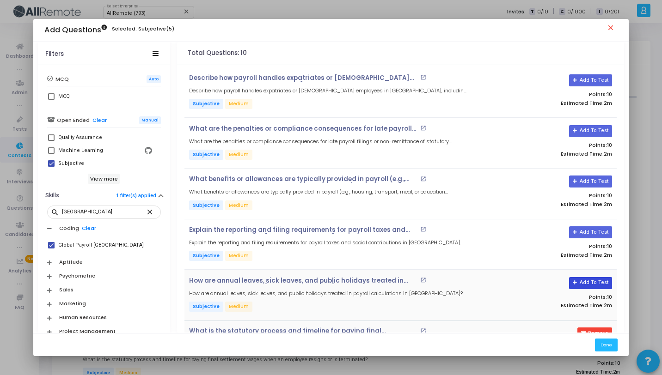
click at [600, 280] on button "Add To Test" at bounding box center [590, 283] width 43 height 12
click at [595, 227] on button "Add To Test" at bounding box center [590, 233] width 43 height 12
click at [589, 179] on button "Add To Test" at bounding box center [590, 182] width 43 height 12
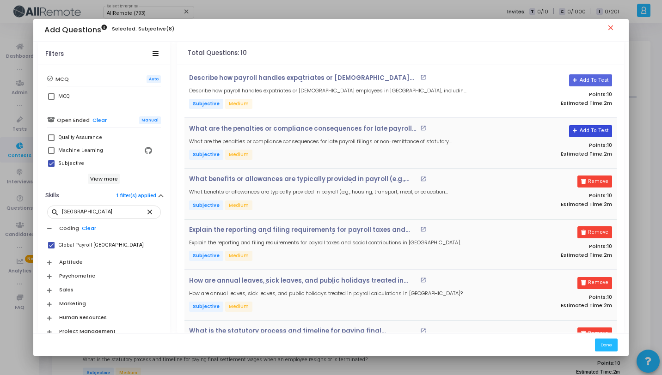
click at [589, 136] on button "Add To Test" at bounding box center [590, 131] width 43 height 12
click at [587, 80] on button "Add To Test" at bounding box center [590, 80] width 43 height 12
click at [609, 344] on button "Done" at bounding box center [606, 345] width 23 height 12
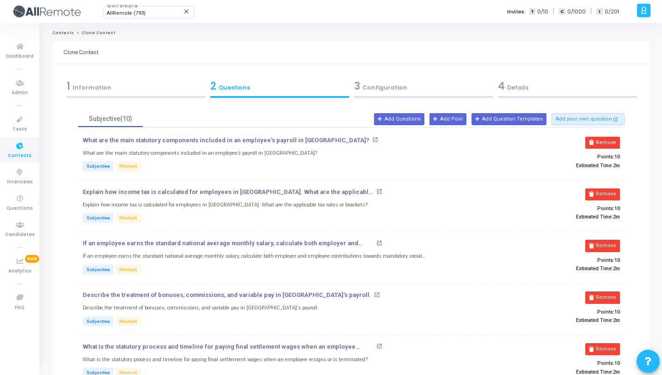
click at [437, 85] on div "3 Configuration" at bounding box center [423, 86] width 139 height 15
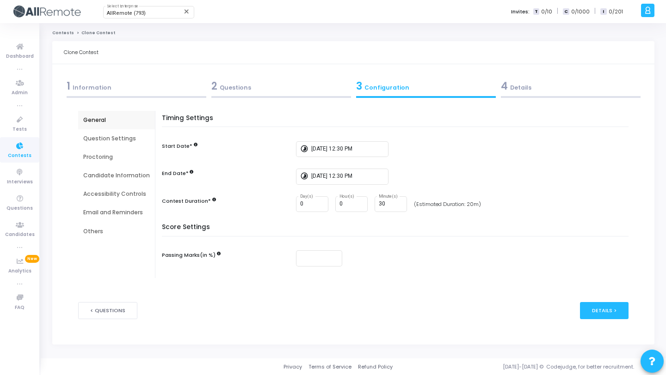
click at [573, 95] on div "4 Details" at bounding box center [570, 88] width 145 height 25
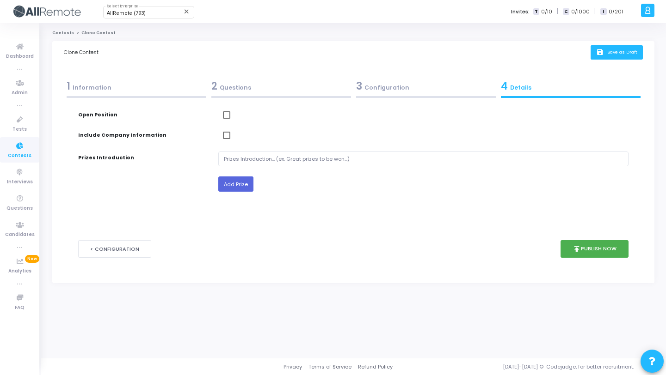
click at [614, 55] on span "Save as Draft" at bounding box center [622, 52] width 30 height 6
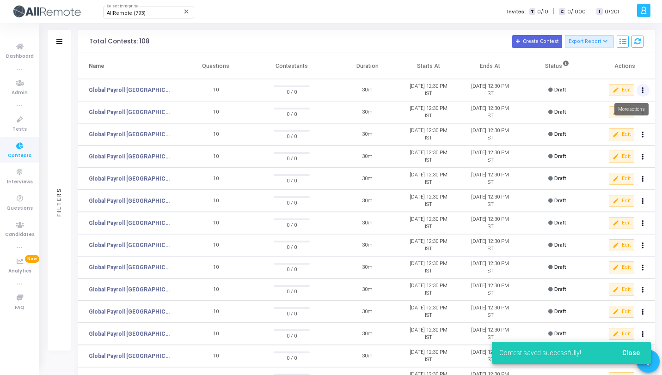
click at [644, 89] on button at bounding box center [643, 90] width 13 height 13
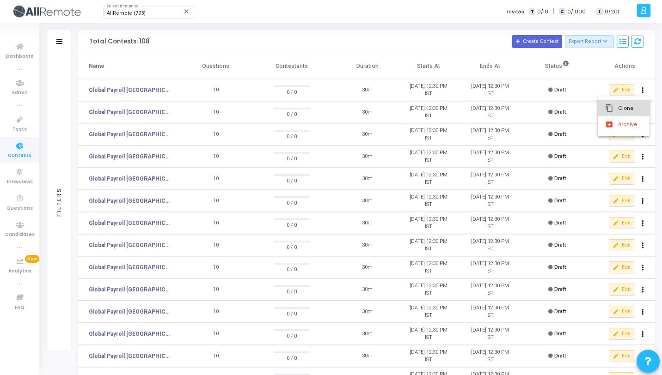
click at [608, 113] on mat-icon "content_copy" at bounding box center [609, 108] width 9 height 9
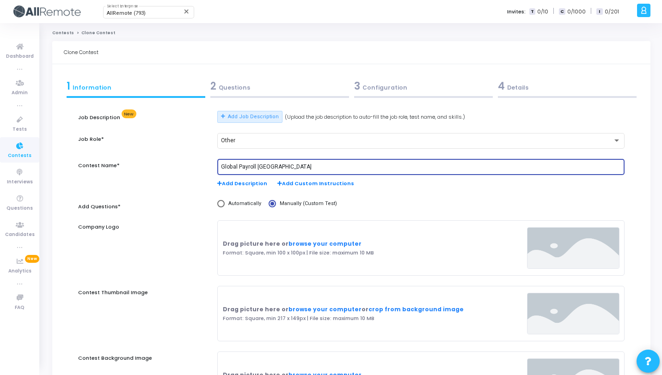
click at [262, 166] on input "Global Payroll [GEOGRAPHIC_DATA]" at bounding box center [421, 167] width 400 height 6
paste input "Austral"
type input "Global Payroll [GEOGRAPHIC_DATA]"
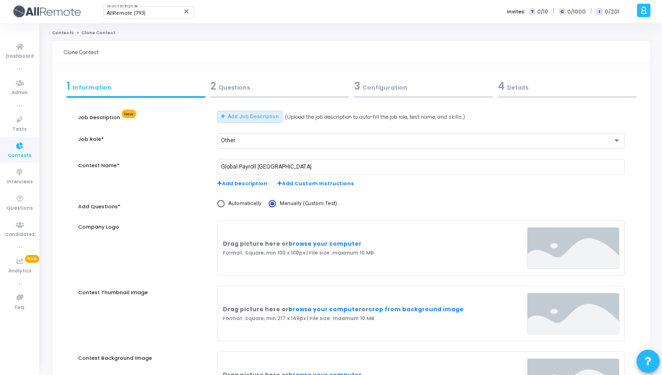
click at [270, 97] on div at bounding box center [279, 97] width 139 height 2
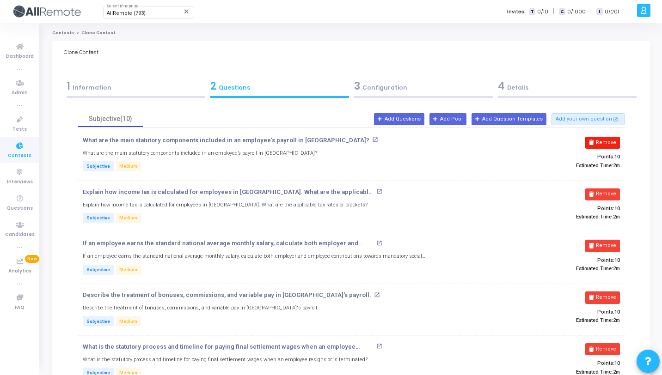
click at [614, 145] on button "Remove" at bounding box center [602, 143] width 35 height 12
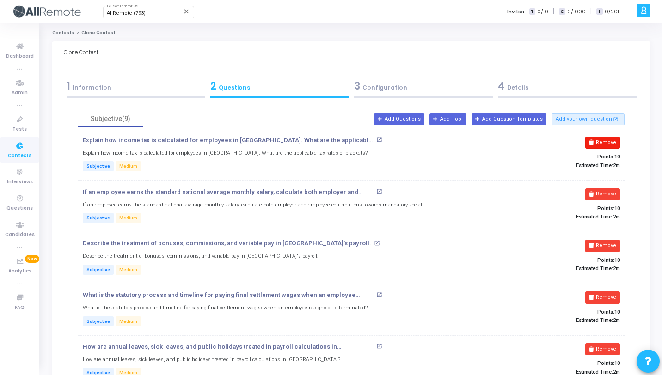
click at [614, 145] on button "Remove" at bounding box center [602, 143] width 35 height 12
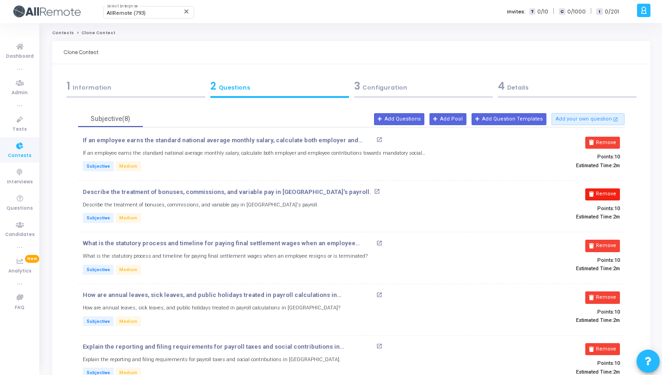
click at [614, 189] on button "Remove" at bounding box center [602, 195] width 35 height 12
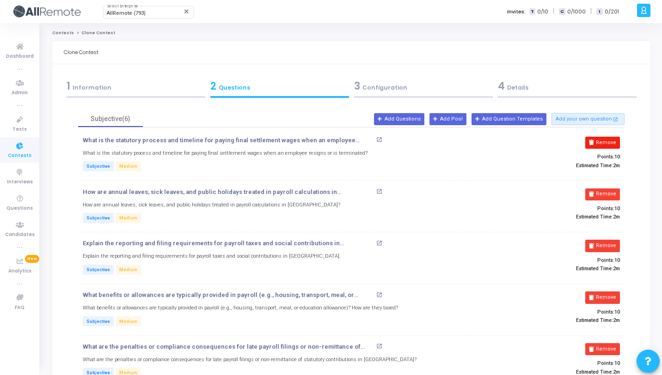
click at [614, 144] on button "Remove" at bounding box center [602, 143] width 35 height 12
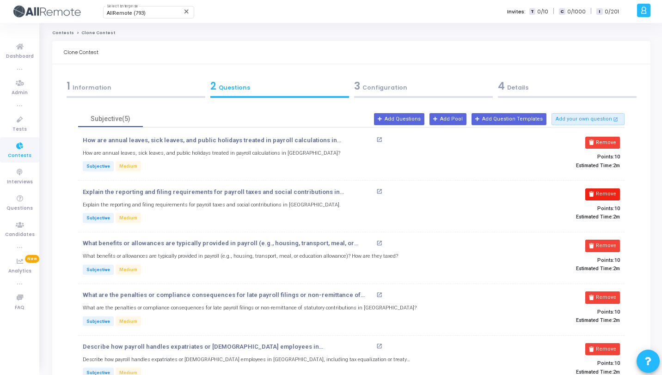
click at [615, 144] on button "Remove" at bounding box center [602, 143] width 35 height 12
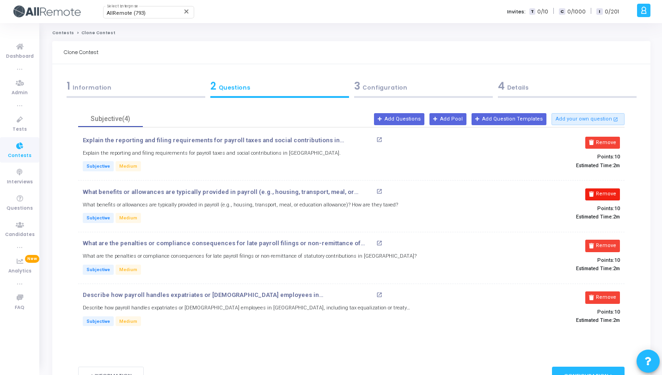
click at [615, 144] on button "Remove" at bounding box center [602, 143] width 35 height 12
click at [616, 189] on button "Remove" at bounding box center [602, 195] width 35 height 12
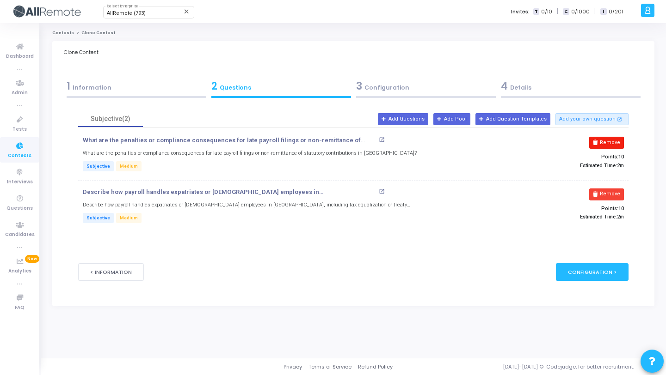
click at [616, 143] on button "Remove" at bounding box center [606, 143] width 35 height 12
click at [616, 189] on button "Remove" at bounding box center [606, 195] width 35 height 12
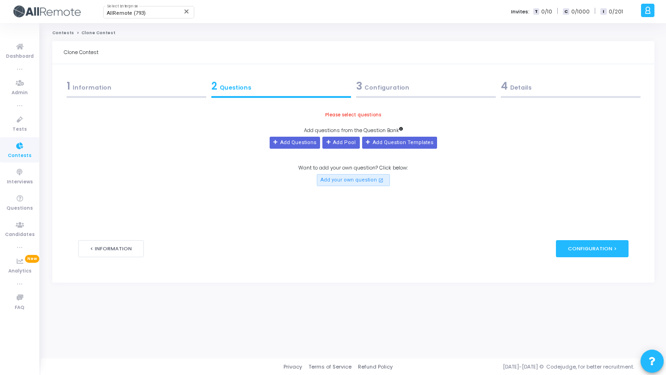
click at [616, 143] on div "Please select questions Add questions from the Question Bank Add Questions Add …" at bounding box center [353, 148] width 550 height 75
drag, startPoint x: 219, startPoint y: 172, endPoint x: 246, endPoint y: 165, distance: 28.3
click at [218, 172] on div "Please select questions Add questions from the Question Bank Add Questions Add …" at bounding box center [353, 148] width 550 height 75
click at [292, 143] on button "Add Questions" at bounding box center [295, 143] width 50 height 12
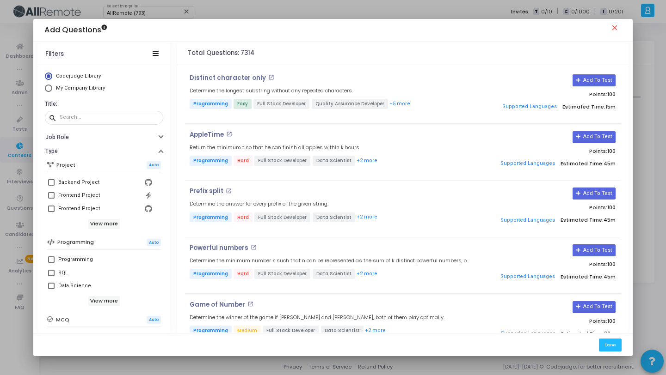
click at [86, 87] on span "My Company Library" at bounding box center [80, 88] width 49 height 6
click at [52, 87] on input "My Company Library" at bounding box center [48, 88] width 7 height 7
radio input "true"
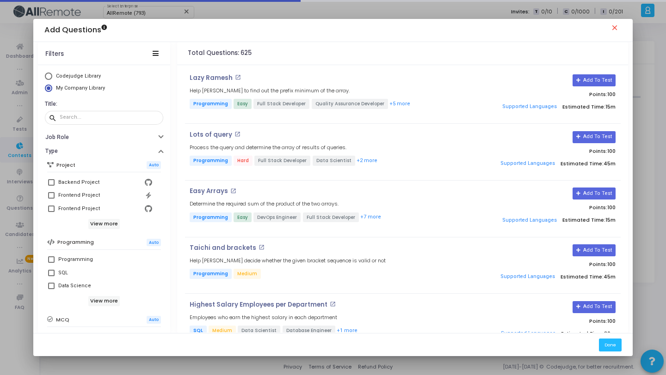
scroll to position [159, 0]
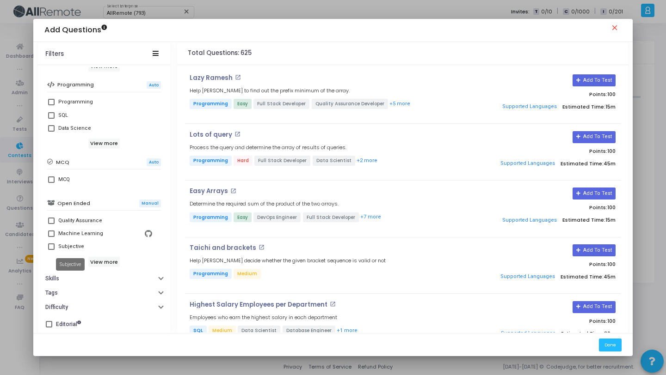
click at [80, 246] on div "Subjective" at bounding box center [71, 246] width 26 height 11
click at [51, 250] on input "Subjective" at bounding box center [51, 250] width 0 height 0
checkbox input "true"
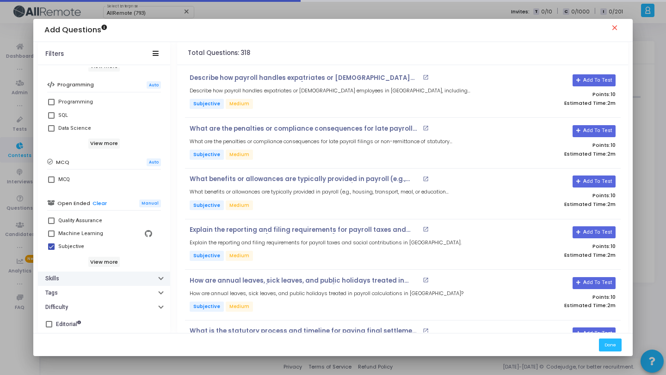
click at [75, 280] on button "Skills" at bounding box center [104, 279] width 132 height 14
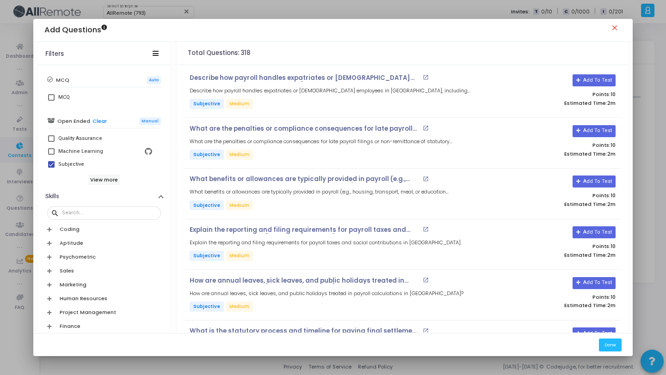
scroll to position [293, 0]
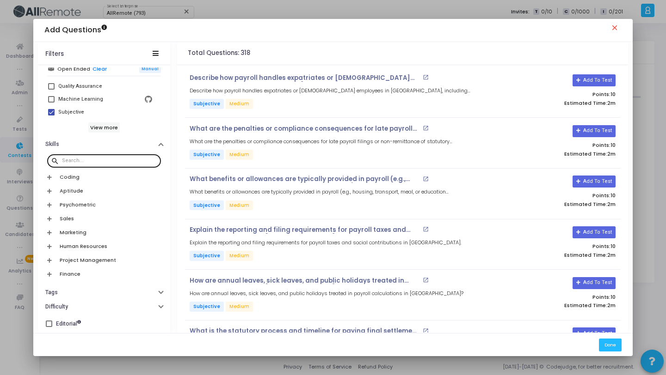
click at [100, 158] on input "text" at bounding box center [109, 161] width 95 height 6
paste input "[GEOGRAPHIC_DATA]"
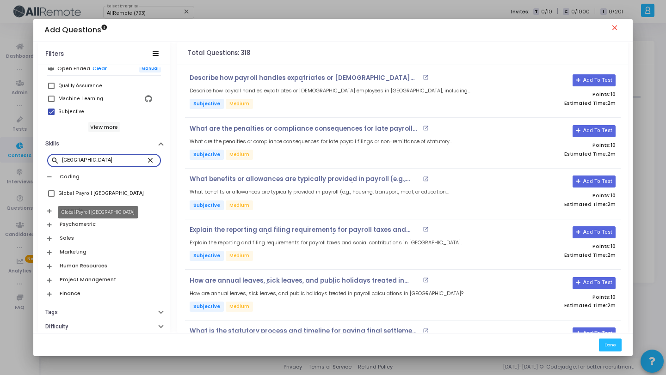
type input "[GEOGRAPHIC_DATA]"
click at [104, 193] on div "Global Payroll [GEOGRAPHIC_DATA]" at bounding box center [101, 193] width 86 height 11
click at [51, 197] on input "Global Payroll [GEOGRAPHIC_DATA]" at bounding box center [51, 197] width 0 height 0
checkbox input "true"
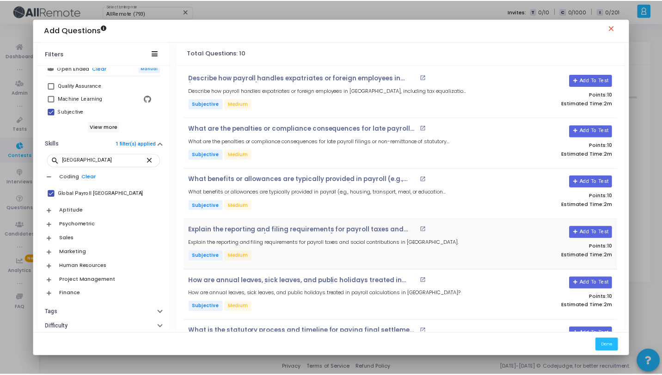
scroll to position [246, 0]
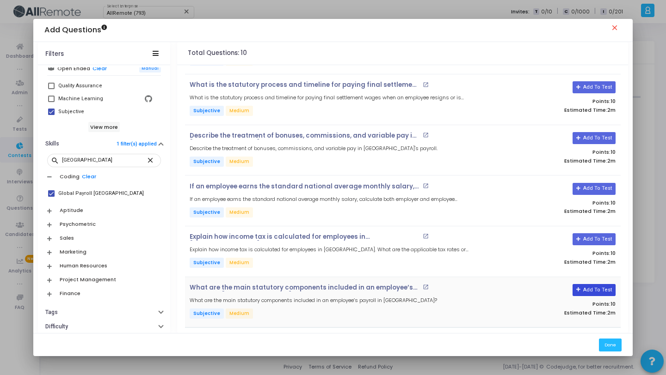
click at [590, 291] on button "Add To Test" at bounding box center [593, 290] width 43 height 12
click at [586, 238] on button "Add To Test" at bounding box center [593, 239] width 43 height 12
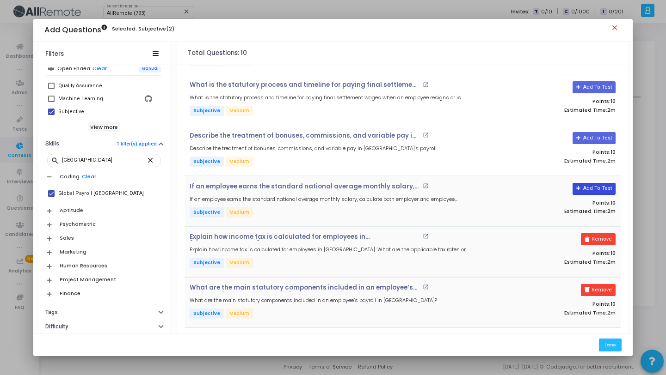
click at [588, 188] on button "Add To Test" at bounding box center [593, 189] width 43 height 12
click at [577, 136] on button "Add To Test" at bounding box center [590, 138] width 43 height 12
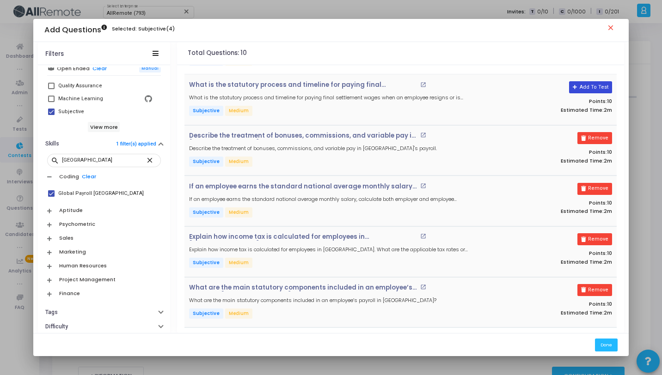
click at [583, 87] on button "Add To Test" at bounding box center [590, 87] width 43 height 12
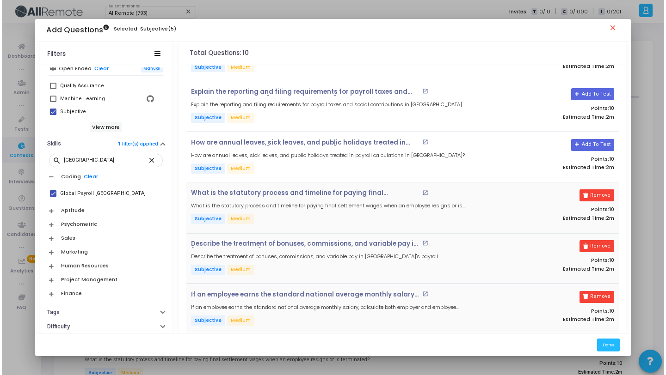
scroll to position [0, 0]
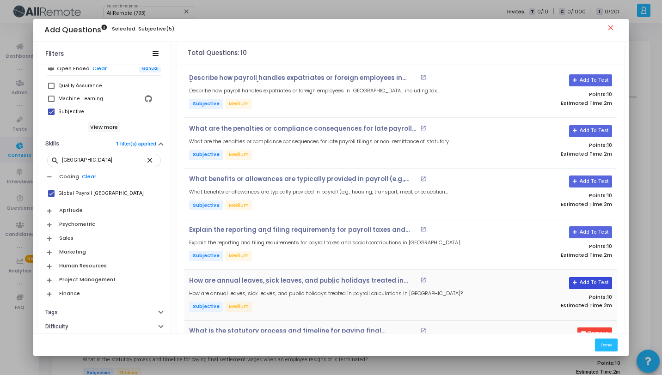
click at [585, 284] on button "Add To Test" at bounding box center [590, 283] width 43 height 12
click at [590, 231] on button "Add To Test" at bounding box center [590, 233] width 43 height 12
click at [587, 183] on button "Add To Test" at bounding box center [590, 182] width 43 height 12
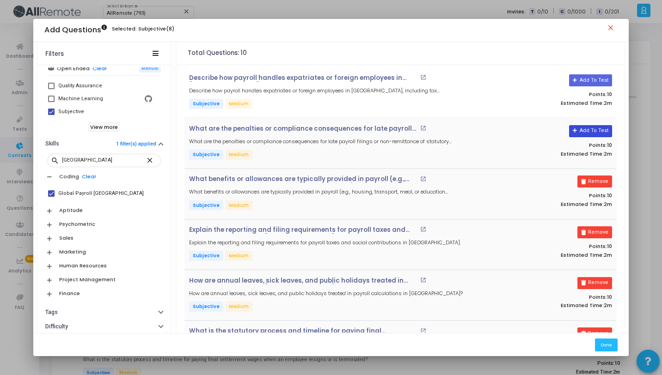
click at [585, 131] on button "Add To Test" at bounding box center [590, 131] width 43 height 12
click at [589, 79] on button "Add To Test" at bounding box center [590, 80] width 43 height 12
click at [609, 340] on button "Done" at bounding box center [606, 345] width 23 height 12
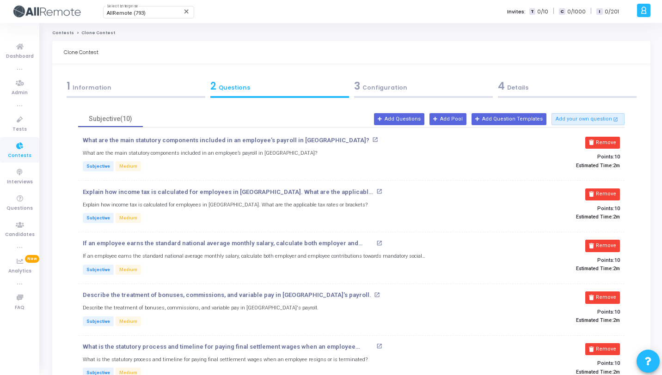
click at [549, 83] on div "4 Details" at bounding box center [567, 86] width 139 height 15
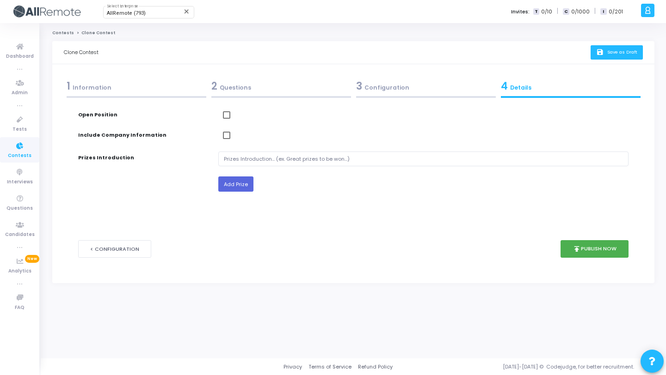
click at [619, 49] on span "Save as Draft" at bounding box center [622, 52] width 30 height 6
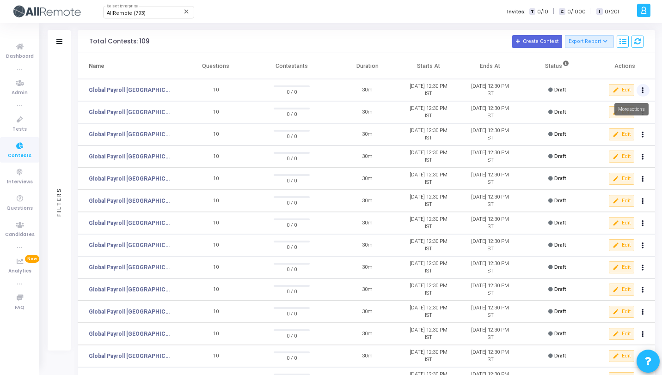
click at [642, 90] on icon at bounding box center [643, 90] width 2 height 5
click at [625, 105] on button "content_copy Clone" at bounding box center [624, 108] width 52 height 16
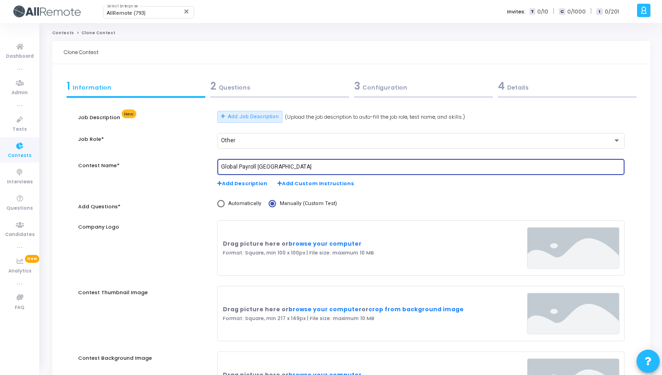
click at [269, 165] on input "Global Payroll [GEOGRAPHIC_DATA]" at bounding box center [421, 167] width 400 height 6
paste input "[GEOGRAPHIC_DATA]"
type input "Global Payroll [GEOGRAPHIC_DATA]"
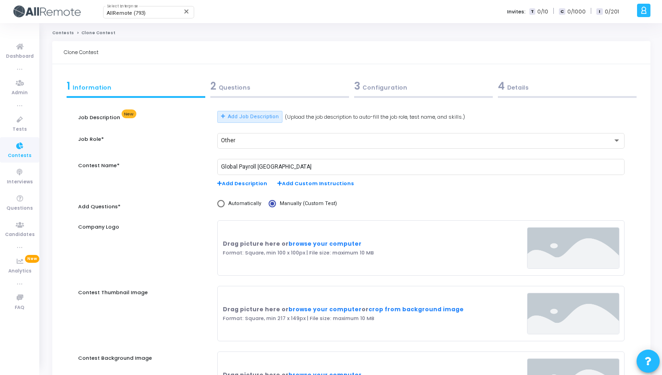
click at [262, 89] on div "2 Questions" at bounding box center [279, 86] width 139 height 15
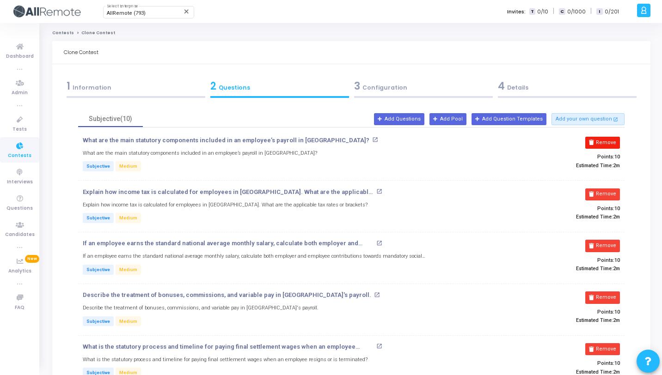
click at [608, 141] on button "Remove" at bounding box center [602, 143] width 35 height 12
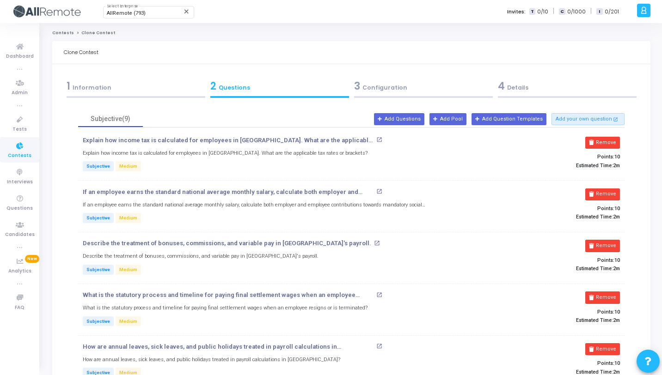
click at [608, 141] on button "Remove" at bounding box center [602, 143] width 35 height 12
click at [608, 189] on button "Remove" at bounding box center [602, 195] width 35 height 12
click at [608, 141] on button "Remove" at bounding box center [602, 143] width 35 height 12
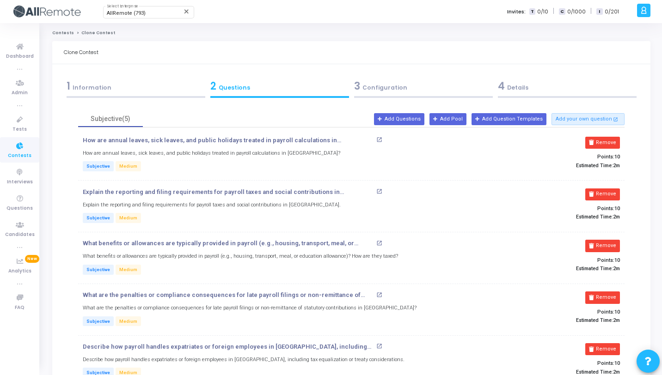
click at [608, 141] on button "Remove" at bounding box center [602, 143] width 35 height 12
click at [608, 189] on button "Remove" at bounding box center [602, 195] width 35 height 12
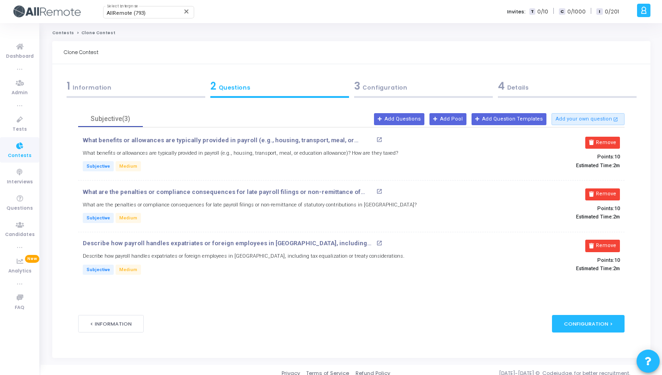
click at [608, 141] on button "Remove" at bounding box center [602, 143] width 35 height 12
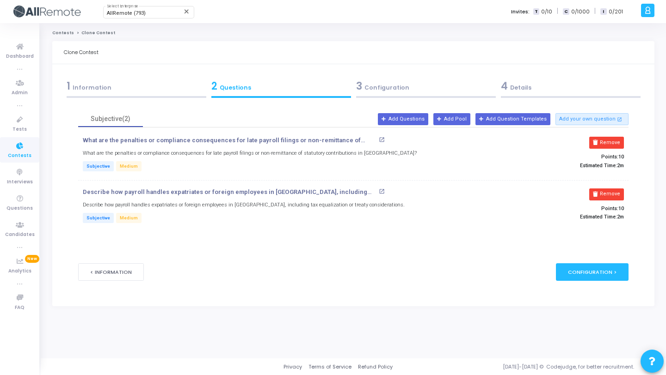
click at [608, 141] on button "Remove" at bounding box center [606, 143] width 35 height 12
click at [608, 189] on button "Remove" at bounding box center [606, 195] width 35 height 12
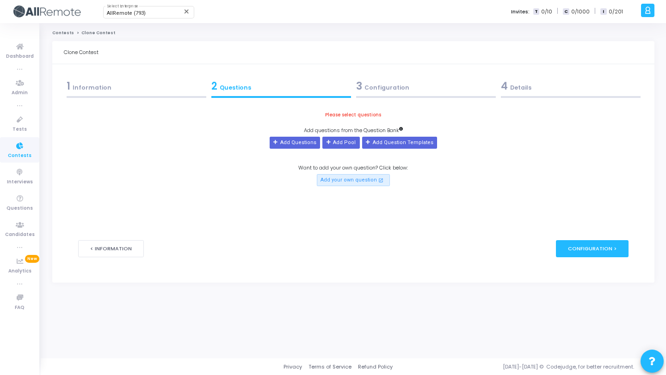
click at [608, 141] on div "Please select questions Add questions from the Question Bank Add Questions Add …" at bounding box center [353, 148] width 550 height 75
click at [230, 161] on div "Please select questions Add questions from the Question Bank Add Questions Add …" at bounding box center [353, 148] width 550 height 75
click at [299, 146] on button "Add Questions" at bounding box center [295, 143] width 50 height 12
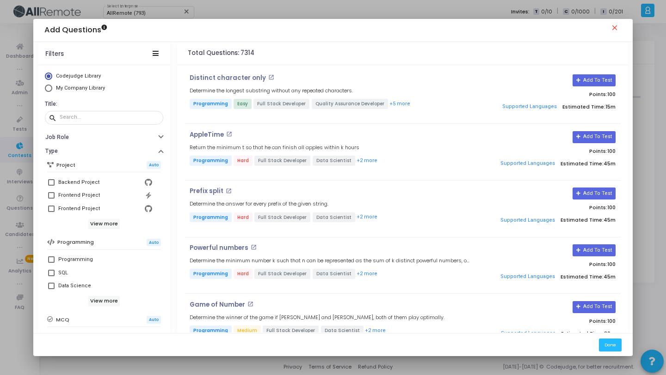
click at [92, 91] on span "My Company Library" at bounding box center [79, 89] width 54 height 8
click at [52, 91] on input "My Company Library" at bounding box center [48, 88] width 7 height 7
radio input "true"
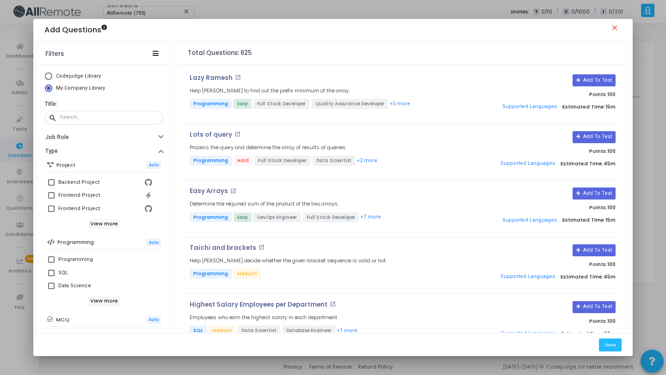
scroll to position [159, 0]
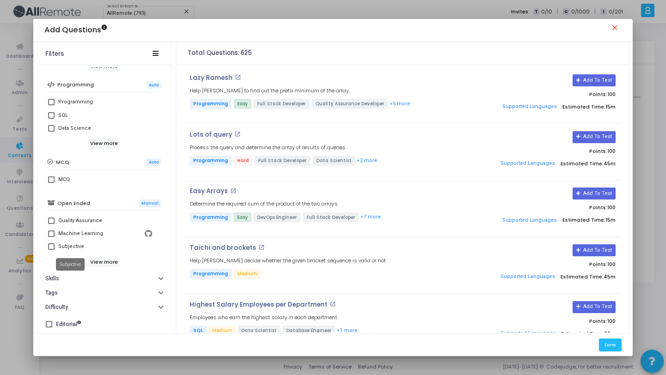
click at [73, 249] on div "Subjective" at bounding box center [71, 246] width 26 height 11
click at [51, 250] on input "Subjective" at bounding box center [51, 250] width 0 height 0
checkbox input "true"
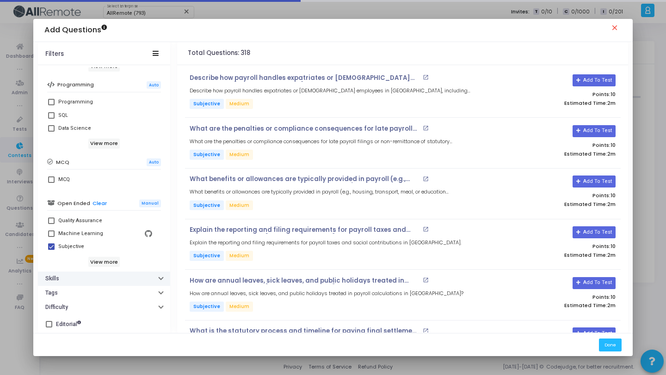
click at [109, 277] on button "Skills" at bounding box center [104, 279] width 132 height 14
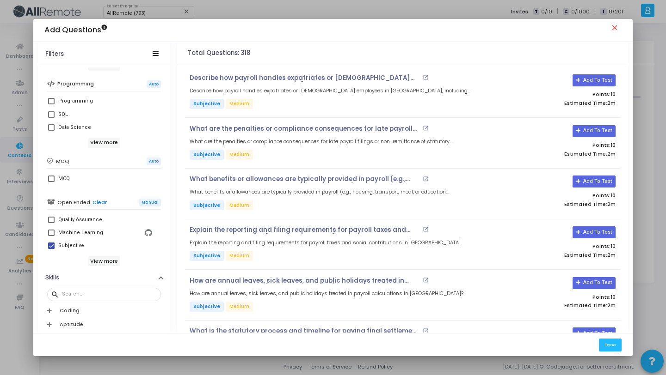
scroll to position [293, 0]
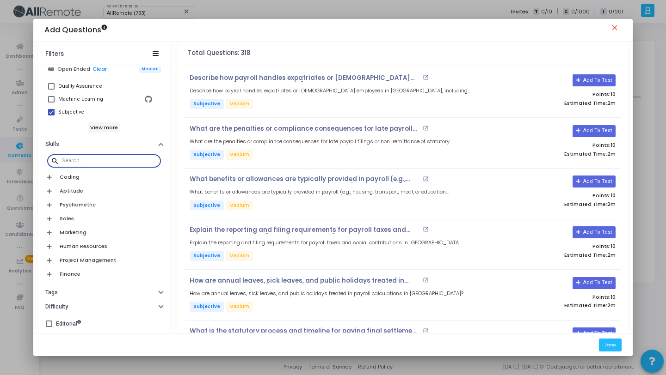
click at [117, 160] on input "text" at bounding box center [109, 161] width 95 height 6
paste input "[GEOGRAPHIC_DATA]"
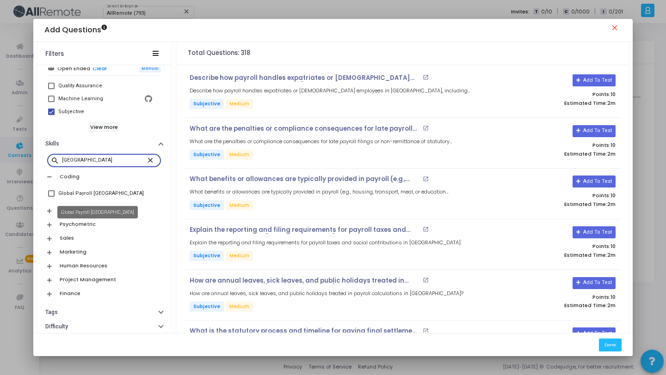
type input "[GEOGRAPHIC_DATA]"
click at [96, 192] on div "Global Payroll [GEOGRAPHIC_DATA]" at bounding box center [101, 193] width 86 height 11
click at [51, 197] on input "Global Payroll [GEOGRAPHIC_DATA]" at bounding box center [51, 197] width 0 height 0
checkbox input "true"
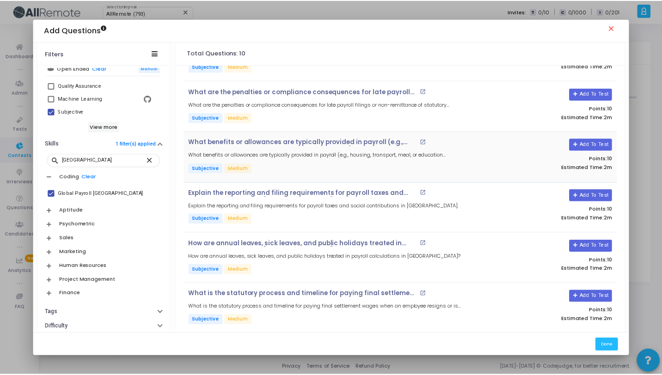
scroll to position [246, 0]
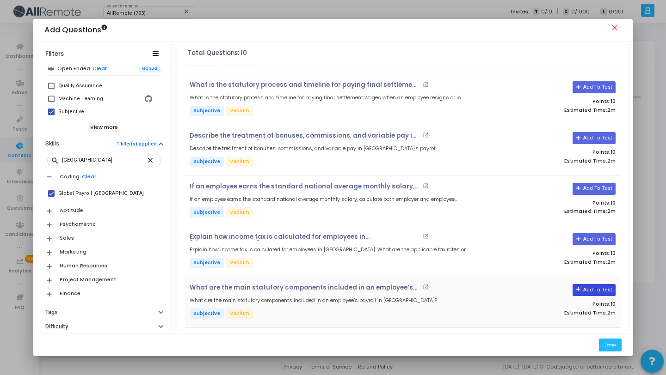
click at [590, 285] on button "Add To Test" at bounding box center [593, 290] width 43 height 12
click at [592, 239] on button "Add To Test" at bounding box center [593, 239] width 43 height 12
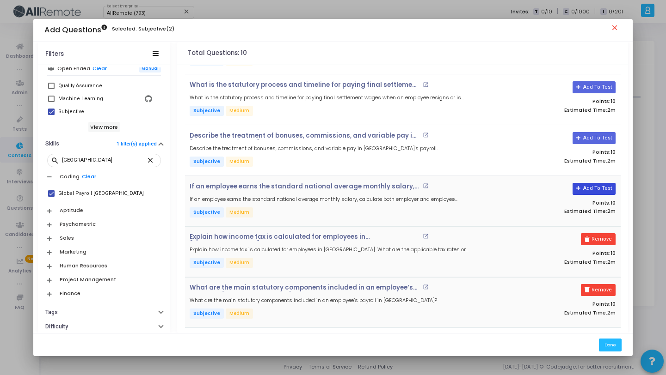
click at [591, 187] on button "Add To Test" at bounding box center [593, 189] width 43 height 12
click at [593, 139] on button "Add To Test" at bounding box center [590, 138] width 43 height 12
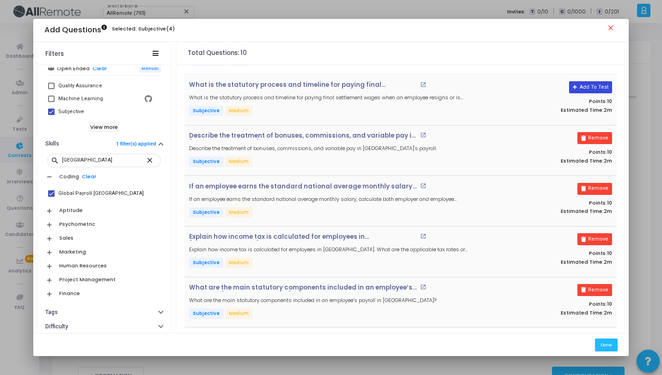
click at [588, 86] on button "Add To Test" at bounding box center [590, 87] width 43 height 12
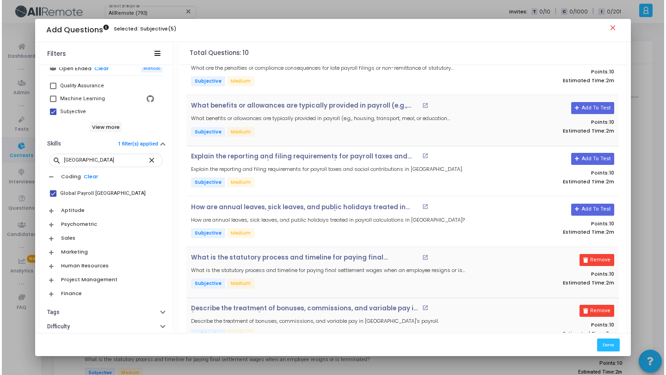
scroll to position [0, 0]
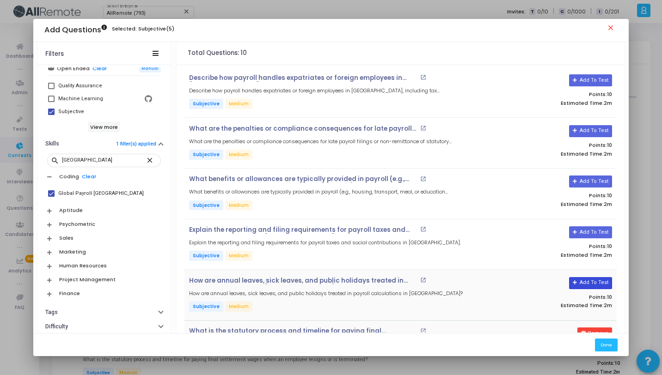
click at [596, 282] on button "Add To Test" at bounding box center [590, 283] width 43 height 12
click at [586, 231] on button "Add To Test" at bounding box center [590, 233] width 43 height 12
click at [589, 185] on button "Add To Test" at bounding box center [590, 182] width 43 height 12
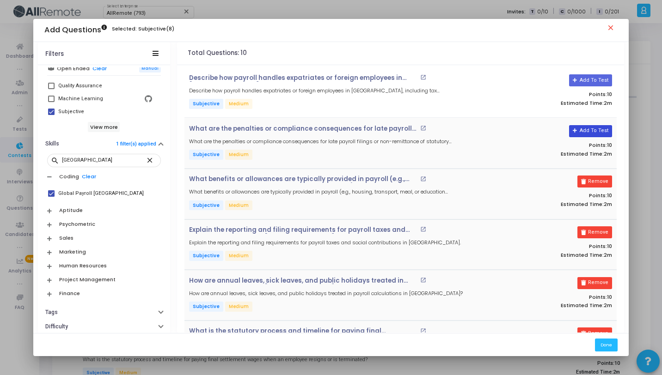
click at [585, 129] on button "Add To Test" at bounding box center [590, 131] width 43 height 12
click at [585, 75] on button "Add To Test" at bounding box center [590, 80] width 43 height 12
click at [597, 343] on button "Done" at bounding box center [606, 345] width 23 height 12
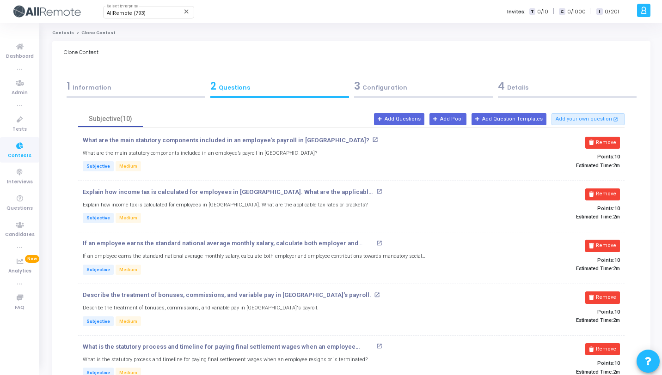
click at [422, 91] on div "3 Configuration" at bounding box center [423, 86] width 139 height 15
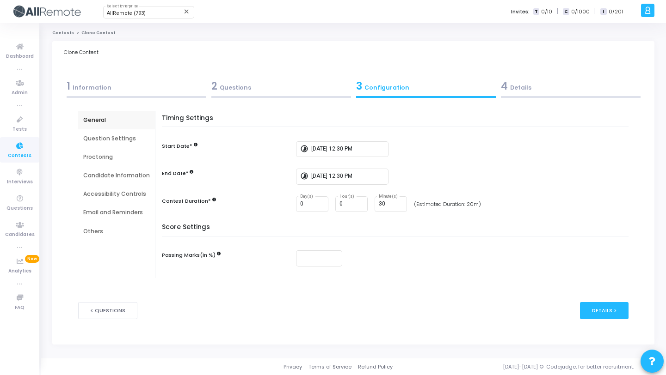
click at [528, 88] on div "4 Details" at bounding box center [571, 86] width 140 height 15
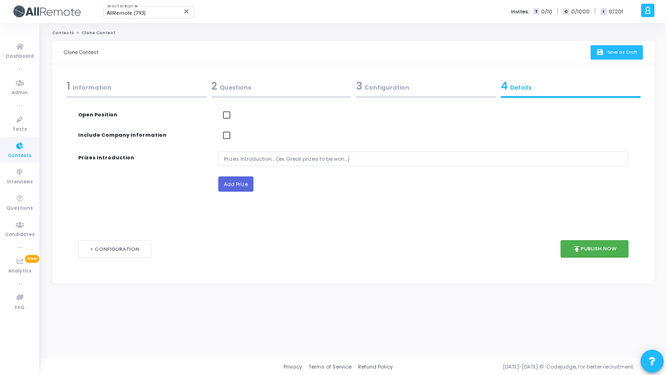
click at [598, 53] on icon "save" at bounding box center [601, 53] width 10 height 8
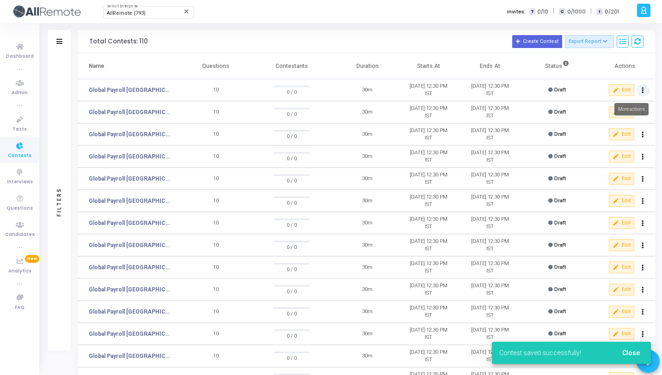
click at [640, 88] on button at bounding box center [643, 90] width 13 height 13
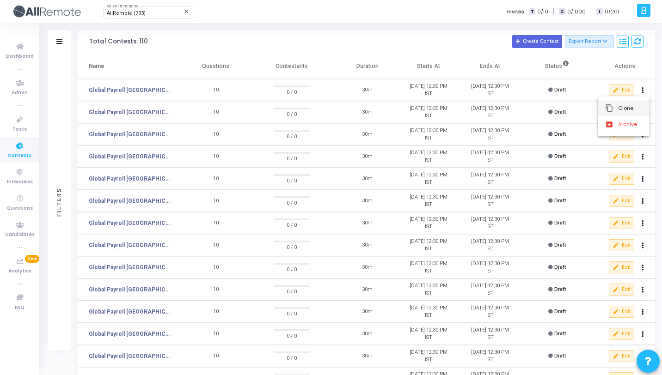
click at [626, 109] on button "content_copy Clone" at bounding box center [624, 108] width 52 height 16
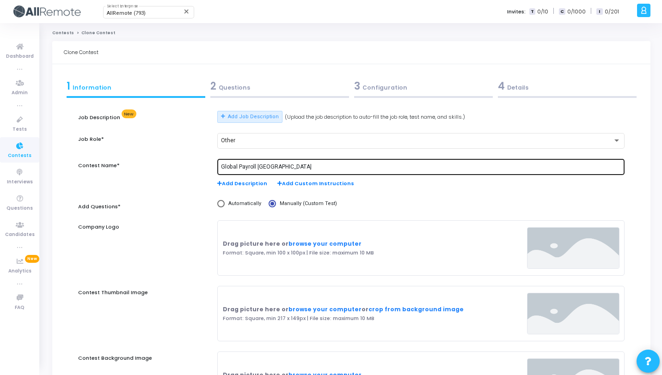
click at [269, 166] on input "Global Payroll [GEOGRAPHIC_DATA]" at bounding box center [421, 167] width 400 height 6
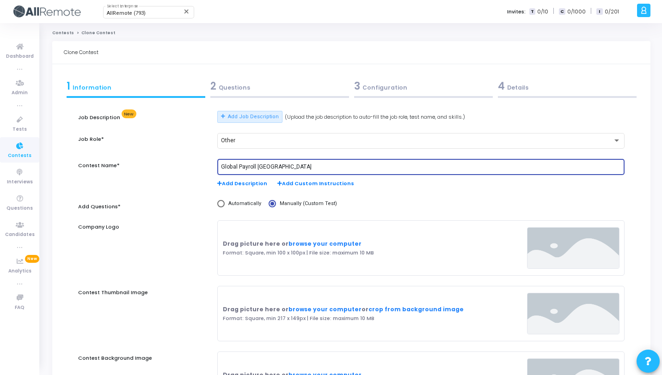
click at [269, 166] on input "Global Payroll [GEOGRAPHIC_DATA]" at bounding box center [421, 167] width 400 height 6
paste input "Brazil"
type input "Global Payroll Brazil"
click at [307, 81] on div "2 Questions" at bounding box center [279, 86] width 139 height 15
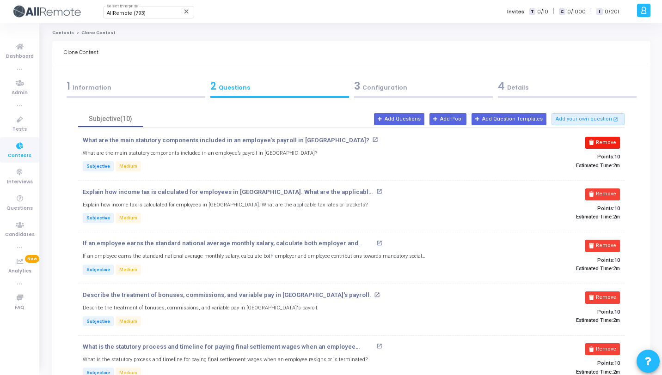
click at [602, 146] on button "Remove" at bounding box center [602, 143] width 35 height 12
click at [603, 189] on button "Remove" at bounding box center [602, 195] width 35 height 12
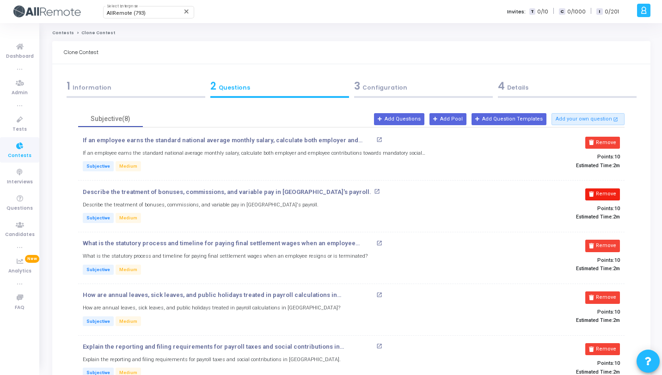
click at [604, 146] on button "Remove" at bounding box center [602, 143] width 35 height 12
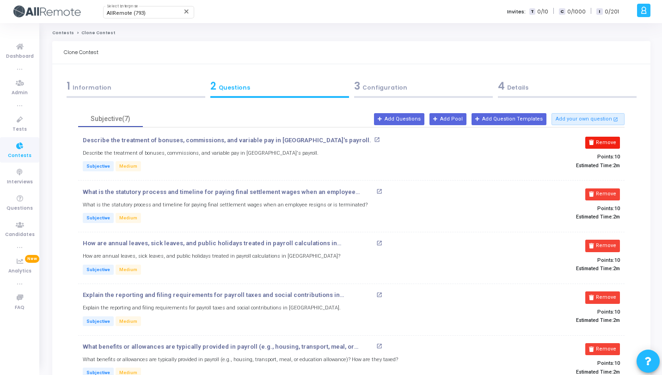
click at [604, 146] on button "Remove" at bounding box center [602, 143] width 35 height 12
click at [604, 189] on button "Remove" at bounding box center [602, 195] width 35 height 12
click at [604, 145] on button "Remove" at bounding box center [602, 143] width 35 height 12
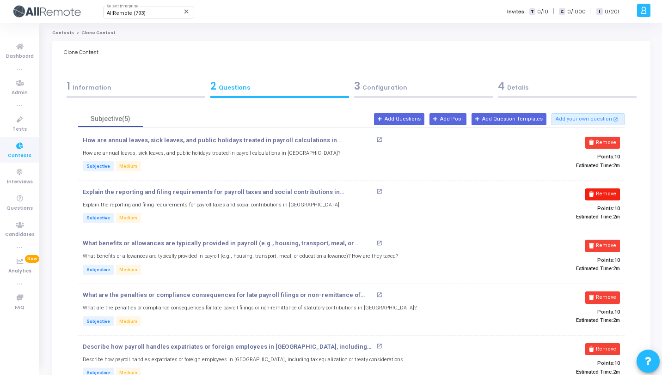
click at [605, 189] on button "Remove" at bounding box center [602, 195] width 35 height 12
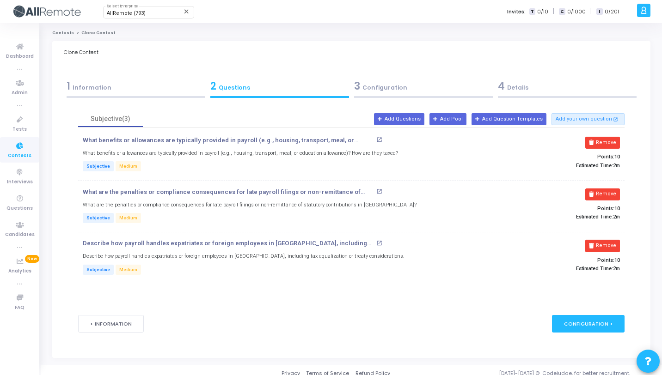
click at [605, 145] on button "Remove" at bounding box center [602, 143] width 35 height 12
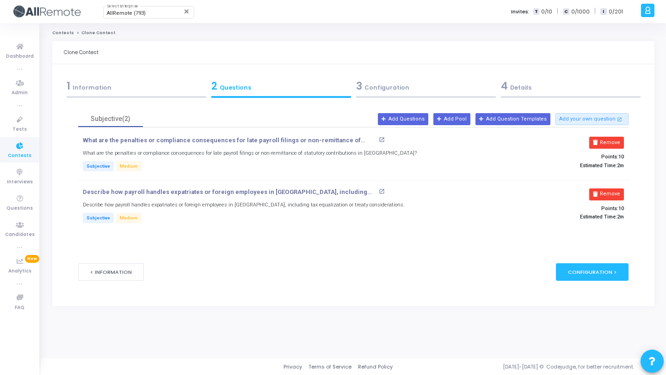
click at [605, 145] on button "Remove" at bounding box center [606, 143] width 35 height 12
click at [605, 189] on button "Remove" at bounding box center [606, 195] width 35 height 12
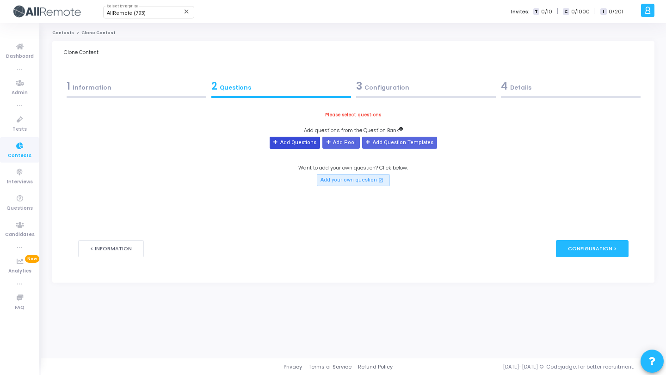
click at [311, 145] on button "Add Questions" at bounding box center [295, 143] width 50 height 12
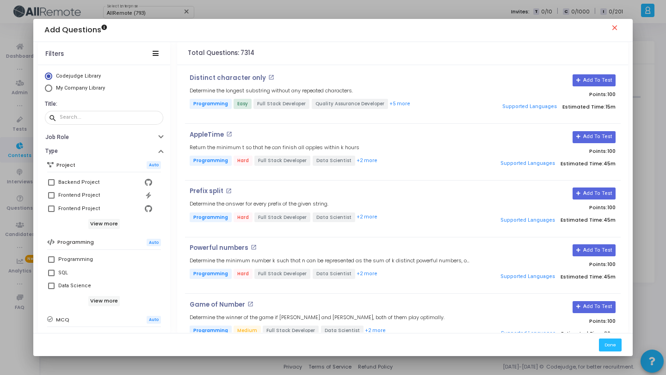
click at [87, 91] on span "My Company Library" at bounding box center [80, 88] width 49 height 6
click at [52, 91] on input "My Company Library" at bounding box center [48, 88] width 7 height 7
radio input "true"
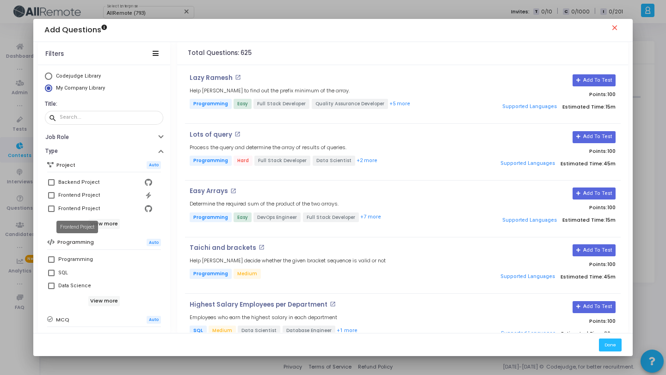
scroll to position [159, 0]
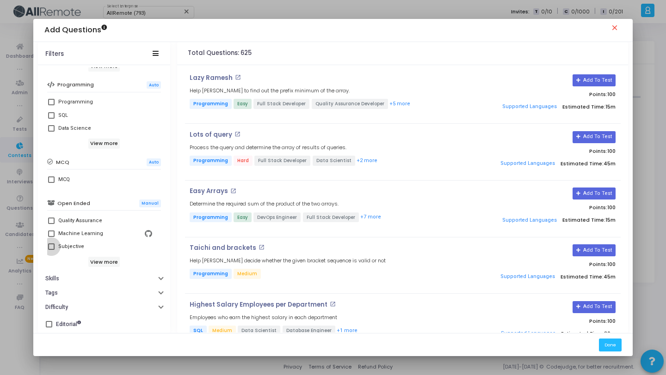
click at [87, 249] on div "Subjective" at bounding box center [105, 246] width 94 height 11
click at [51, 250] on input "Subjective" at bounding box center [51, 250] width 0 height 0
checkbox input "true"
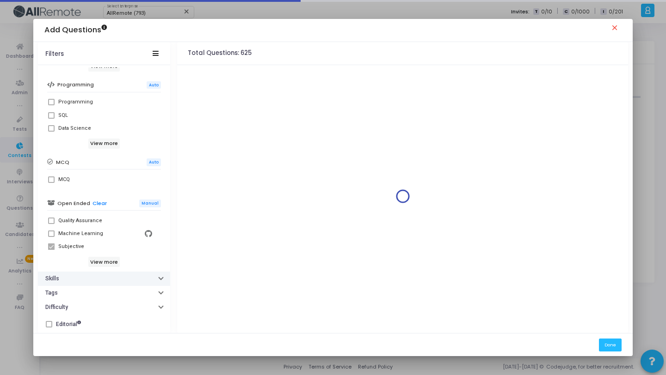
click at [89, 277] on button "Skills" at bounding box center [104, 279] width 132 height 14
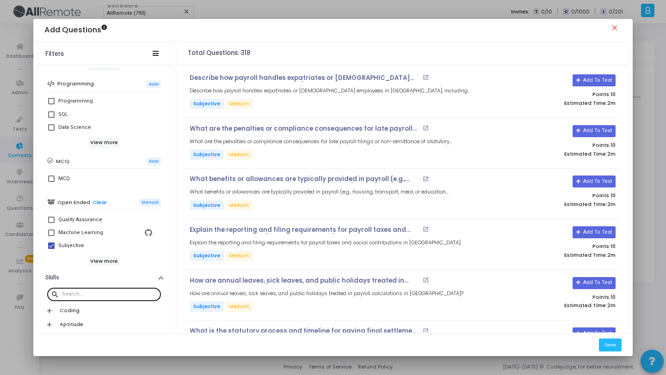
click at [101, 288] on div at bounding box center [109, 294] width 95 height 15
paste input "Brazil"
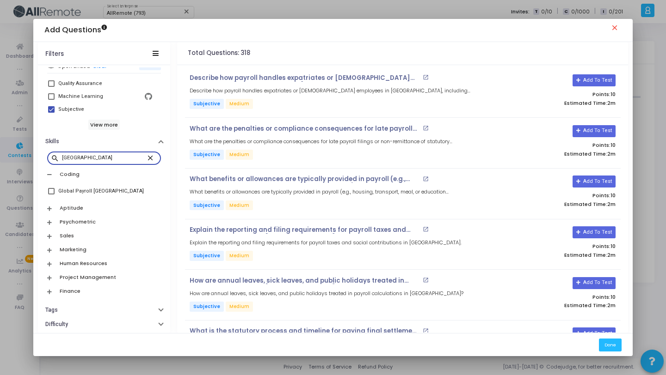
scroll to position [313, 0]
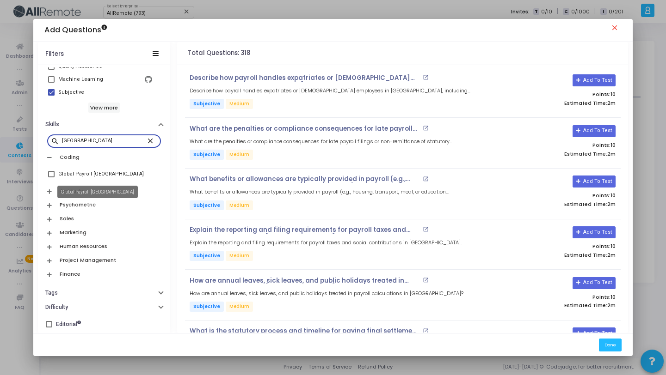
type input "Brazil"
click at [99, 175] on div "Global Payroll Brazil" at bounding box center [101, 174] width 86 height 11
click at [51, 178] on input "Global Payroll Brazil" at bounding box center [51, 178] width 0 height 0
checkbox input "true"
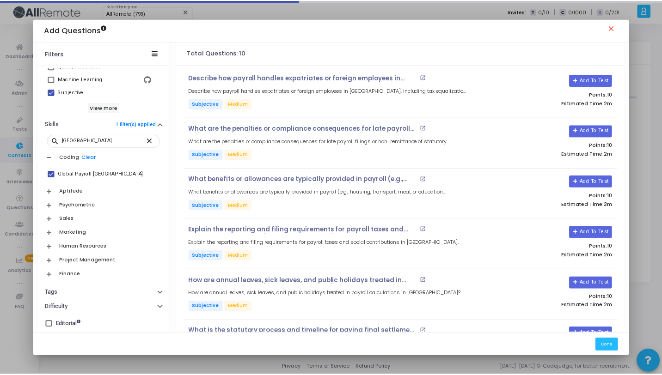
scroll to position [246, 0]
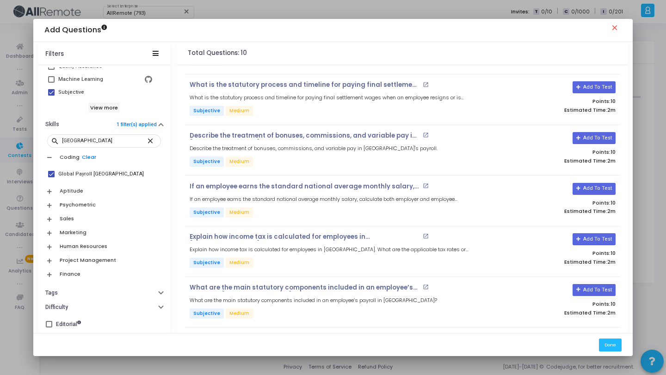
click at [504, 57] on div "Total Questions: 10" at bounding box center [402, 53] width 451 height 23
click at [595, 288] on button "Add To Test" at bounding box center [593, 290] width 43 height 12
click at [592, 239] on button "Add To Test" at bounding box center [593, 239] width 43 height 12
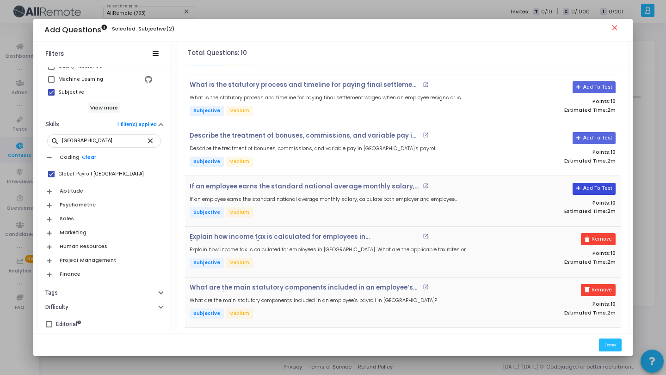
click at [587, 183] on button "Add To Test" at bounding box center [593, 189] width 43 height 12
click at [585, 135] on button "Add To Test" at bounding box center [590, 138] width 43 height 12
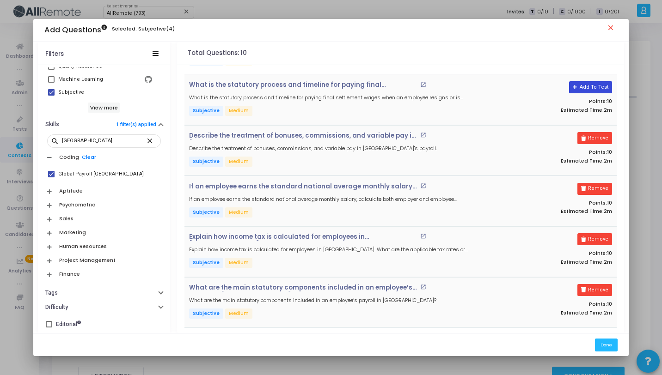
click at [589, 87] on button "Add To Test" at bounding box center [590, 87] width 43 height 12
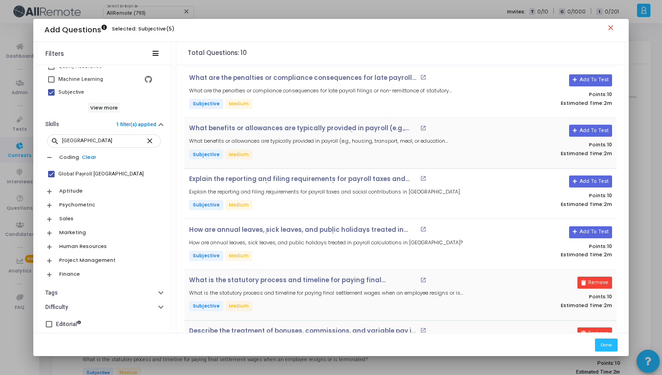
scroll to position [0, 0]
click at [602, 283] on button "Add To Test" at bounding box center [590, 283] width 43 height 12
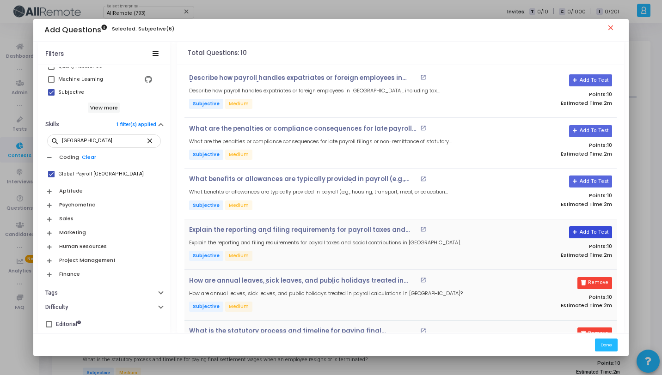
click at [595, 232] on button "Add To Test" at bounding box center [590, 233] width 43 height 12
click at [591, 182] on button "Add To Test" at bounding box center [590, 182] width 43 height 12
click at [592, 133] on button "Add To Test" at bounding box center [590, 131] width 43 height 12
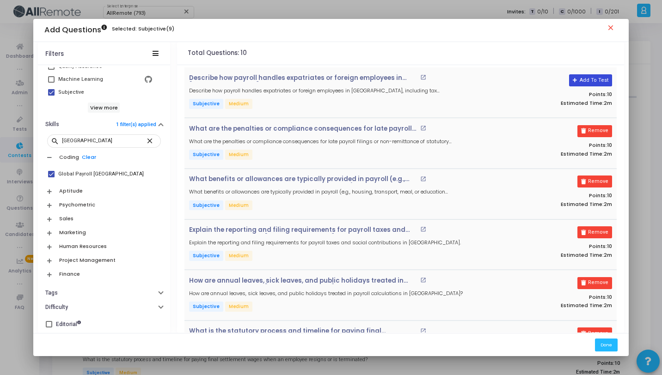
click at [594, 81] on button "Add To Test" at bounding box center [590, 80] width 43 height 12
click at [601, 340] on button "Done" at bounding box center [606, 345] width 23 height 12
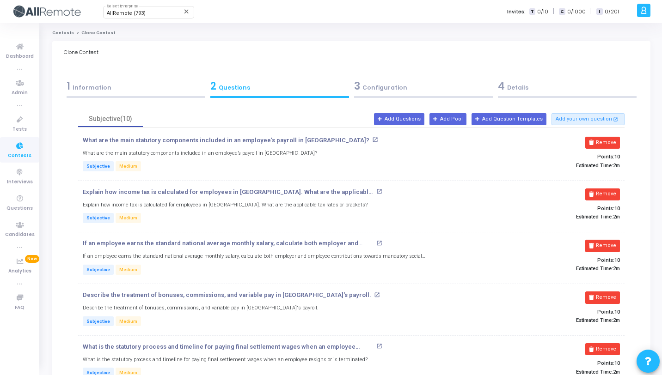
click at [526, 91] on div "4 Details" at bounding box center [567, 86] width 139 height 15
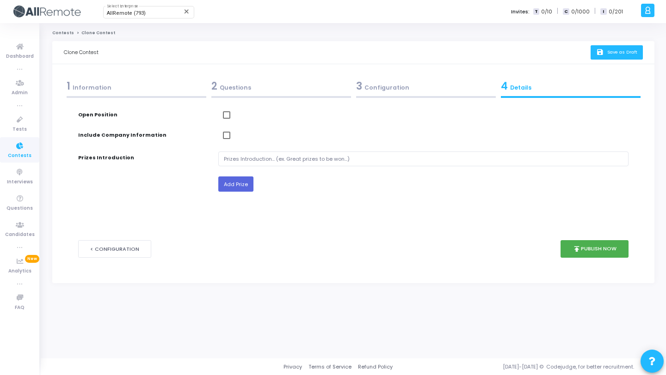
click at [597, 51] on icon "save" at bounding box center [601, 53] width 10 height 8
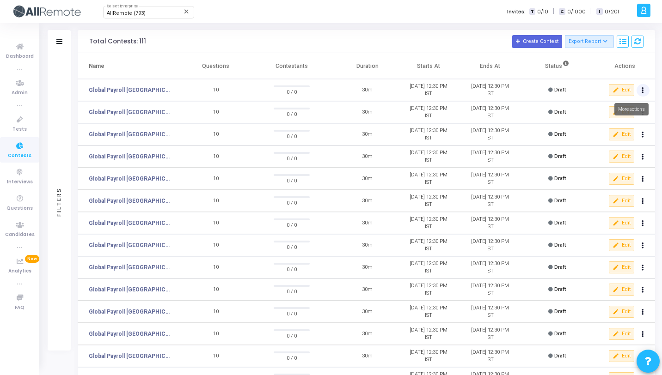
click at [645, 89] on button at bounding box center [643, 90] width 13 height 13
click at [632, 103] on button "content_copy Clone" at bounding box center [624, 108] width 52 height 16
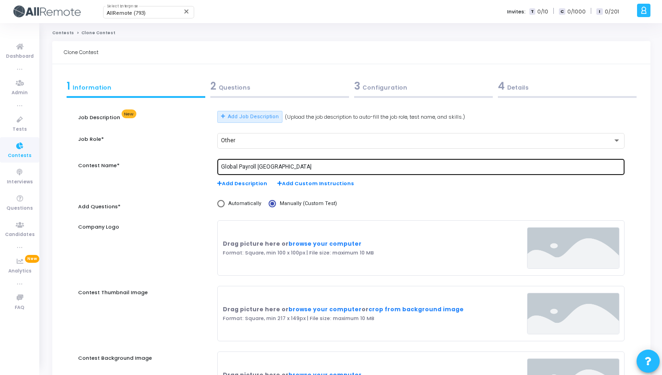
click at [264, 165] on input "Global Payroll Brazil" at bounding box center [421, 167] width 400 height 6
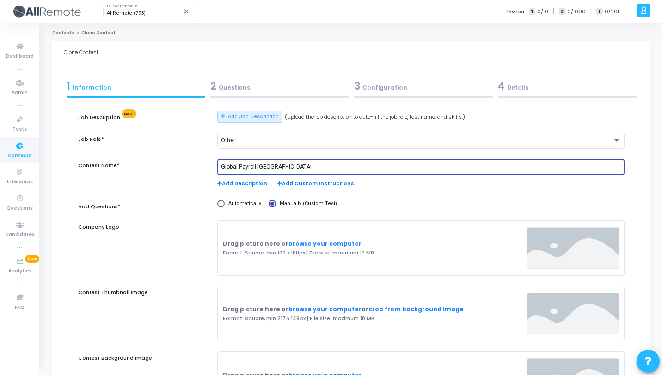
click at [264, 165] on input "Global Payroll Brazil" at bounding box center [421, 167] width 400 height 6
paste input "United Arab Emirates"
type input "Global Payroll United Arab Emirates"
click at [288, 92] on div "2 Questions" at bounding box center [279, 86] width 139 height 15
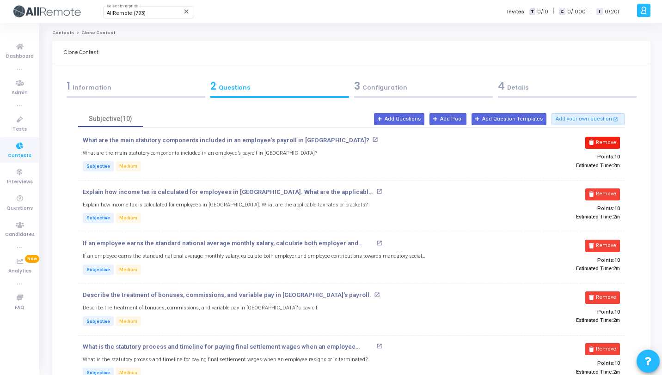
click at [603, 146] on button "Remove" at bounding box center [602, 143] width 35 height 12
click at [603, 189] on button "Remove" at bounding box center [602, 195] width 35 height 12
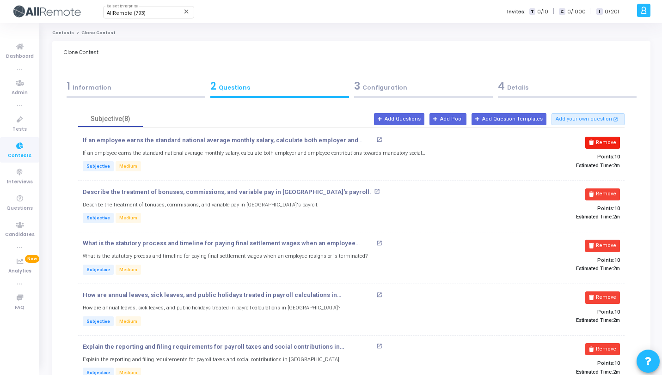
click at [603, 146] on button "Remove" at bounding box center [602, 143] width 35 height 12
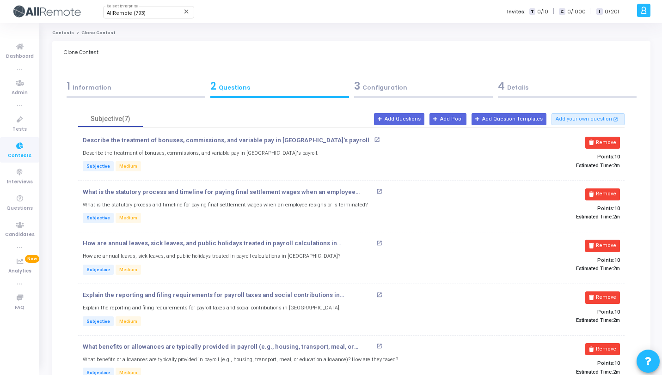
click at [603, 146] on button "Remove" at bounding box center [602, 143] width 35 height 12
click at [603, 189] on button "Remove" at bounding box center [602, 195] width 35 height 12
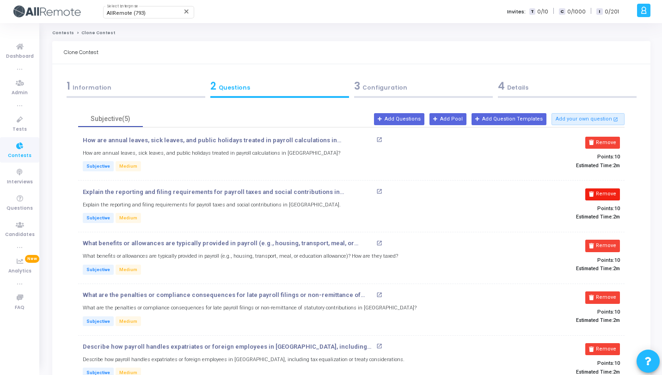
click at [603, 146] on button "Remove" at bounding box center [602, 143] width 35 height 12
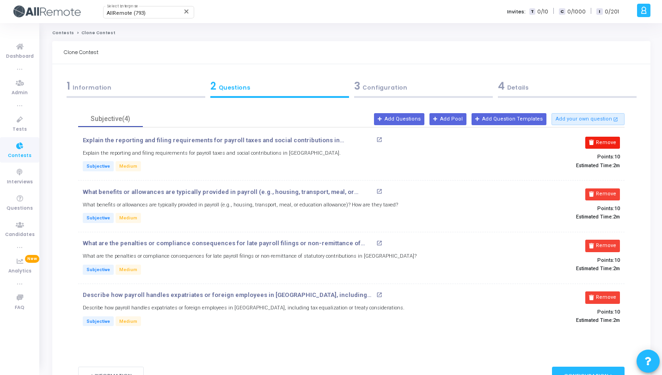
click at [604, 146] on button "Remove" at bounding box center [602, 143] width 35 height 12
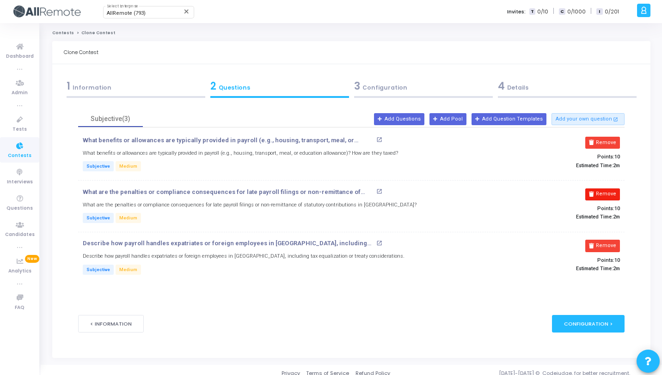
click at [605, 145] on button "Remove" at bounding box center [602, 143] width 35 height 12
click at [605, 189] on button "Remove" at bounding box center [606, 195] width 35 height 12
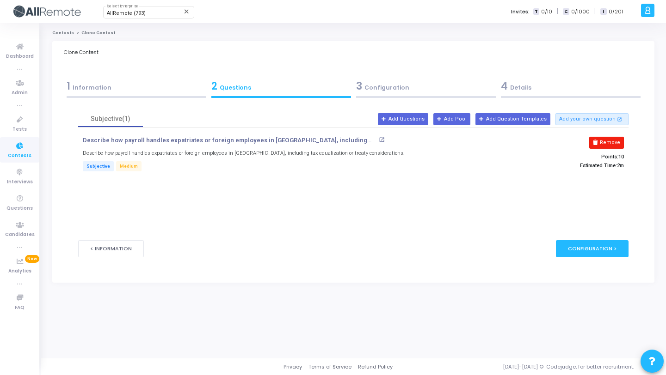
click at [605, 145] on button "Remove" at bounding box center [606, 143] width 35 height 12
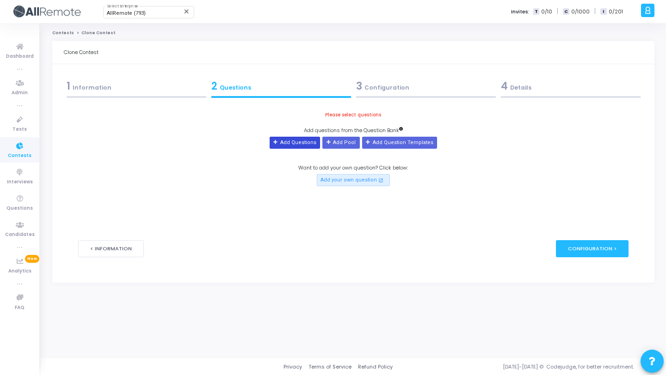
click at [283, 137] on button "Add Questions" at bounding box center [295, 143] width 50 height 12
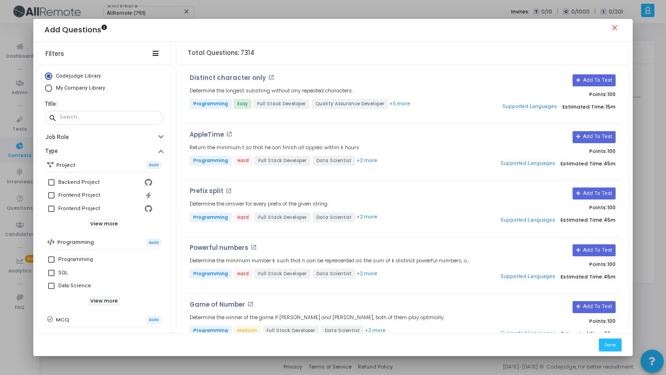
click at [86, 89] on span "My Company Library" at bounding box center [80, 88] width 49 height 6
click at [52, 89] on input "My Company Library" at bounding box center [48, 88] width 7 height 7
radio input "true"
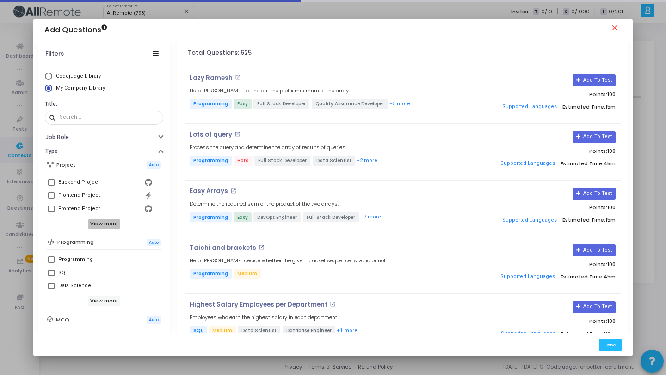
scroll to position [159, 0]
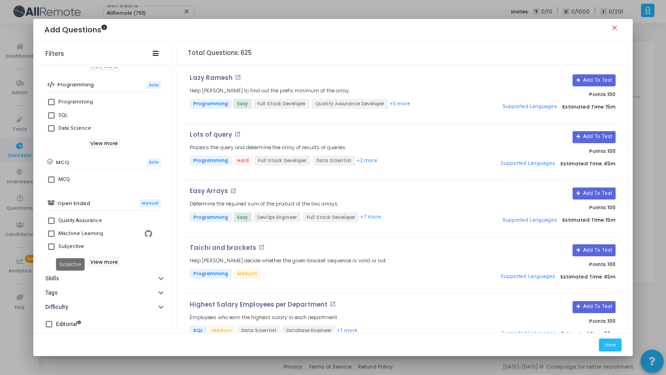
click at [78, 251] on div "Subjective" at bounding box center [71, 246] width 26 height 11
click at [51, 251] on input "Subjective" at bounding box center [51, 250] width 0 height 0
checkbox input "true"
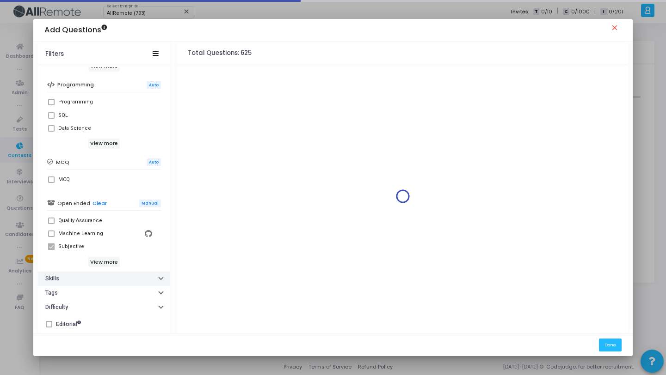
click at [97, 276] on button "Skills" at bounding box center [104, 279] width 132 height 14
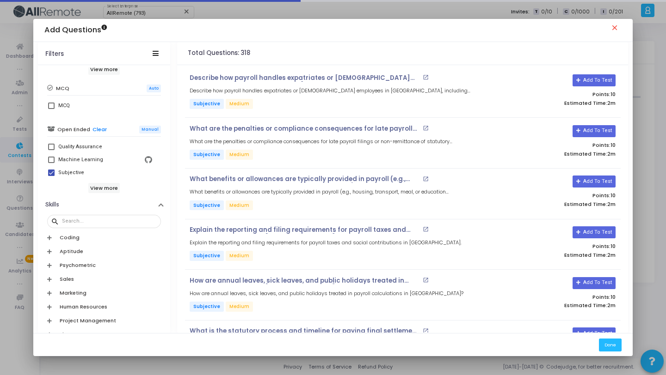
scroll to position [293, 0]
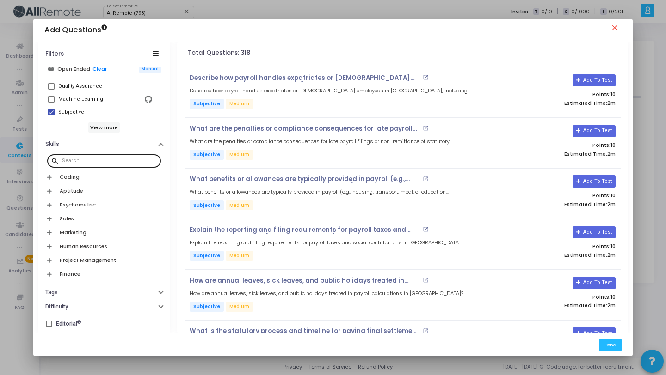
click at [112, 165] on div at bounding box center [109, 160] width 95 height 15
paste input "United Arab Emirates"
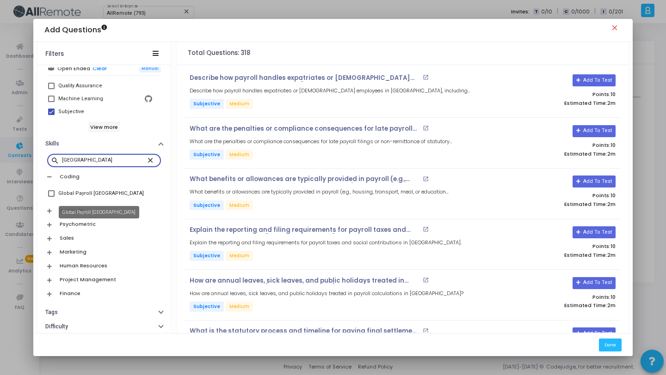
type input "United Arab Emirates"
click at [111, 194] on div "Global Payroll United Arab Emirates" at bounding box center [101, 193] width 86 height 11
click at [51, 197] on input "Global Payroll United Arab Emirates" at bounding box center [51, 197] width 0 height 0
checkbox input "true"
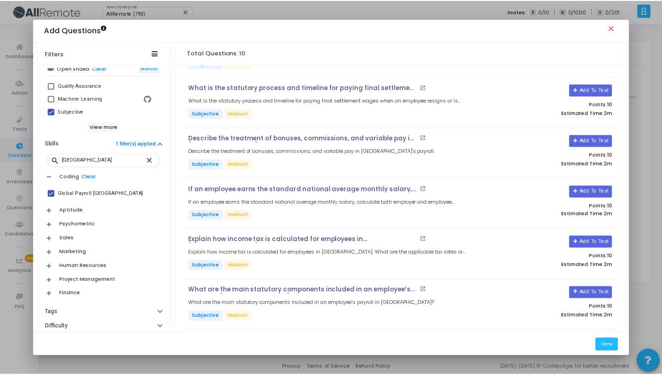
scroll to position [246, 0]
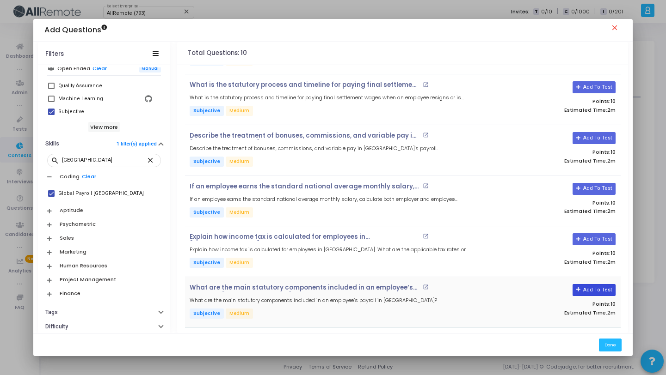
click at [590, 286] on button "Add To Test" at bounding box center [593, 290] width 43 height 12
click at [592, 238] on button "Add To Test" at bounding box center [593, 239] width 43 height 12
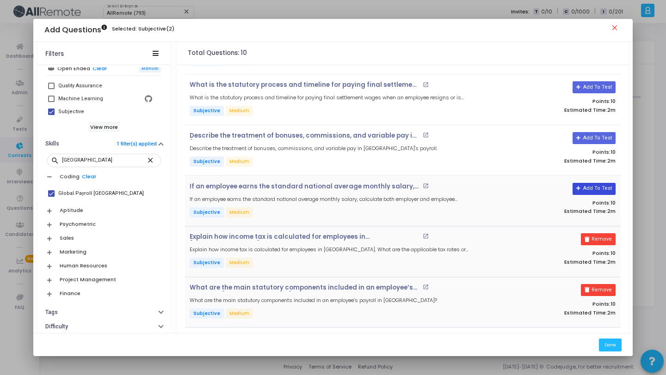
click at [587, 187] on button "Add To Test" at bounding box center [593, 189] width 43 height 12
click at [589, 138] on button "Add To Test" at bounding box center [590, 138] width 43 height 12
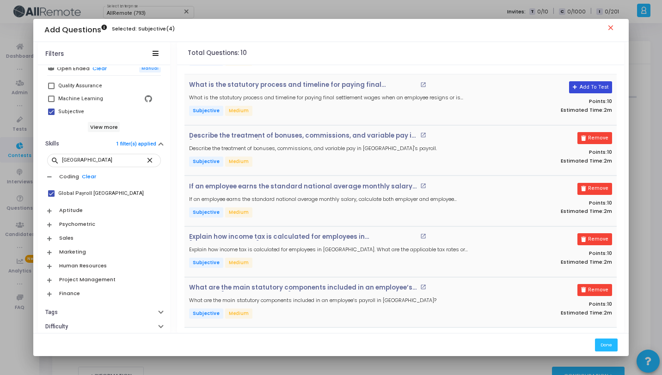
click at [587, 84] on button "Add To Test" at bounding box center [590, 87] width 43 height 12
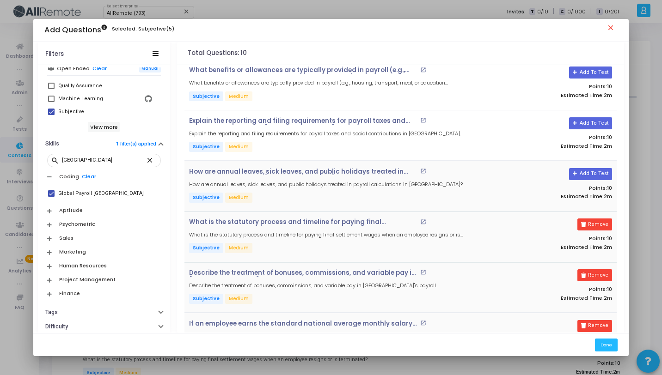
scroll to position [107, 0]
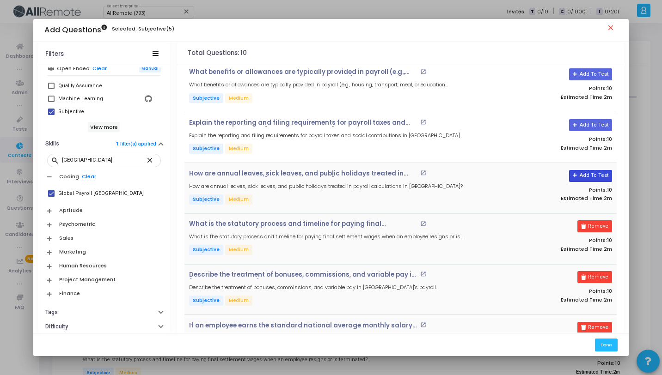
click at [584, 179] on button "Add To Test" at bounding box center [590, 176] width 43 height 12
click at [596, 125] on button "Add To Test" at bounding box center [590, 125] width 43 height 12
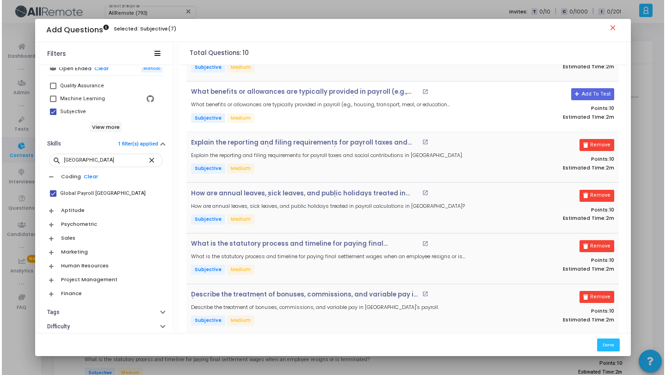
scroll to position [0, 0]
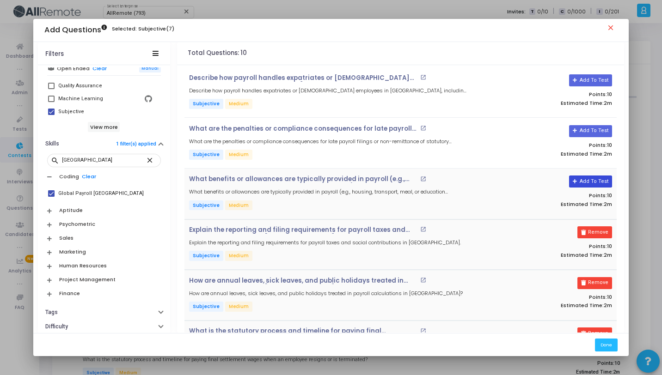
click at [600, 181] on button "Add To Test" at bounding box center [590, 182] width 43 height 12
click at [590, 124] on div "What are the penalties or compliance consequences for late payroll filings or n…" at bounding box center [400, 143] width 432 height 51
click at [591, 129] on button "Add To Test" at bounding box center [590, 131] width 43 height 12
click at [591, 83] on button "Add To Test" at bounding box center [590, 80] width 43 height 12
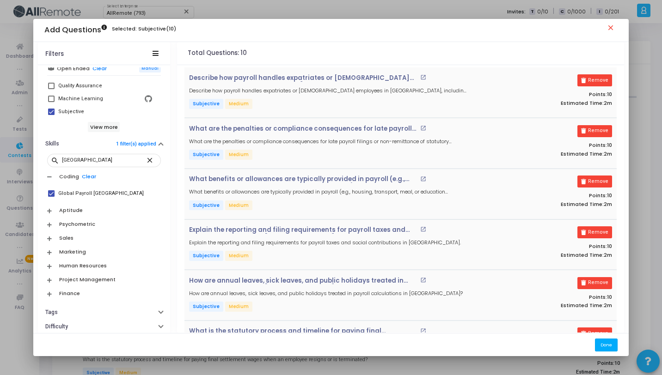
click at [603, 344] on button "Done" at bounding box center [606, 345] width 23 height 12
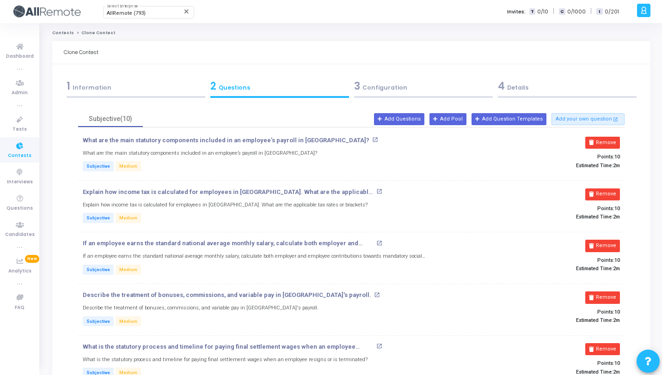
click at [394, 95] on div "3 Configuration" at bounding box center [423, 88] width 144 height 25
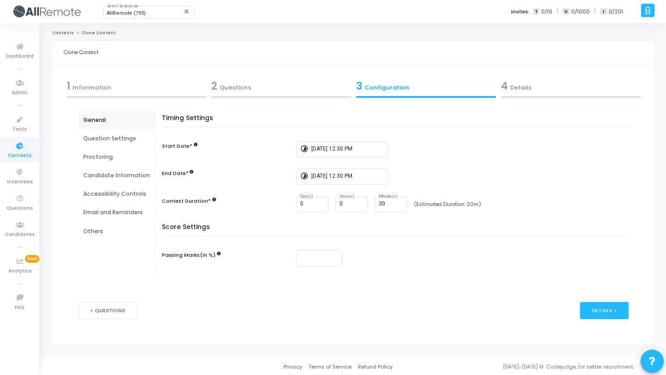
click at [545, 90] on div "4 Details" at bounding box center [571, 86] width 140 height 15
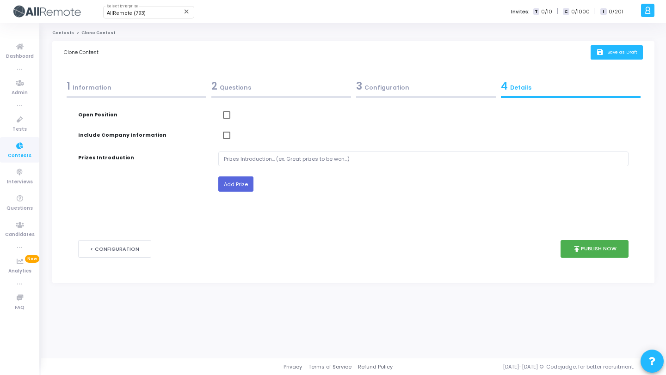
click at [592, 56] on button "save Save as Draft" at bounding box center [616, 52] width 52 height 14
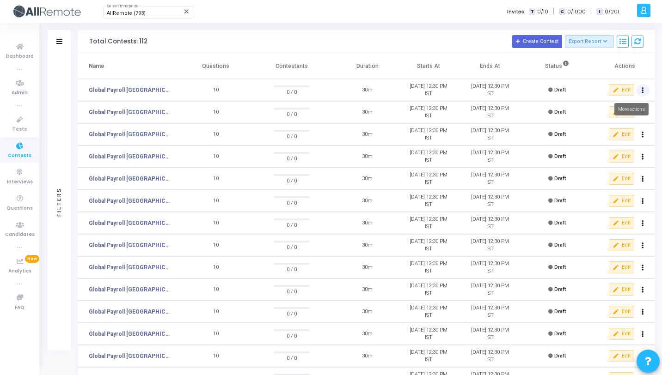
click at [641, 91] on button at bounding box center [643, 90] width 13 height 13
click at [630, 108] on button "content_copy Clone" at bounding box center [624, 108] width 52 height 16
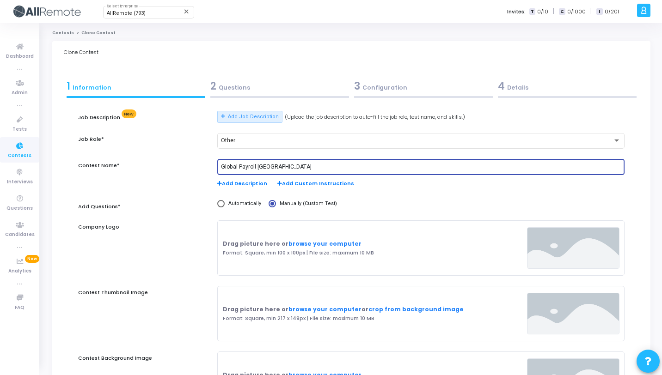
drag, startPoint x: 309, startPoint y: 167, endPoint x: 258, endPoint y: 165, distance: 51.4
click at [258, 165] on input "Global Payroll United Arab Emirates" at bounding box center [421, 167] width 400 height 6
paste input "Thailand"
type input "Global Payroll Thailand"
click at [292, 95] on div "2 Questions" at bounding box center [280, 88] width 144 height 25
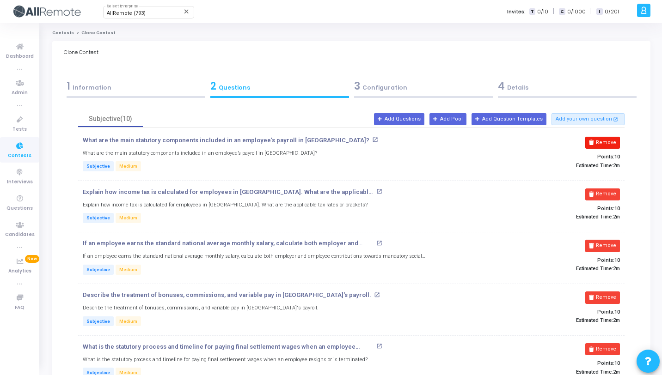
click at [590, 140] on button "Remove" at bounding box center [602, 143] width 35 height 12
click at [590, 189] on button "Remove" at bounding box center [602, 195] width 35 height 12
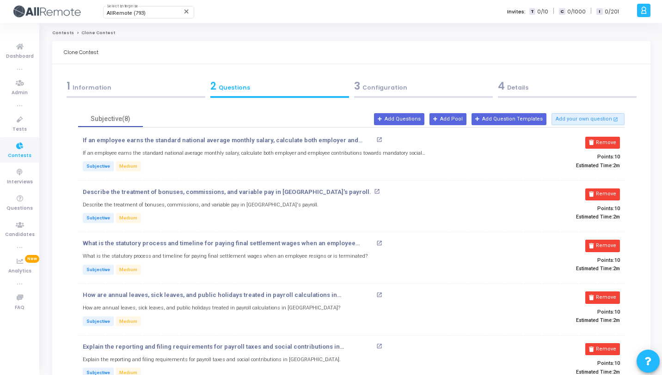
click at [590, 140] on button "Remove" at bounding box center [602, 143] width 35 height 12
click at [590, 189] on button "Remove" at bounding box center [602, 195] width 35 height 12
click at [590, 140] on button "Remove" at bounding box center [602, 143] width 35 height 12
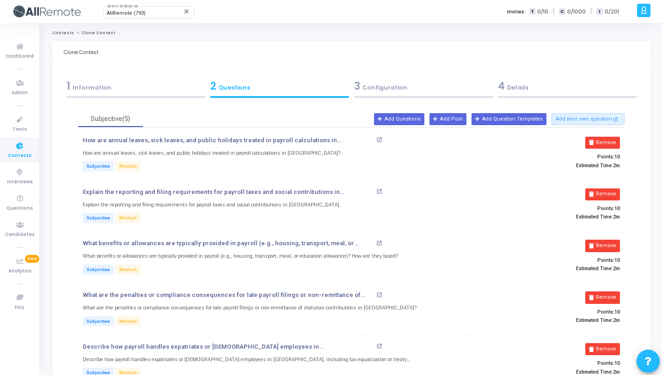
click at [590, 140] on button "Remove" at bounding box center [602, 143] width 35 height 12
click at [590, 189] on button "Remove" at bounding box center [602, 195] width 35 height 12
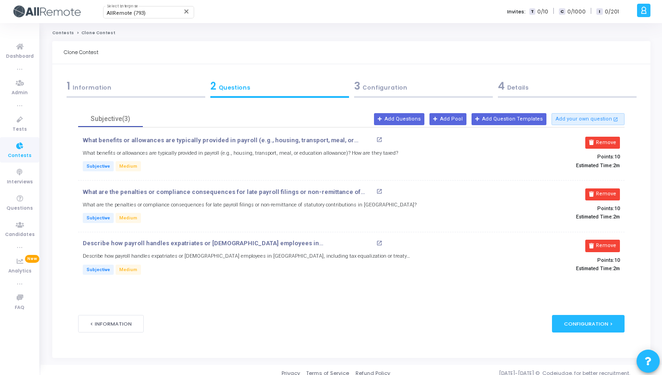
click at [590, 140] on button "Remove" at bounding box center [602, 143] width 35 height 12
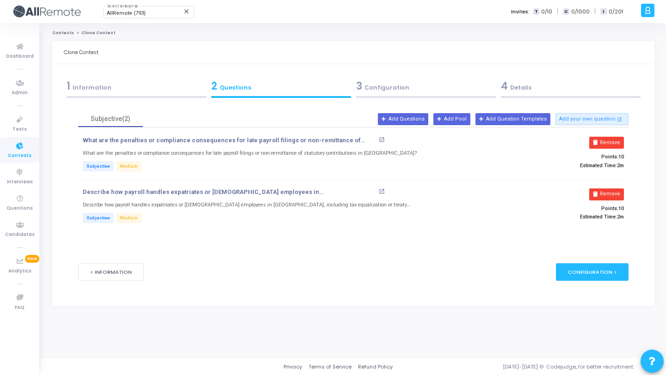
click at [590, 140] on div "Remove Points: 10 Estimated Time: 2m" at bounding box center [536, 155] width 183 height 36
click at [595, 141] on icon at bounding box center [595, 142] width 5 height 5
click at [595, 192] on icon at bounding box center [595, 194] width 5 height 5
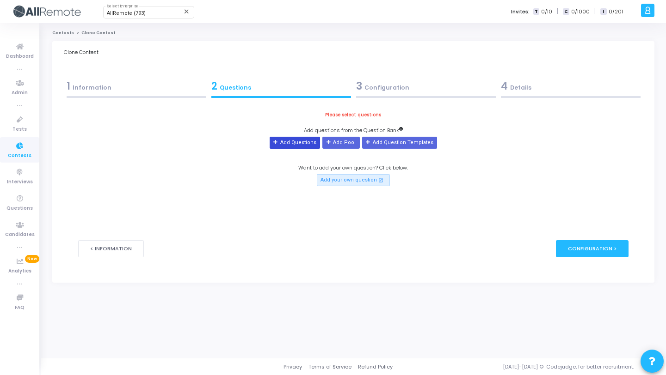
click at [298, 144] on button "Add Questions" at bounding box center [295, 143] width 50 height 12
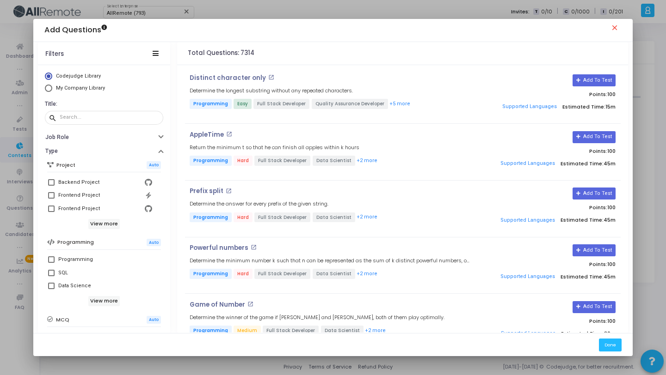
click at [89, 89] on span "My Company Library" at bounding box center [80, 88] width 49 height 6
click at [52, 89] on input "My Company Library" at bounding box center [48, 88] width 7 height 7
radio input "true"
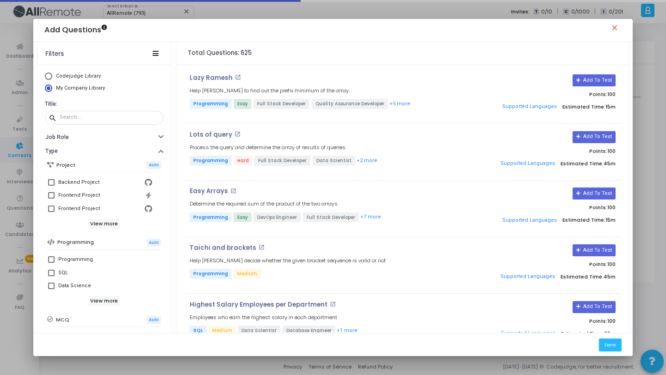
scroll to position [159, 0]
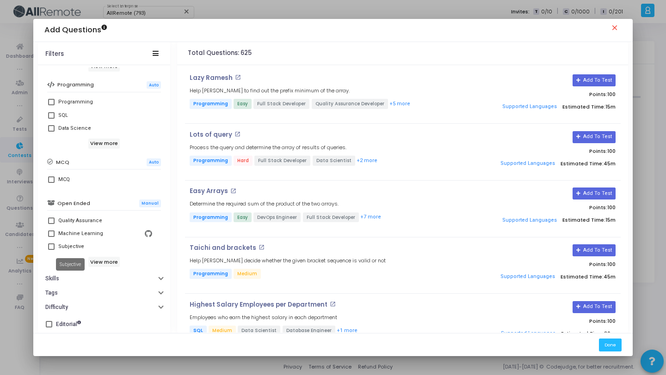
click at [65, 243] on div "Subjective" at bounding box center [71, 246] width 26 height 11
click at [51, 250] on input "Subjective" at bounding box center [51, 250] width 0 height 0
checkbox input "true"
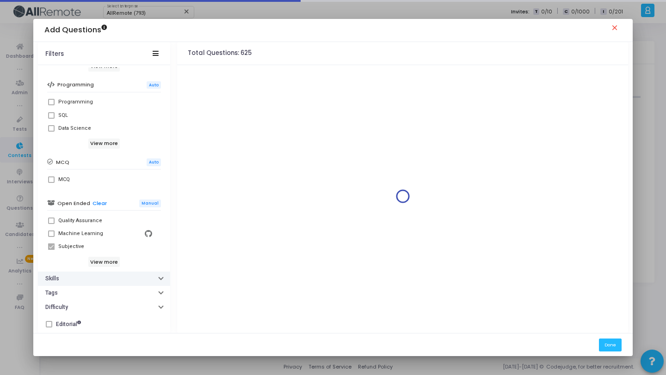
click at [94, 282] on button "Skills" at bounding box center [104, 279] width 132 height 14
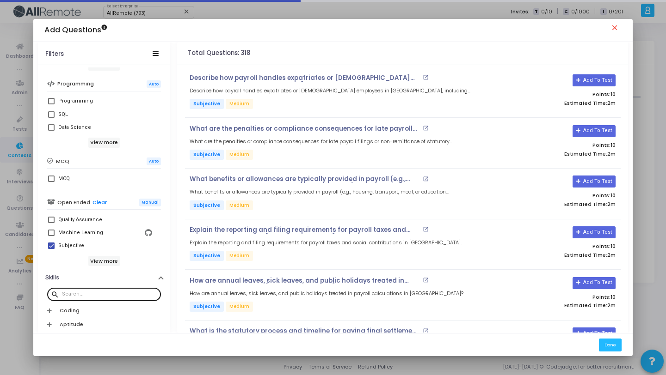
click at [99, 290] on div at bounding box center [109, 294] width 95 height 15
paste input "Thailand"
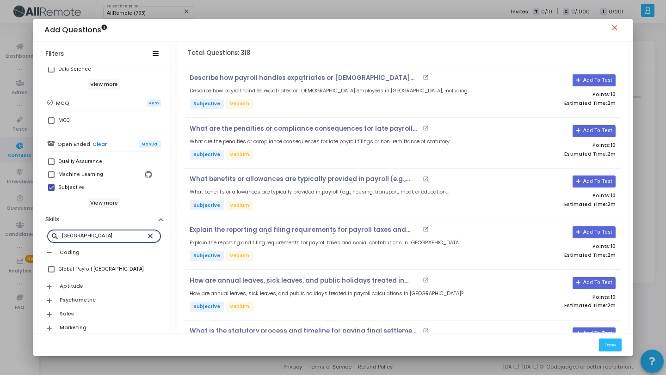
scroll to position [239, 0]
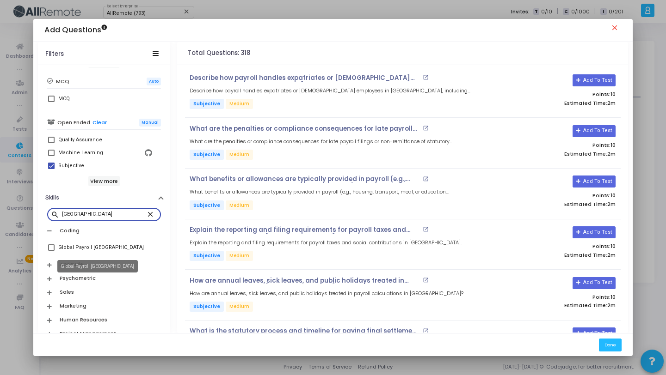
type input "Thailand"
click at [91, 247] on div "Global Payroll Thailand" at bounding box center [101, 247] width 86 height 11
click at [51, 251] on input "Global Payroll Thailand" at bounding box center [51, 251] width 0 height 0
checkbox input "true"
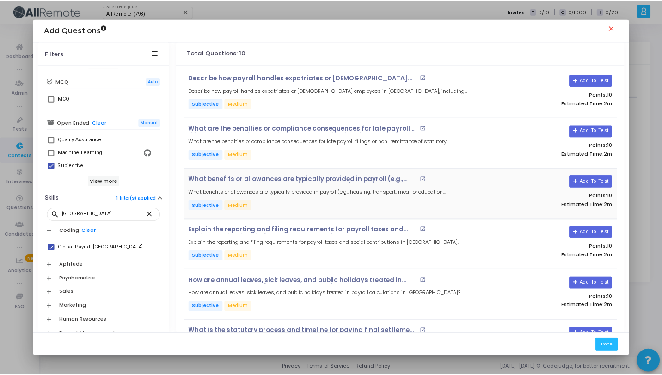
scroll to position [246, 0]
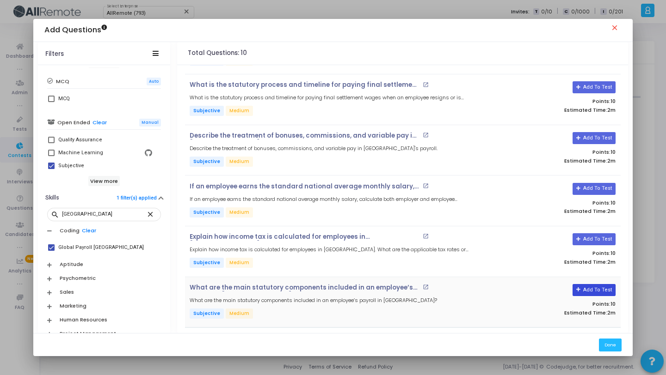
click at [597, 292] on button "Add To Test" at bounding box center [593, 290] width 43 height 12
click at [599, 239] on button "Add To Test" at bounding box center [593, 239] width 43 height 12
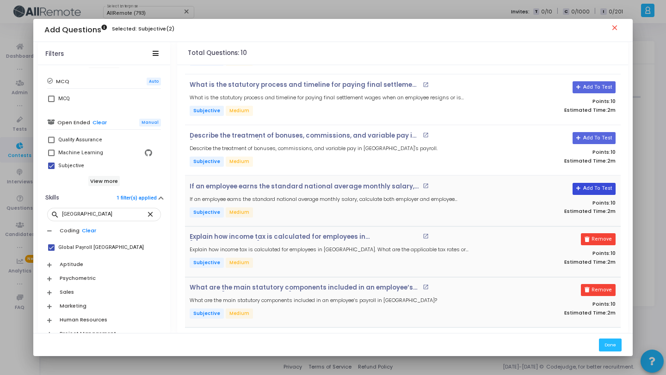
click at [594, 189] on button "Add To Test" at bounding box center [593, 189] width 43 height 12
click at [588, 139] on button "Add To Test" at bounding box center [590, 138] width 43 height 12
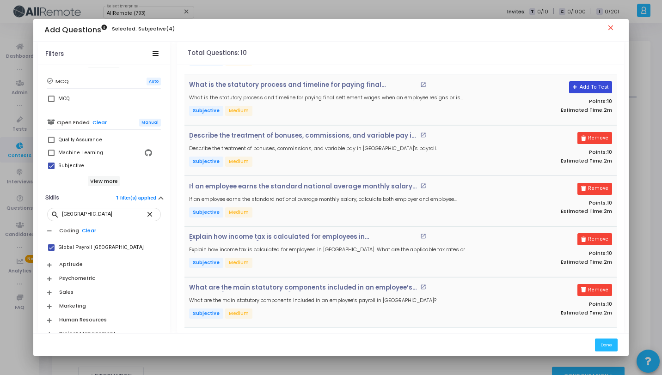
click at [589, 89] on button "Add To Test" at bounding box center [590, 87] width 43 height 12
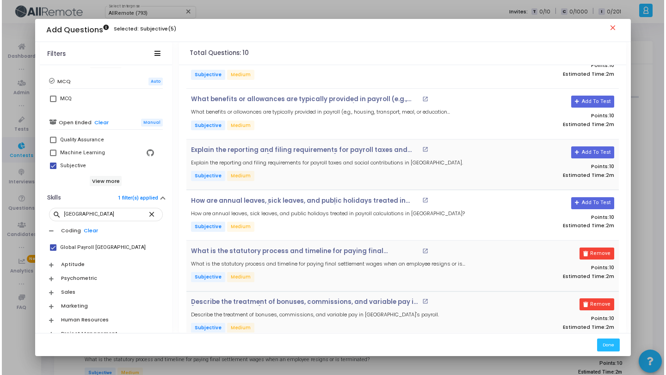
scroll to position [0, 0]
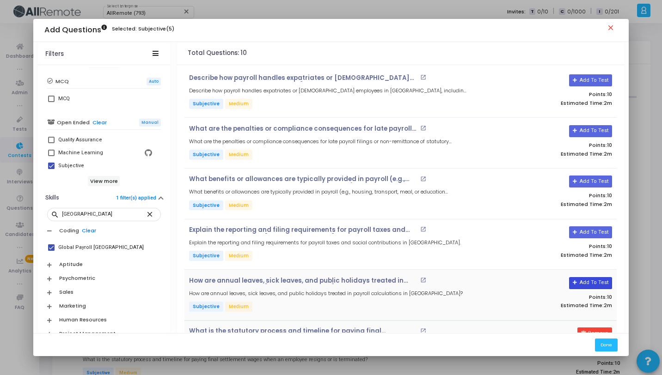
click at [599, 283] on button "Add To Test" at bounding box center [590, 283] width 43 height 12
click at [587, 227] on button "Add To Test" at bounding box center [590, 233] width 43 height 12
click at [587, 184] on button "Add To Test" at bounding box center [590, 182] width 43 height 12
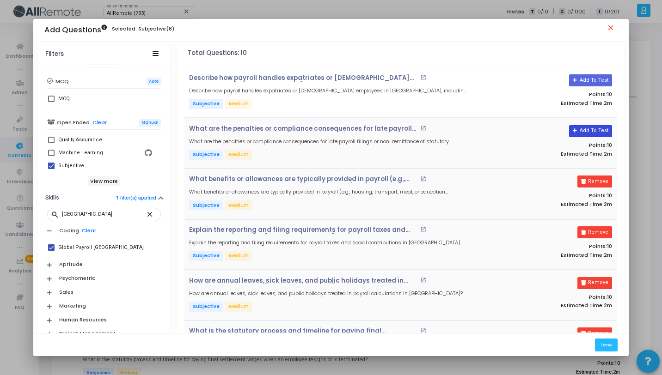
click at [594, 135] on button "Add To Test" at bounding box center [590, 131] width 43 height 12
click at [594, 86] on div "Add To Test Points: 10 Estimated Time: 2m" at bounding box center [545, 92] width 144 height 36
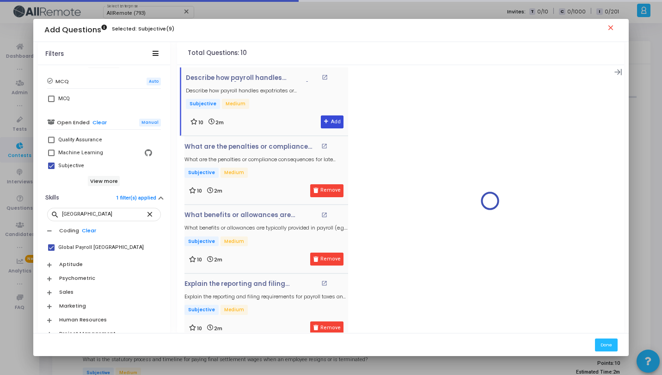
click at [338, 126] on button "Add" at bounding box center [332, 122] width 23 height 13
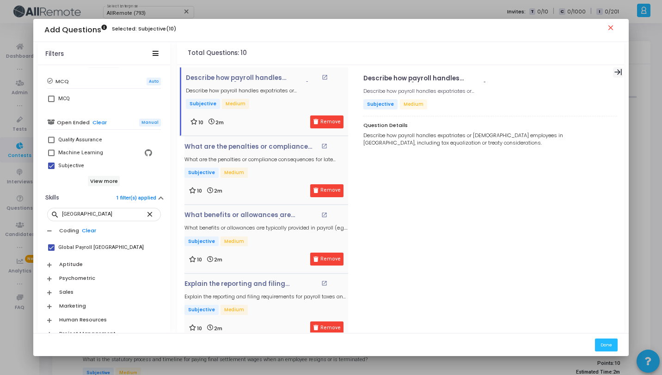
click at [620, 74] on icon at bounding box center [618, 72] width 8 height 8
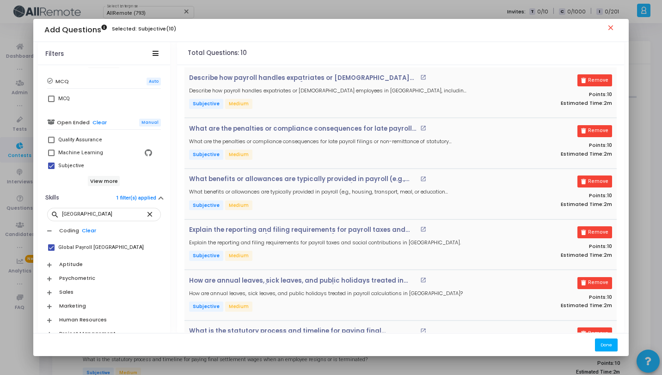
click at [601, 349] on button "Done" at bounding box center [606, 345] width 23 height 12
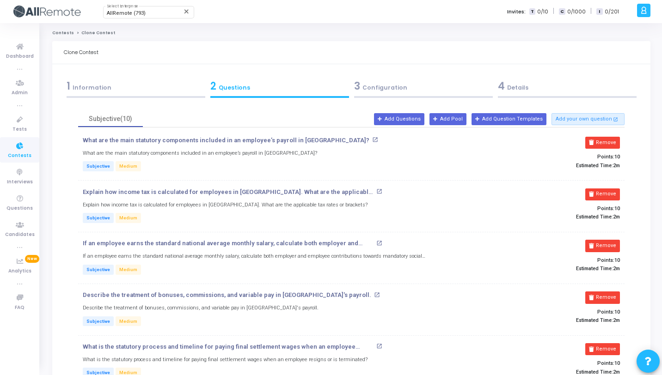
click at [416, 77] on div "3 Configuration" at bounding box center [423, 88] width 144 height 25
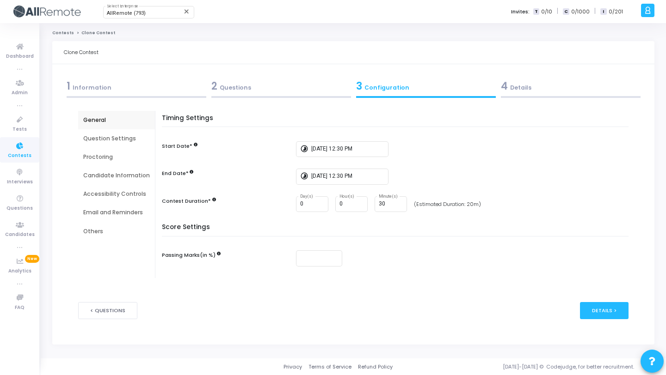
click at [573, 88] on div "4 Details" at bounding box center [571, 86] width 140 height 15
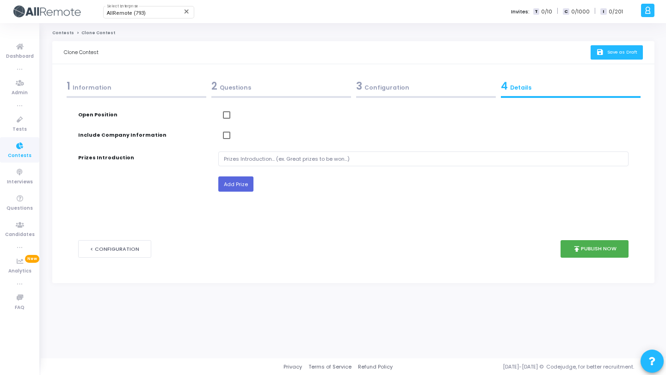
click at [613, 55] on button "save Save as Draft" at bounding box center [616, 52] width 52 height 14
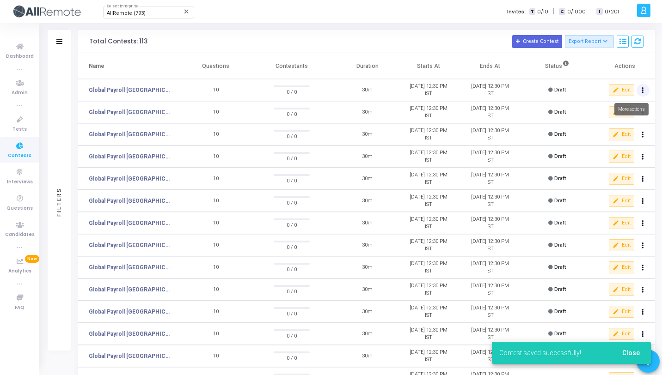
click at [645, 90] on button at bounding box center [643, 90] width 13 height 13
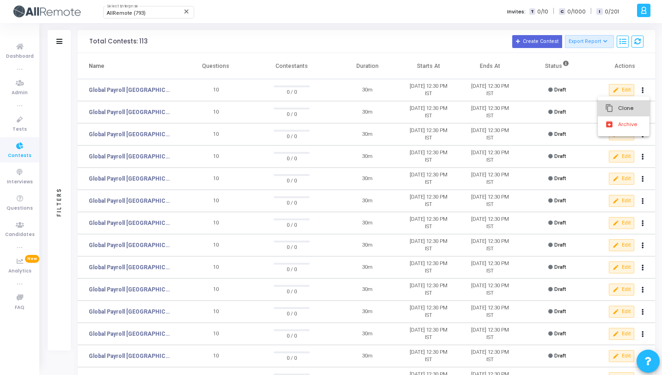
click at [636, 103] on button "content_copy Clone" at bounding box center [624, 108] width 52 height 16
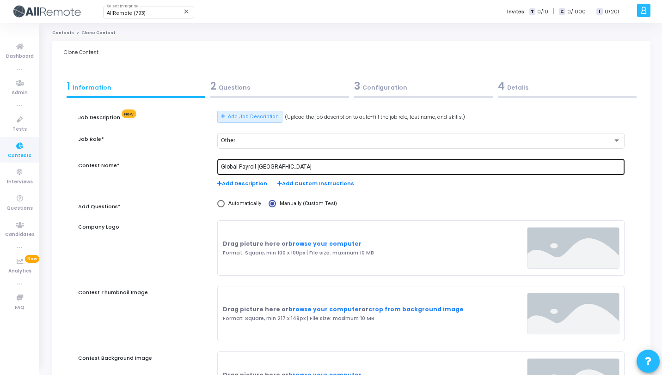
click at [270, 166] on input "Global Payroll Thailand" at bounding box center [421, 167] width 400 height 6
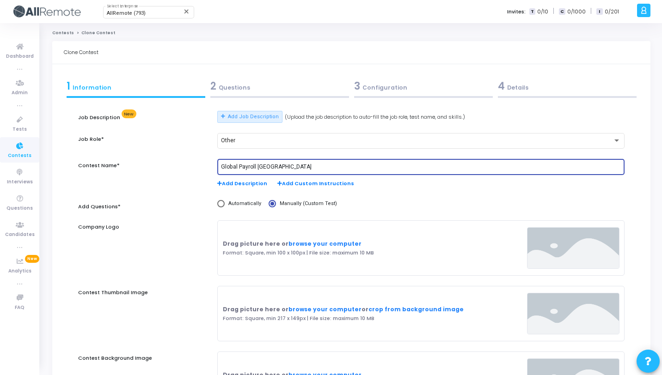
click at [270, 166] on input "Global Payroll Thailand" at bounding box center [421, 167] width 400 height 6
paste input "Chile"
type input "Global Payroll Chile"
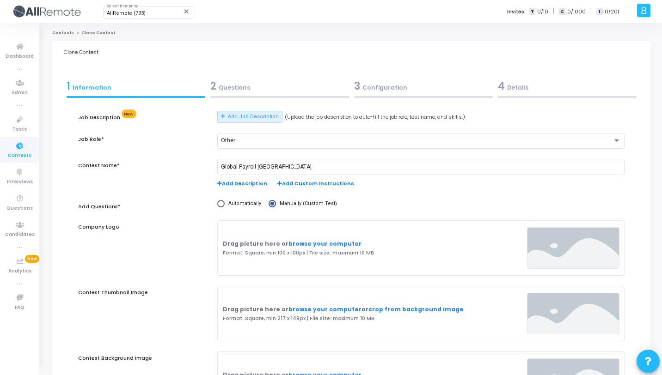
click at [273, 86] on div "2 Questions" at bounding box center [279, 86] width 139 height 15
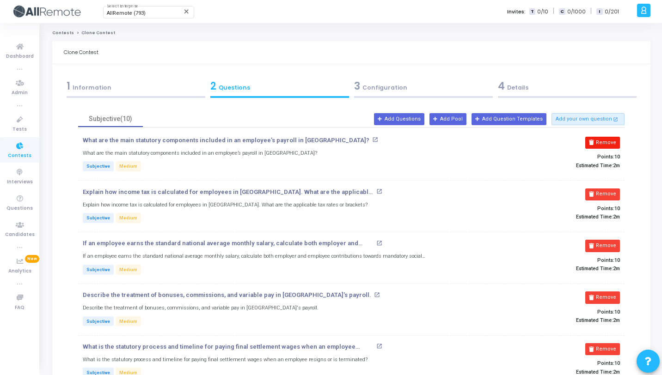
click at [595, 140] on button "Remove" at bounding box center [602, 143] width 35 height 12
click at [594, 192] on icon at bounding box center [591, 194] width 5 height 5
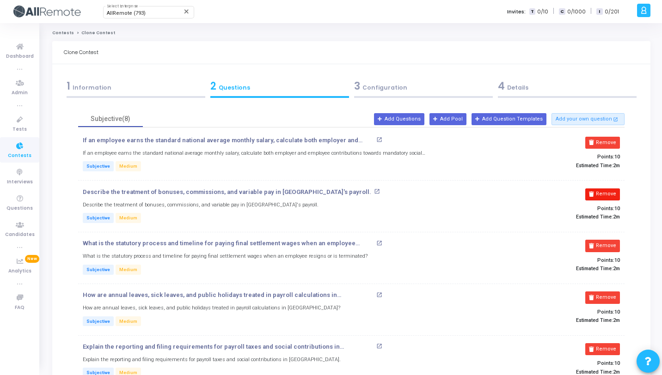
click at [594, 140] on icon at bounding box center [591, 142] width 5 height 5
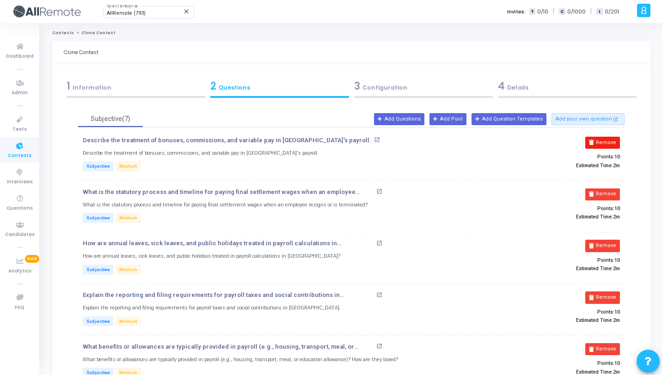
click at [594, 140] on icon at bounding box center [591, 142] width 5 height 5
click at [594, 192] on icon at bounding box center [591, 194] width 5 height 5
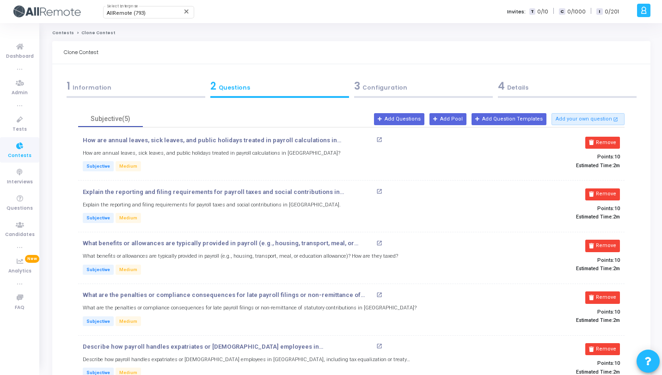
click at [594, 140] on icon at bounding box center [591, 142] width 5 height 5
click at [596, 189] on button "Remove" at bounding box center [602, 195] width 35 height 12
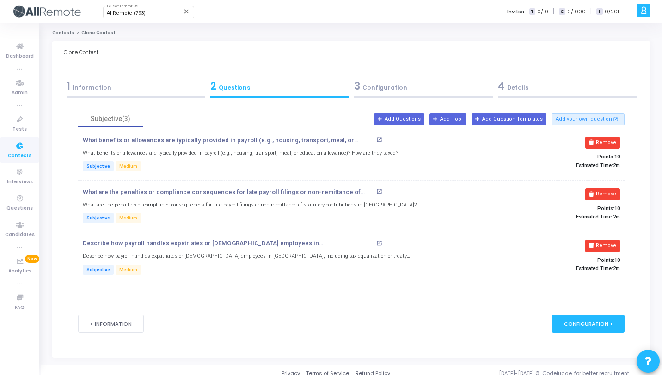
click at [596, 140] on button "Remove" at bounding box center [602, 143] width 35 height 12
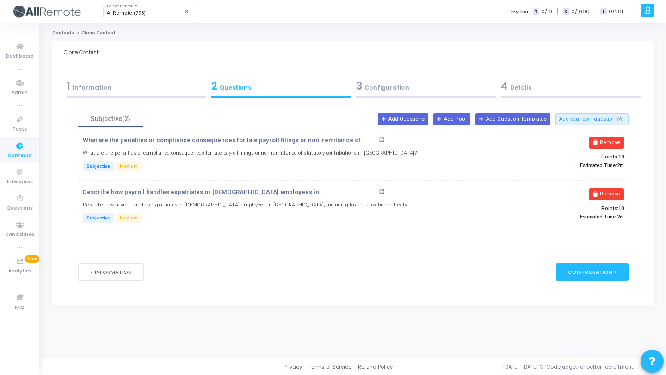
click at [596, 140] on icon at bounding box center [595, 142] width 5 height 5
click at [596, 192] on icon at bounding box center [595, 194] width 5 height 5
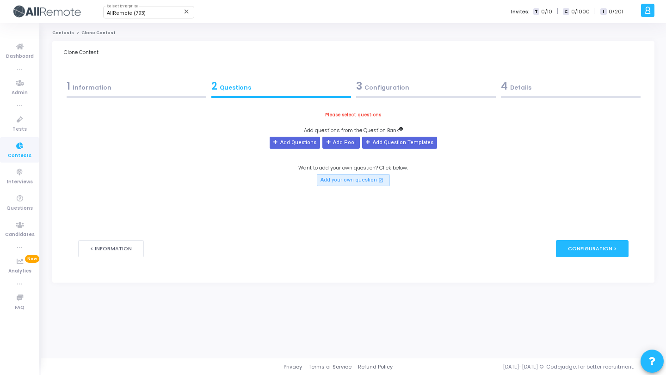
click at [556, 169] on div "Please select questions Add questions from the Question Bank Add Questions Add …" at bounding box center [353, 148] width 550 height 75
click at [302, 144] on button "Add Questions" at bounding box center [295, 143] width 50 height 12
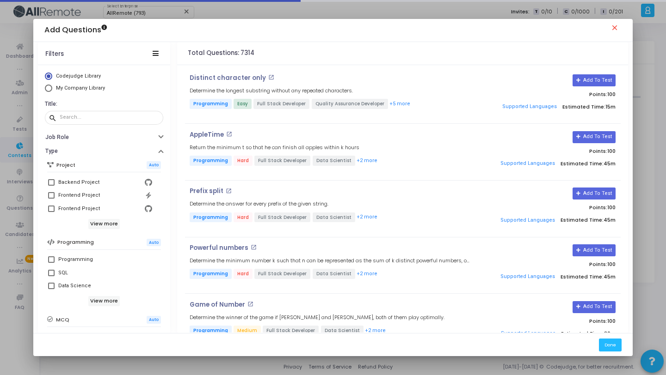
click at [79, 87] on span "My Company Library" at bounding box center [80, 88] width 49 height 6
click at [52, 87] on input "My Company Library" at bounding box center [48, 88] width 7 height 7
radio input "true"
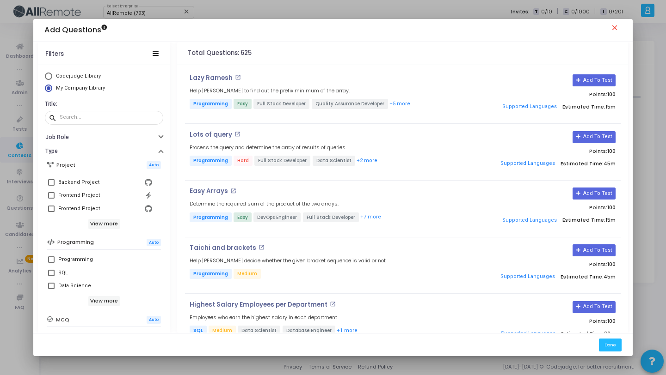
scroll to position [159, 0]
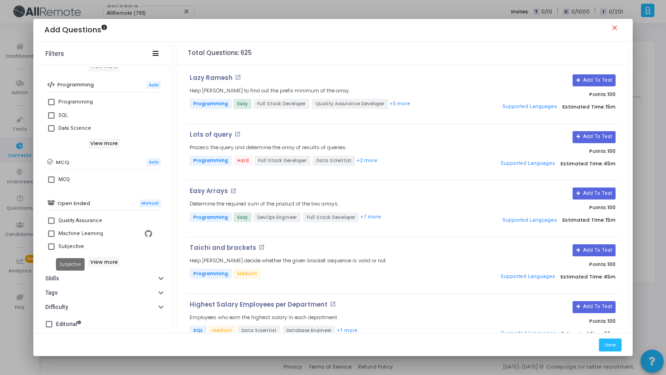
click at [66, 248] on div "Subjective" at bounding box center [71, 246] width 26 height 11
click at [51, 250] on input "Subjective" at bounding box center [51, 250] width 0 height 0
checkbox input "true"
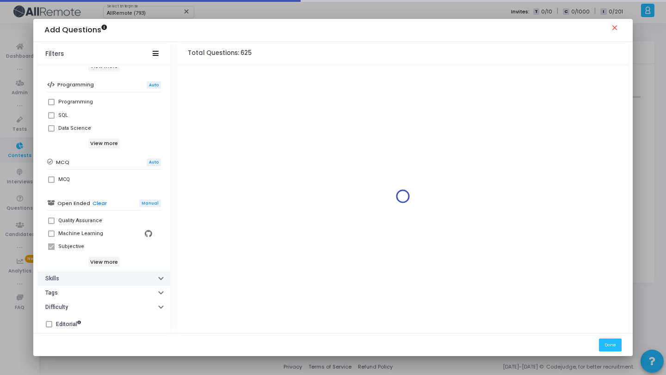
click at [107, 275] on button "Skills" at bounding box center [104, 279] width 132 height 14
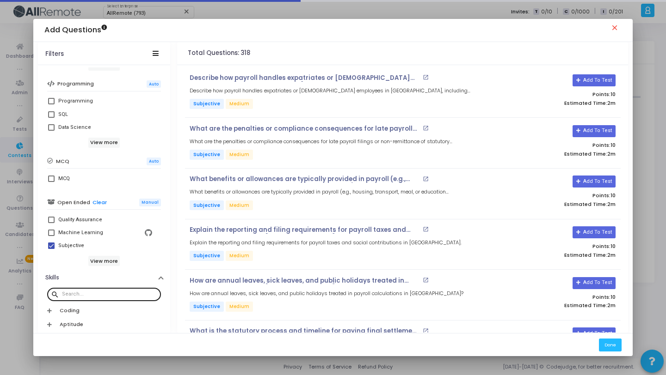
click at [109, 290] on div at bounding box center [109, 294] width 95 height 15
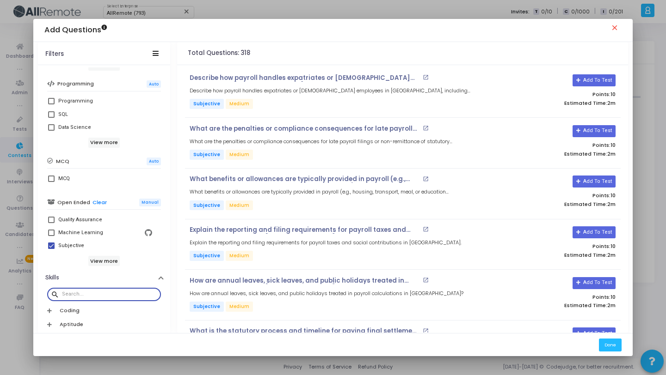
paste input "Chile"
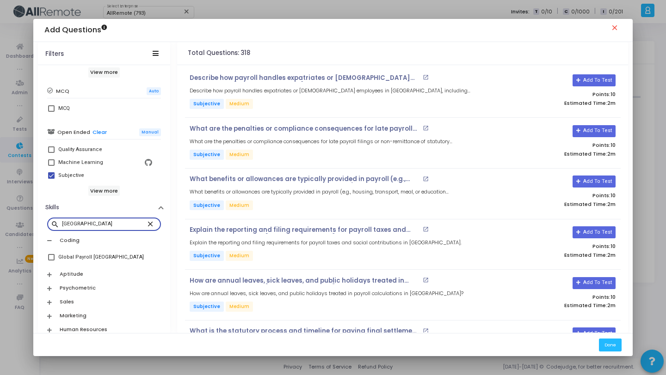
scroll to position [312, 0]
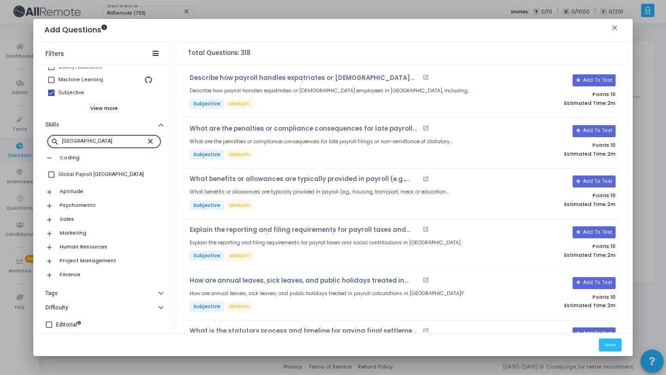
type input "Chile"
click at [92, 169] on div "Global Payroll Chile" at bounding box center [101, 174] width 86 height 11
click at [51, 178] on input "Global Payroll Chile" at bounding box center [51, 178] width 0 height 0
checkbox input "true"
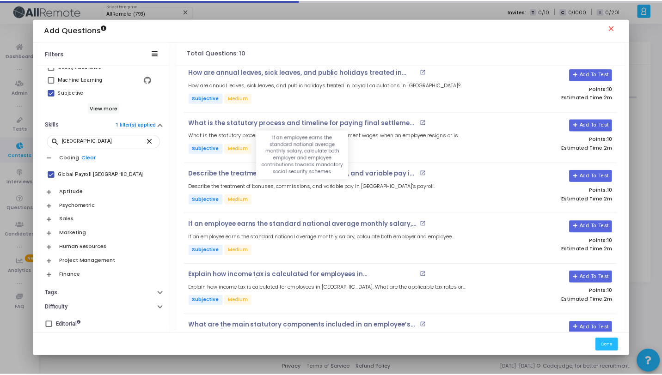
scroll to position [246, 0]
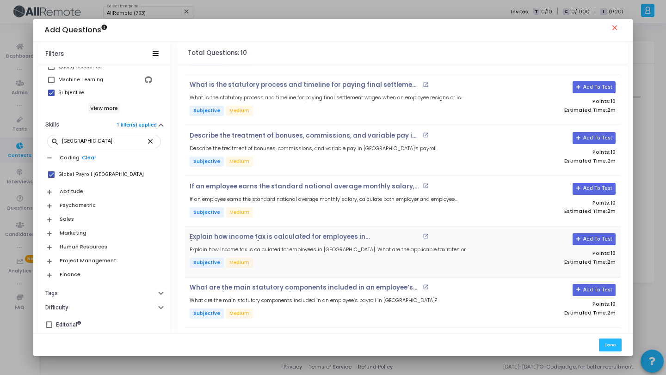
click at [594, 288] on button "Add To Test" at bounding box center [593, 290] width 43 height 12
click at [587, 238] on button "Add To Test" at bounding box center [593, 239] width 43 height 12
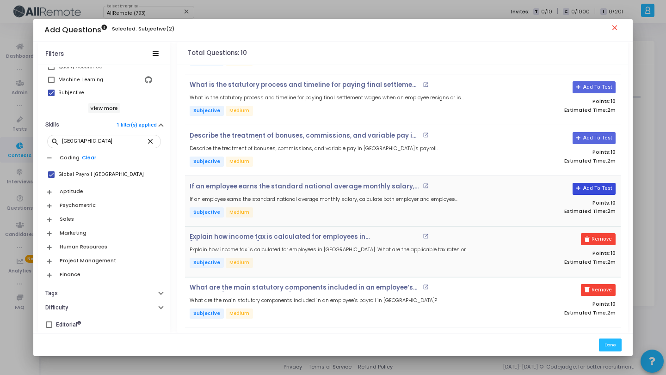
click at [591, 187] on button "Add To Test" at bounding box center [593, 189] width 43 height 12
click at [589, 137] on button "Add To Test" at bounding box center [590, 138] width 43 height 12
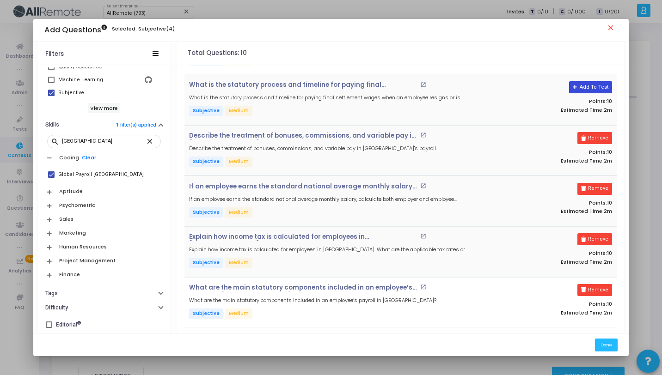
click at [586, 90] on button "Add To Test" at bounding box center [590, 87] width 43 height 12
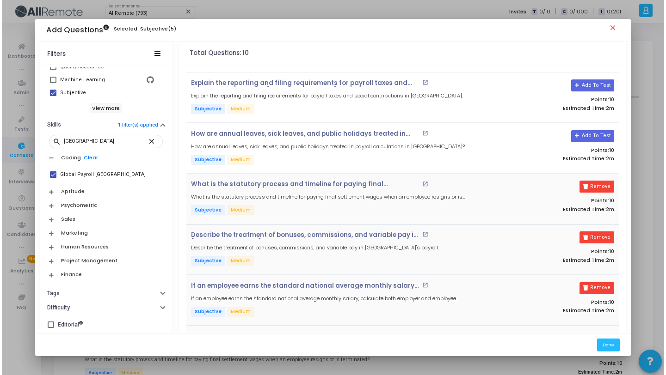
scroll to position [0, 0]
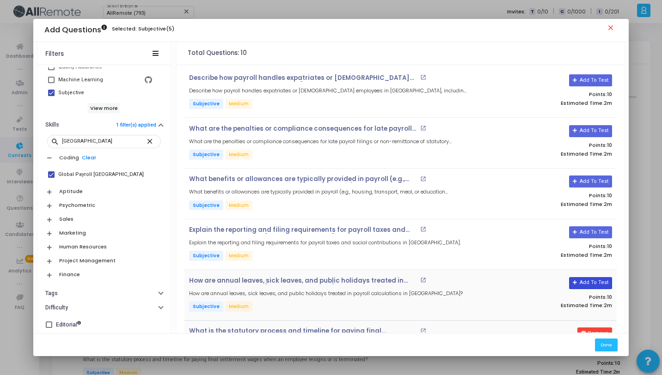
click at [602, 281] on button "Add To Test" at bounding box center [590, 283] width 43 height 12
click at [598, 234] on button "Add To Test" at bounding box center [590, 233] width 43 height 12
click at [593, 178] on button "Add To Test" at bounding box center [590, 182] width 43 height 12
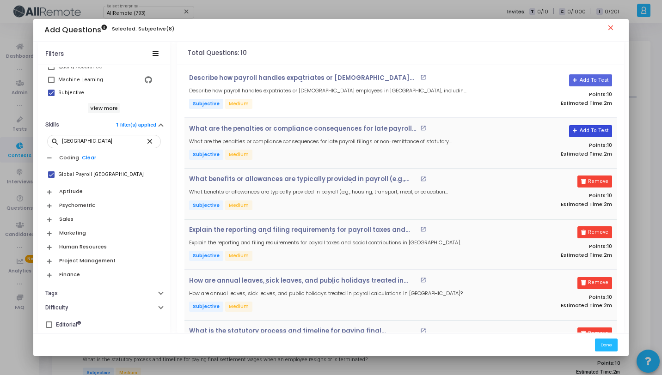
click at [595, 134] on button "Add To Test" at bounding box center [590, 131] width 43 height 12
click at [586, 80] on button "Add To Test" at bounding box center [590, 80] width 43 height 12
click at [604, 344] on button "Done" at bounding box center [606, 345] width 23 height 12
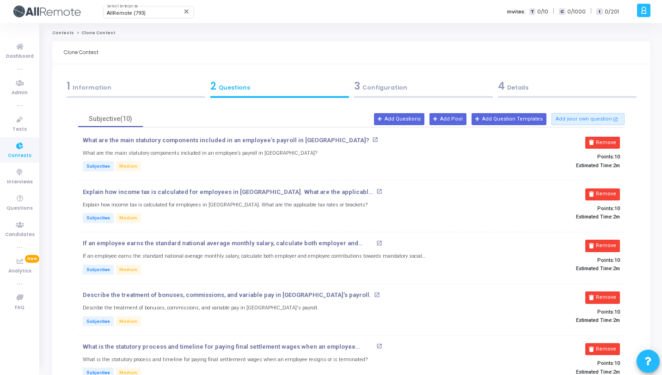
click at [424, 85] on div "3 Configuration" at bounding box center [423, 86] width 139 height 15
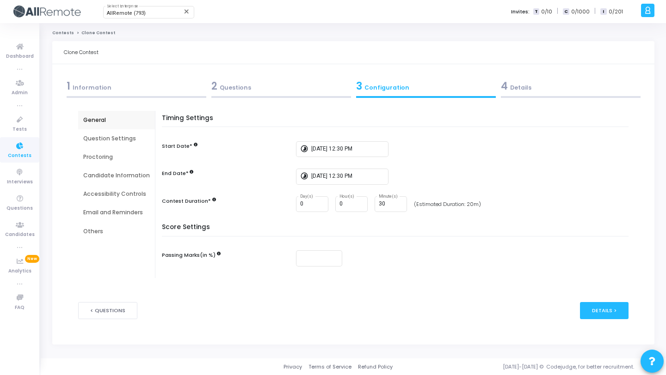
click at [550, 93] on div "4 Details" at bounding box center [571, 86] width 140 height 15
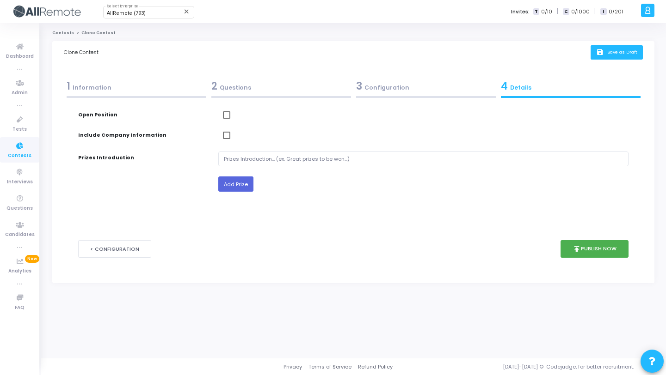
click at [629, 53] on span "Save as Draft" at bounding box center [622, 52] width 30 height 6
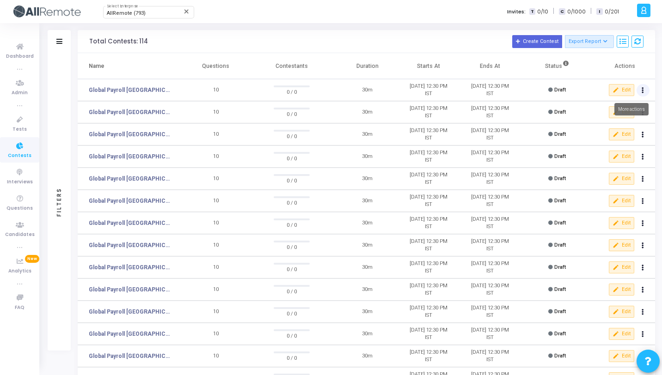
click at [640, 89] on button at bounding box center [643, 90] width 13 height 13
click at [626, 104] on button "content_copy Clone" at bounding box center [624, 108] width 52 height 16
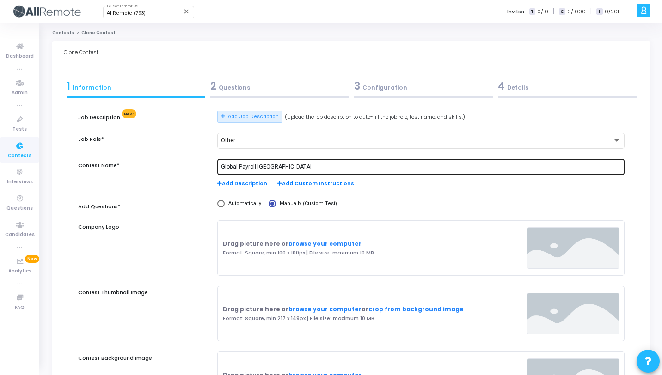
click at [264, 169] on input "Global Payroll Chile" at bounding box center [421, 167] width 400 height 6
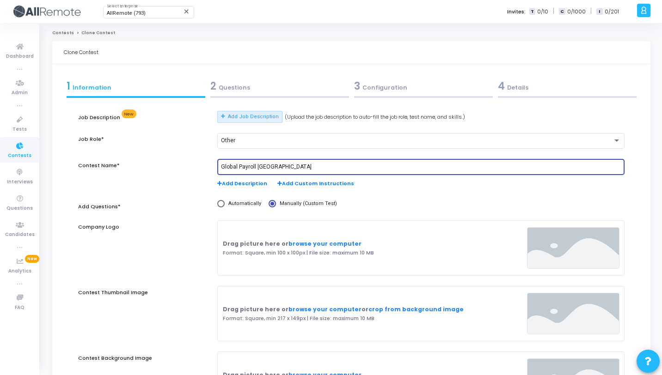
click at [264, 169] on input "Global Payroll Chile" at bounding box center [421, 167] width 400 height 6
paste input "Romania"
type input "Global Payroll Romania"
click at [275, 94] on div "2 Questions" at bounding box center [280, 88] width 144 height 25
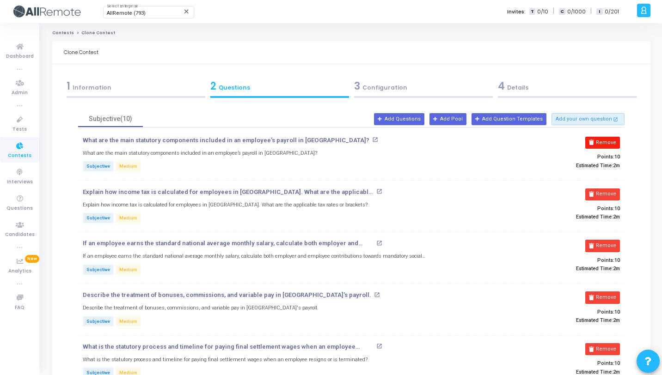
click at [614, 145] on button "Remove" at bounding box center [602, 143] width 35 height 12
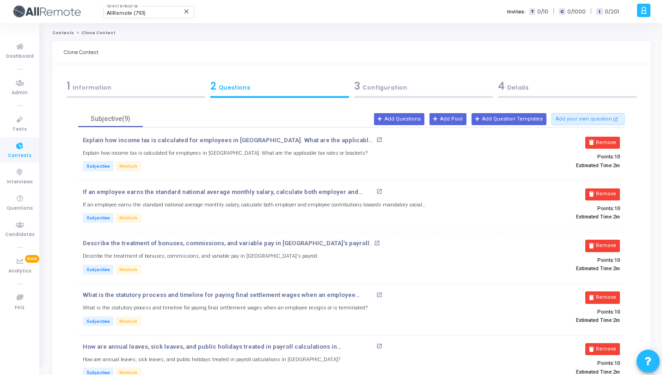
click at [614, 145] on button "Remove" at bounding box center [602, 143] width 35 height 12
click at [614, 189] on button "Remove" at bounding box center [602, 195] width 35 height 12
click at [614, 145] on button "Remove" at bounding box center [602, 143] width 35 height 12
click at [614, 189] on button "Remove" at bounding box center [602, 195] width 35 height 12
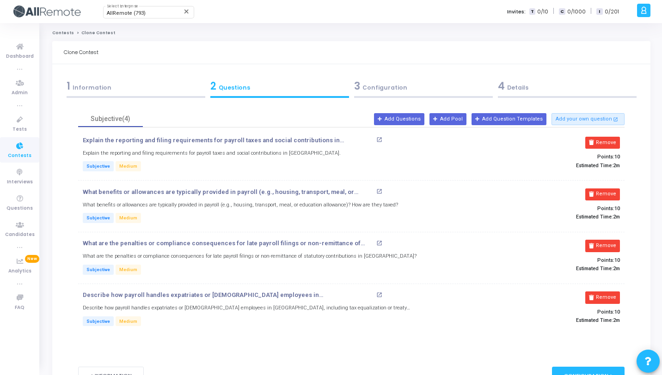
click at [614, 145] on button "Remove" at bounding box center [602, 143] width 35 height 12
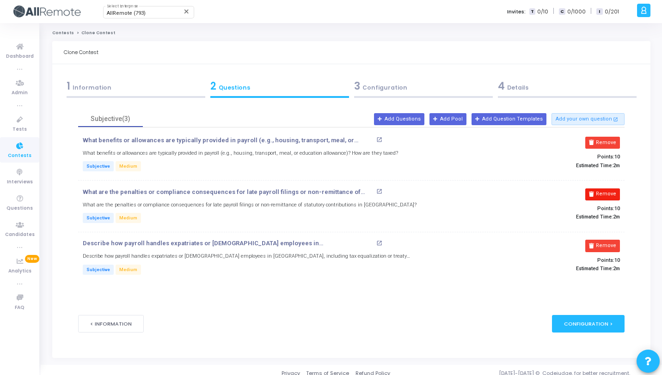
click at [614, 145] on button "Remove" at bounding box center [602, 143] width 35 height 12
click at [615, 189] on button "Remove" at bounding box center [606, 195] width 35 height 12
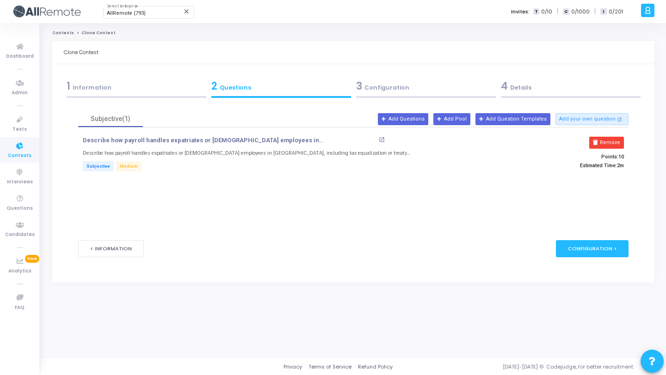
click at [615, 145] on button "Remove" at bounding box center [606, 143] width 35 height 12
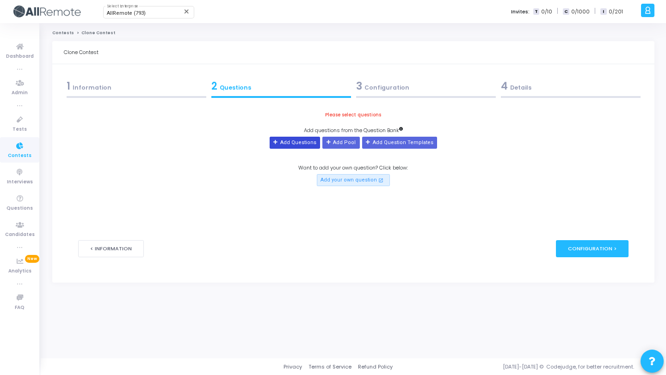
click at [301, 147] on button "Add Questions" at bounding box center [295, 143] width 50 height 12
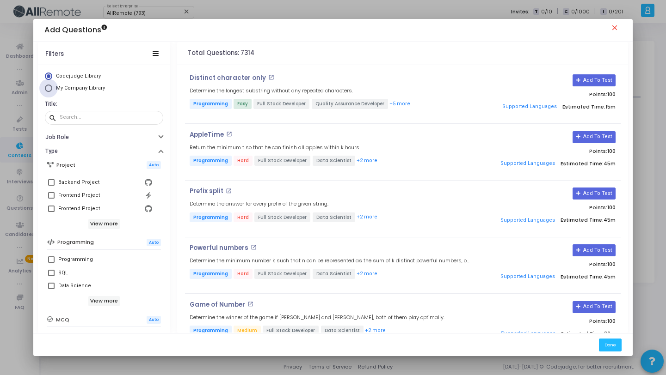
click at [98, 88] on span "My Company Library" at bounding box center [80, 88] width 49 height 6
click at [52, 88] on input "My Company Library" at bounding box center [48, 88] width 7 height 7
radio input "true"
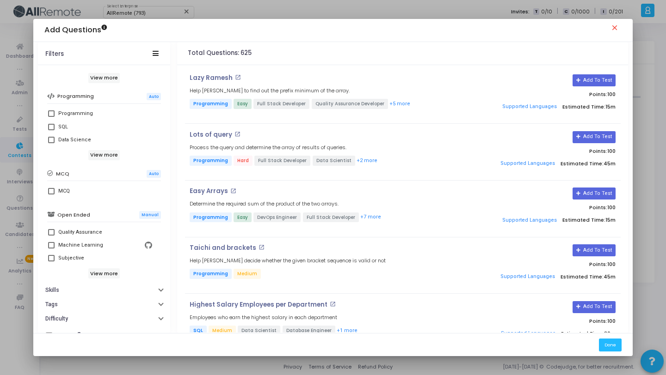
scroll to position [159, 0]
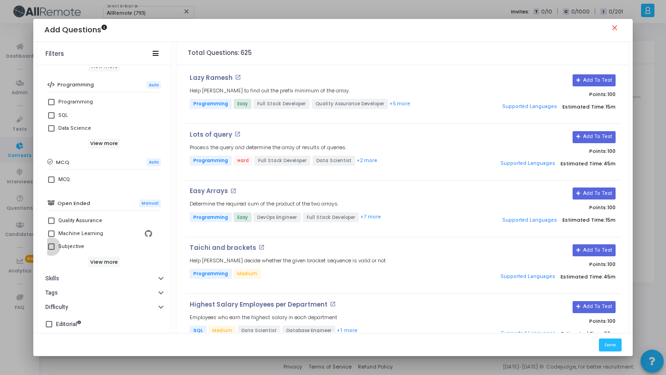
click at [51, 249] on span at bounding box center [51, 247] width 6 height 6
click at [51, 250] on input "Subjective" at bounding box center [51, 250] width 0 height 0
checkbox input "true"
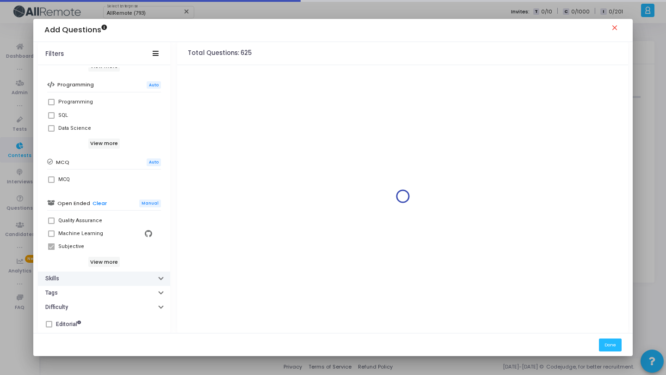
click at [84, 275] on button "Skills" at bounding box center [104, 279] width 132 height 14
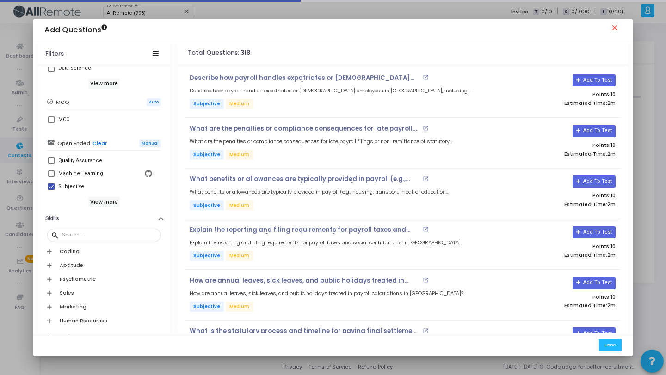
scroll to position [293, 0]
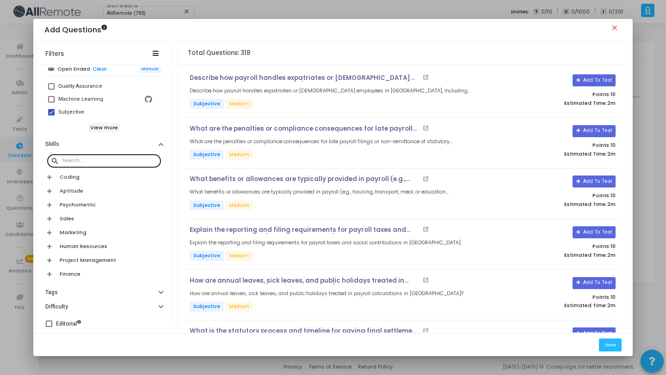
click at [106, 161] on input "text" at bounding box center [109, 161] width 95 height 6
paste input "Romania"
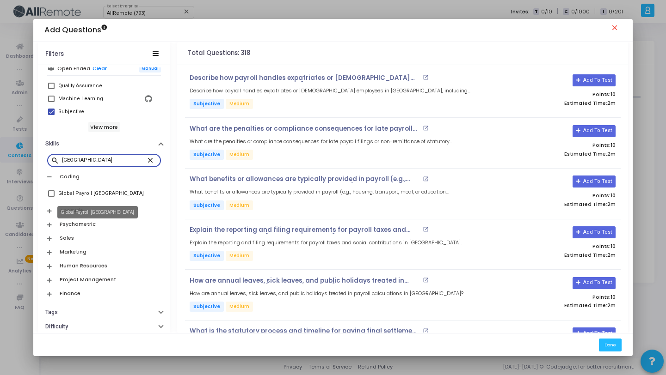
type input "Romania"
click at [87, 196] on div "Global Payroll Romania" at bounding box center [101, 193] width 86 height 11
click at [51, 197] on input "Global Payroll Romania" at bounding box center [51, 197] width 0 height 0
checkbox input "true"
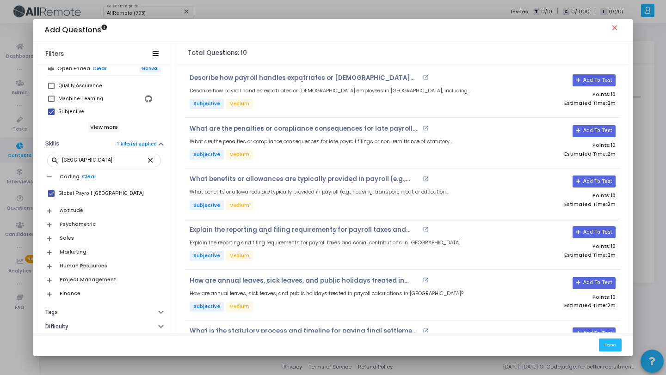
click at [487, 49] on div "Total Questions: 10" at bounding box center [402, 53] width 451 height 23
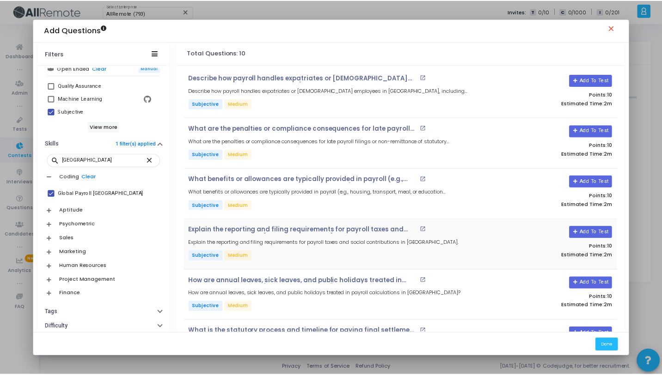
scroll to position [246, 0]
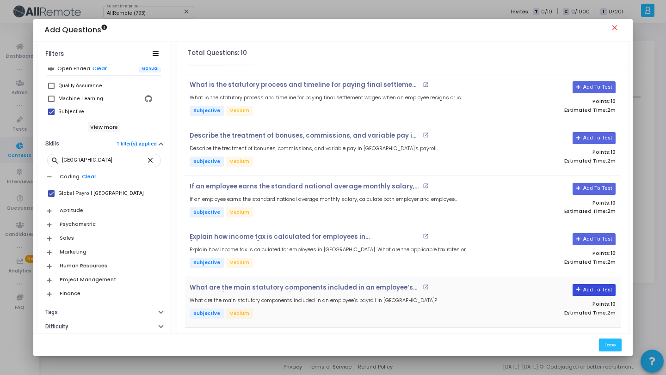
click at [585, 284] on button "Add To Test" at bounding box center [593, 290] width 43 height 12
click at [592, 233] on button "Add To Test" at bounding box center [593, 239] width 43 height 12
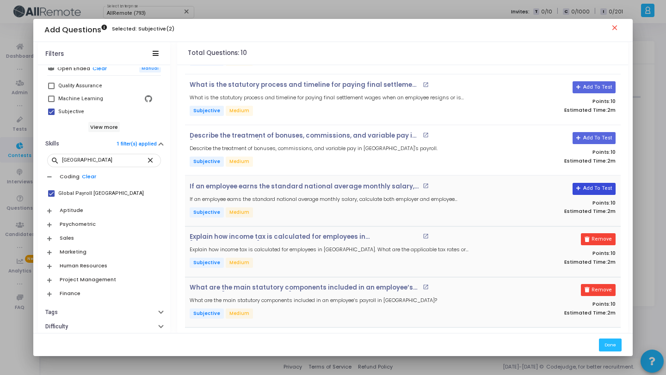
click at [588, 188] on button "Add To Test" at bounding box center [593, 189] width 43 height 12
click at [588, 134] on button "Add To Test" at bounding box center [590, 138] width 43 height 12
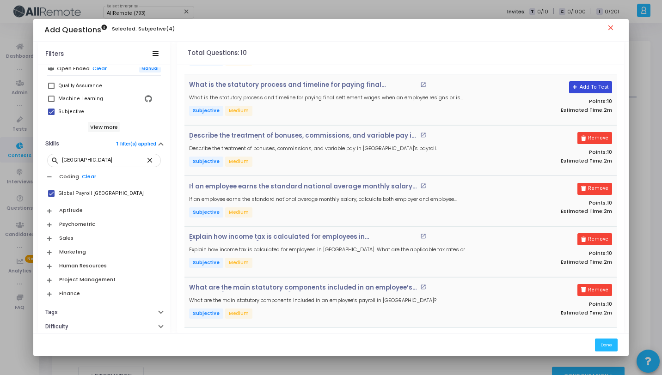
click at [588, 85] on button "Add To Test" at bounding box center [590, 87] width 43 height 12
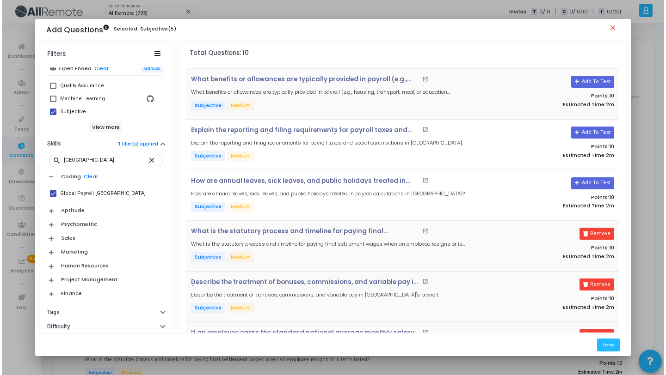
scroll to position [0, 0]
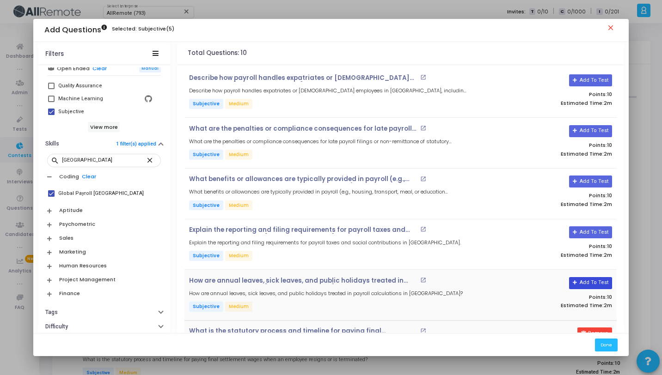
click at [592, 282] on button "Add To Test" at bounding box center [590, 283] width 43 height 12
click at [590, 230] on button "Add To Test" at bounding box center [590, 233] width 43 height 12
click at [587, 179] on button "Add To Test" at bounding box center [590, 182] width 43 height 12
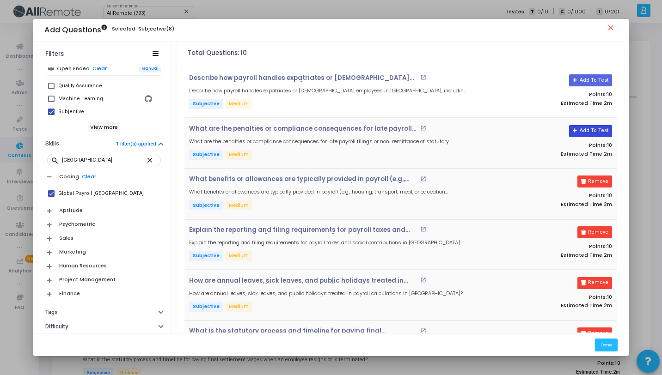
click at [587, 132] on button "Add To Test" at bounding box center [590, 131] width 43 height 12
click at [591, 80] on button "Add To Test" at bounding box center [590, 80] width 43 height 12
click at [602, 344] on button "Done" at bounding box center [606, 345] width 23 height 12
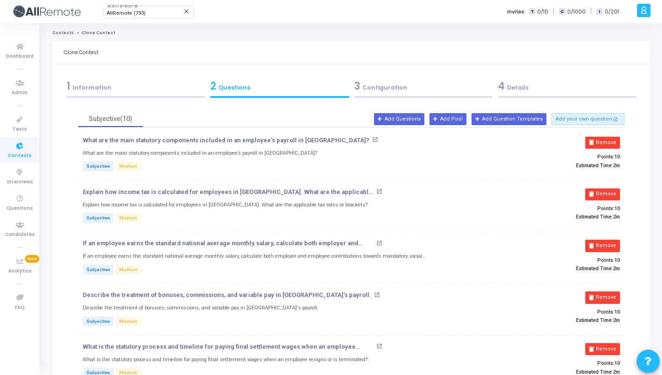
click at [420, 94] on div "3 Configuration" at bounding box center [423, 88] width 144 height 25
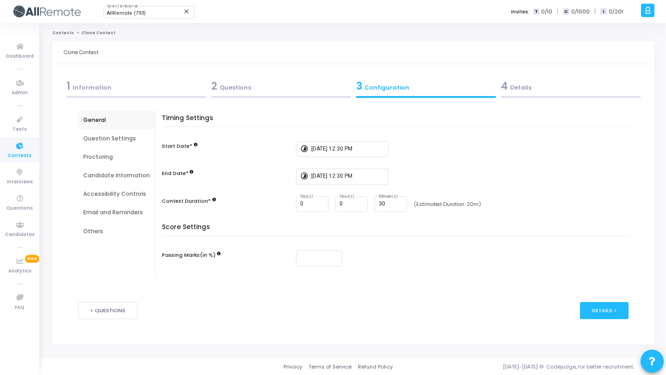
click at [554, 94] on div "4 Details" at bounding box center [570, 88] width 145 height 25
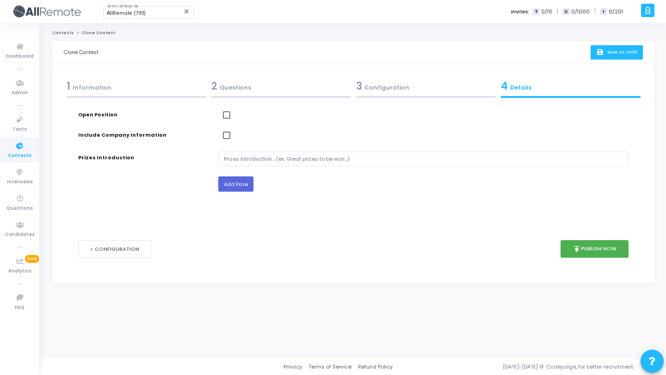
click at [608, 47] on button "save Save as Draft" at bounding box center [616, 52] width 52 height 14
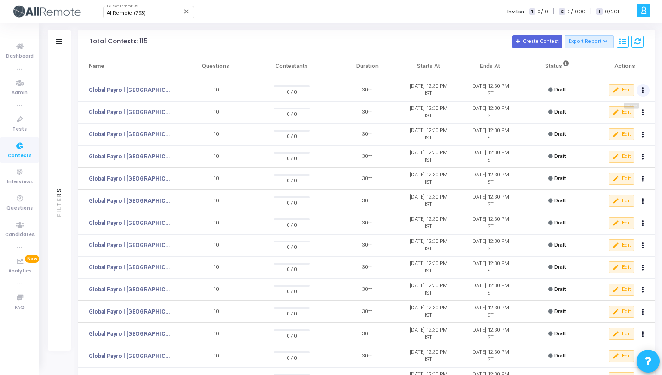
click at [645, 90] on button at bounding box center [643, 90] width 13 height 13
click at [632, 108] on button "content_copy Clone" at bounding box center [624, 108] width 52 height 16
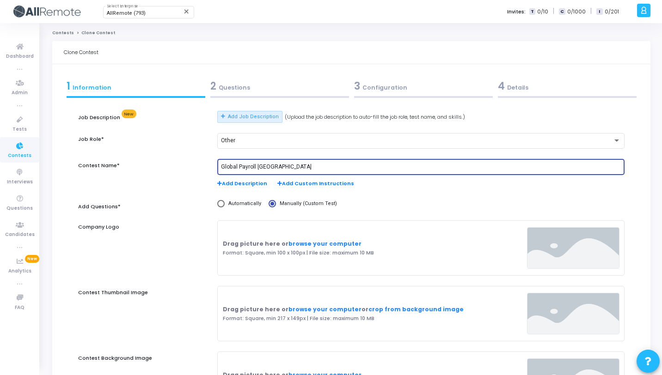
click at [270, 167] on input "Global Payroll Romania" at bounding box center [421, 167] width 400 height 6
paste input "United States"
type input "Global Payroll United States"
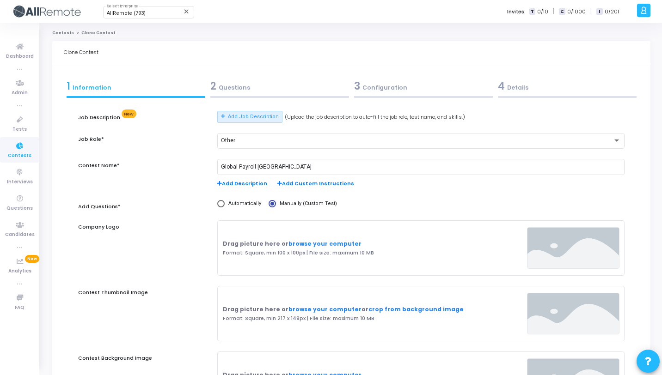
click at [276, 90] on div "2 Questions" at bounding box center [279, 86] width 139 height 15
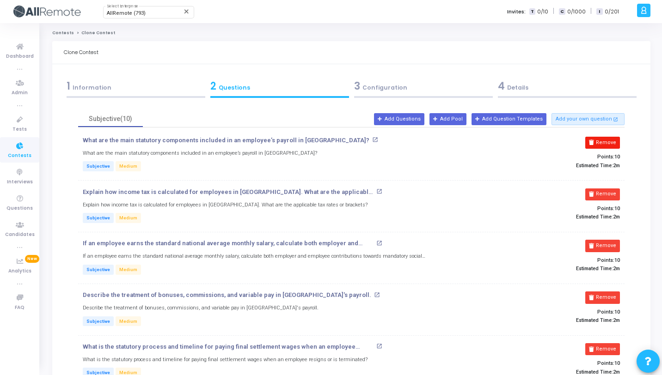
click at [607, 145] on button "Remove" at bounding box center [602, 143] width 35 height 12
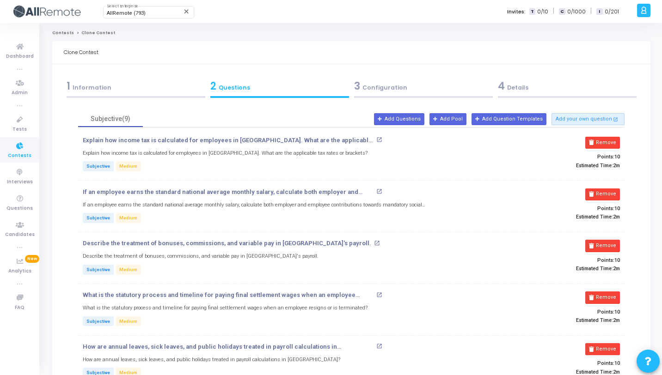
click at [607, 145] on button "Remove" at bounding box center [602, 143] width 35 height 12
click at [607, 189] on button "Remove" at bounding box center [602, 195] width 35 height 12
click at [607, 145] on button "Remove" at bounding box center [602, 143] width 35 height 12
click at [607, 189] on button "Remove" at bounding box center [602, 195] width 35 height 12
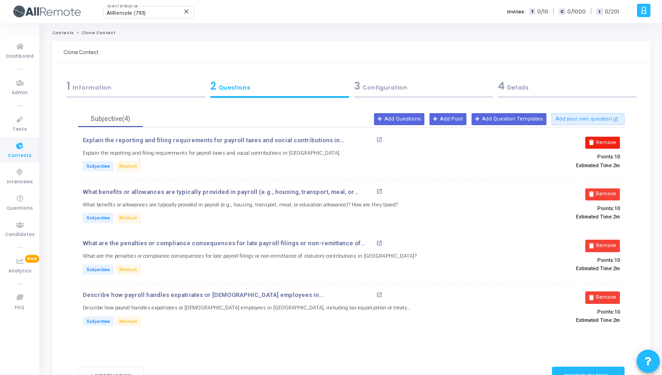
click at [608, 145] on button "Remove" at bounding box center [602, 143] width 35 height 12
click at [608, 189] on button "Remove" at bounding box center [602, 195] width 35 height 12
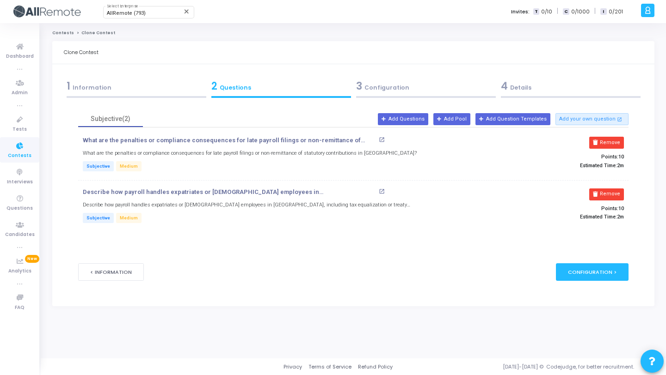
click at [608, 145] on button "Remove" at bounding box center [606, 143] width 35 height 12
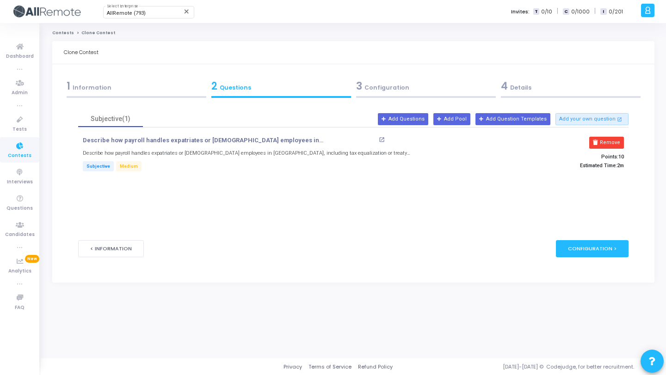
click at [608, 145] on button "Remove" at bounding box center [606, 143] width 35 height 12
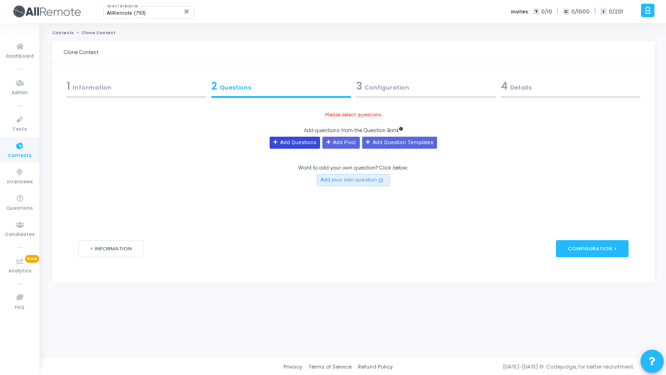
click at [311, 140] on button "Add Questions" at bounding box center [295, 143] width 50 height 12
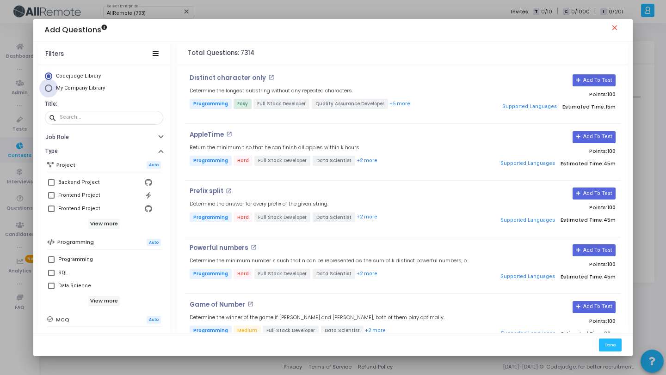
click at [86, 91] on span "My Company Library" at bounding box center [80, 88] width 49 height 6
click at [52, 91] on input "My Company Library" at bounding box center [48, 88] width 7 height 7
radio input "true"
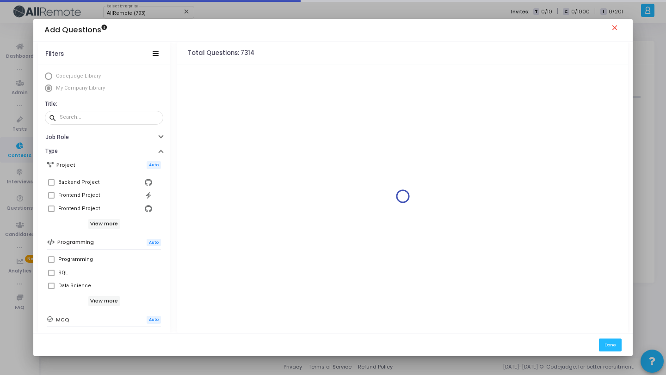
scroll to position [159, 0]
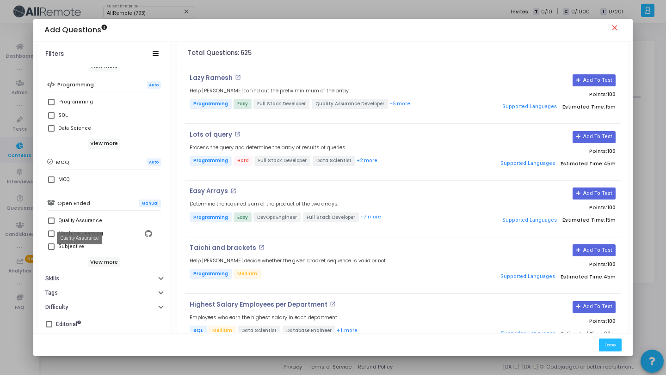
click at [52, 249] on mat-tooltip-component "Quality Assurance" at bounding box center [79, 238] width 58 height 25
click at [53, 247] on span at bounding box center [51, 247] width 6 height 6
click at [51, 250] on input "Subjective" at bounding box center [51, 250] width 0 height 0
checkbox input "true"
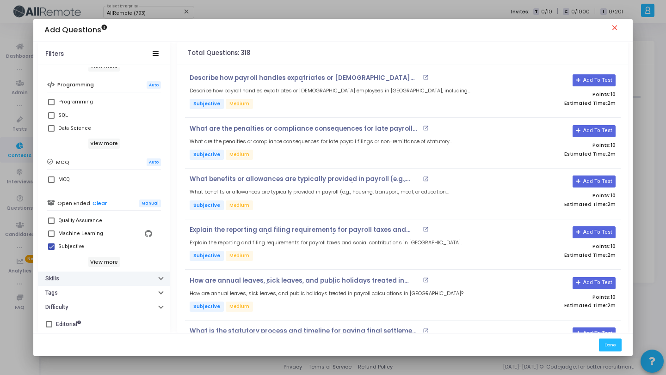
click at [83, 276] on button "Skills" at bounding box center [104, 279] width 132 height 14
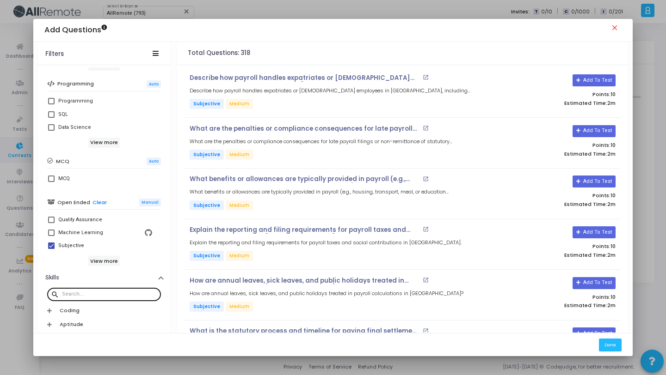
click at [92, 291] on div at bounding box center [109, 294] width 95 height 15
paste input "United States"
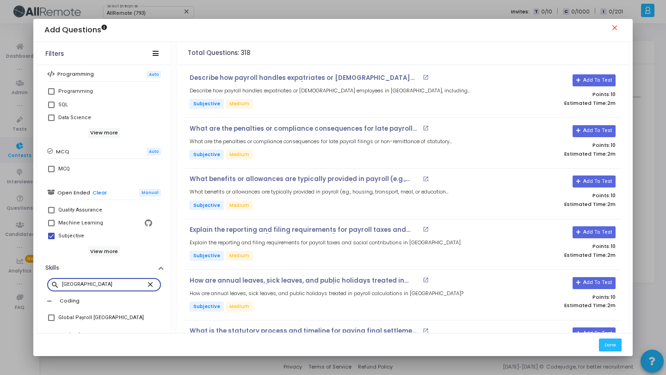
scroll to position [226, 0]
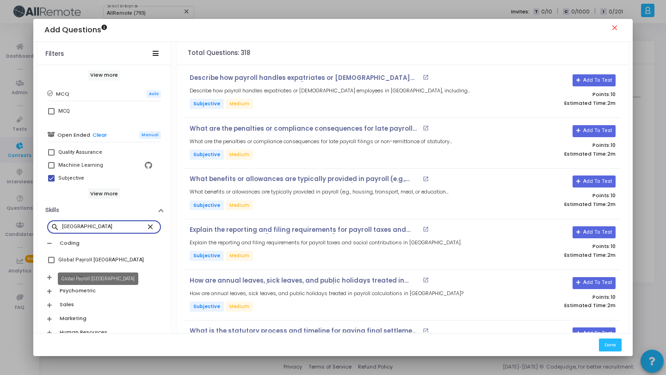
type input "United States"
click at [110, 258] on div "Global Payroll United States" at bounding box center [101, 260] width 86 height 11
click at [51, 264] on input "Global Payroll United States" at bounding box center [51, 264] width 0 height 0
checkbox input "true"
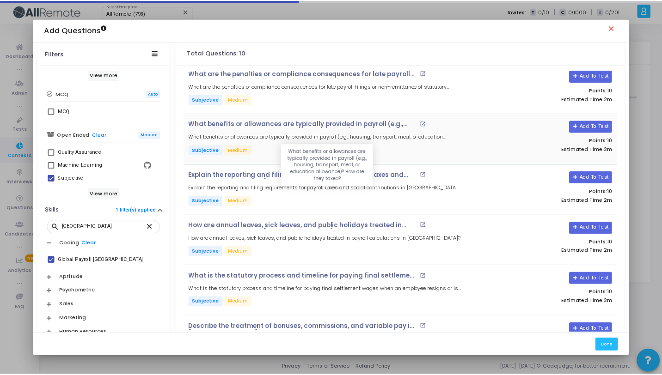
scroll to position [246, 0]
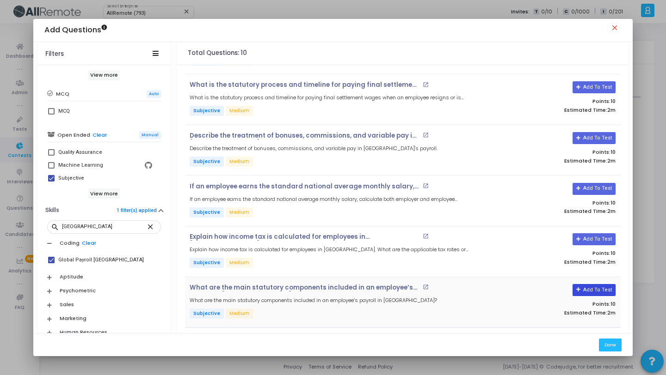
click at [589, 290] on button "Add To Test" at bounding box center [593, 290] width 43 height 12
click at [597, 241] on button "Add To Test" at bounding box center [593, 239] width 43 height 12
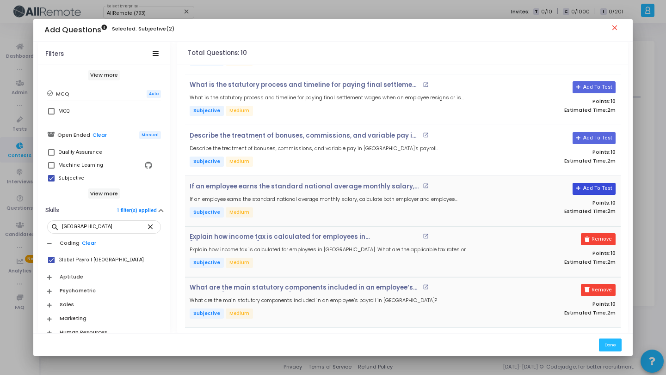
click at [594, 191] on button "Add To Test" at bounding box center [593, 189] width 43 height 12
click at [593, 138] on button "Add To Test" at bounding box center [590, 138] width 43 height 12
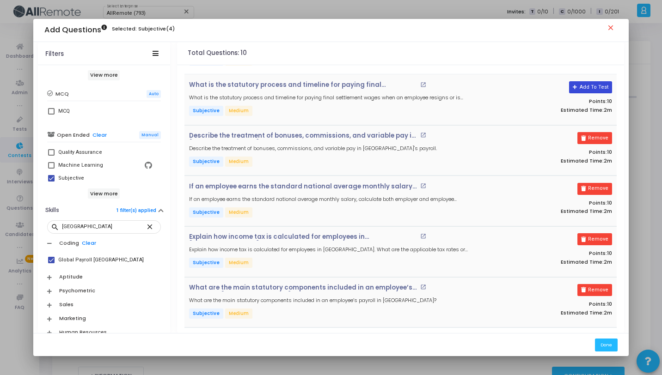
click at [587, 87] on button "Add To Test" at bounding box center [590, 87] width 43 height 12
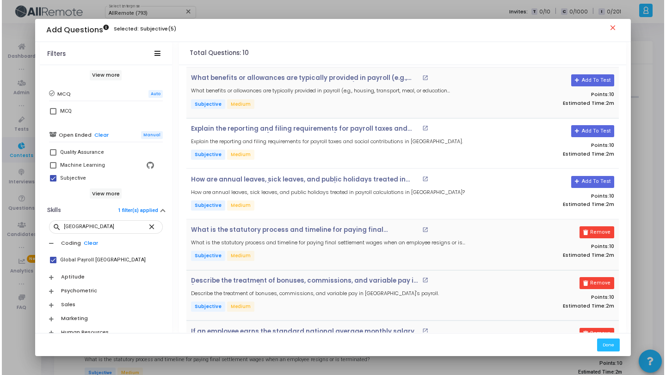
scroll to position [0, 0]
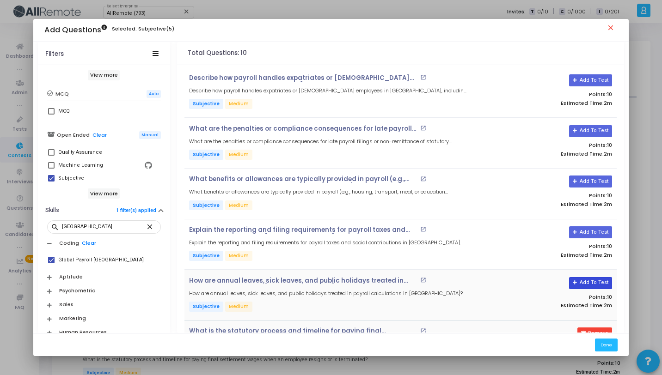
click at [594, 282] on button "Add To Test" at bounding box center [590, 283] width 43 height 12
click at [590, 230] on button "Add To Test" at bounding box center [590, 233] width 43 height 12
click at [590, 183] on button "Add To Test" at bounding box center [590, 182] width 43 height 12
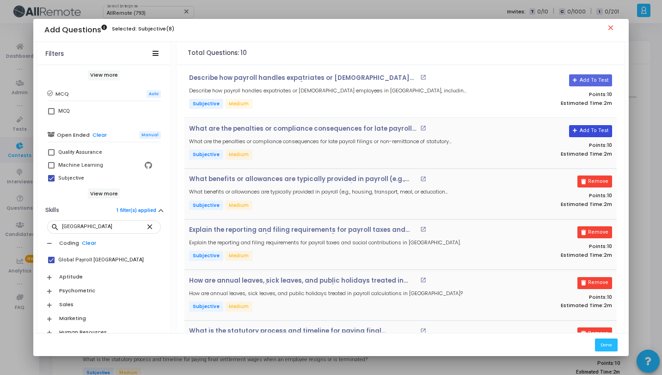
click at [589, 130] on button "Add To Test" at bounding box center [590, 131] width 43 height 12
click at [593, 80] on button "Add To Test" at bounding box center [590, 80] width 43 height 12
click at [603, 345] on button "Done" at bounding box center [606, 345] width 23 height 12
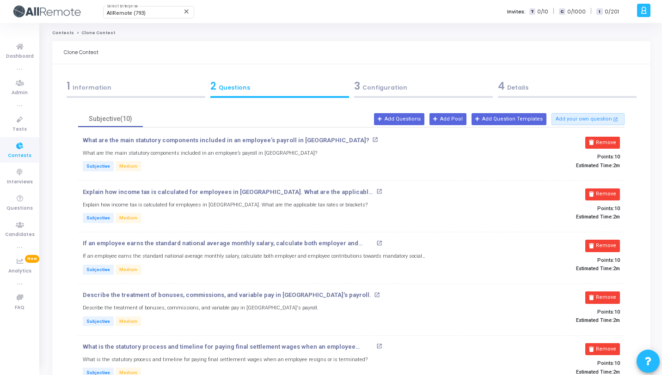
click at [505, 91] on div "4 Details" at bounding box center [567, 86] width 139 height 15
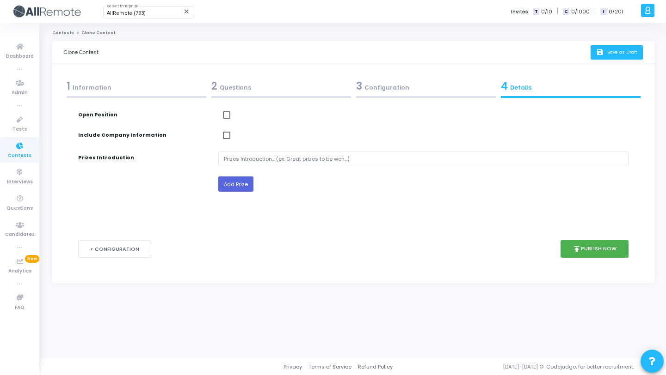
click at [613, 51] on span "Save as Draft" at bounding box center [622, 52] width 30 height 6
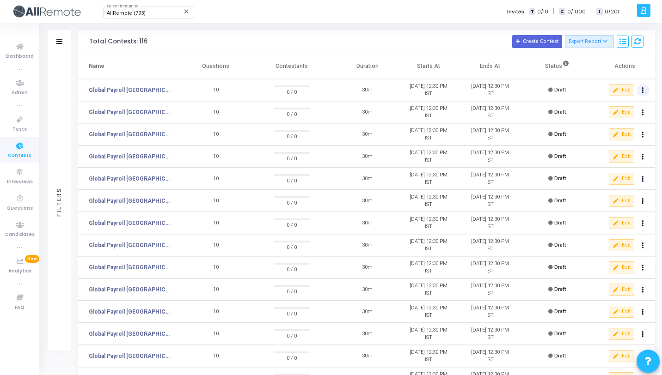
click at [641, 92] on button at bounding box center [643, 90] width 13 height 13
click at [635, 109] on button "content_copy Clone" at bounding box center [624, 108] width 52 height 16
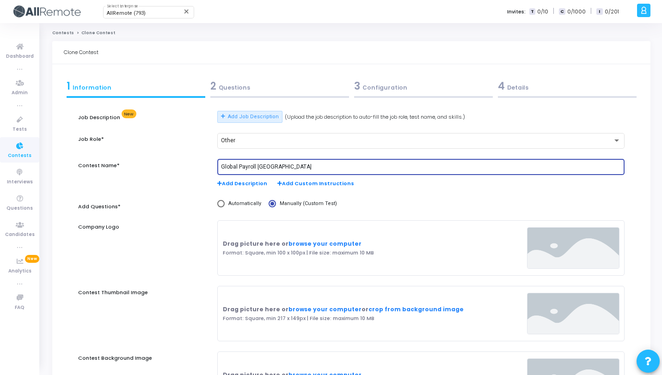
drag, startPoint x: 290, startPoint y: 165, endPoint x: 257, endPoint y: 166, distance: 33.3
click at [257, 166] on input "Global Payroll United States" at bounding box center [421, 167] width 400 height 6
paste input "Peru"
type input "Global Payroll Peru"
click at [282, 87] on div "2 Questions" at bounding box center [279, 86] width 139 height 15
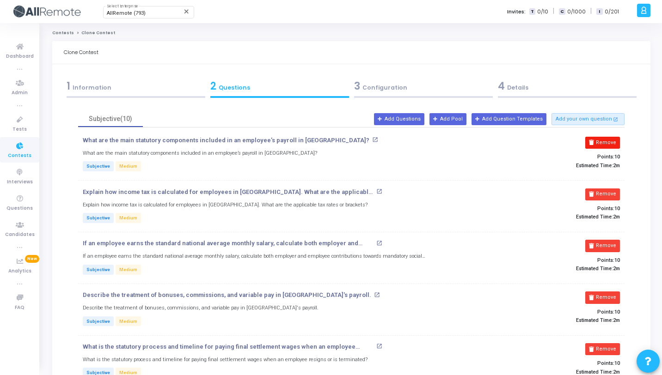
click at [614, 144] on button "Remove" at bounding box center [602, 143] width 35 height 12
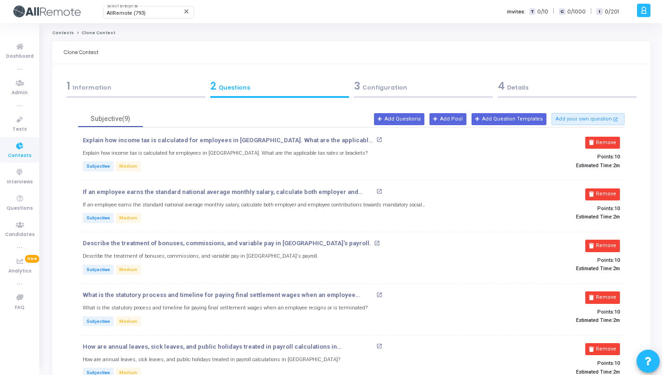
click at [614, 144] on button "Remove" at bounding box center [602, 143] width 35 height 12
click at [614, 189] on button "Remove" at bounding box center [602, 195] width 35 height 12
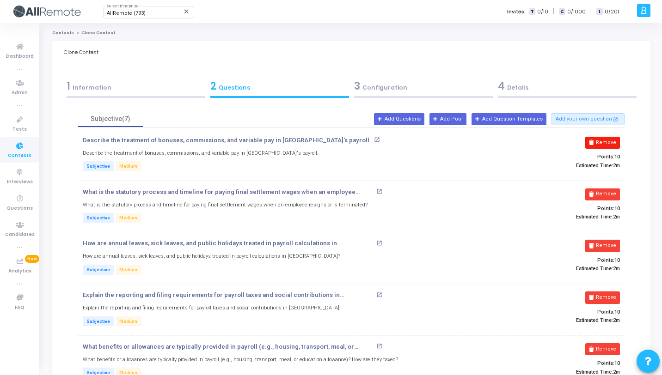
click at [614, 144] on button "Remove" at bounding box center [602, 143] width 35 height 12
click at [614, 189] on button "Remove" at bounding box center [602, 195] width 35 height 12
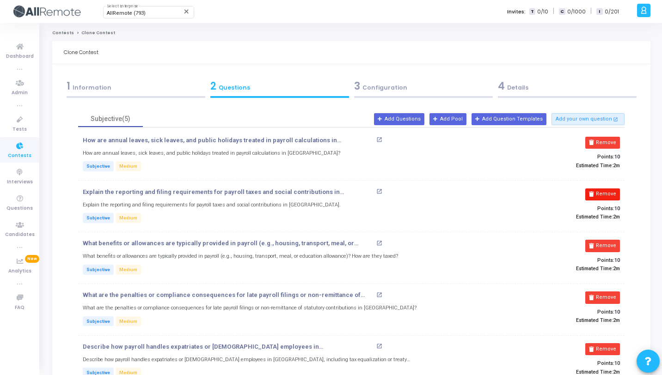
click at [614, 144] on button "Remove" at bounding box center [602, 143] width 35 height 12
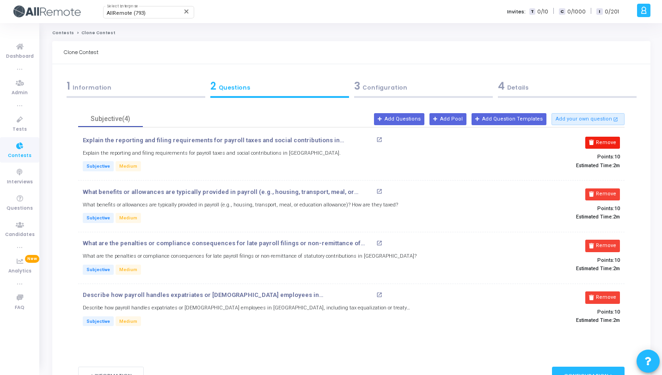
click at [615, 144] on button "Remove" at bounding box center [602, 143] width 35 height 12
click at [615, 189] on button "Remove" at bounding box center [602, 195] width 35 height 12
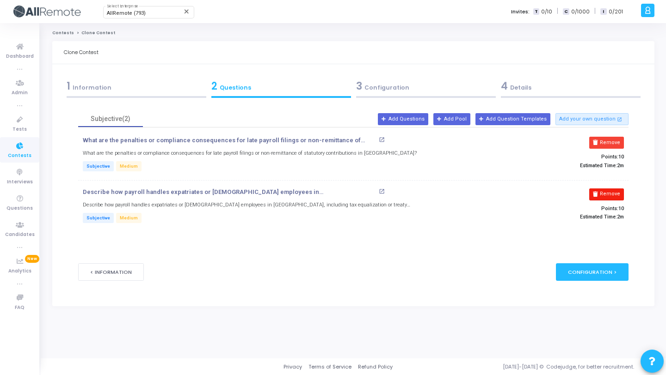
click at [615, 144] on button "Remove" at bounding box center [606, 143] width 35 height 12
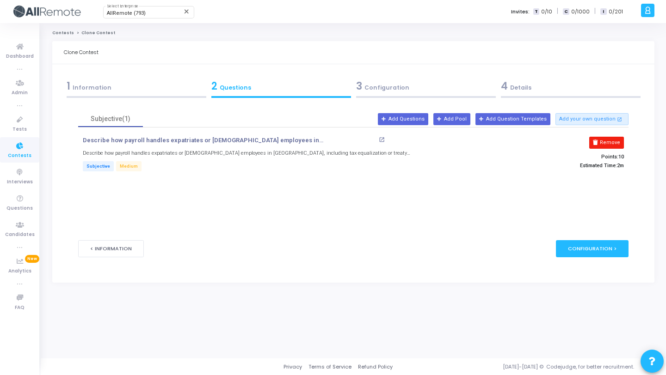
click at [616, 143] on button "Remove" at bounding box center [606, 143] width 35 height 12
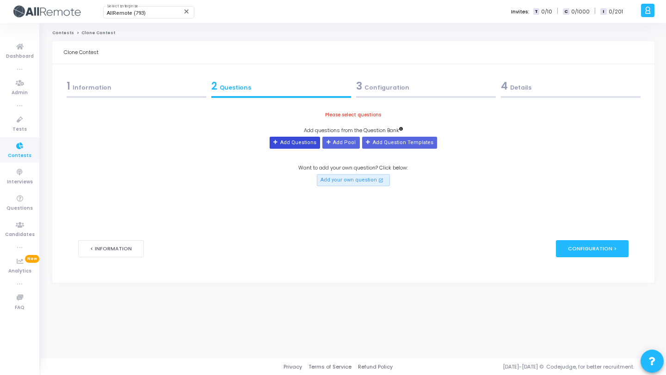
click at [311, 138] on button "Add Questions" at bounding box center [295, 143] width 50 height 12
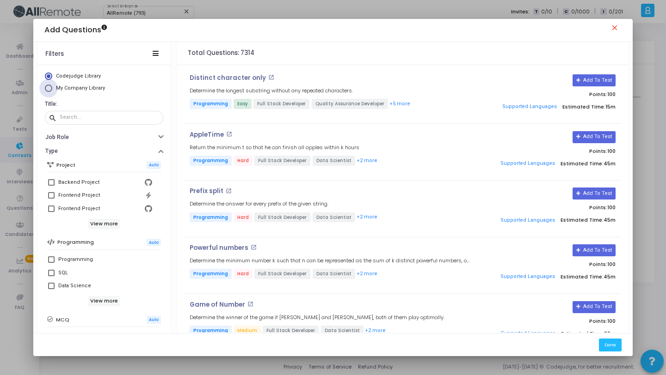
click at [97, 86] on span "My Company Library" at bounding box center [80, 88] width 49 height 6
click at [52, 86] on input "My Company Library" at bounding box center [48, 88] width 7 height 7
radio input "true"
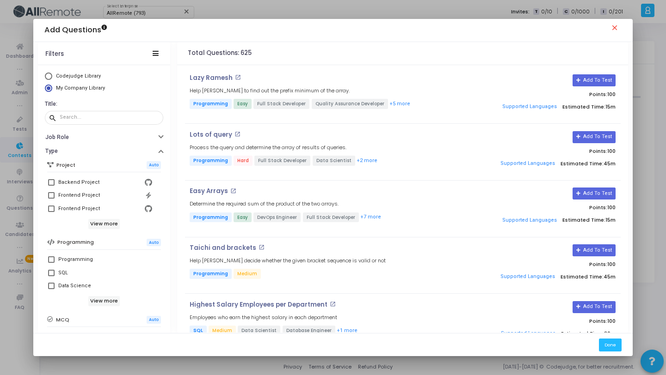
scroll to position [159, 0]
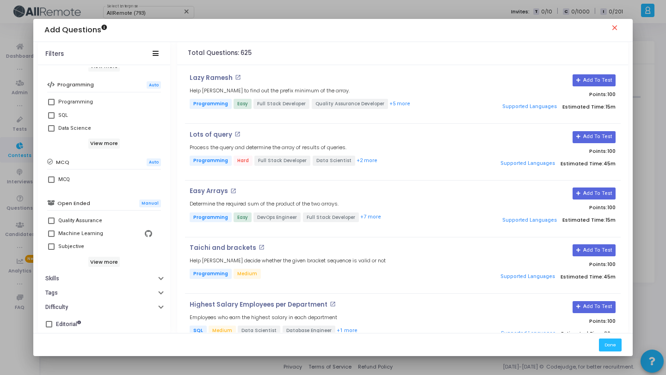
click at [49, 249] on span at bounding box center [51, 247] width 6 height 6
click at [51, 250] on input "Subjective" at bounding box center [51, 250] width 0 height 0
checkbox input "true"
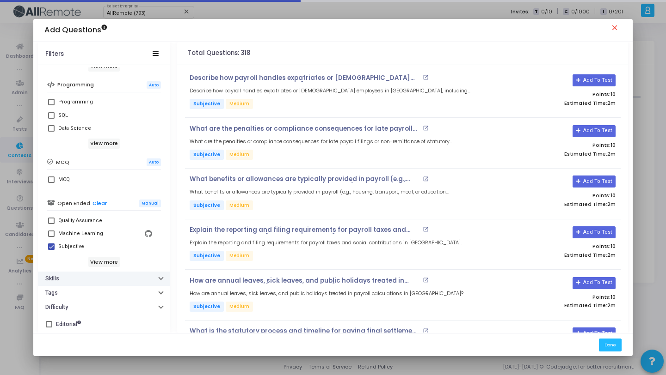
click at [87, 274] on button "Skills" at bounding box center [104, 279] width 132 height 14
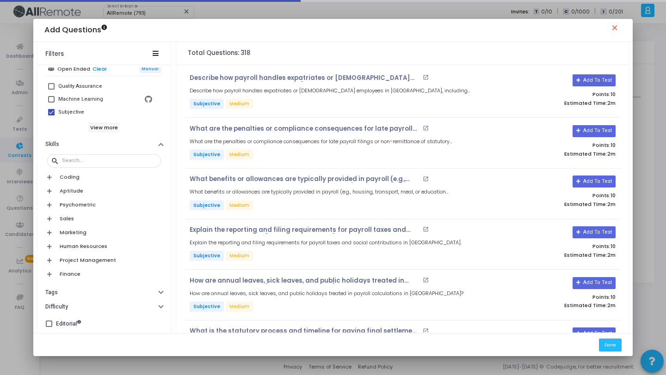
scroll to position [293, 0]
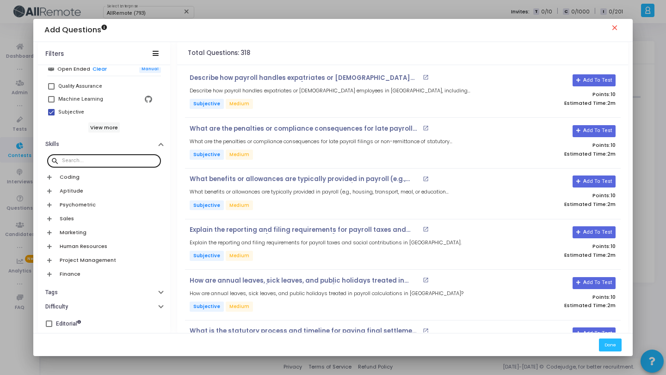
click at [112, 165] on div at bounding box center [109, 160] width 95 height 15
paste input "Peru"
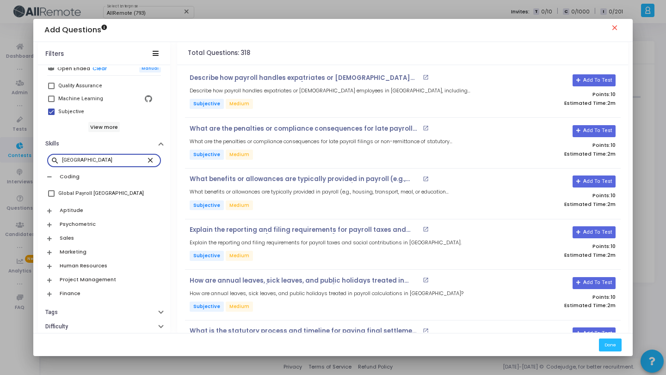
type input "Peru"
click at [101, 191] on div "Global Payroll Peru" at bounding box center [105, 193] width 94 height 11
click at [51, 197] on input "Global Payroll Peru" at bounding box center [51, 197] width 0 height 0
checkbox input "true"
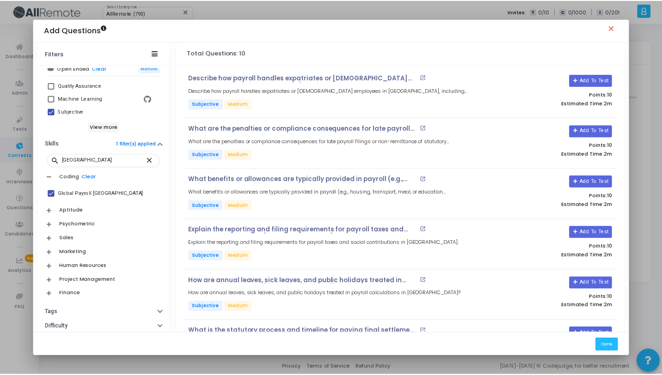
scroll to position [246, 0]
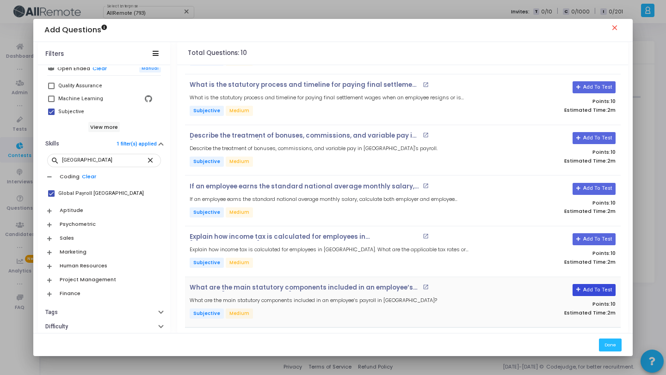
click at [588, 289] on button "Add To Test" at bounding box center [593, 290] width 43 height 12
click at [595, 235] on button "Add To Test" at bounding box center [593, 239] width 43 height 12
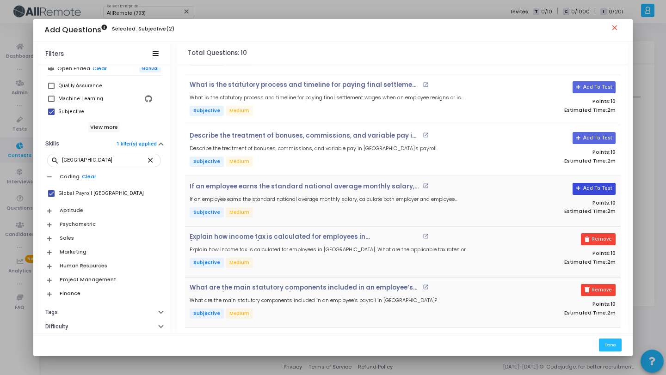
click at [581, 187] on button "Add To Test" at bounding box center [593, 189] width 43 height 12
click at [589, 141] on button "Add To Test" at bounding box center [590, 138] width 43 height 12
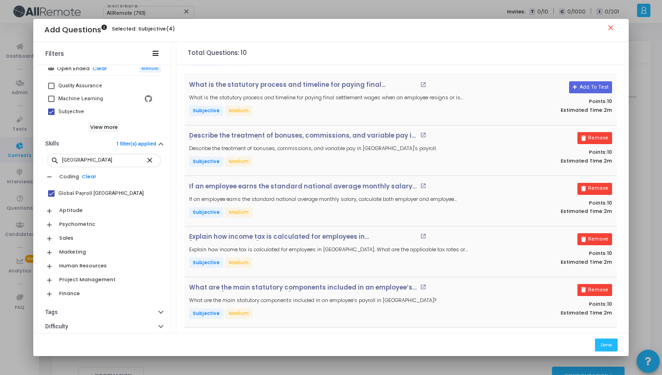
click at [593, 94] on div "Add To Test Points: 10 Estimated Time: 2m" at bounding box center [545, 99] width 144 height 36
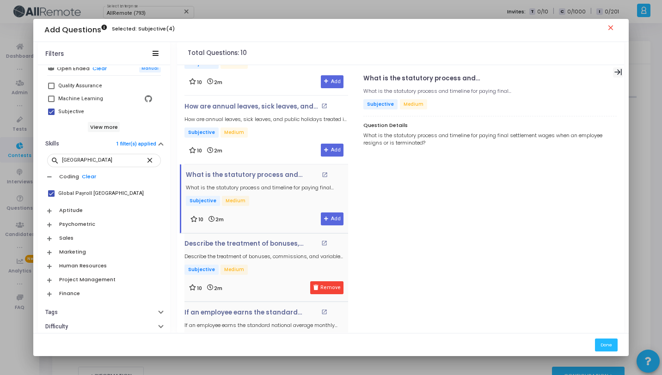
click at [619, 72] on icon at bounding box center [618, 72] width 8 height 8
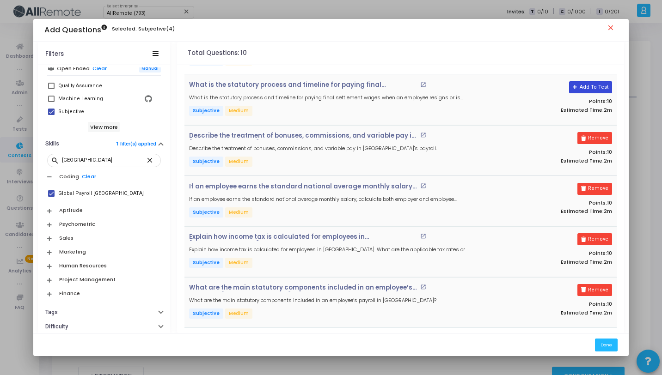
click at [586, 88] on button "Add To Test" at bounding box center [590, 87] width 43 height 12
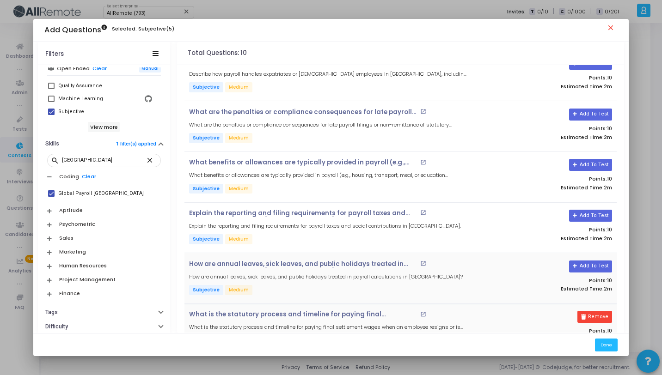
scroll to position [15, 0]
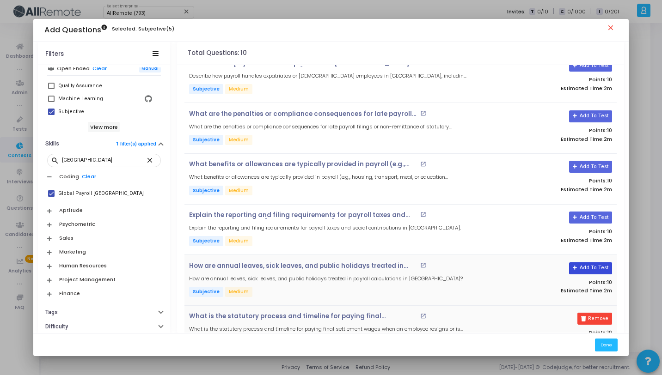
click at [578, 270] on button "Add To Test" at bounding box center [590, 269] width 43 height 12
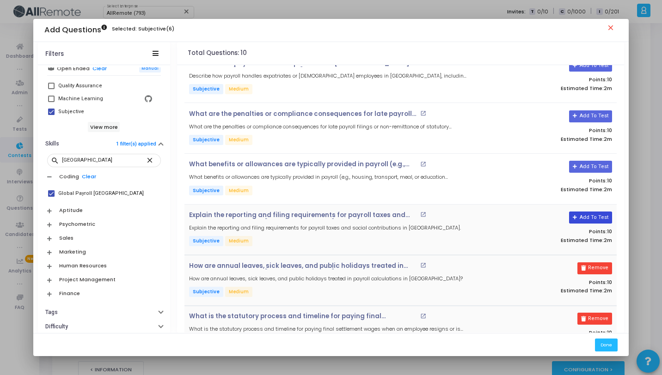
click at [590, 215] on button "Add To Test" at bounding box center [590, 218] width 43 height 12
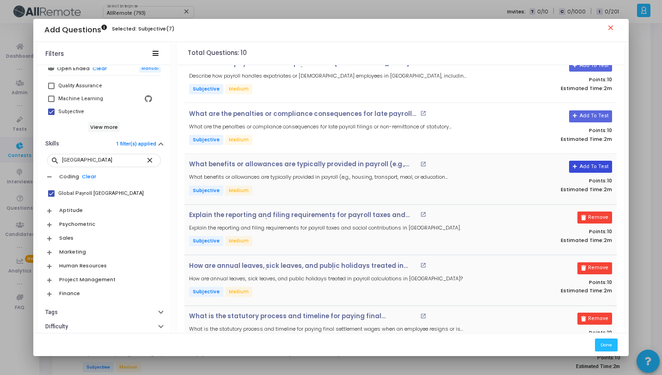
click at [593, 164] on button "Add To Test" at bounding box center [590, 167] width 43 height 12
click at [596, 114] on button "Add To Test" at bounding box center [590, 116] width 43 height 12
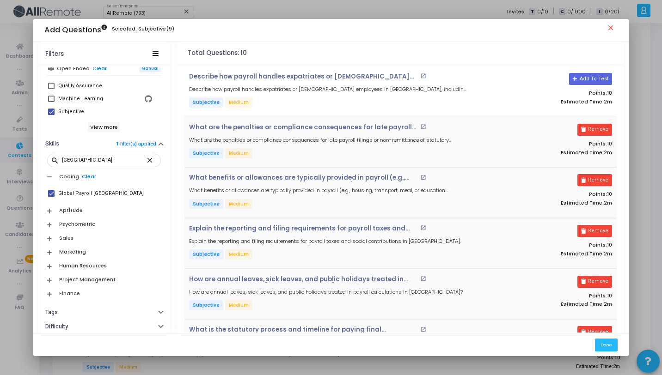
scroll to position [0, 0]
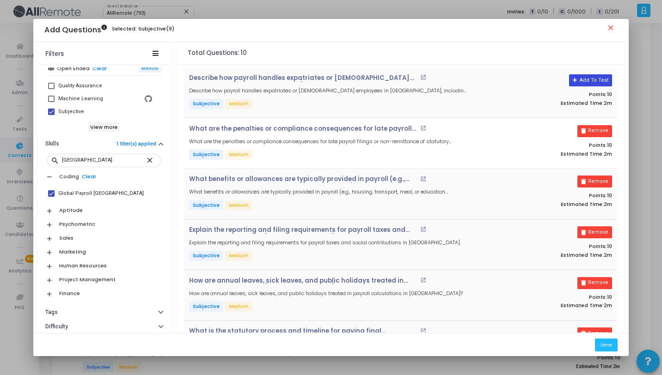
click at [595, 81] on button "Add To Test" at bounding box center [590, 80] width 43 height 12
click at [605, 344] on button "Done" at bounding box center [606, 345] width 23 height 12
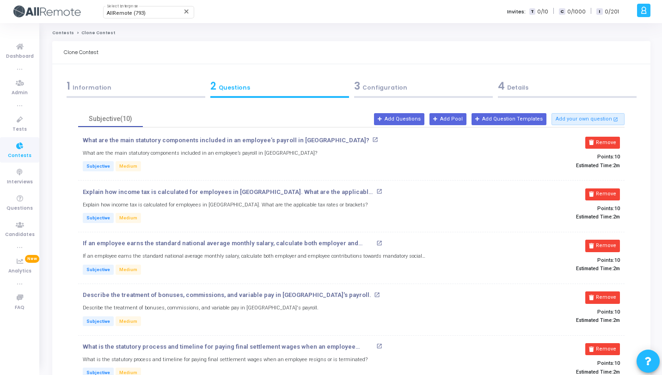
click at [542, 84] on div "4 Details" at bounding box center [567, 86] width 139 height 15
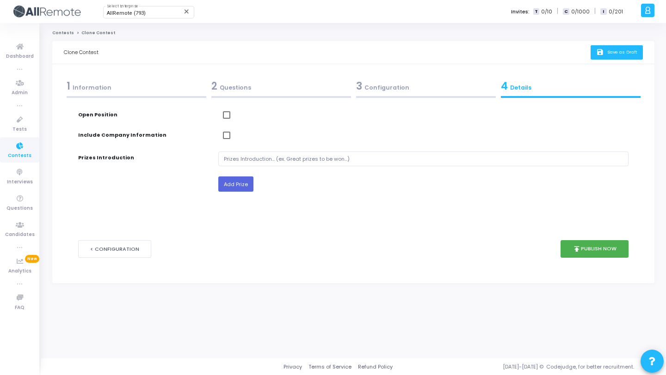
click at [608, 53] on span "Save as Draft" at bounding box center [622, 52] width 30 height 6
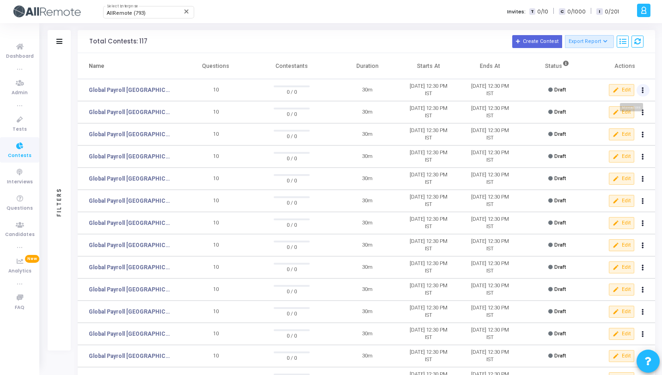
click at [645, 90] on button at bounding box center [643, 90] width 13 height 13
click at [633, 102] on button "content_copy Clone" at bounding box center [624, 108] width 52 height 16
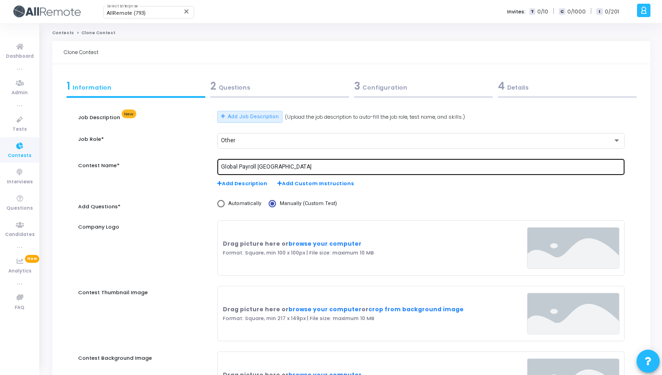
click at [263, 166] on input "Global Payroll Peru" at bounding box center [421, 167] width 400 height 6
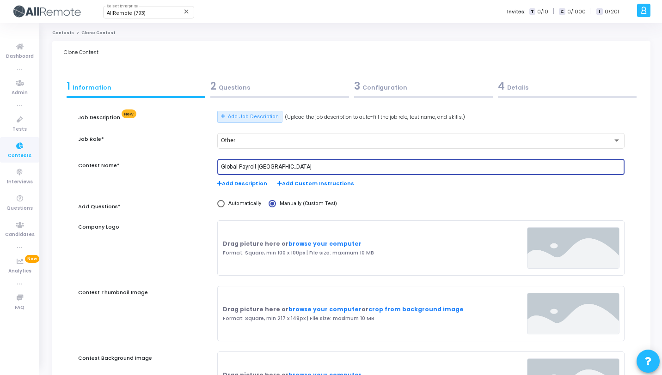
click at [263, 166] on input "Global Payroll Peru" at bounding box center [421, 167] width 400 height 6
paste input "Croatia"
type input "Global Payroll Croatia"
click at [294, 88] on div "2 Questions" at bounding box center [279, 86] width 139 height 15
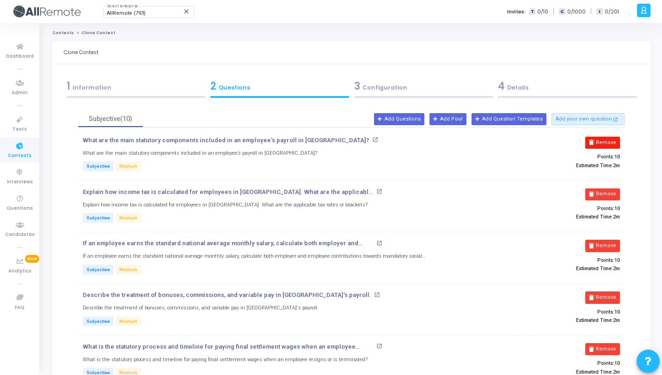
click at [616, 143] on button "Remove" at bounding box center [602, 143] width 35 height 12
click at [616, 189] on button "Remove" at bounding box center [602, 195] width 35 height 12
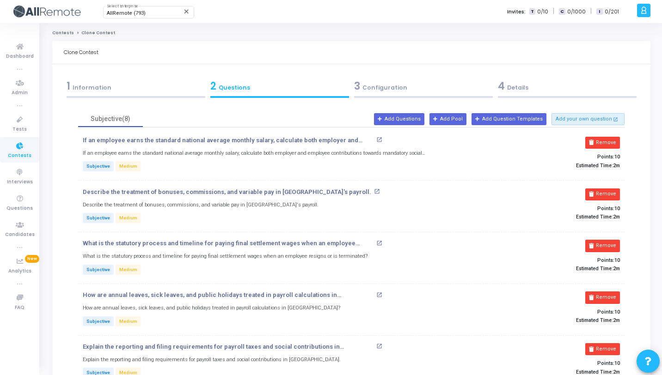
click at [616, 143] on button "Remove" at bounding box center [602, 143] width 35 height 12
click at [616, 189] on button "Remove" at bounding box center [602, 195] width 35 height 12
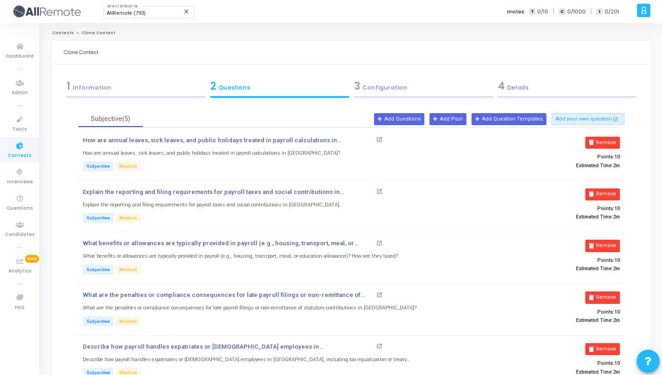
click at [616, 143] on button "Remove" at bounding box center [602, 143] width 35 height 12
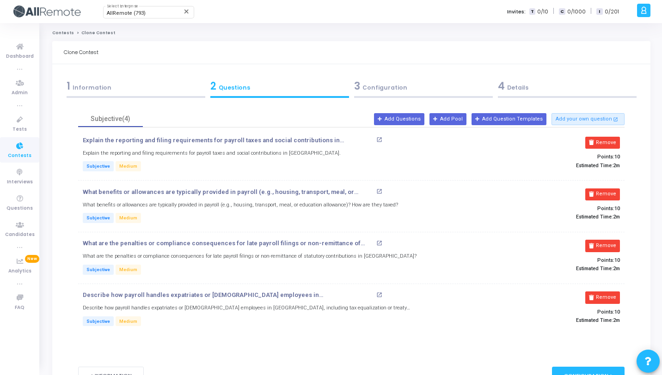
click at [616, 143] on button "Remove" at bounding box center [602, 143] width 35 height 12
click at [616, 189] on button "Remove" at bounding box center [602, 195] width 35 height 12
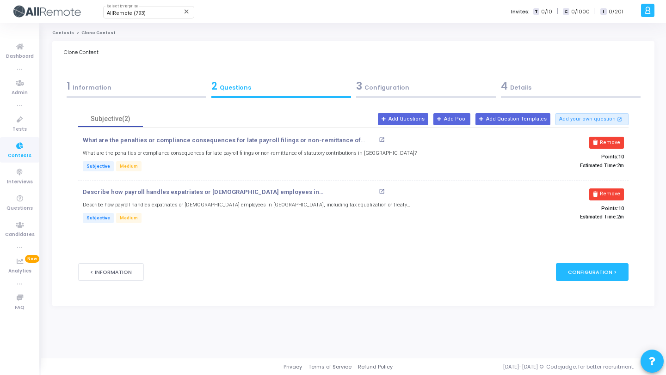
click at [616, 143] on button "Remove" at bounding box center [606, 143] width 35 height 12
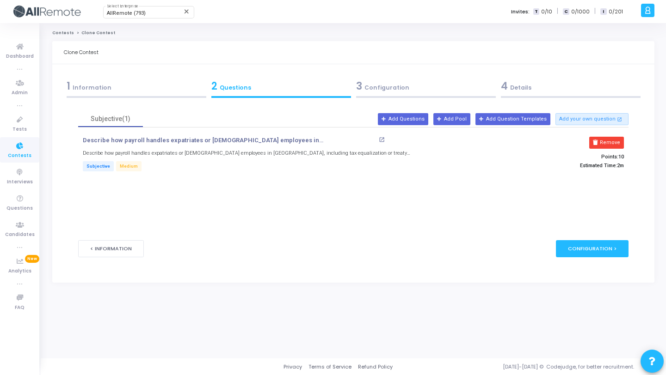
click at [616, 143] on button "Remove" at bounding box center [606, 143] width 35 height 12
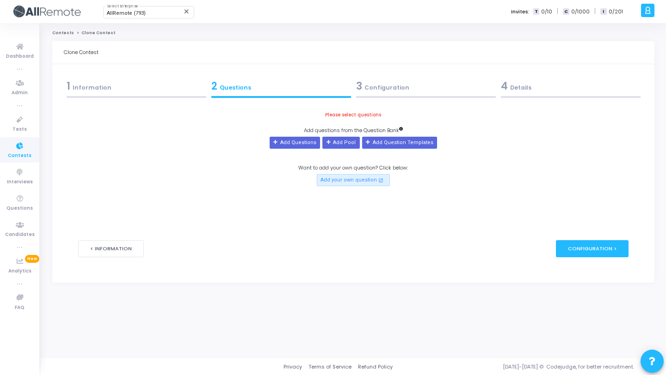
click at [616, 143] on div "Please select questions Add questions from the Question Bank Add Questions Add …" at bounding box center [353, 148] width 550 height 75
click at [304, 144] on button "Add Questions" at bounding box center [295, 143] width 50 height 12
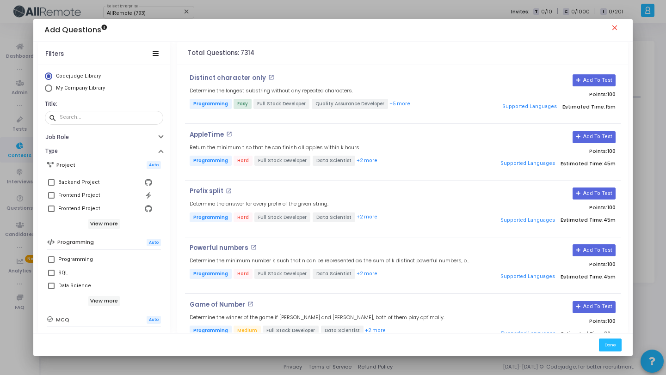
click at [89, 87] on span "My Company Library" at bounding box center [80, 88] width 49 height 6
click at [52, 87] on input "My Company Library" at bounding box center [48, 88] width 7 height 7
radio input "true"
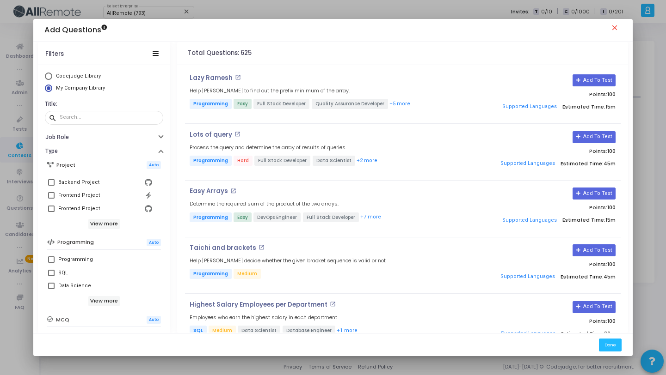
scroll to position [159, 0]
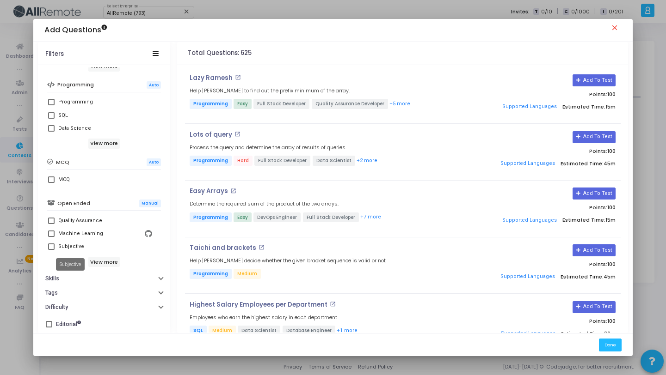
click at [78, 247] on div "Subjective" at bounding box center [71, 246] width 26 height 11
click at [51, 250] on input "Subjective" at bounding box center [51, 250] width 0 height 0
checkbox input "true"
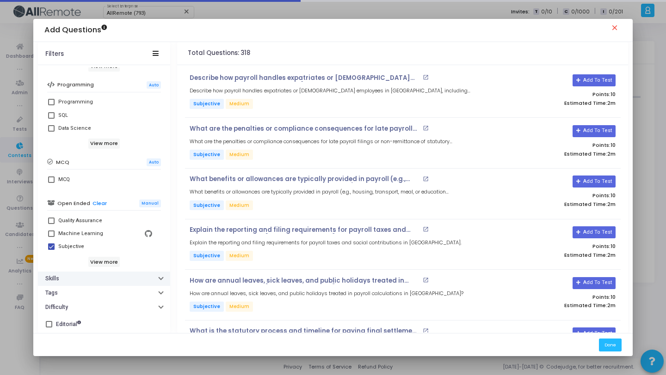
click at [94, 284] on button "Skills" at bounding box center [104, 279] width 132 height 14
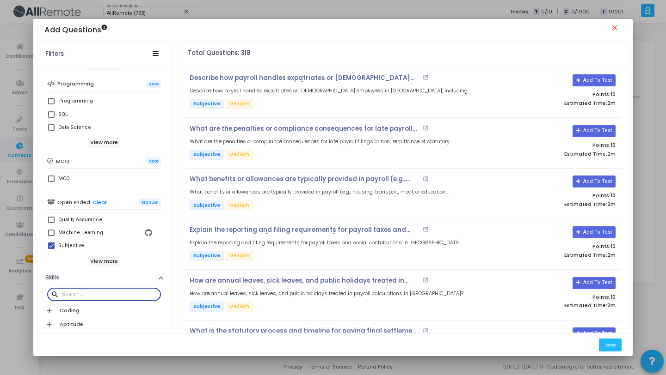
click at [94, 297] on input "text" at bounding box center [109, 295] width 95 height 6
paste input "Croatia"
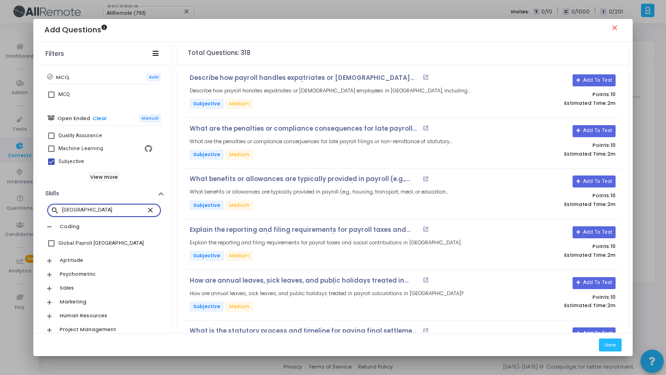
scroll to position [245, 0]
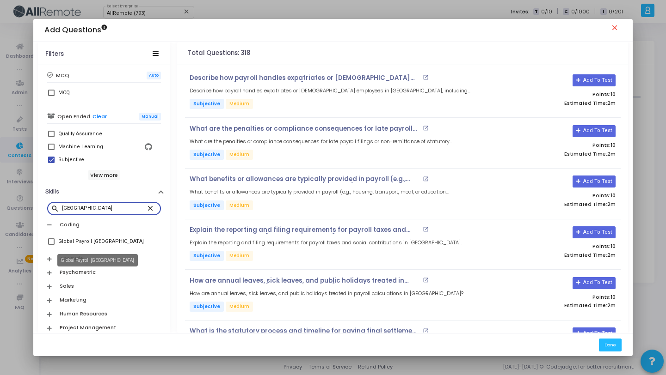
type input "Croatia"
click at [99, 242] on div "Global Payroll Croatia" at bounding box center [101, 241] width 86 height 11
click at [51, 245] on input "Global Payroll Croatia" at bounding box center [51, 245] width 0 height 0
checkbox input "true"
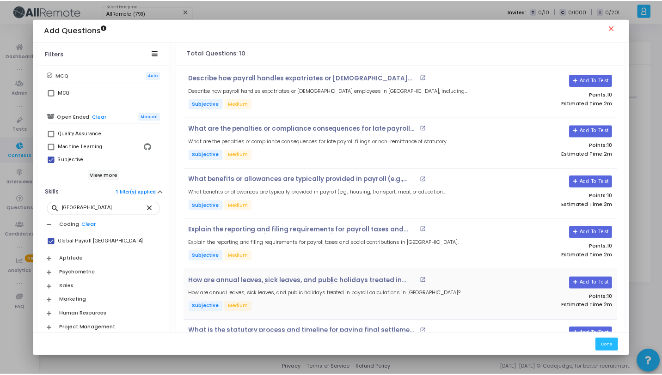
scroll to position [246, 0]
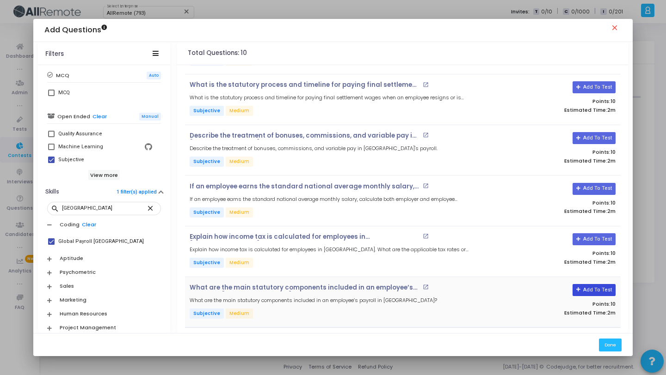
click at [584, 287] on button "Add To Test" at bounding box center [593, 290] width 43 height 12
click at [597, 236] on button "Add To Test" at bounding box center [593, 239] width 43 height 12
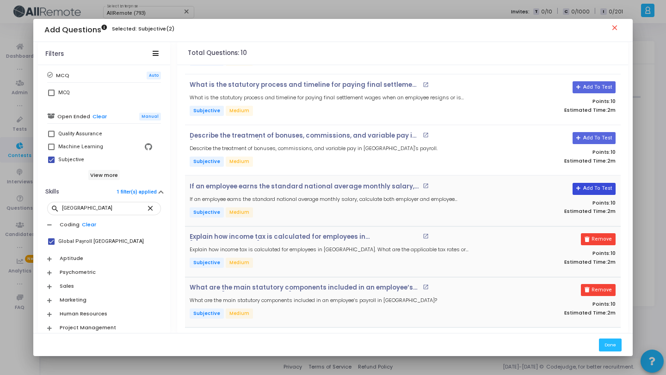
click at [594, 188] on button "Add To Test" at bounding box center [593, 189] width 43 height 12
click at [594, 134] on button "Add To Test" at bounding box center [590, 138] width 43 height 12
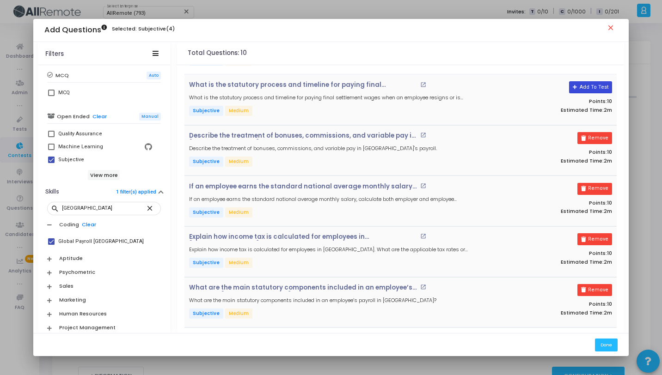
click at [597, 83] on button "Add To Test" at bounding box center [590, 87] width 43 height 12
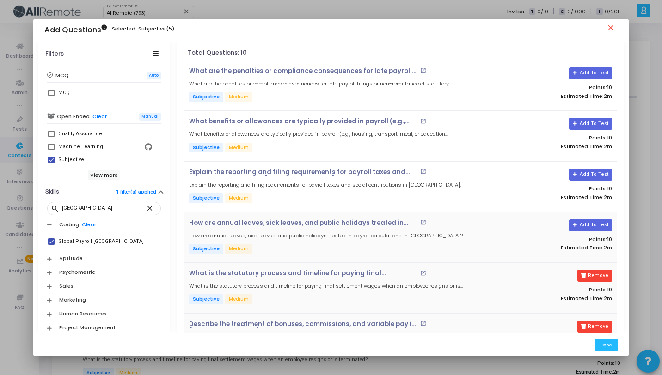
scroll to position [58, 0]
click at [600, 222] on button "Add To Test" at bounding box center [590, 226] width 43 height 12
click at [582, 172] on button "Add To Test" at bounding box center [590, 175] width 43 height 12
click at [584, 124] on button "Add To Test" at bounding box center [590, 124] width 43 height 12
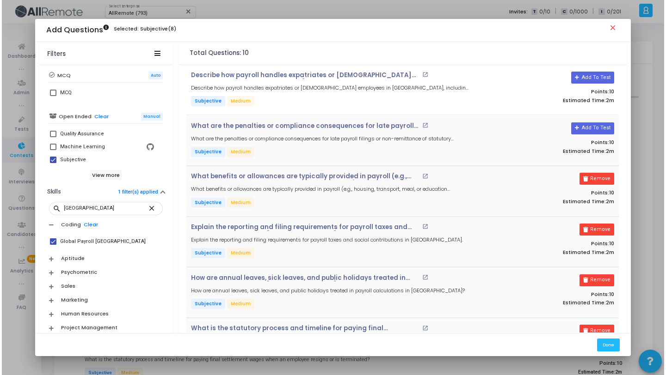
scroll to position [0, 0]
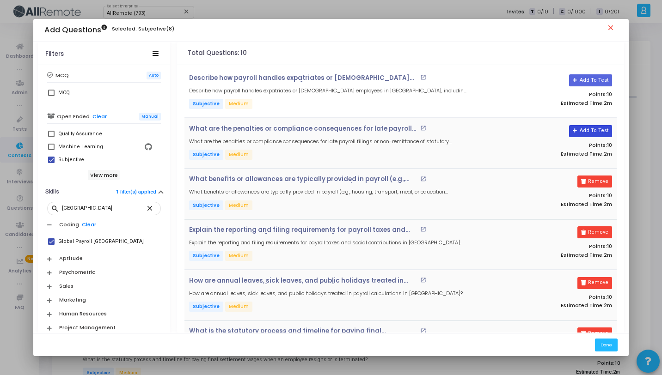
click at [594, 135] on button "Add To Test" at bounding box center [590, 131] width 43 height 12
click at [592, 75] on button "Add To Test" at bounding box center [590, 80] width 43 height 12
click at [603, 344] on button "Done" at bounding box center [606, 345] width 23 height 12
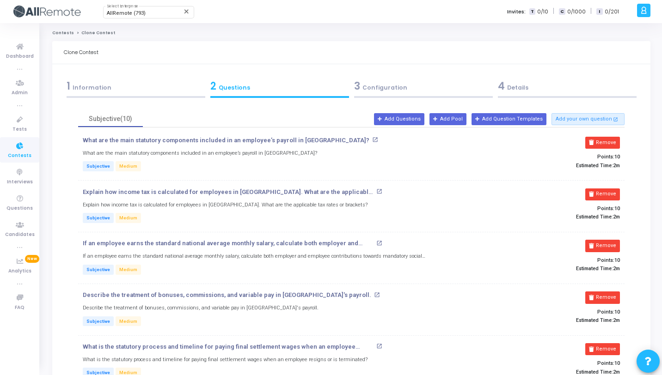
click at [533, 83] on div "4 Details" at bounding box center [567, 86] width 139 height 15
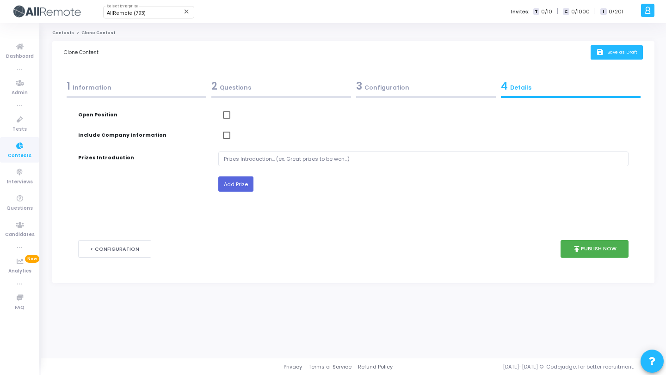
click at [623, 50] on span "Save as Draft" at bounding box center [622, 52] width 30 height 6
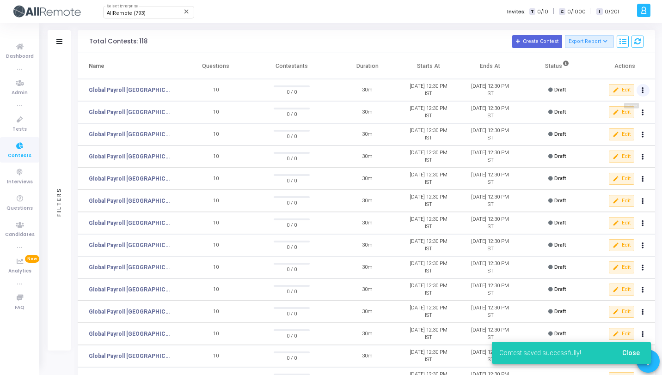
click at [644, 93] on button at bounding box center [643, 90] width 13 height 13
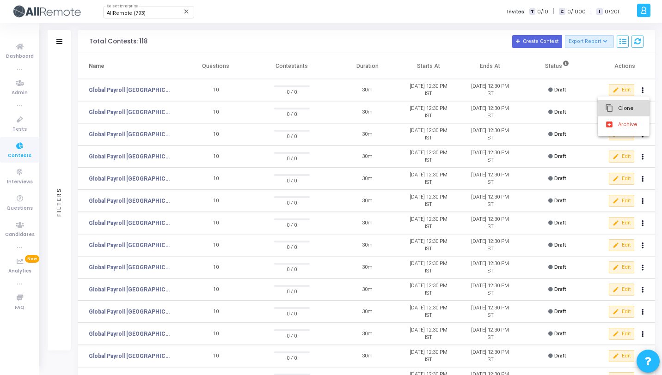
click at [619, 112] on button "content_copy Clone" at bounding box center [624, 108] width 52 height 16
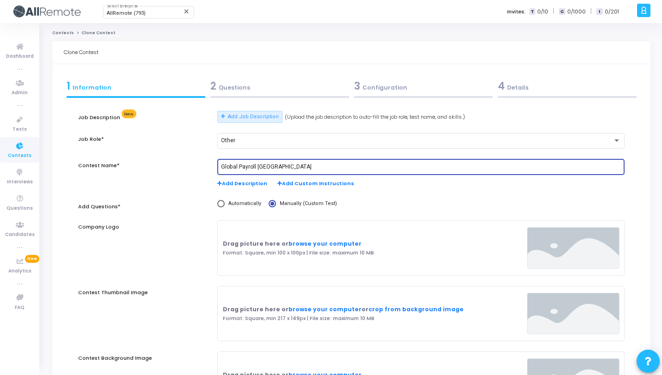
click at [266, 166] on input "Global Payroll Croatia" at bounding box center [421, 167] width 400 height 6
paste input "Belgium"
type input "Global Payroll Belgium"
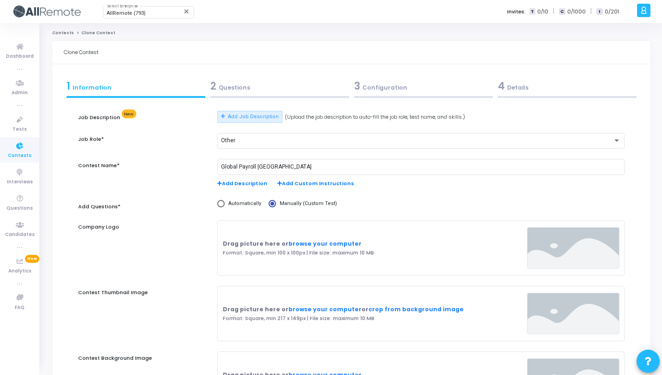
click at [271, 95] on div "2 Questions" at bounding box center [280, 88] width 144 height 25
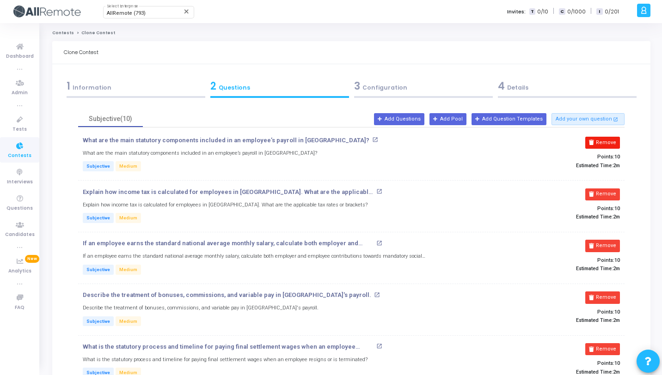
click at [603, 142] on button "Remove" at bounding box center [602, 143] width 35 height 12
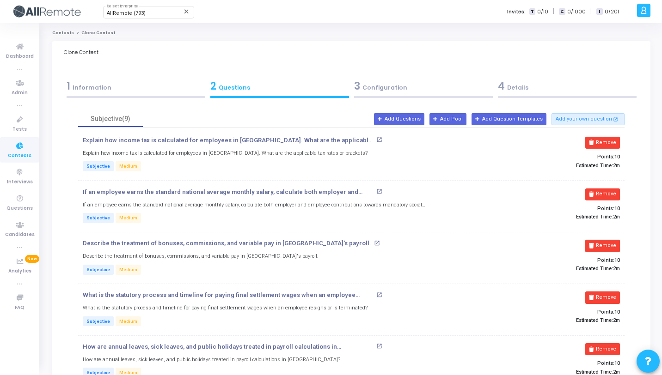
click at [603, 142] on button "Remove" at bounding box center [602, 143] width 35 height 12
click at [603, 189] on button "Remove" at bounding box center [602, 195] width 35 height 12
click at [603, 142] on button "Remove" at bounding box center [602, 143] width 35 height 12
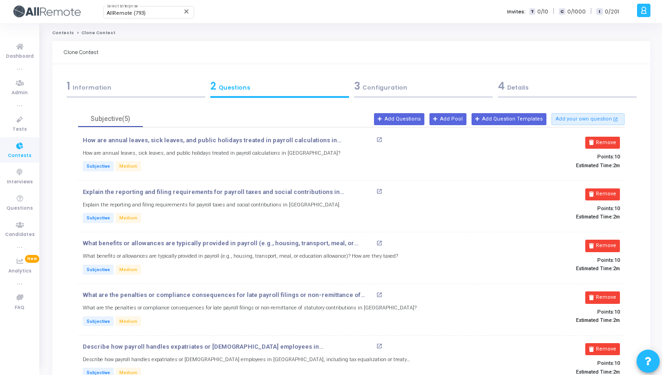
click at [603, 142] on button "Remove" at bounding box center [602, 143] width 35 height 12
click at [603, 189] on button "Remove" at bounding box center [602, 195] width 35 height 12
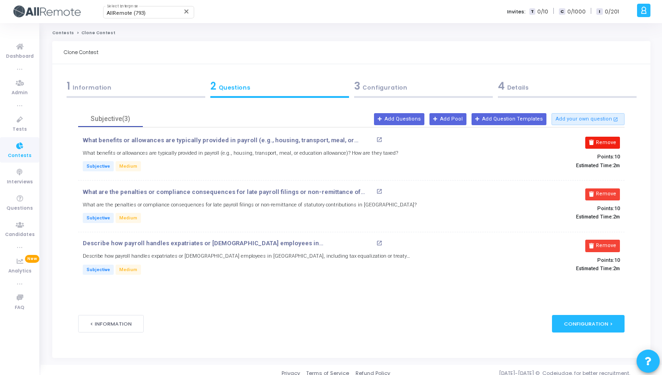
click at [603, 142] on button "Remove" at bounding box center [602, 143] width 35 height 12
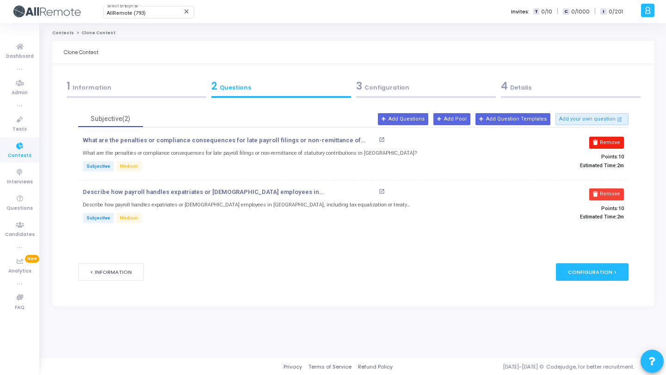
click at [603, 142] on button "Remove" at bounding box center [606, 143] width 35 height 12
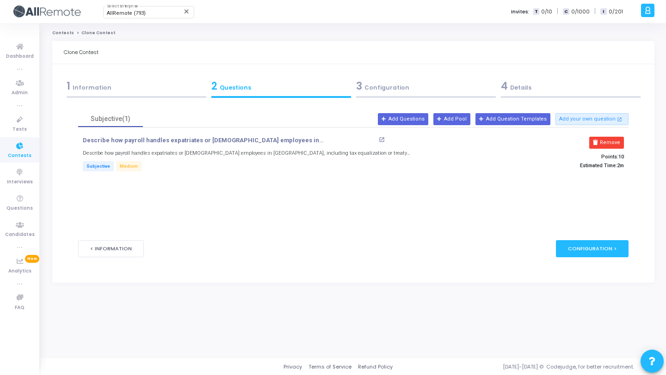
click at [603, 142] on button "Remove" at bounding box center [606, 143] width 35 height 12
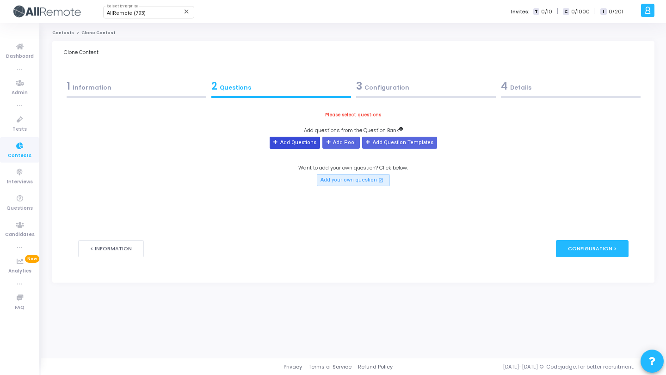
click at [302, 138] on button "Add Questions" at bounding box center [295, 143] width 50 height 12
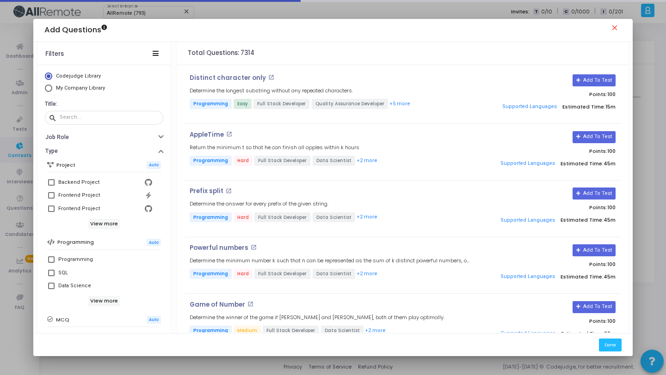
click at [73, 88] on span "My Company Library" at bounding box center [80, 88] width 49 height 6
click at [52, 88] on input "My Company Library" at bounding box center [48, 88] width 7 height 7
radio input "true"
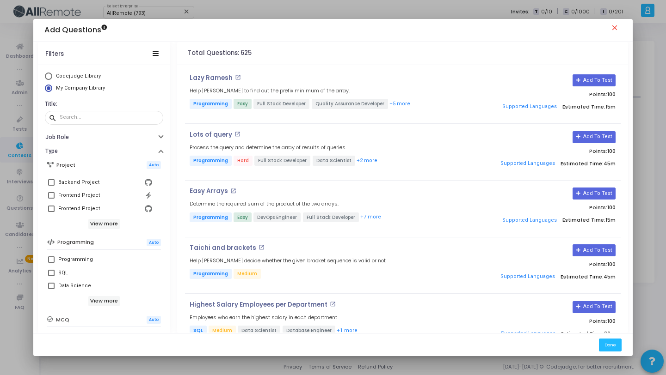
scroll to position [159, 0]
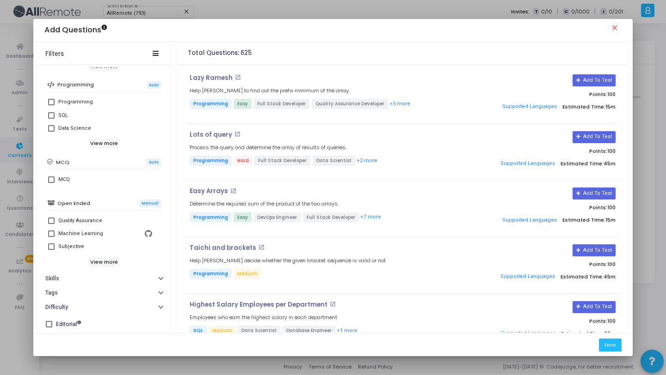
click at [81, 246] on div "Subjective" at bounding box center [105, 246] width 94 height 11
click at [51, 250] on input "Subjective" at bounding box center [51, 250] width 0 height 0
checkbox input "true"
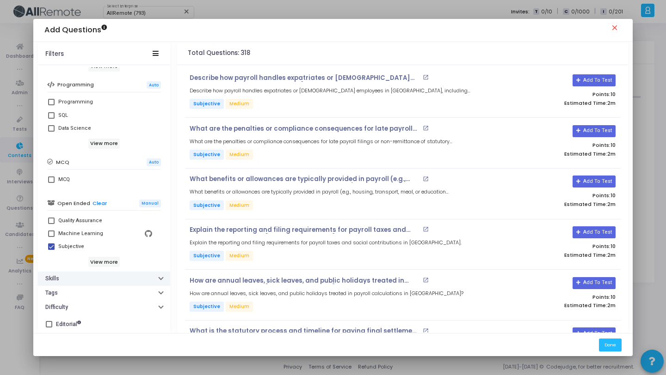
click at [107, 284] on button "Skills" at bounding box center [104, 279] width 132 height 14
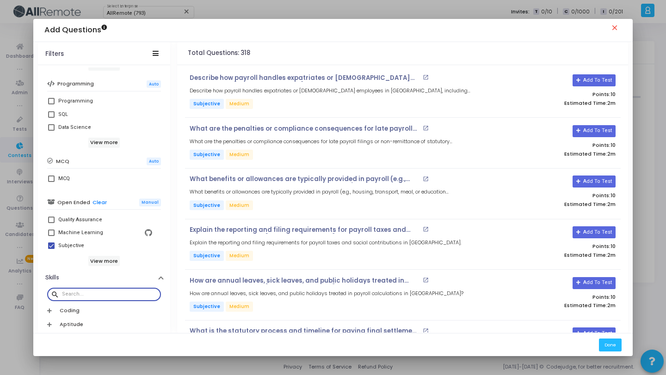
click at [110, 294] on input "text" at bounding box center [109, 295] width 95 height 6
paste input "Belgium"
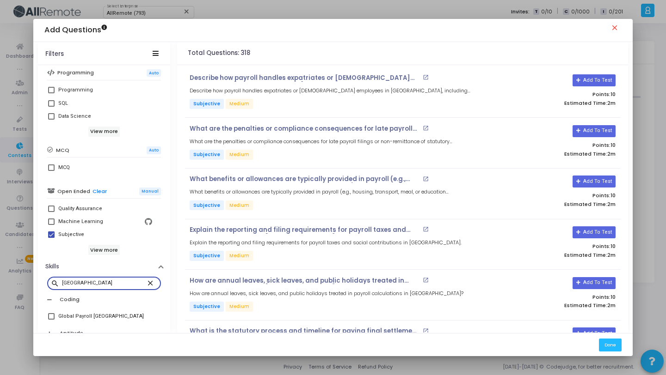
scroll to position [176, 0]
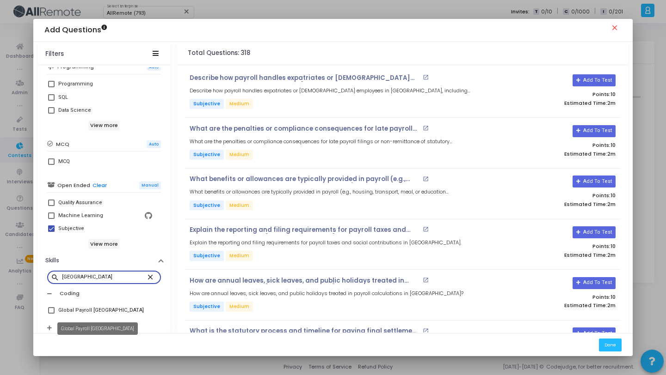
type input "Belgium"
click at [104, 308] on div "Global Payroll Belgium" at bounding box center [101, 310] width 86 height 11
click at [51, 314] on input "Global Payroll Belgium" at bounding box center [51, 314] width 0 height 0
checkbox input "true"
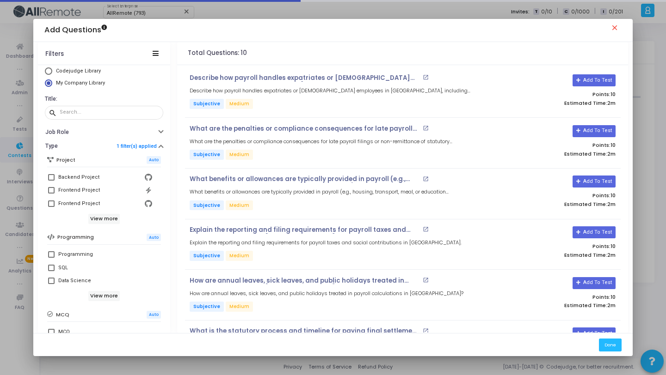
scroll to position [0, 0]
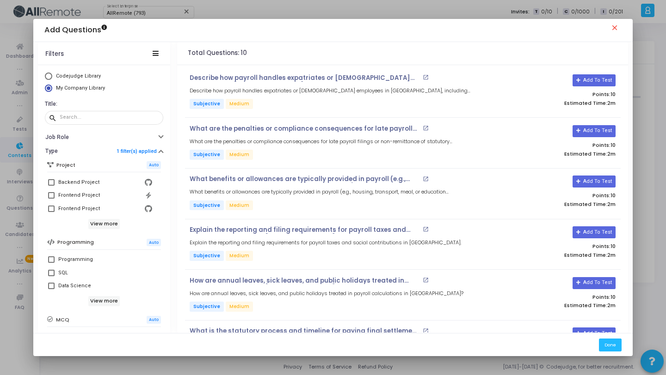
click at [468, 56] on div "Total Questions: 10" at bounding box center [402, 53] width 451 height 23
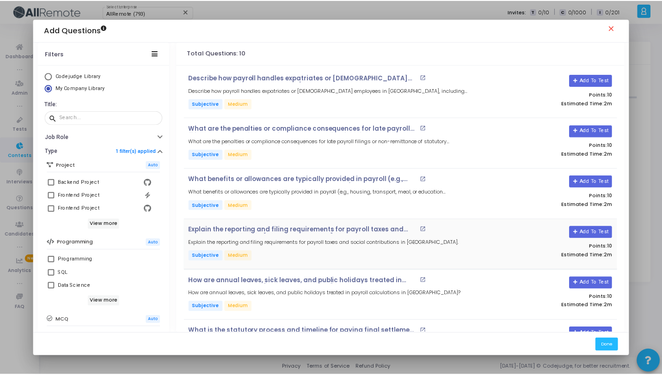
scroll to position [246, 0]
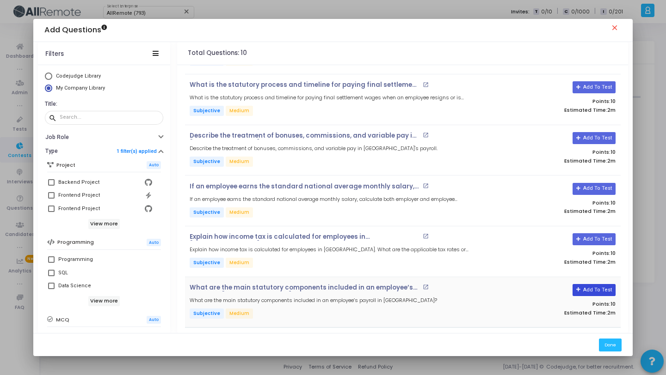
click at [586, 286] on button "Add To Test" at bounding box center [593, 290] width 43 height 12
click at [587, 234] on button "Add To Test" at bounding box center [593, 239] width 43 height 12
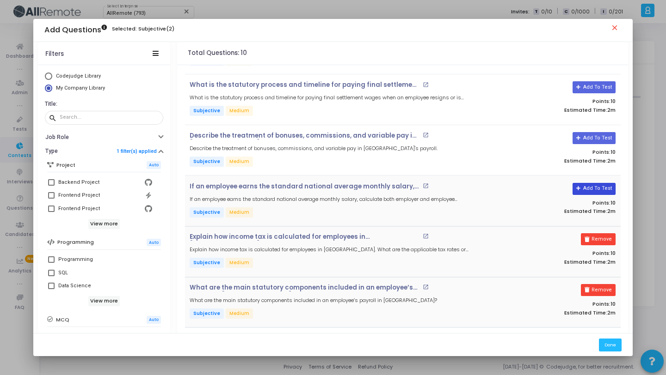
click at [583, 189] on button "Add To Test" at bounding box center [593, 189] width 43 height 12
click at [587, 137] on button "Add To Test" at bounding box center [590, 138] width 43 height 12
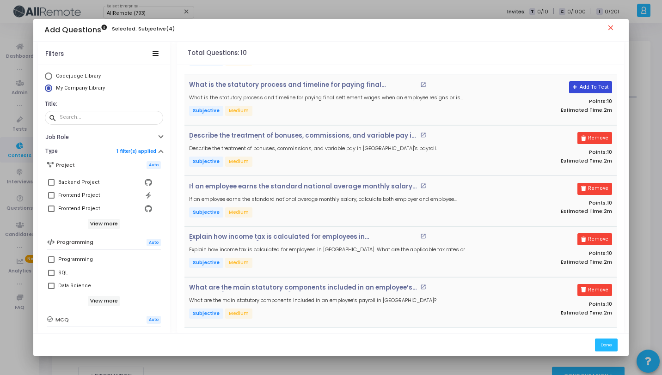
click at [588, 86] on button "Add To Test" at bounding box center [590, 87] width 43 height 12
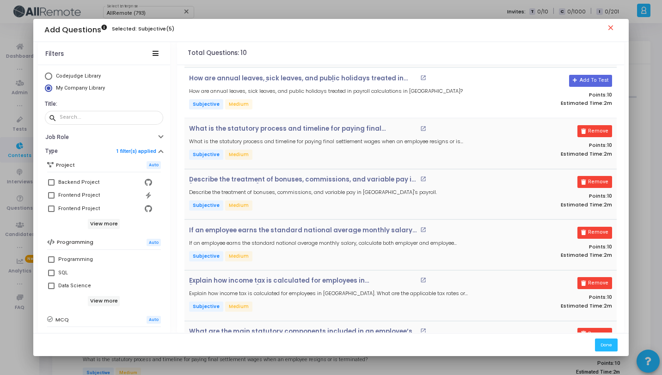
scroll to position [88, 0]
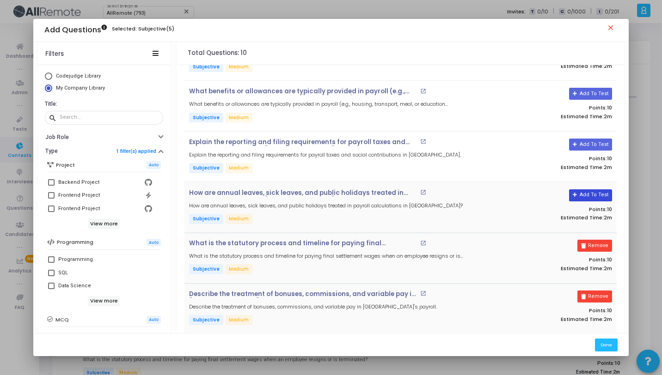
click at [594, 194] on button "Add To Test" at bounding box center [590, 196] width 43 height 12
click at [589, 147] on button "Add To Test" at bounding box center [590, 145] width 43 height 12
click at [587, 92] on button "Add To Test" at bounding box center [590, 94] width 43 height 12
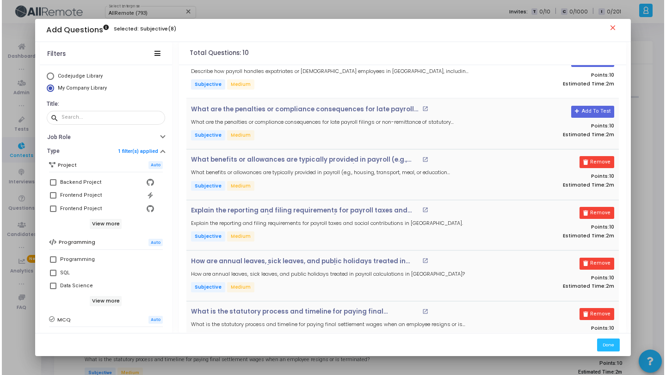
scroll to position [0, 0]
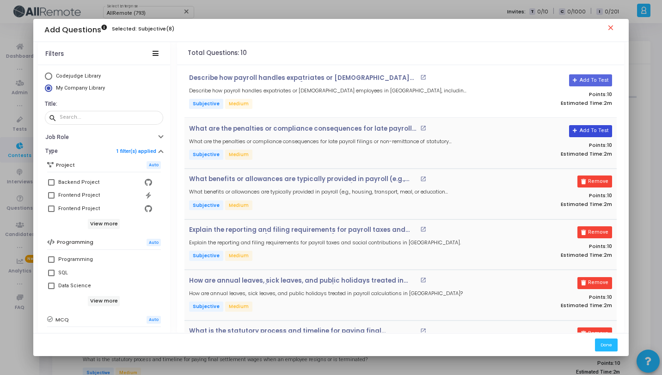
click at [595, 132] on button "Add To Test" at bounding box center [590, 131] width 43 height 12
drag, startPoint x: 584, startPoint y: 78, endPoint x: 568, endPoint y: 91, distance: 20.7
click at [584, 78] on button "Add To Test" at bounding box center [590, 80] width 43 height 12
click at [608, 340] on button "Done" at bounding box center [606, 345] width 23 height 12
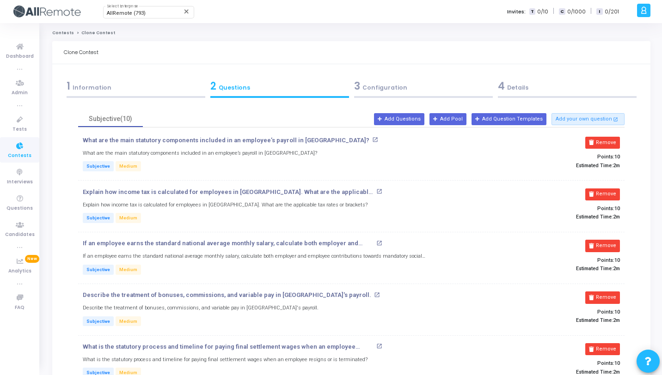
click at [543, 85] on div "4 Details" at bounding box center [567, 86] width 139 height 15
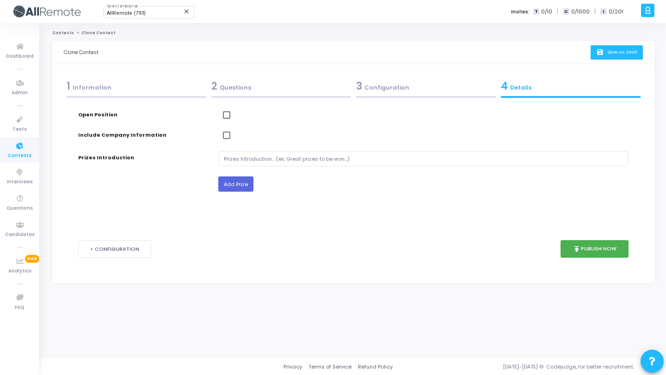
click at [611, 50] on span "Save as Draft" at bounding box center [622, 52] width 30 height 6
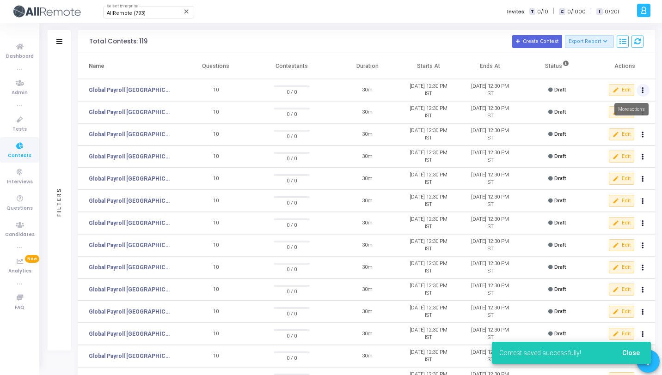
click at [647, 92] on button at bounding box center [643, 90] width 13 height 13
click at [634, 104] on button "content_copy Clone" at bounding box center [624, 108] width 52 height 16
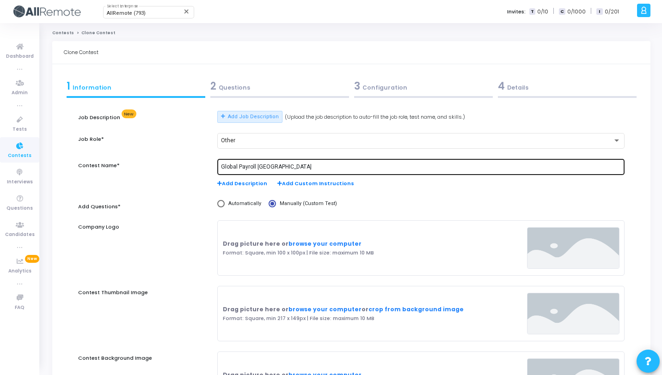
click at [270, 167] on input "Global Payroll Belgium" at bounding box center [421, 167] width 400 height 6
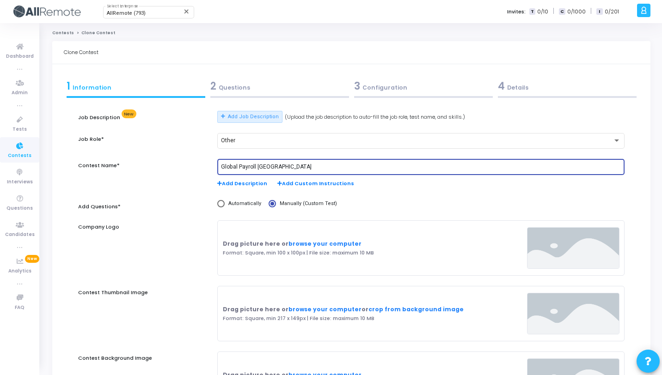
click at [270, 167] on input "Global Payroll Belgium" at bounding box center [421, 167] width 400 height 6
paste input "Denmark"
type input "Global Payroll Denmark"
click at [272, 93] on div "2 Questions" at bounding box center [279, 86] width 139 height 15
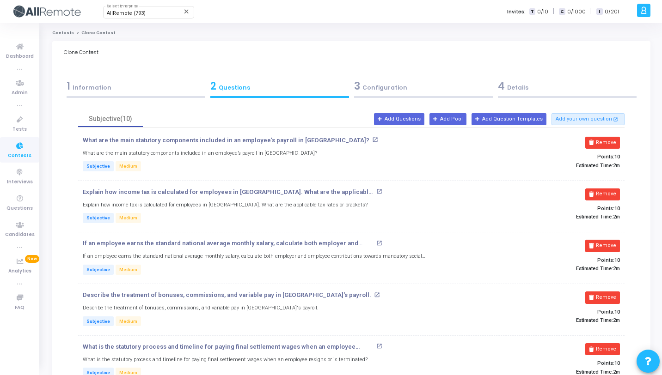
click at [325, 121] on div "Subjective(10)" at bounding box center [351, 119] width 546 height 16
click at [602, 141] on button "Remove" at bounding box center [602, 143] width 35 height 12
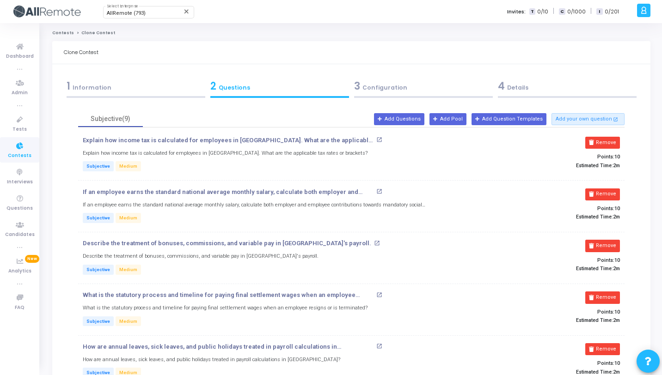
click at [602, 141] on button "Remove" at bounding box center [602, 143] width 35 height 12
click at [602, 189] on button "Remove" at bounding box center [602, 195] width 35 height 12
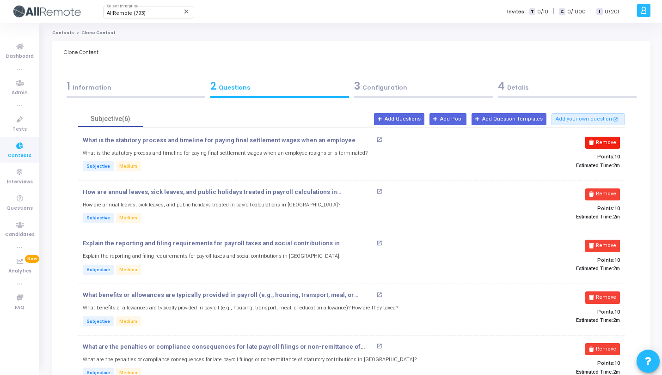
click at [602, 142] on button "Remove" at bounding box center [602, 143] width 35 height 12
click at [602, 189] on button "Remove" at bounding box center [602, 195] width 35 height 12
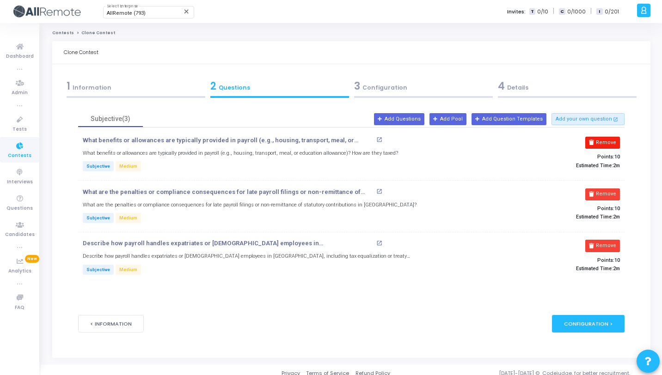
click at [602, 142] on button "Remove" at bounding box center [602, 143] width 35 height 12
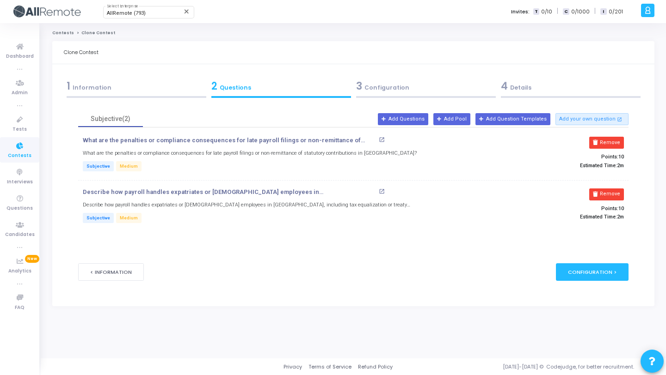
click at [602, 142] on button "Remove" at bounding box center [606, 143] width 35 height 12
click at [602, 189] on button "Remove" at bounding box center [606, 195] width 35 height 12
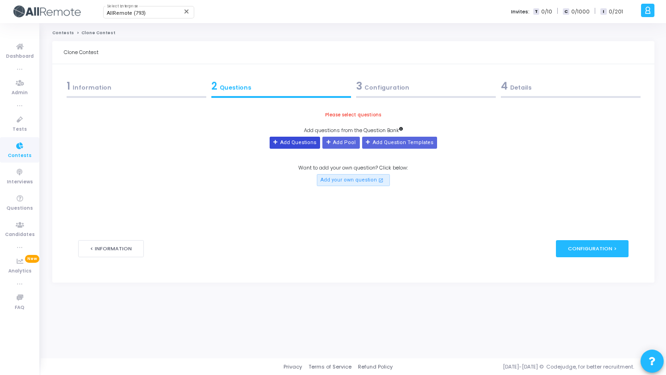
click at [300, 140] on button "Add Questions" at bounding box center [295, 143] width 50 height 12
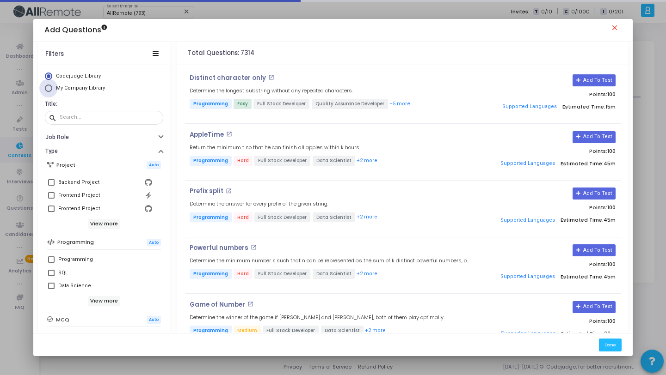
click at [96, 88] on span "My Company Library" at bounding box center [80, 88] width 49 height 6
click at [52, 88] on input "My Company Library" at bounding box center [48, 88] width 7 height 7
radio input "true"
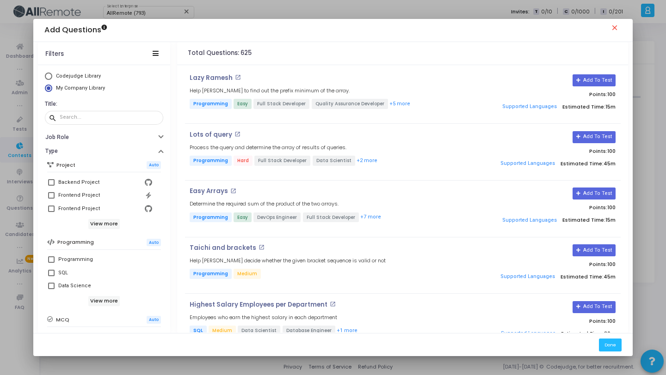
scroll to position [159, 0]
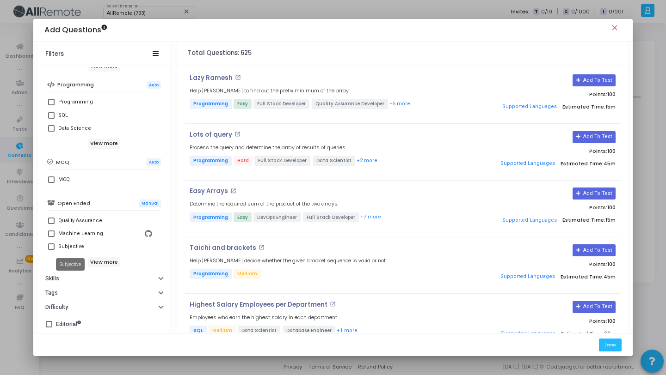
click at [72, 246] on div "Subjective" at bounding box center [71, 246] width 26 height 11
click at [51, 250] on input "Subjective" at bounding box center [51, 250] width 0 height 0
checkbox input "true"
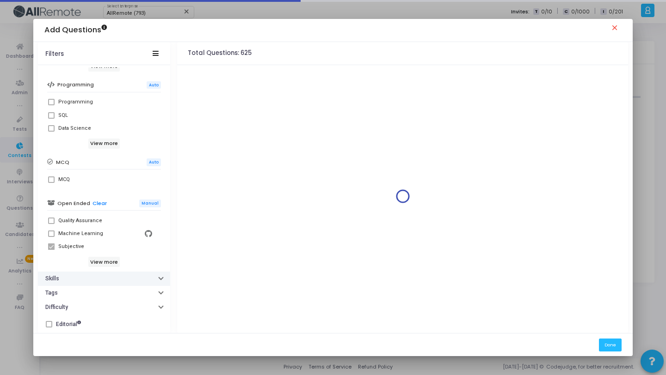
click at [75, 279] on button "Skills" at bounding box center [104, 279] width 132 height 14
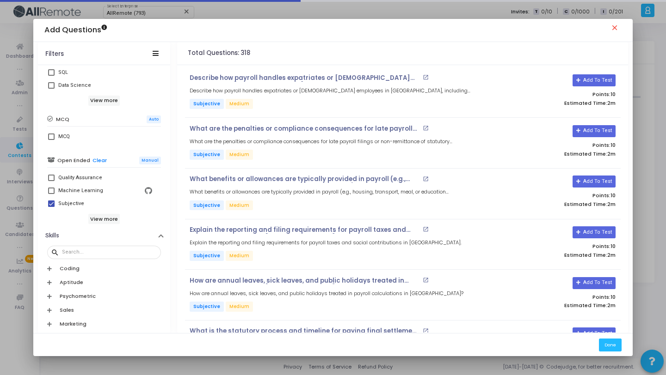
scroll to position [226, 0]
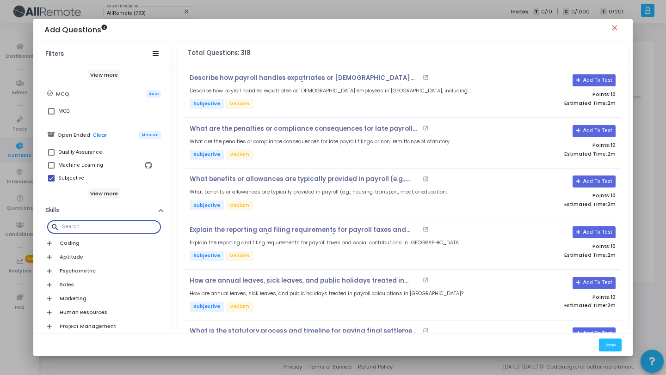
click at [91, 229] on input "text" at bounding box center [109, 227] width 95 height 6
paste input "Denmark"
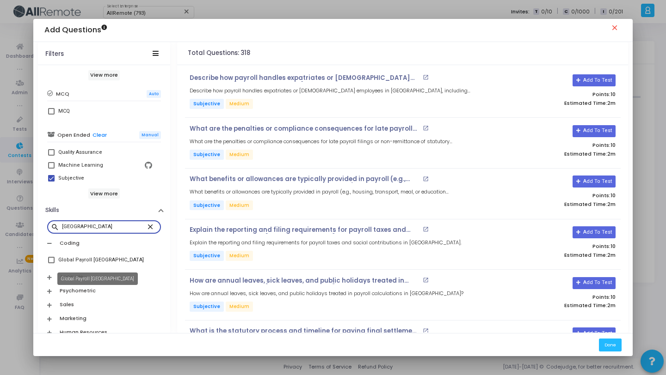
type input "Denmark"
click at [92, 261] on div "Global Payroll Denmark" at bounding box center [101, 260] width 86 height 11
click at [51, 264] on input "Global Payroll Denmark" at bounding box center [51, 264] width 0 height 0
checkbox input "true"
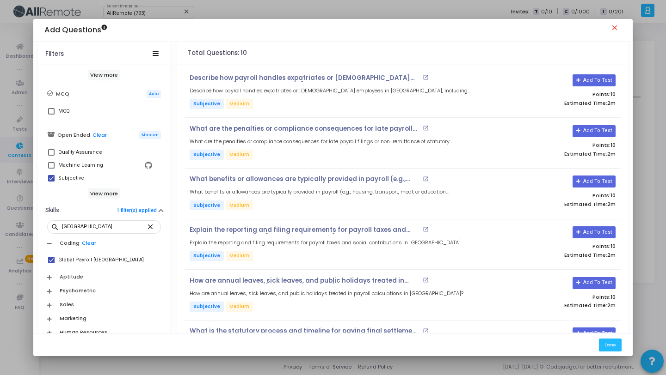
click at [465, 55] on div "Total Questions: 10" at bounding box center [402, 53] width 451 height 23
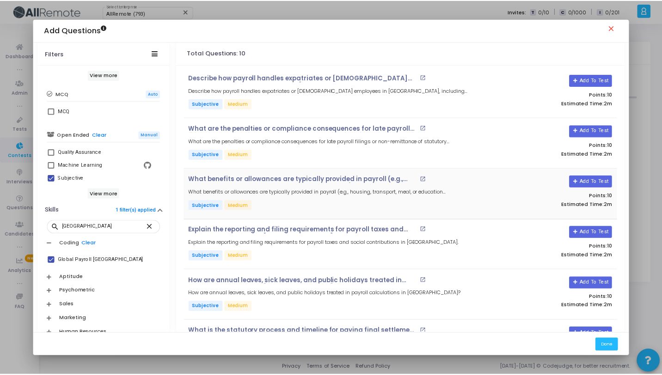
scroll to position [246, 0]
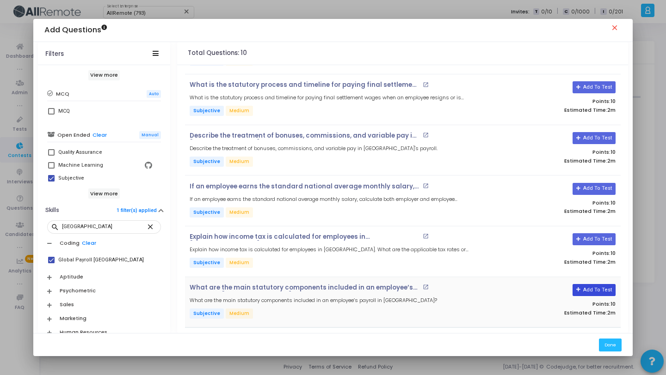
click at [588, 290] on button "Add To Test" at bounding box center [593, 290] width 43 height 12
click at [597, 233] on button "Add To Test" at bounding box center [593, 239] width 43 height 12
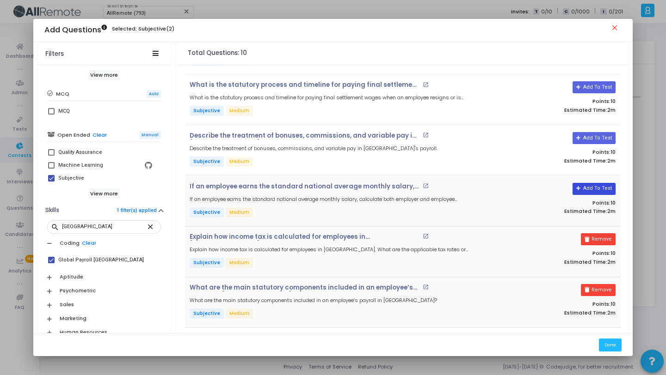
click at [585, 190] on button "Add To Test" at bounding box center [593, 189] width 43 height 12
click at [595, 136] on button "Add To Test" at bounding box center [590, 138] width 43 height 12
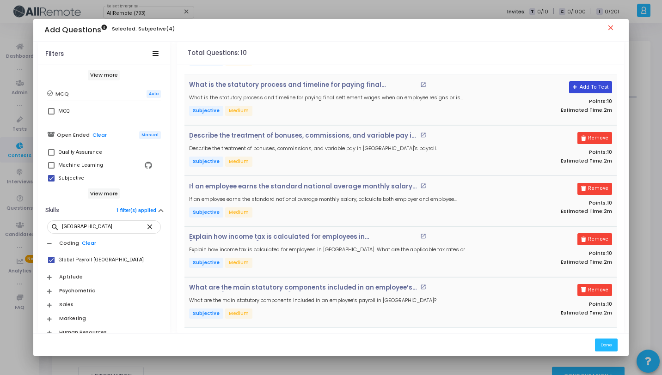
click at [590, 90] on button "Add To Test" at bounding box center [590, 87] width 43 height 12
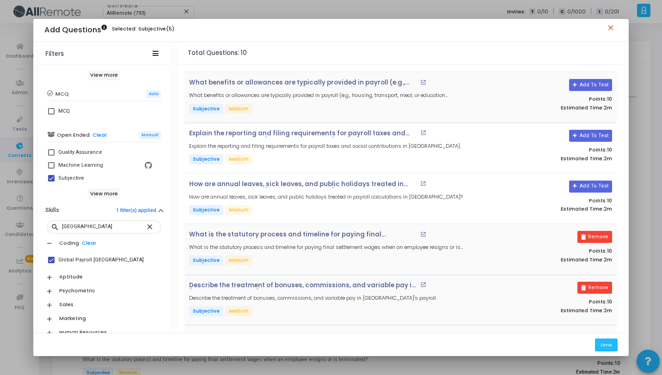
scroll to position [0, 0]
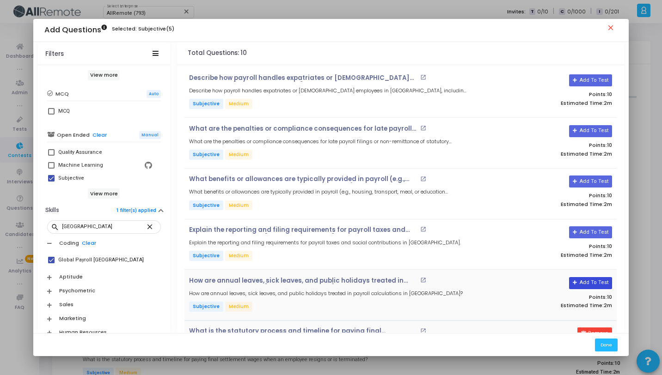
click at [597, 281] on button "Add To Test" at bounding box center [590, 283] width 43 height 12
click at [595, 233] on button "Add To Test" at bounding box center [590, 233] width 43 height 12
click at [589, 184] on button "Add To Test" at bounding box center [590, 182] width 43 height 12
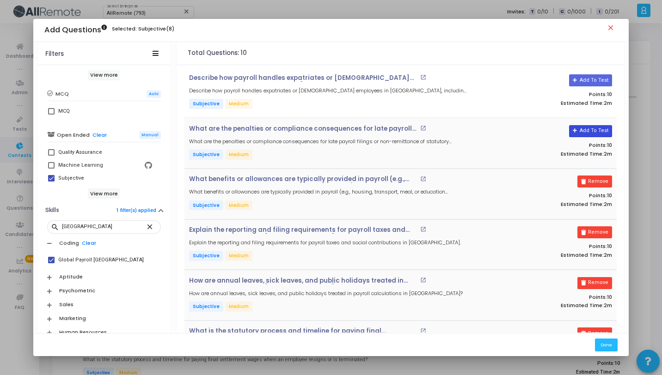
click at [588, 133] on button "Add To Test" at bounding box center [590, 131] width 43 height 12
click at [593, 77] on button "Add To Test" at bounding box center [590, 80] width 43 height 12
click at [609, 344] on button "Done" at bounding box center [606, 345] width 23 height 12
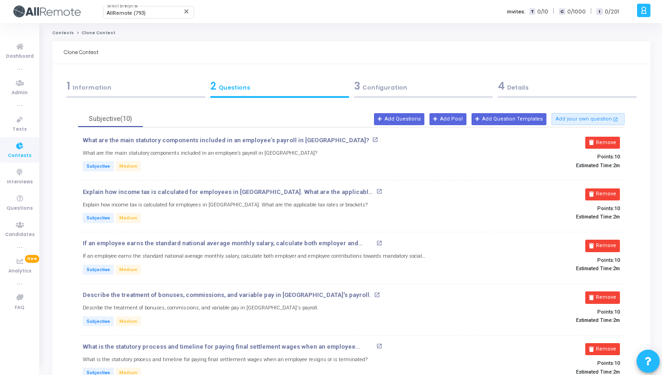
click at [509, 79] on div "4 Details" at bounding box center [567, 86] width 139 height 15
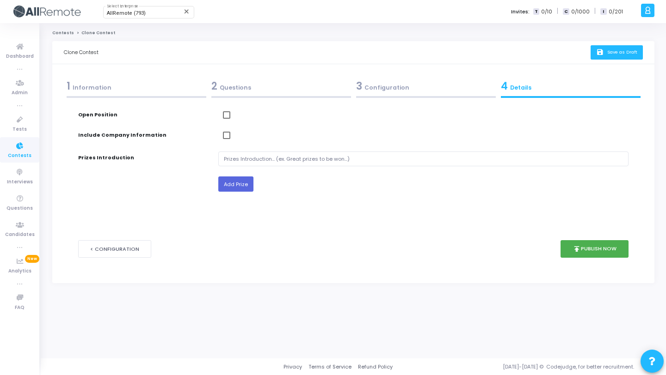
click at [630, 45] on button "save Save as Draft" at bounding box center [616, 52] width 52 height 14
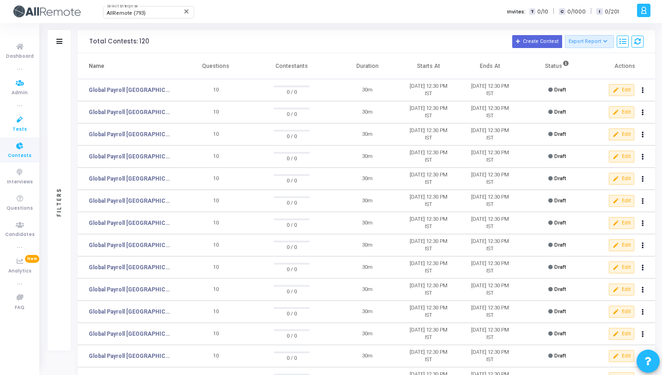
click at [9, 124] on link "Tests" at bounding box center [19, 123] width 39 height 25
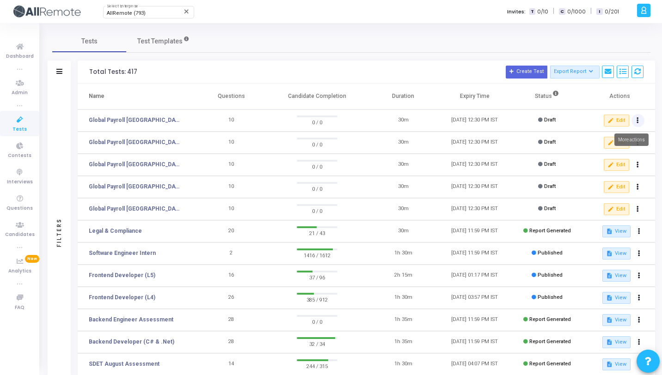
click at [637, 119] on icon at bounding box center [638, 120] width 2 height 5
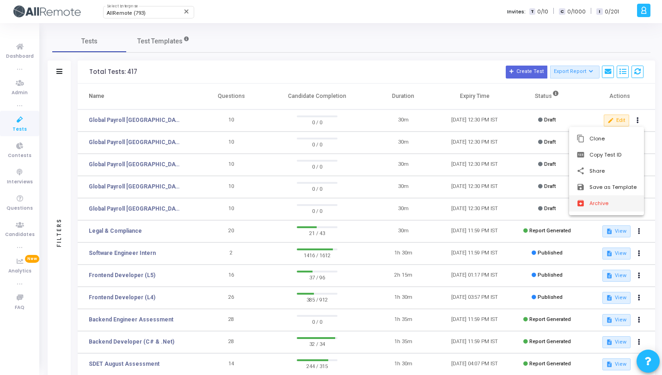
click at [600, 206] on button "archive Archive" at bounding box center [606, 204] width 75 height 16
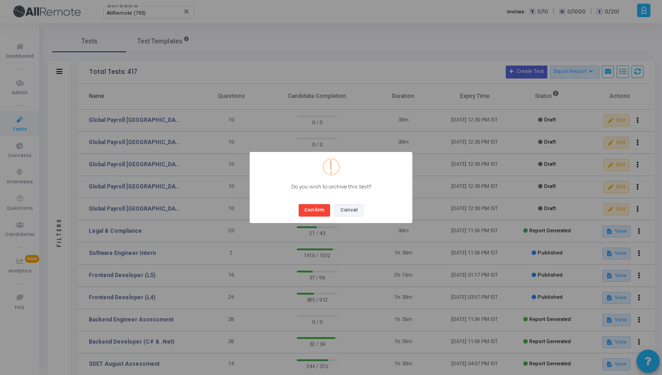
click at [349, 209] on button "Cancel" at bounding box center [349, 210] width 29 height 12
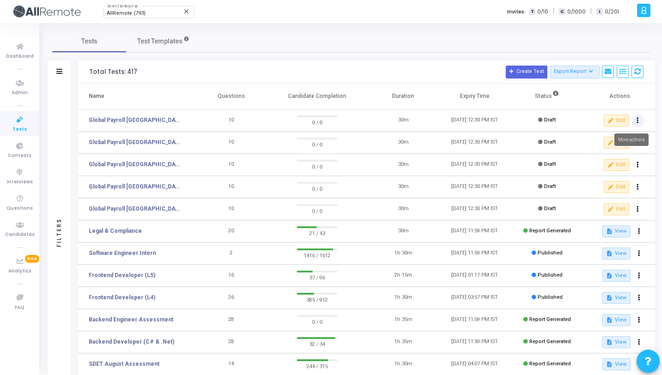
click at [642, 119] on button at bounding box center [638, 120] width 13 height 13
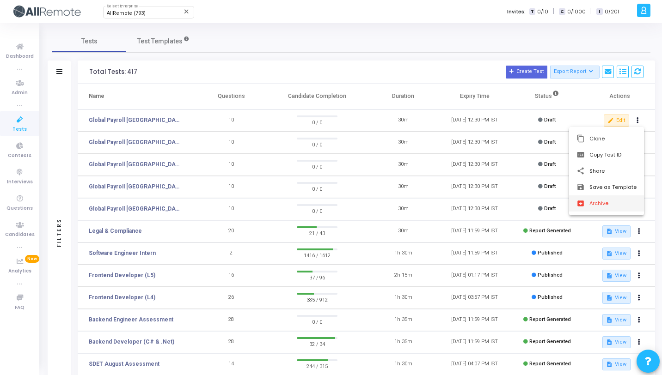
click at [603, 209] on button "archive Archive" at bounding box center [606, 204] width 75 height 16
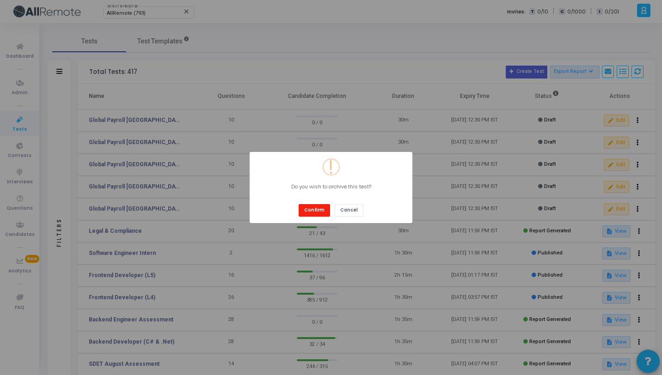
click at [321, 207] on button "Confirm" at bounding box center [314, 210] width 31 height 12
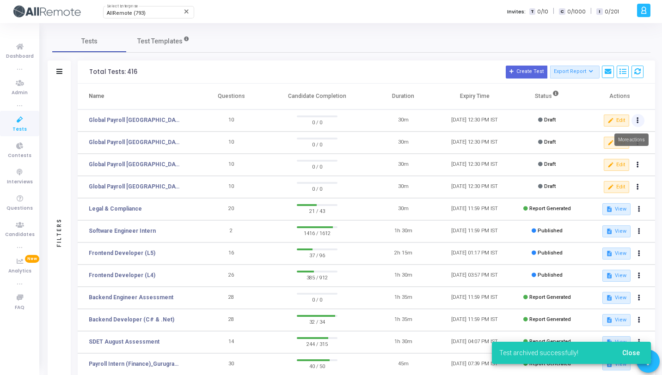
click at [638, 120] on icon at bounding box center [638, 120] width 2 height 5
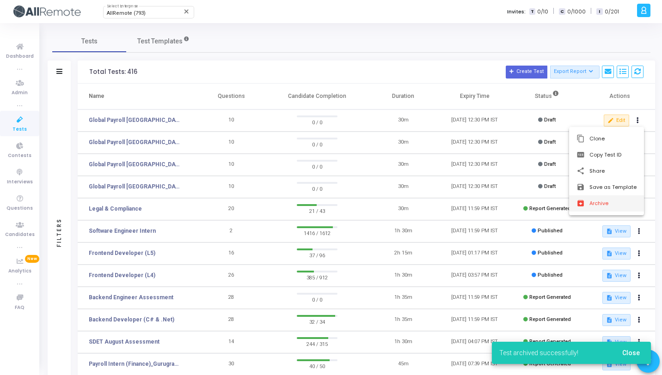
click at [594, 206] on button "archive Archive" at bounding box center [606, 204] width 75 height 16
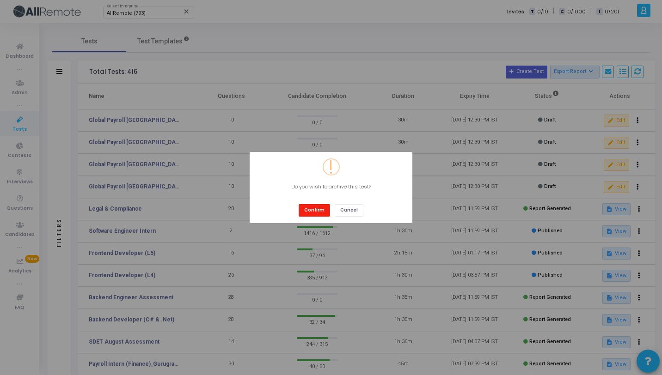
click at [316, 214] on button "Confirm" at bounding box center [314, 210] width 31 height 12
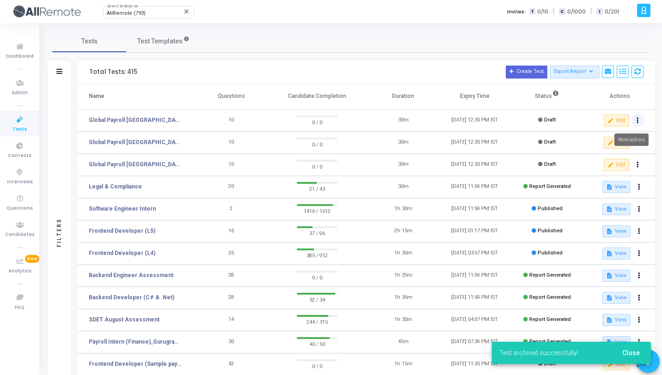
click at [637, 122] on icon at bounding box center [638, 120] width 2 height 5
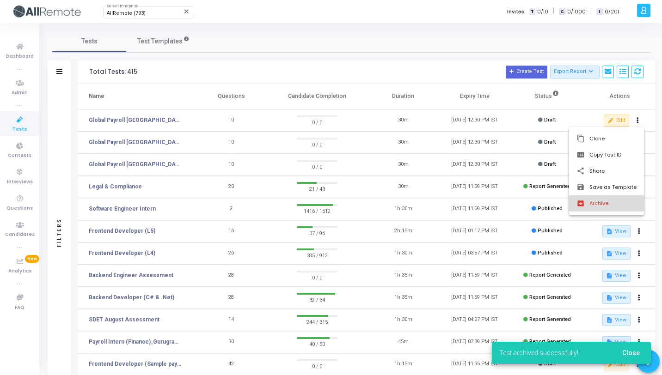
click at [578, 204] on mat-icon "archive" at bounding box center [581, 203] width 9 height 9
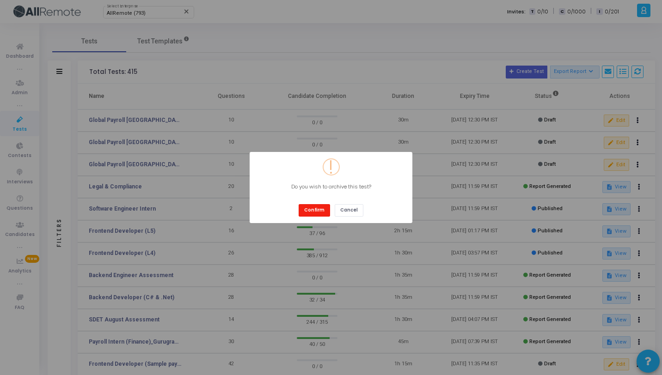
click at [321, 207] on button "Confirm" at bounding box center [314, 210] width 31 height 12
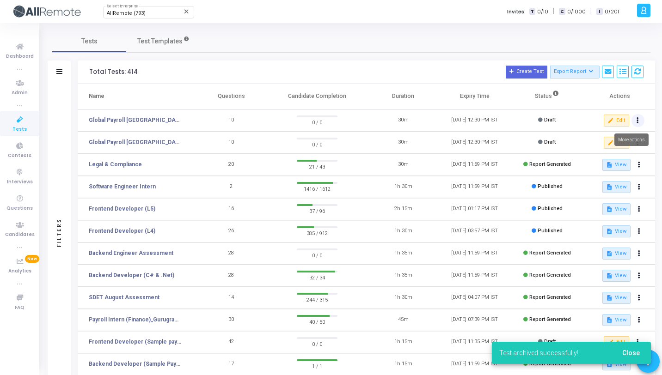
click at [636, 121] on button at bounding box center [638, 120] width 13 height 13
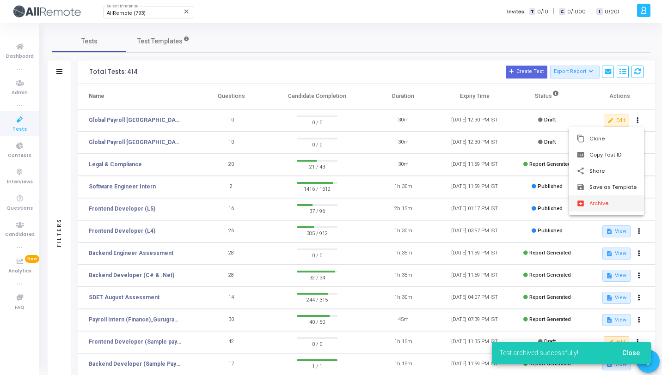
click at [595, 200] on button "archive Archive" at bounding box center [606, 204] width 75 height 16
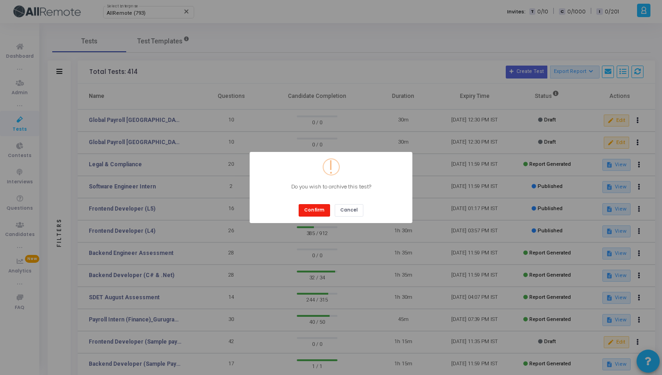
click at [320, 212] on button "Confirm" at bounding box center [314, 210] width 31 height 12
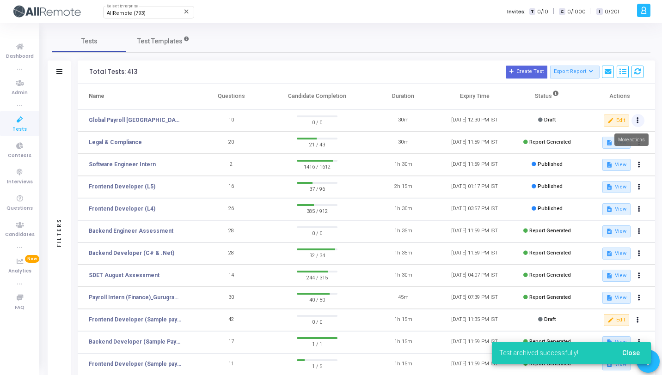
click at [640, 123] on button at bounding box center [638, 120] width 13 height 13
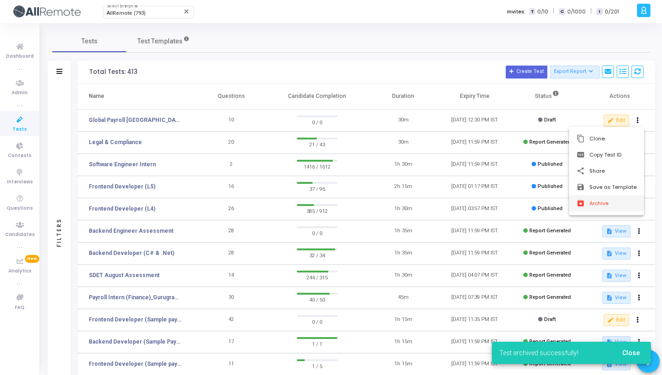
click at [585, 207] on mat-icon "archive" at bounding box center [581, 203] width 9 height 9
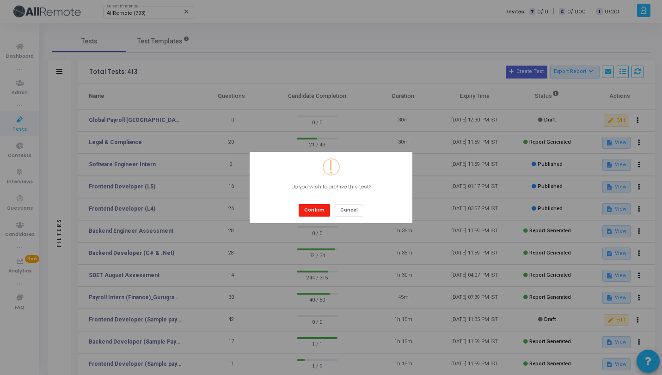
click at [310, 213] on button "Confirm" at bounding box center [314, 210] width 31 height 12
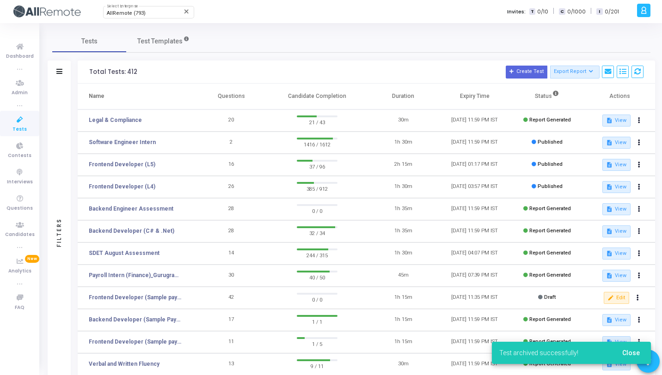
click at [355, 66] on h3 "Total Tests: 412 Create Test Export Report Id Name Job Role Questions Candidate…" at bounding box center [366, 72] width 554 height 13
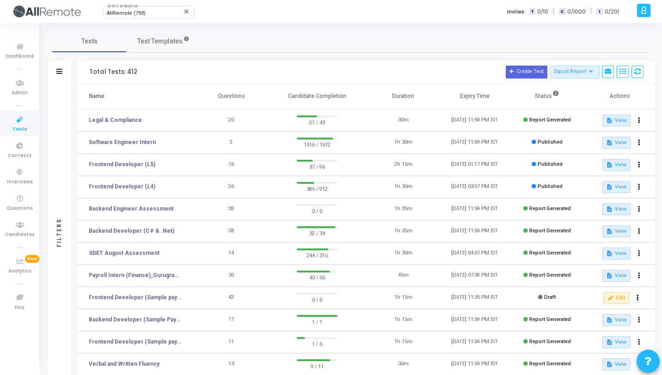
click at [23, 125] on icon at bounding box center [19, 120] width 19 height 12
click at [20, 160] on span "Contests" at bounding box center [20, 156] width 24 height 8
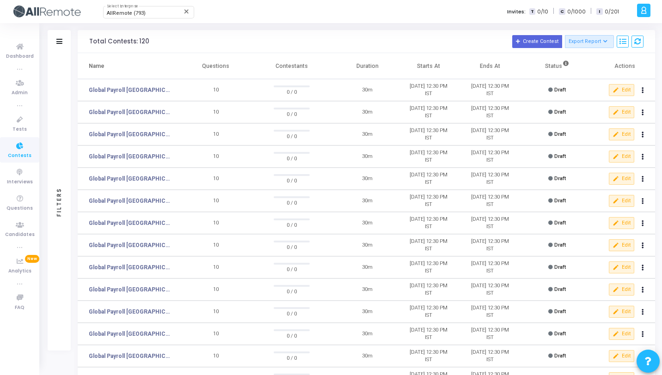
click at [232, 20] on div "AllRemote (793) Select Enterprise close Invites: T 0/10 | C 0/1000 | I 0/201" at bounding box center [363, 11] width 542 height 23
click at [233, 20] on div "AllRemote (793) Select Enterprise close Invites: T 0/10 | C 0/1000 | I 0/201" at bounding box center [363, 11] width 542 height 23
click at [59, 123] on div "Filters" at bounding box center [59, 202] width 23 height 298
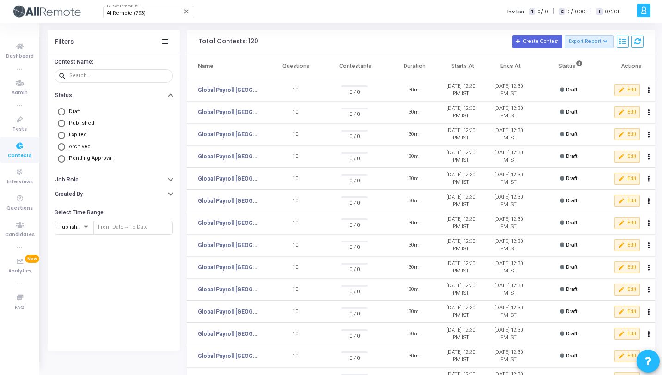
click at [164, 47] on div "Filters" at bounding box center [114, 41] width 132 height 23
click at [164, 44] on mat-tooltip-component "Collapse" at bounding box center [166, 56] width 38 height 25
click at [164, 43] on icon at bounding box center [165, 41] width 6 height 5
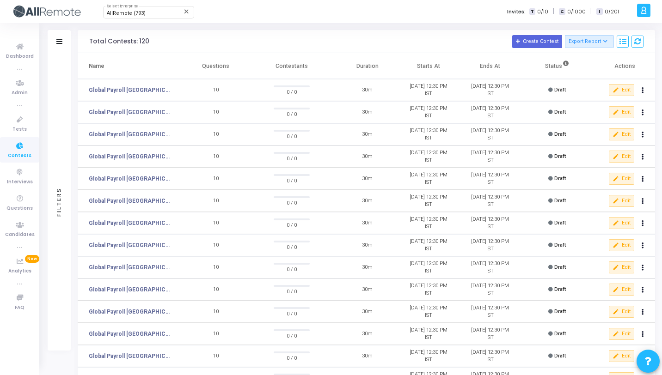
scroll to position [86, 0]
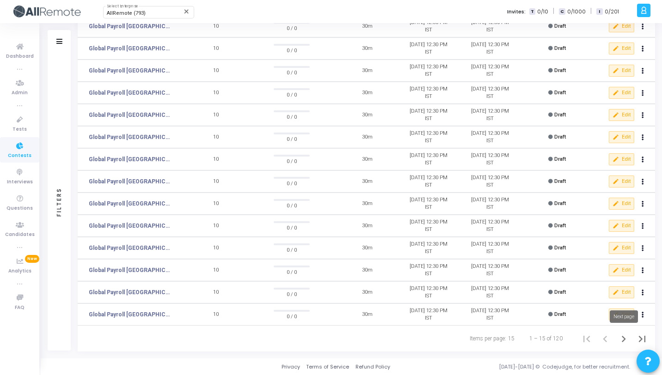
click at [617, 337] on icon "Next page" at bounding box center [623, 339] width 13 height 13
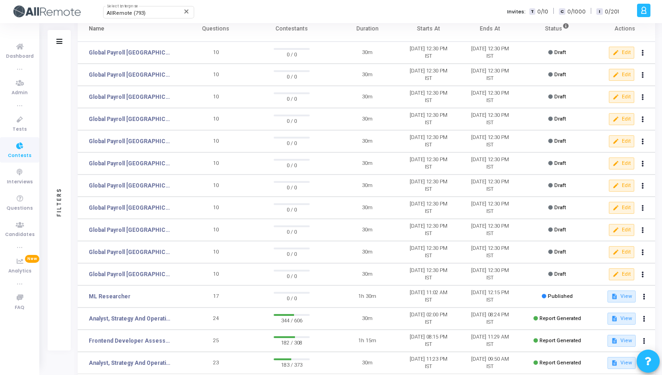
scroll to position [47, 0]
